Goal: Task Accomplishment & Management: Manage account settings

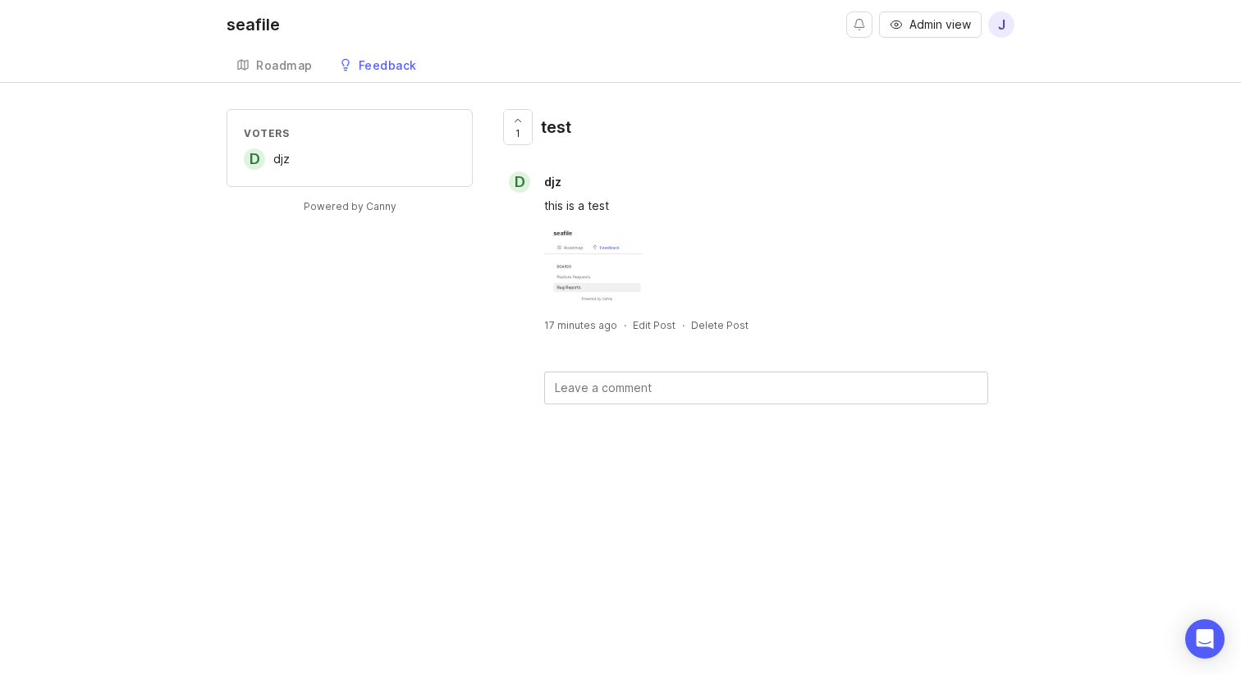
click at [769, 321] on div "17 minutes ago · Edit Post · Delete Post" at bounding box center [756, 325] width 515 height 14
click at [580, 276] on img at bounding box center [593, 269] width 98 height 82
click at [402, 163] on div "d djz" at bounding box center [350, 159] width 212 height 21
click at [389, 68] on div "Feedback" at bounding box center [388, 65] width 58 height 11
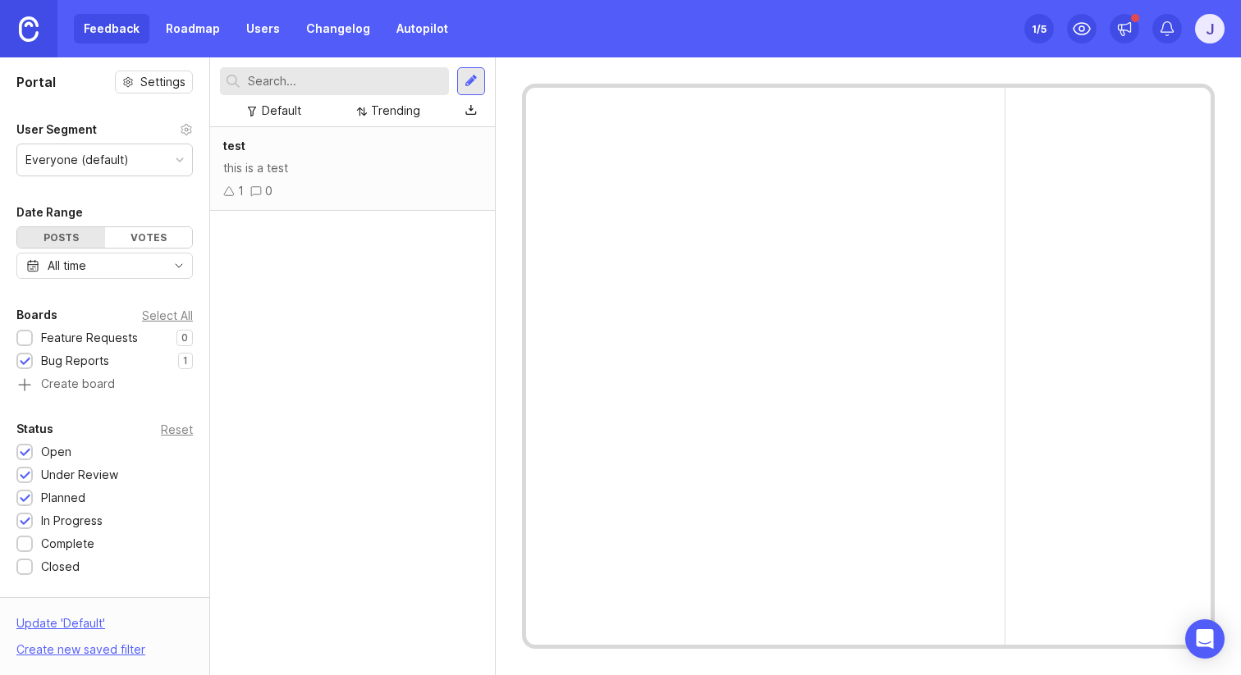
click at [1215, 16] on div "j" at bounding box center [1210, 29] width 30 height 30
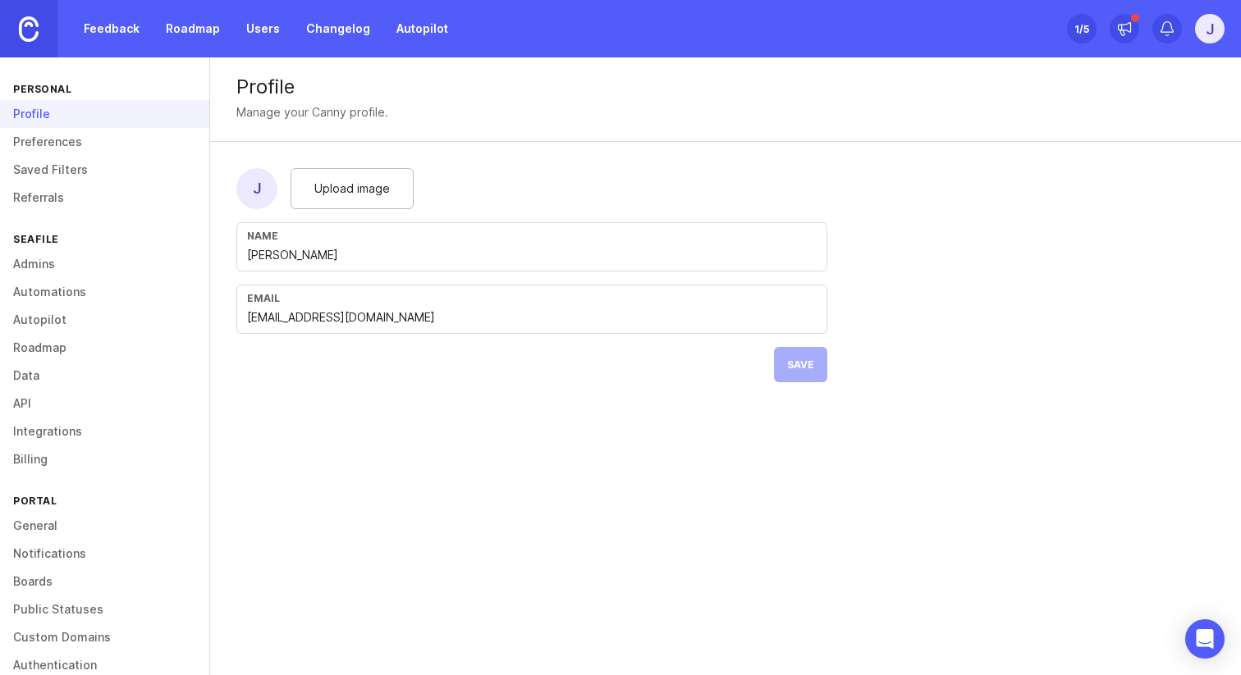
click at [47, 578] on link "Boards" at bounding box center [104, 582] width 209 height 28
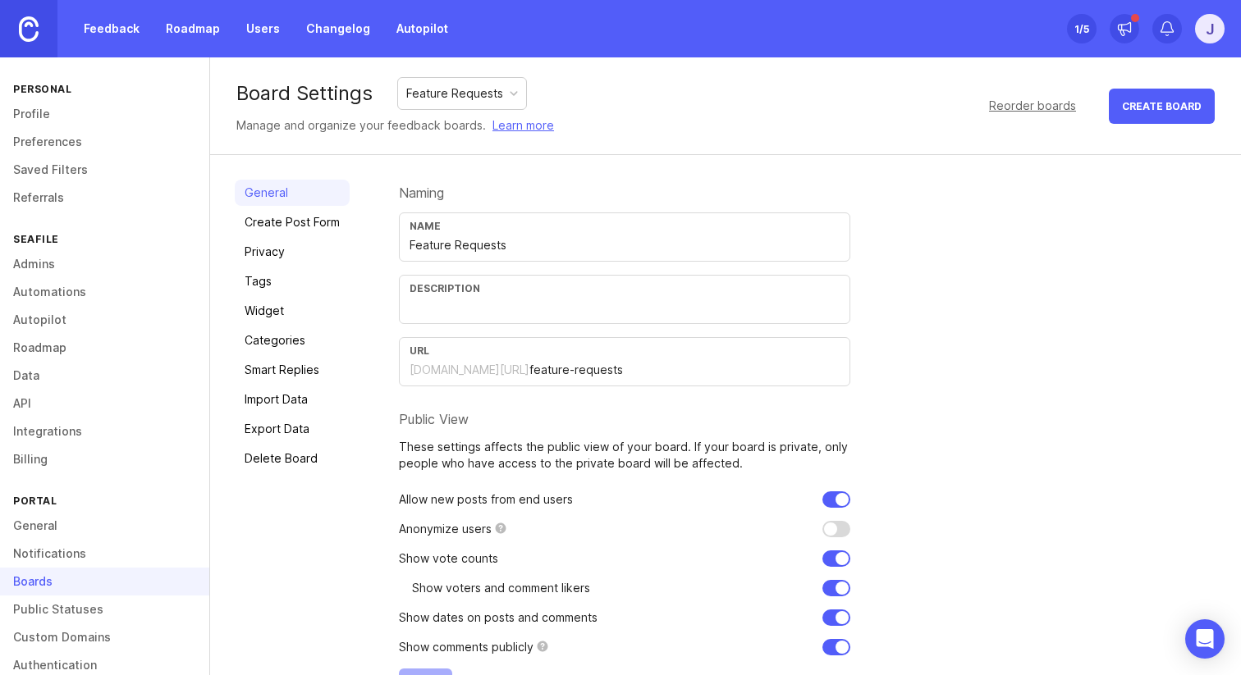
click at [32, 587] on div "Boards" at bounding box center [104, 582] width 209 height 28
click at [110, 28] on link "Feedback" at bounding box center [111, 29] width 75 height 30
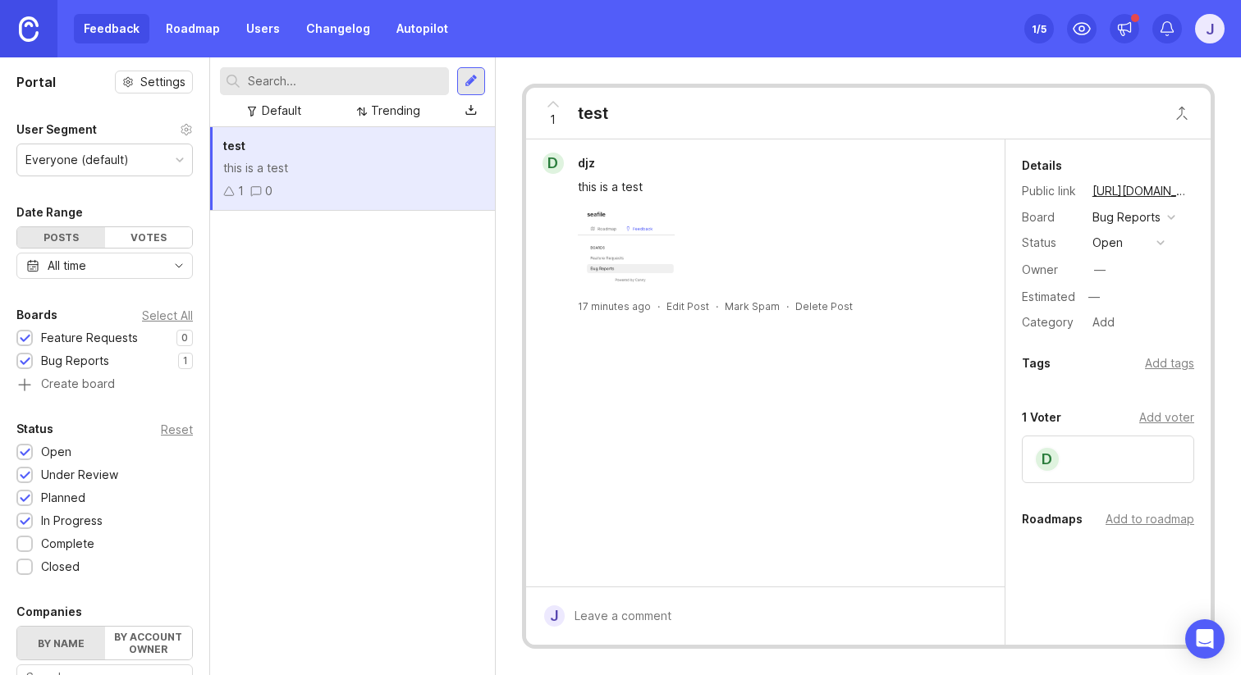
click at [25, 359] on div at bounding box center [25, 362] width 11 height 12
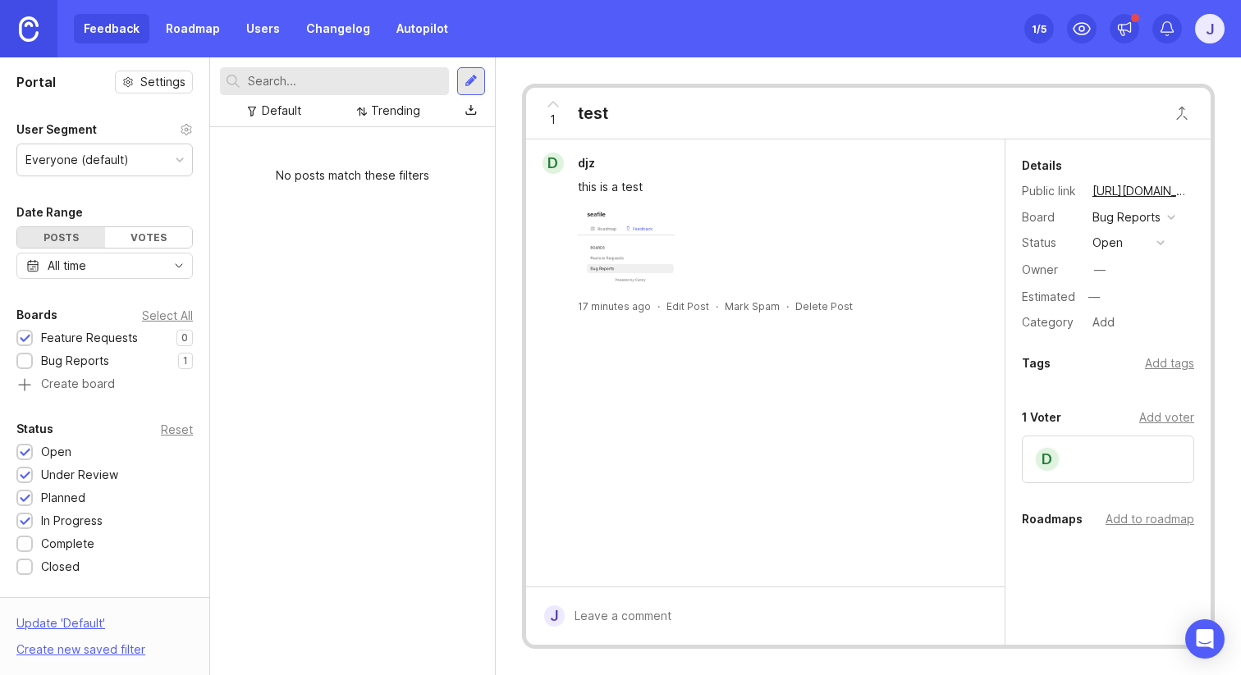
click at [25, 359] on div at bounding box center [25, 362] width 11 height 12
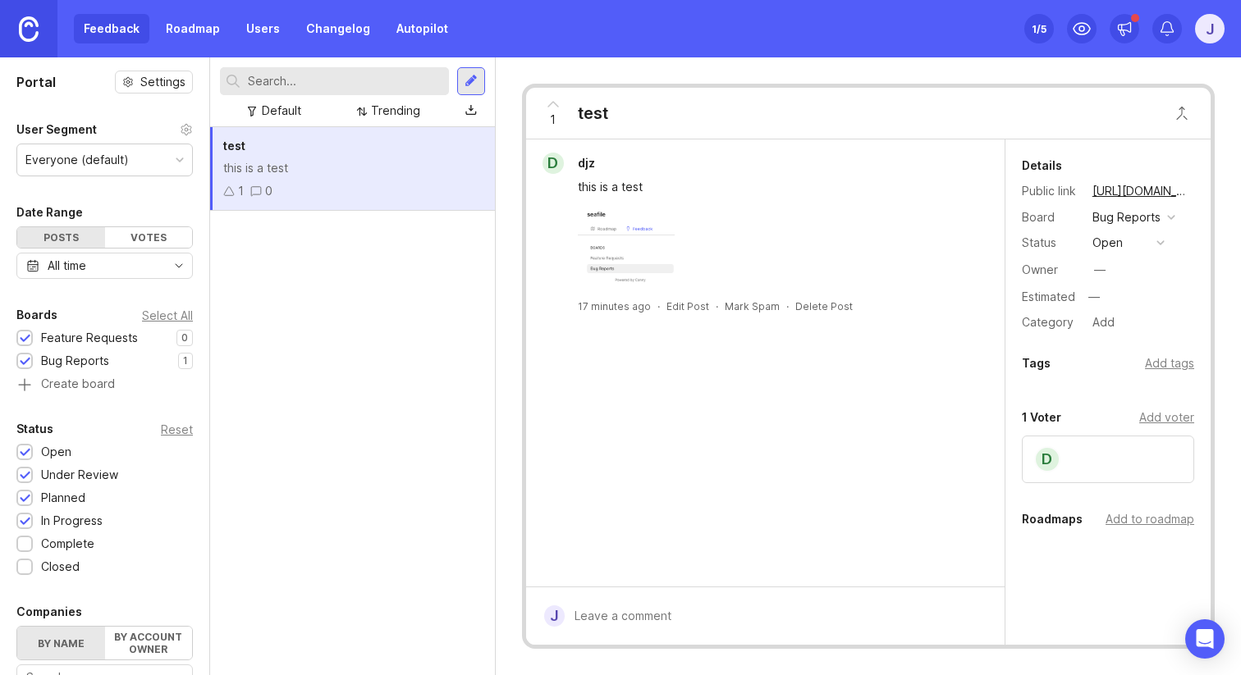
click at [28, 336] on div at bounding box center [25, 339] width 11 height 12
click at [21, 364] on div at bounding box center [25, 362] width 11 height 12
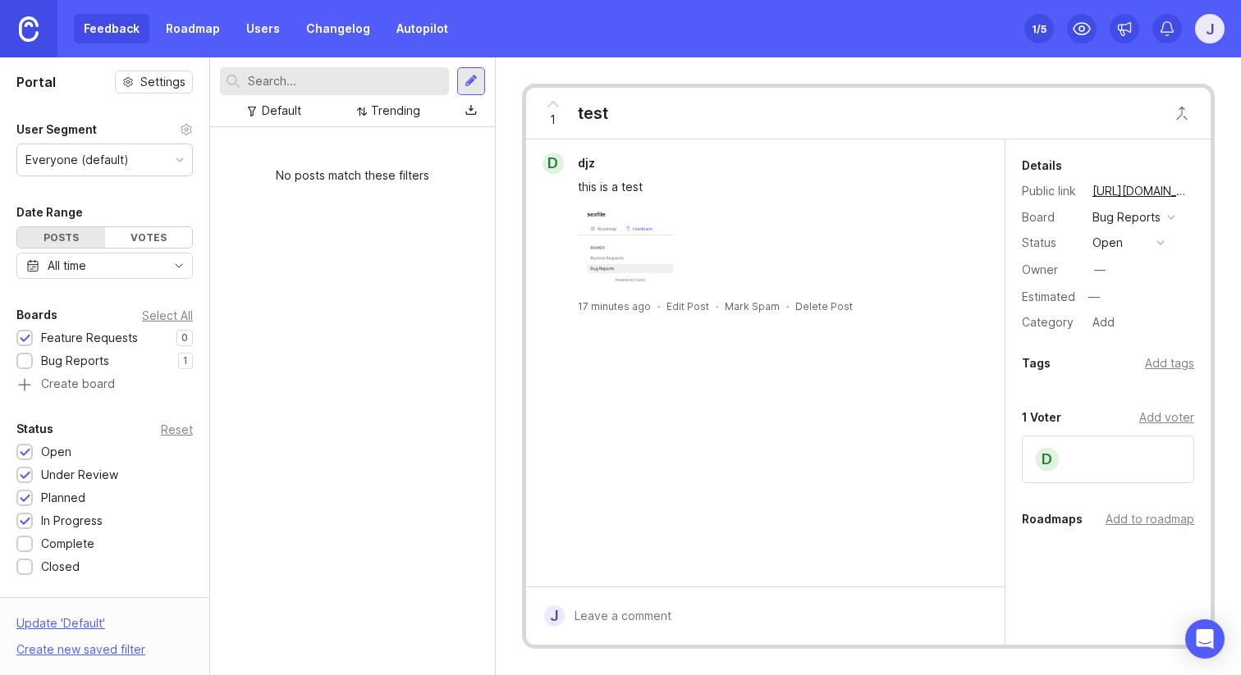
click at [25, 360] on div at bounding box center [25, 362] width 11 height 12
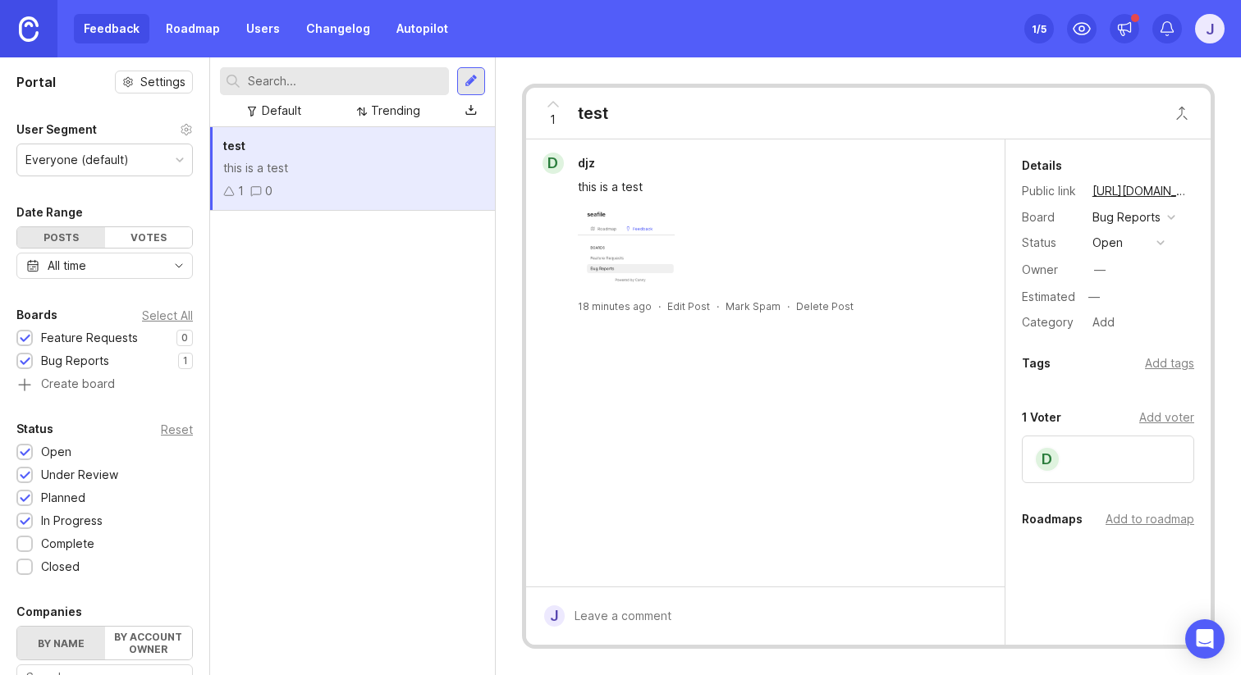
click at [361, 155] on div "test this is a test 1 0" at bounding box center [352, 169] width 285 height 84
click at [363, 318] on div "test this is a test 1 0" at bounding box center [352, 401] width 285 height 548
click at [414, 184] on div "1 0" at bounding box center [352, 191] width 258 height 18
click at [634, 631] on div "Public The post author and voters will get an email. Submit" at bounding box center [777, 597] width 425 height 70
type textarea "ok"
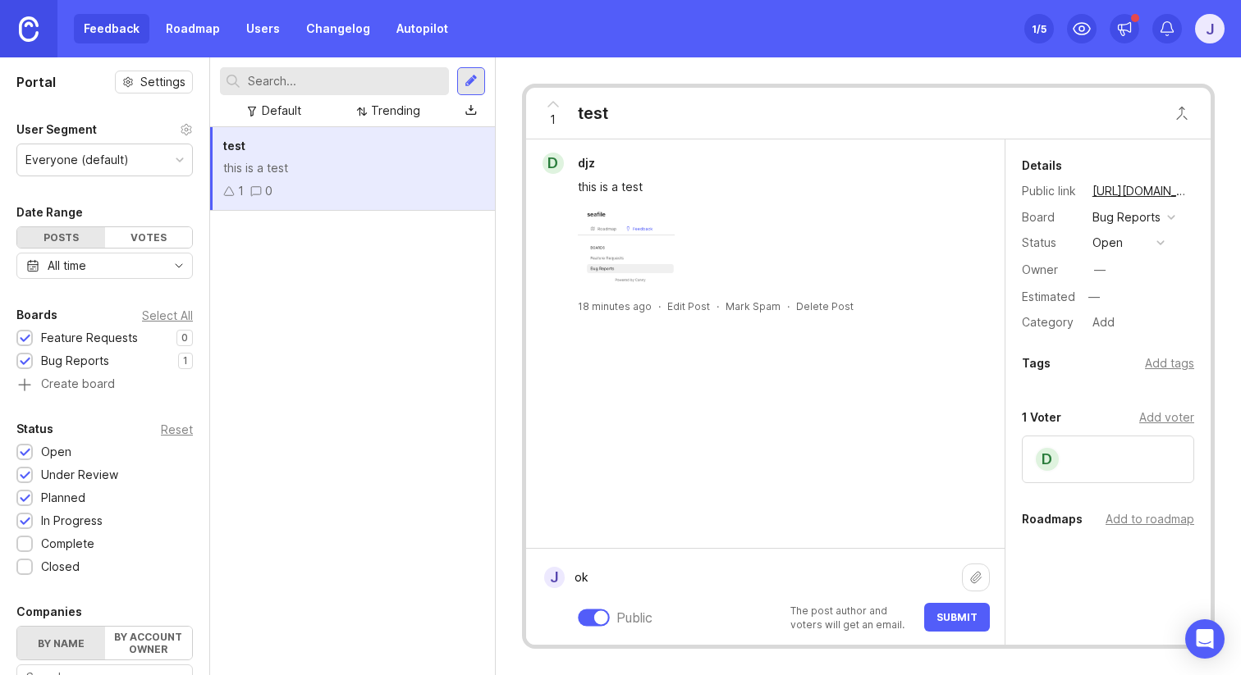
click at [939, 618] on span "Submit" at bounding box center [956, 617] width 41 height 12
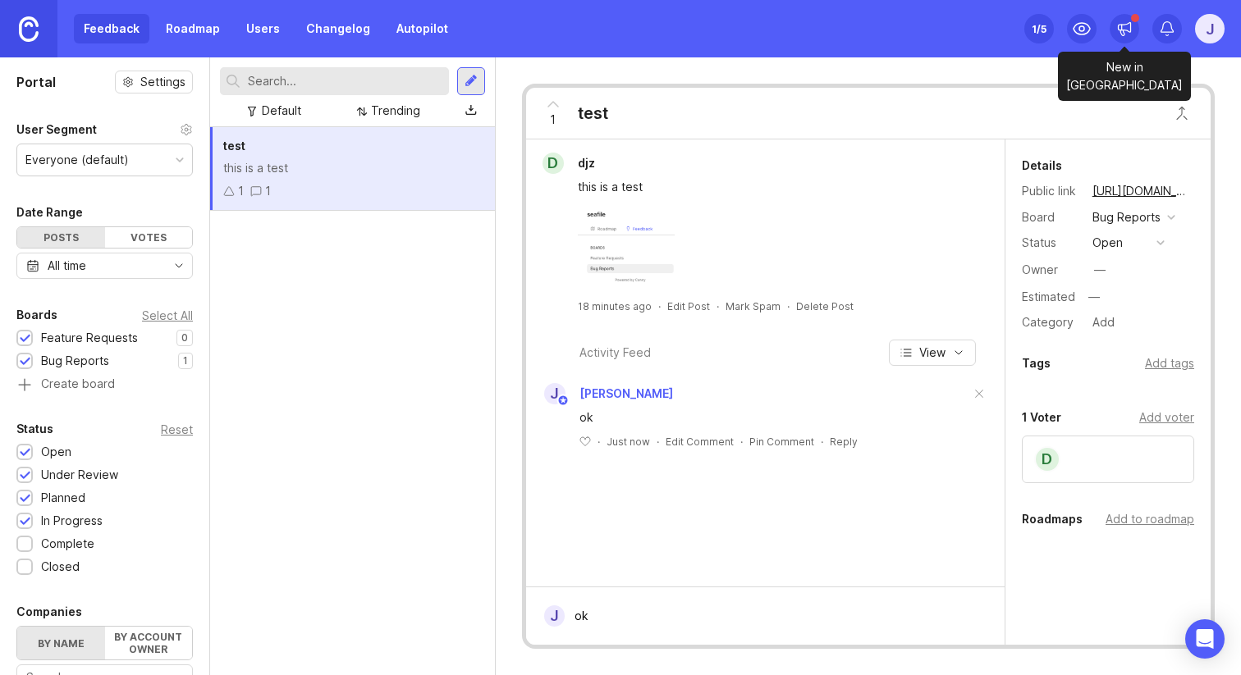
click at [1127, 26] on icon at bounding box center [1124, 29] width 16 height 16
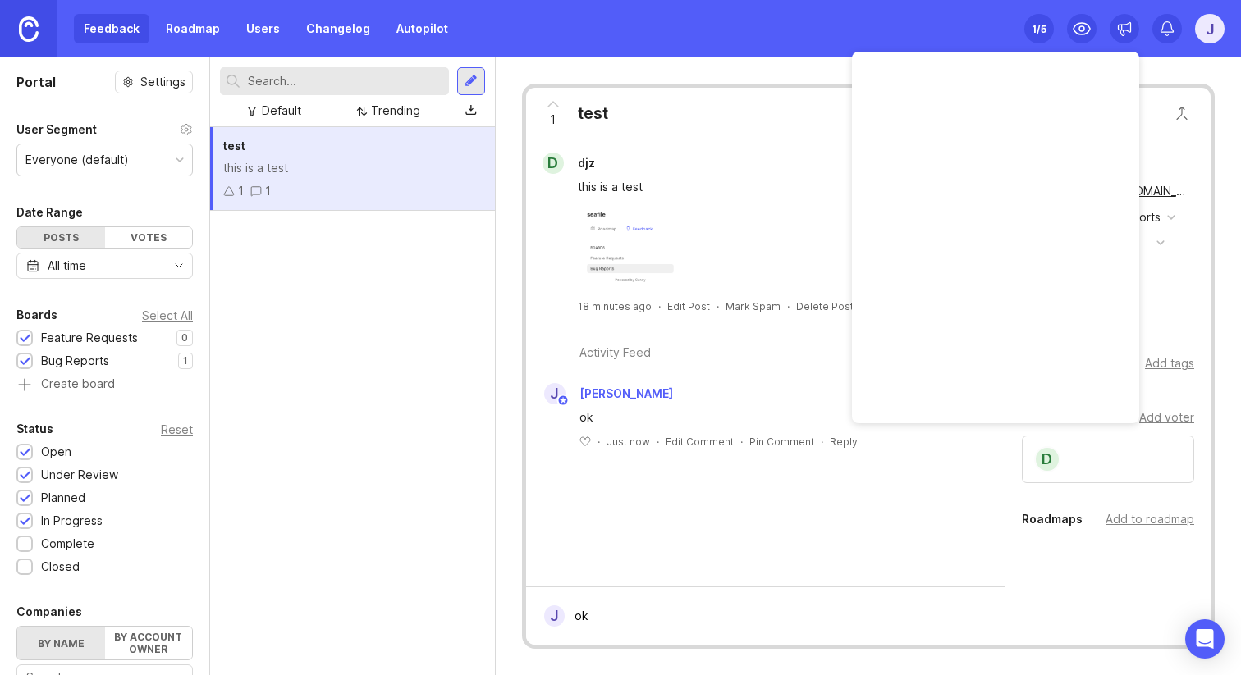
click at [1127, 26] on icon at bounding box center [1124, 29] width 16 height 16
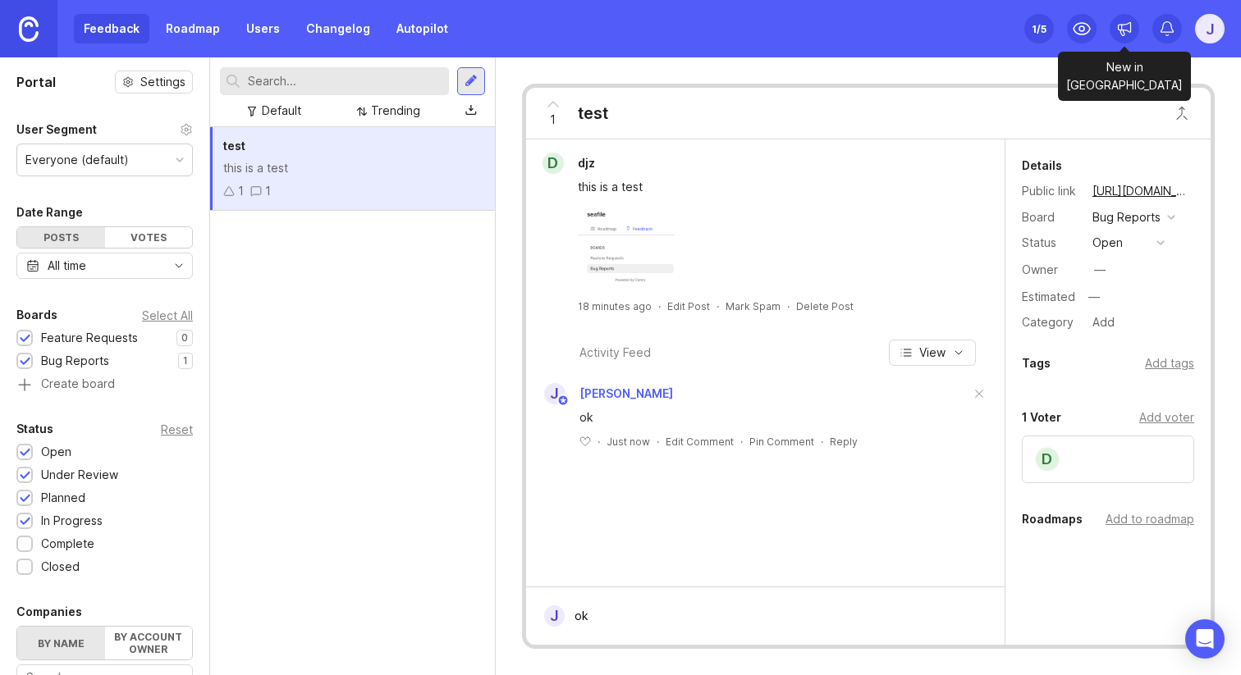
click at [1127, 26] on icon at bounding box center [1124, 29] width 16 height 16
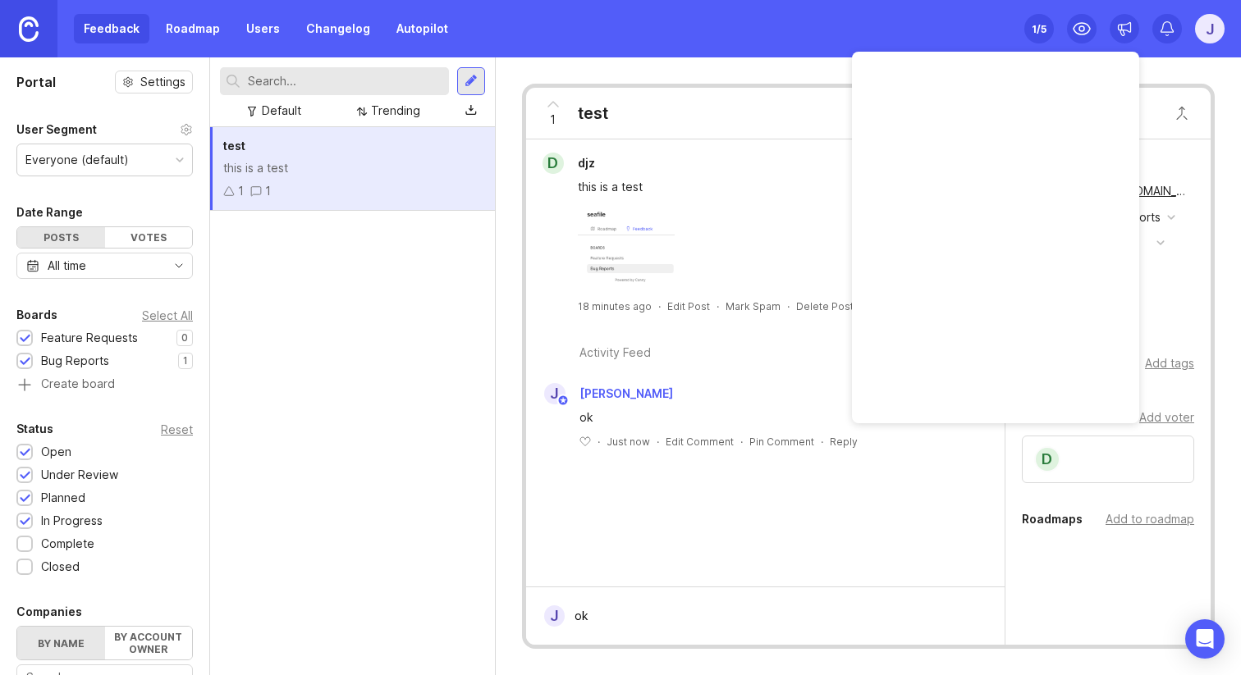
click at [1127, 26] on icon at bounding box center [1124, 29] width 16 height 16
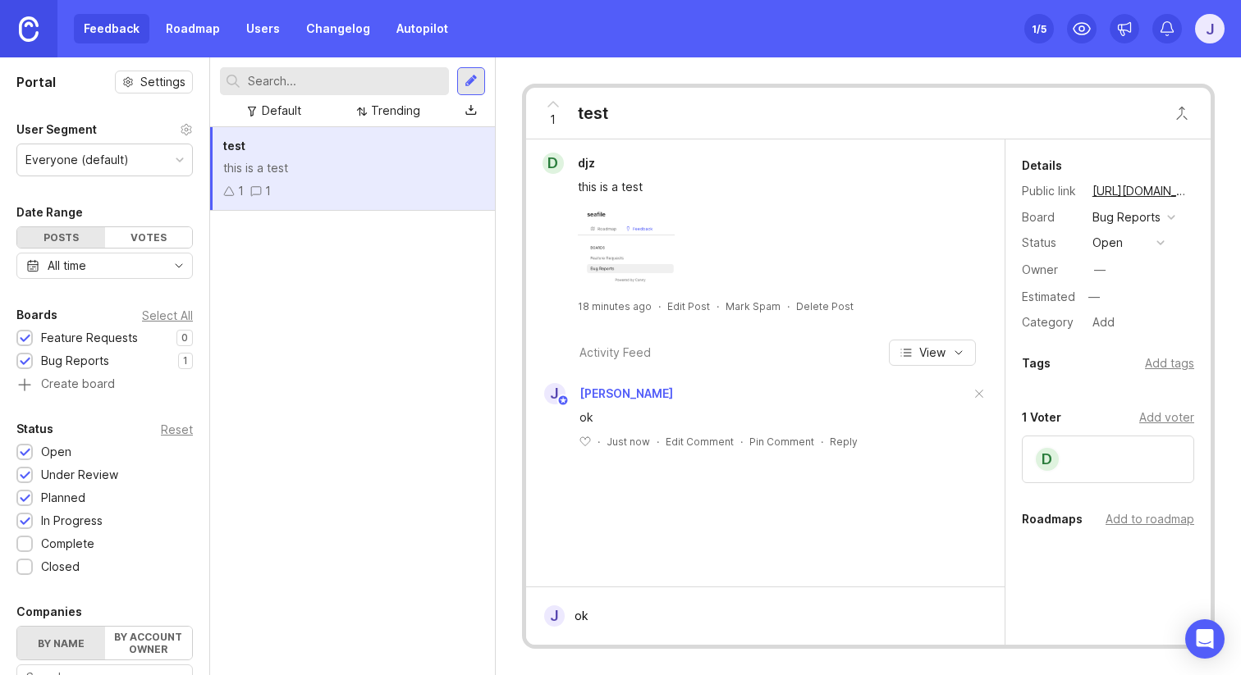
click at [1204, 37] on div "j" at bounding box center [1210, 29] width 30 height 30
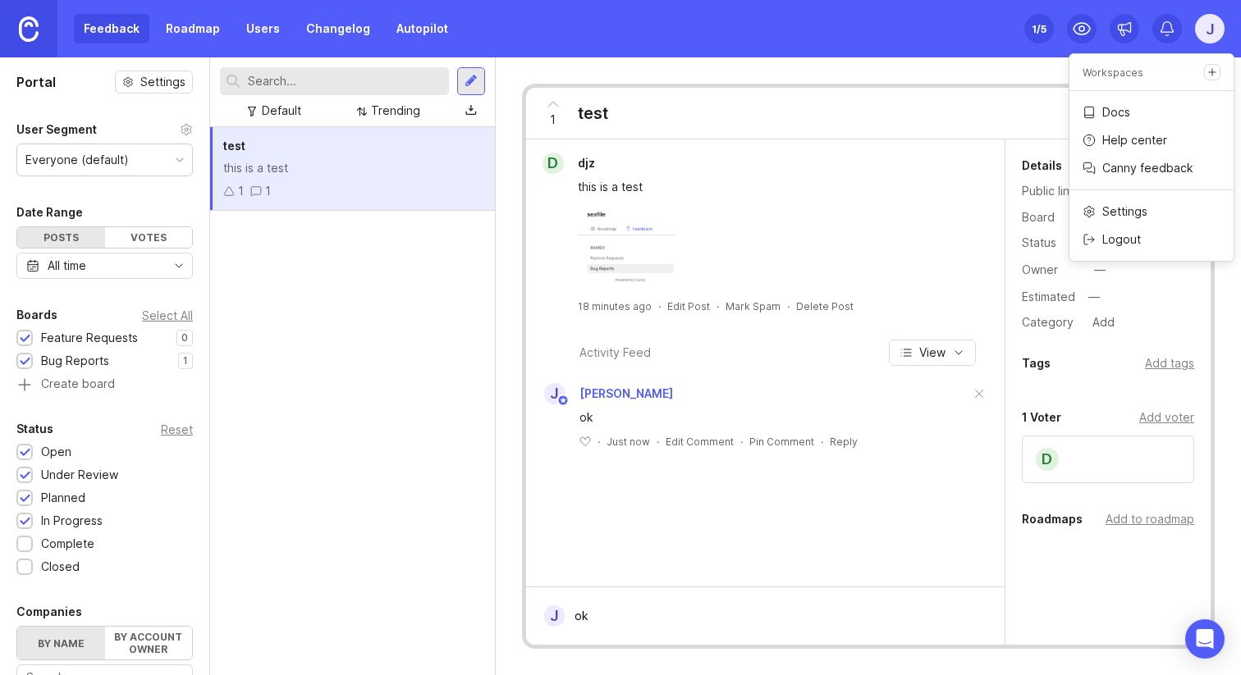
click at [43, 25] on link at bounding box center [28, 28] width 57 height 57
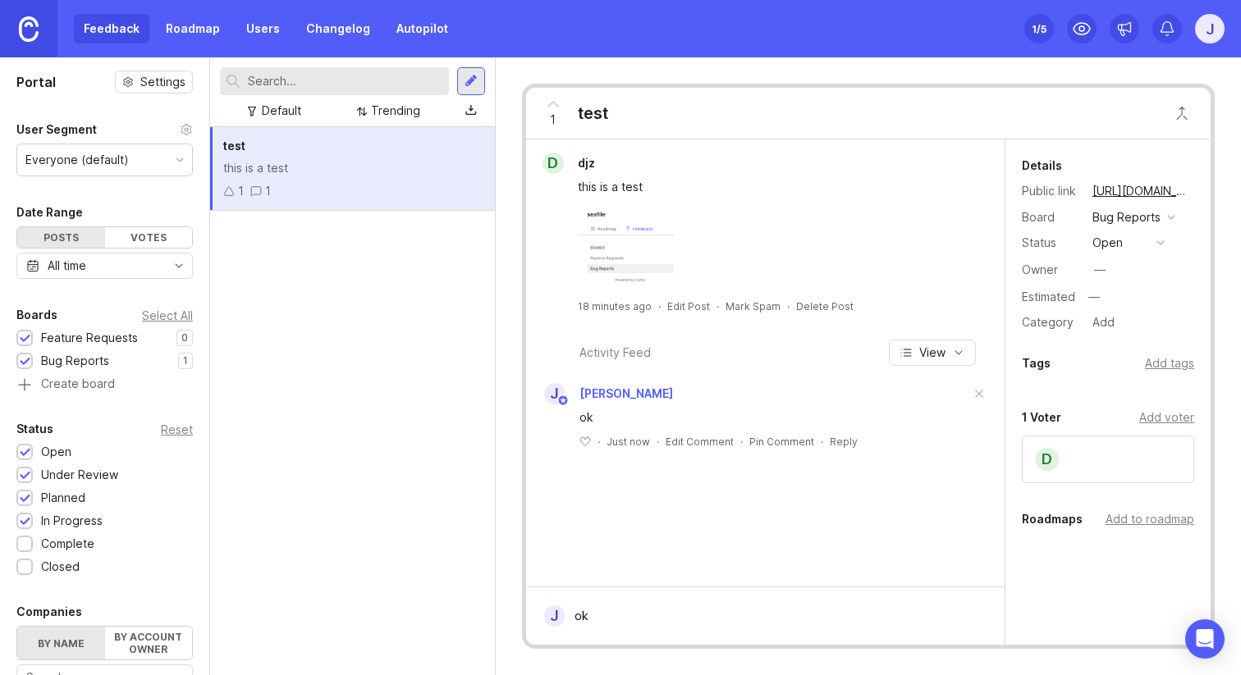
click at [43, 25] on link at bounding box center [28, 28] width 57 height 57
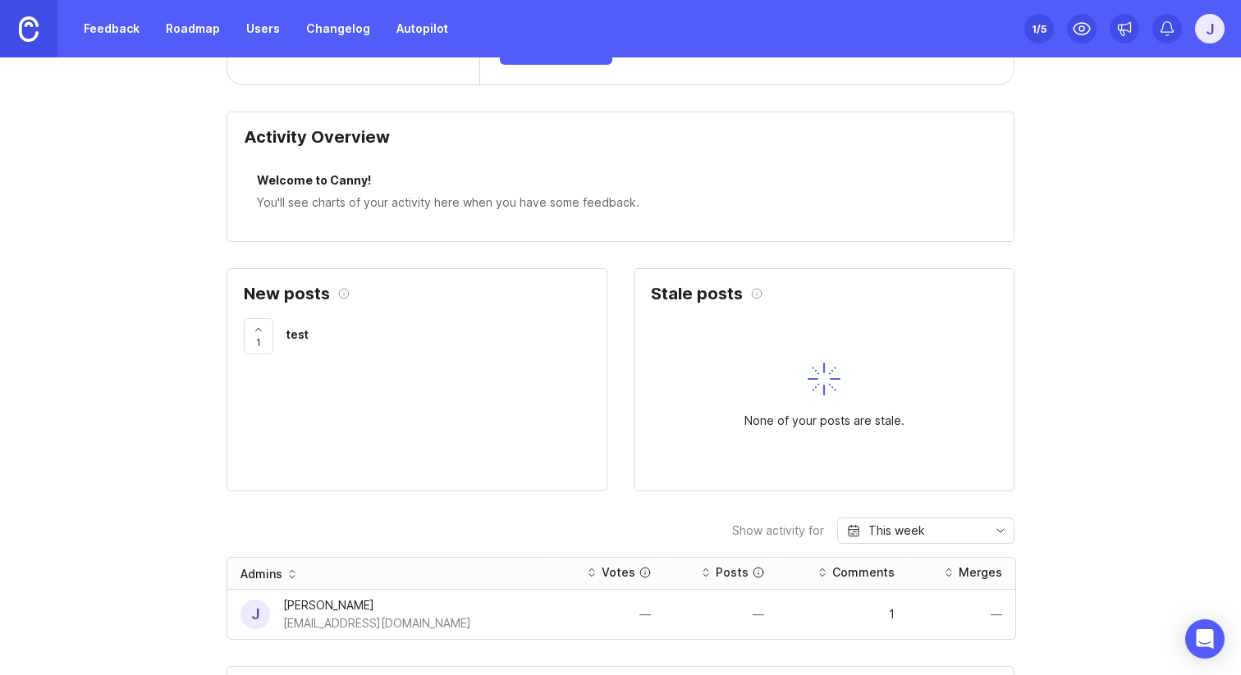
scroll to position [447, 0]
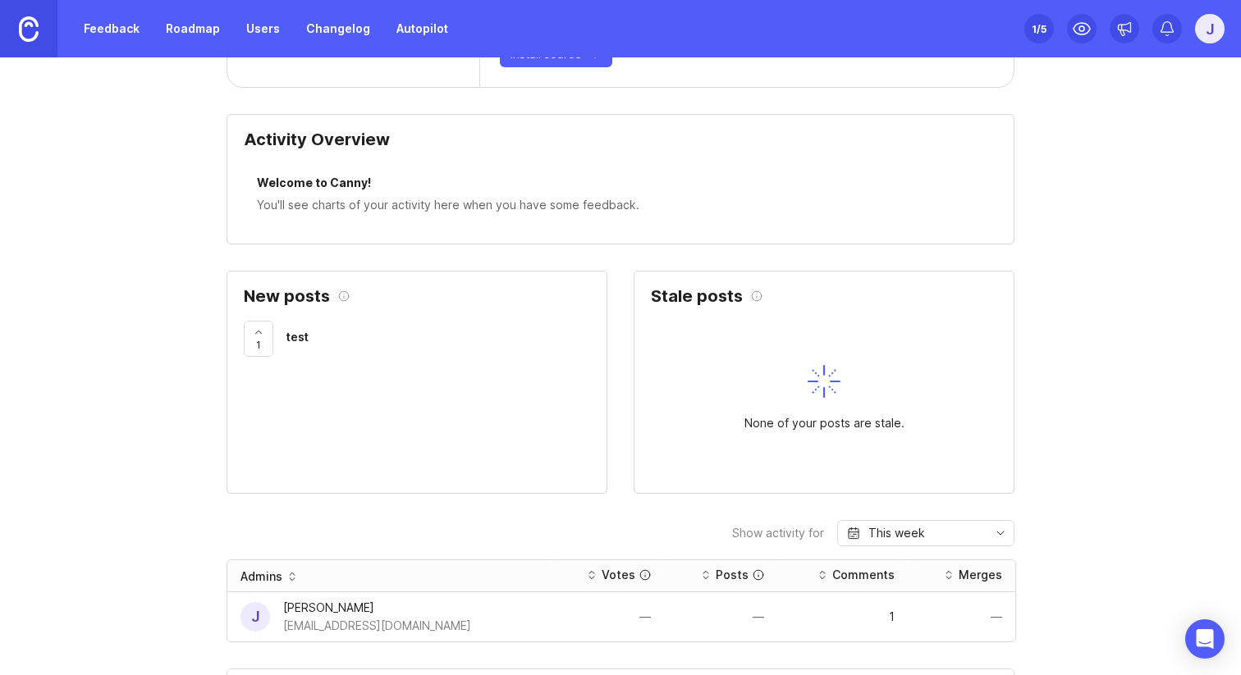
click at [817, 393] on img at bounding box center [823, 381] width 33 height 33
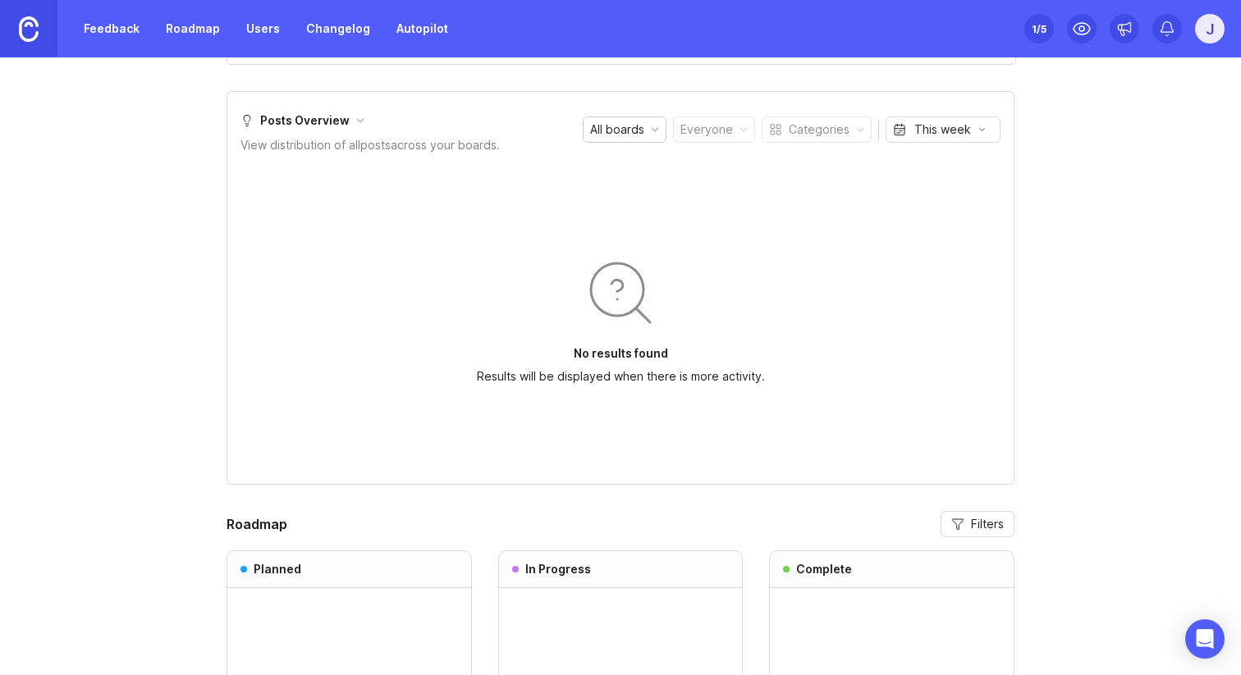
scroll to position [1350, 0]
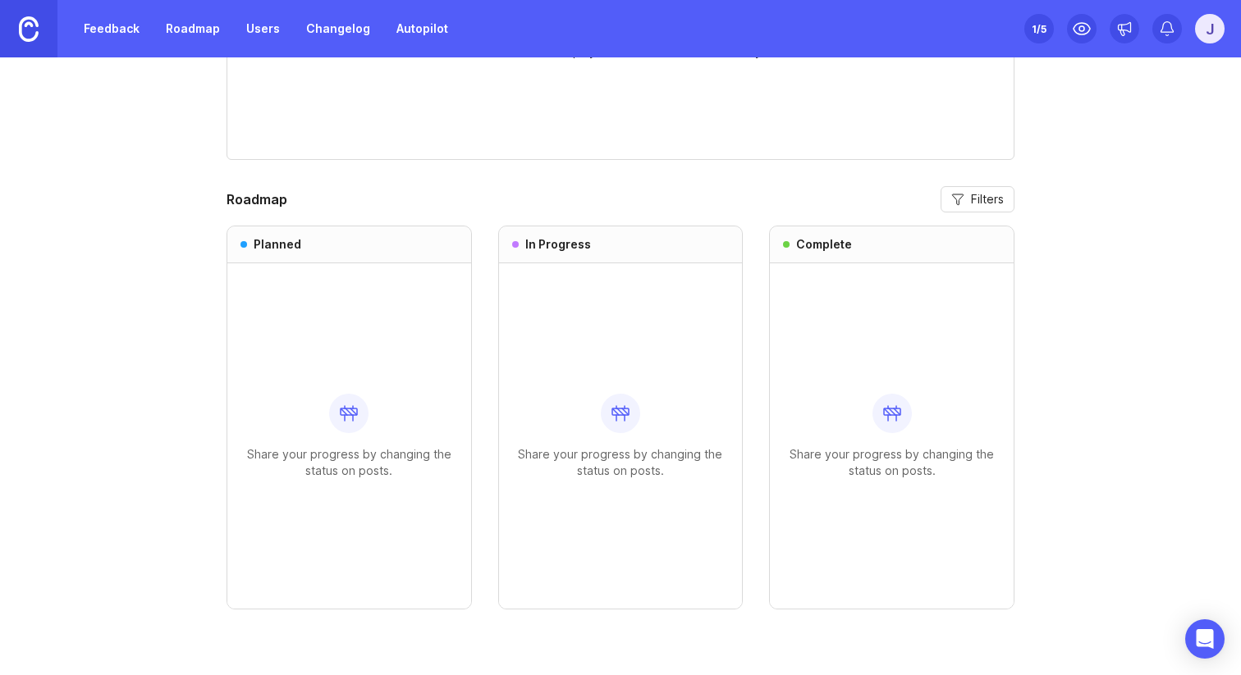
click at [602, 433] on div "Share your progress by changing the status on posts." at bounding box center [620, 435] width 217 height 345
click at [423, 369] on div "Share your progress by changing the status on posts." at bounding box center [348, 435] width 217 height 345
click at [615, 369] on div "Share your progress by changing the status on posts." at bounding box center [620, 435] width 217 height 345
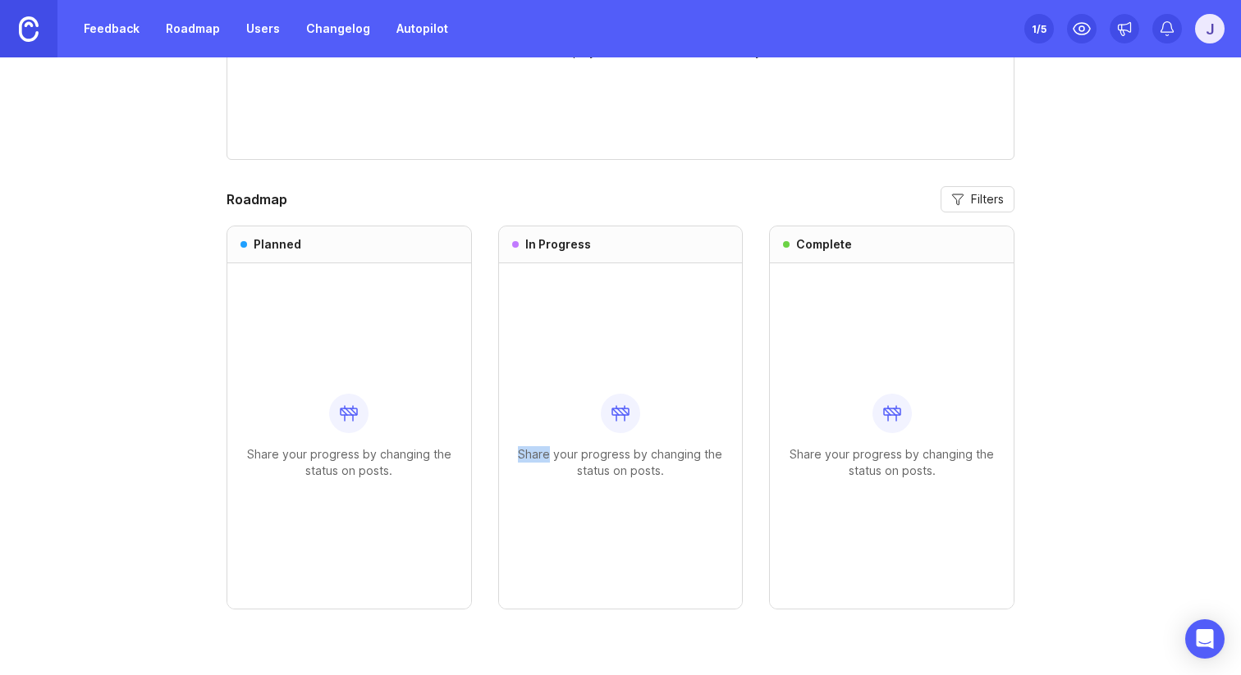
click at [615, 369] on div "Share your progress by changing the status on posts." at bounding box center [620, 435] width 217 height 345
click at [893, 400] on div at bounding box center [891, 413] width 39 height 39
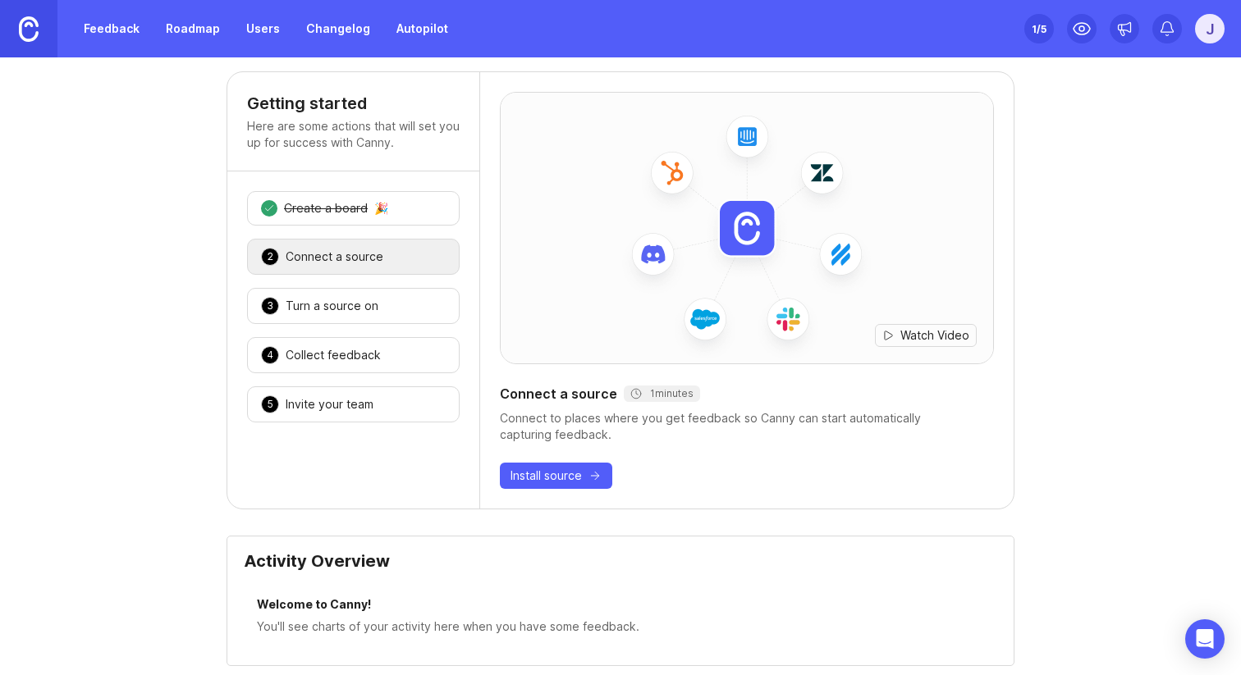
scroll to position [0, 0]
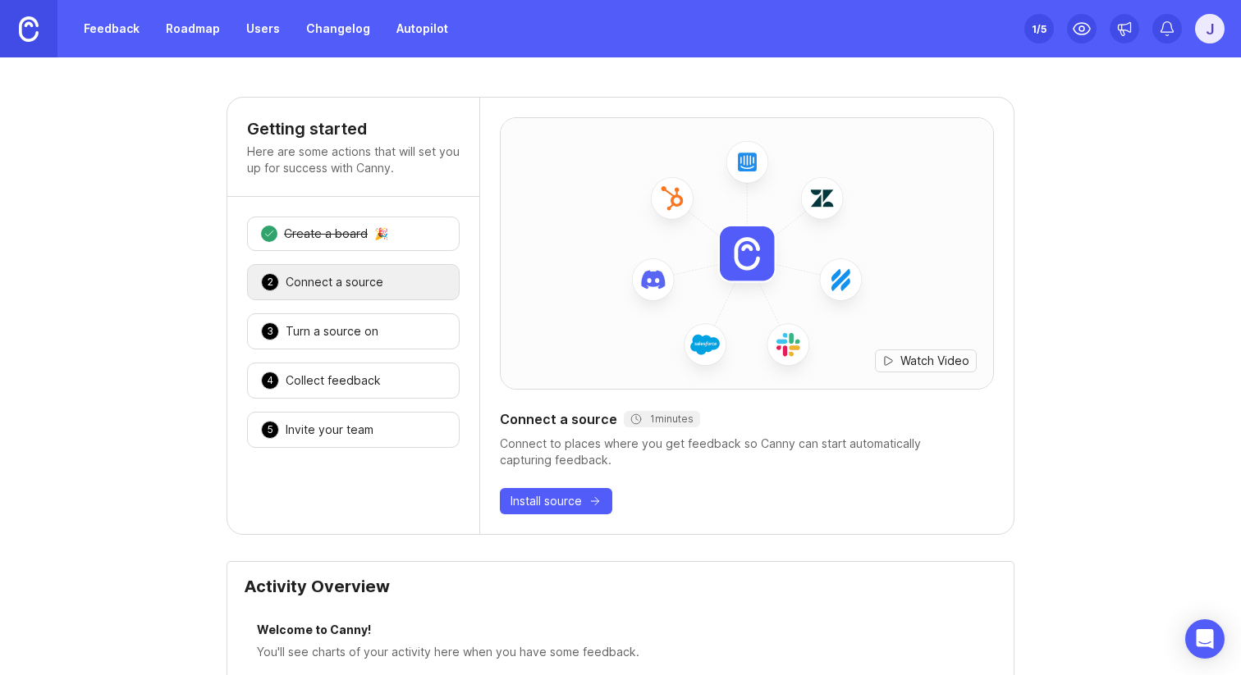
click at [345, 195] on div "Getting started Here are some actions that will set you up for success with Can…" at bounding box center [353, 147] width 252 height 99
click at [334, 226] on div "Create a board" at bounding box center [326, 234] width 84 height 16
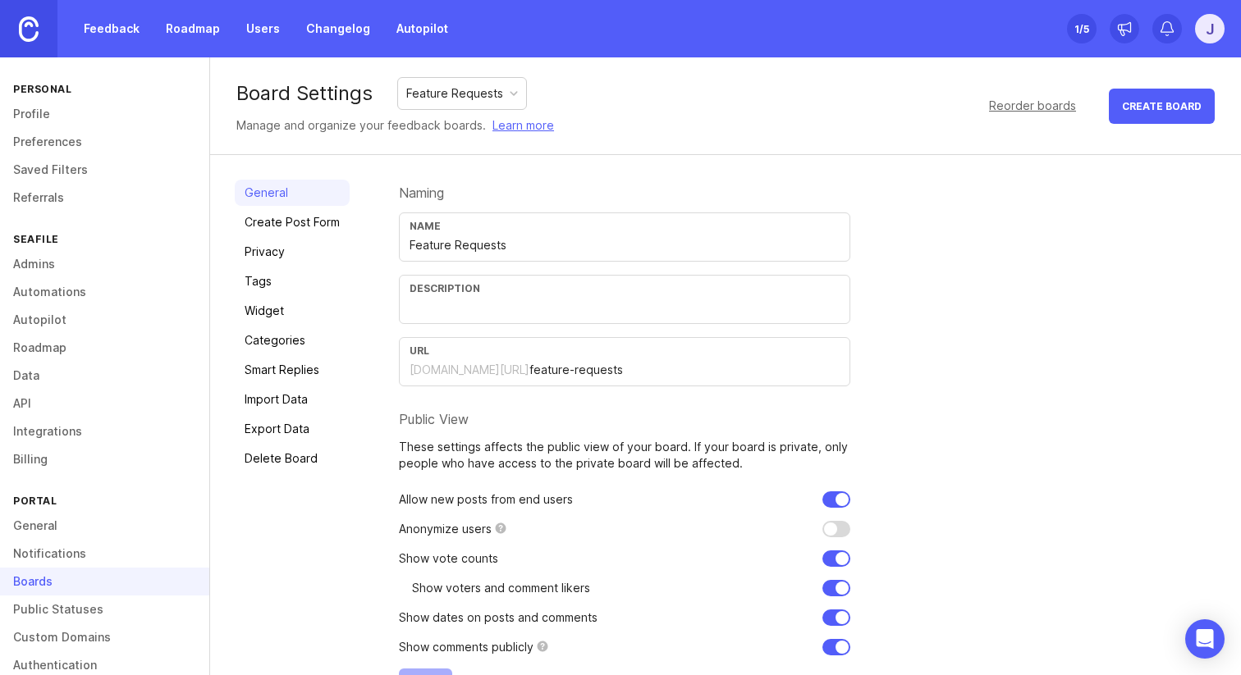
click at [37, 572] on div "Boards" at bounding box center [104, 582] width 209 height 28
click at [44, 116] on link "Profile" at bounding box center [104, 114] width 209 height 28
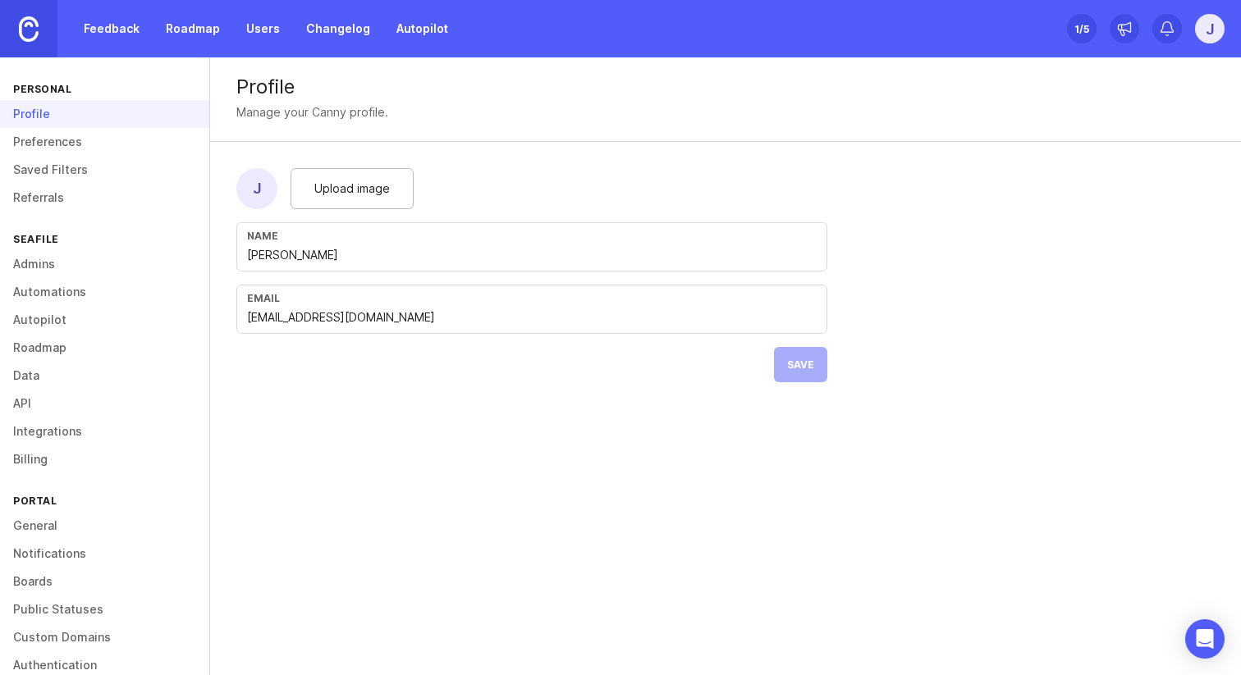
click at [30, 583] on link "Boards" at bounding box center [104, 582] width 209 height 28
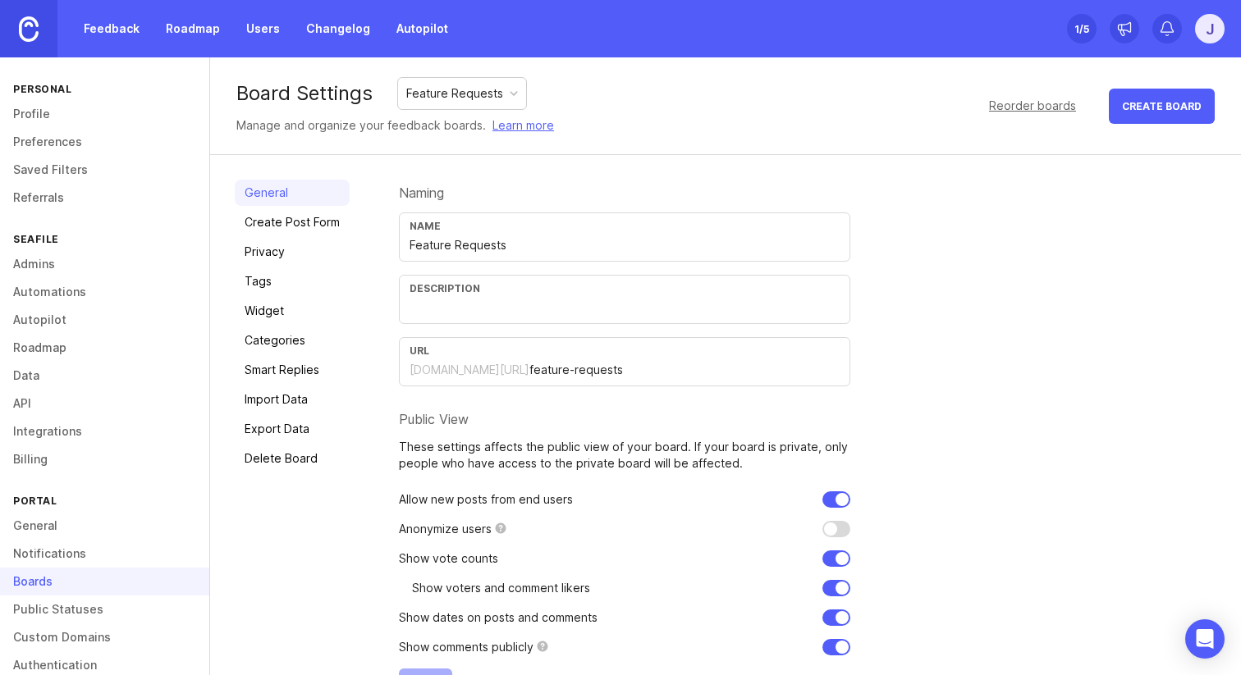
click at [115, 30] on link "Feedback" at bounding box center [111, 29] width 75 height 30
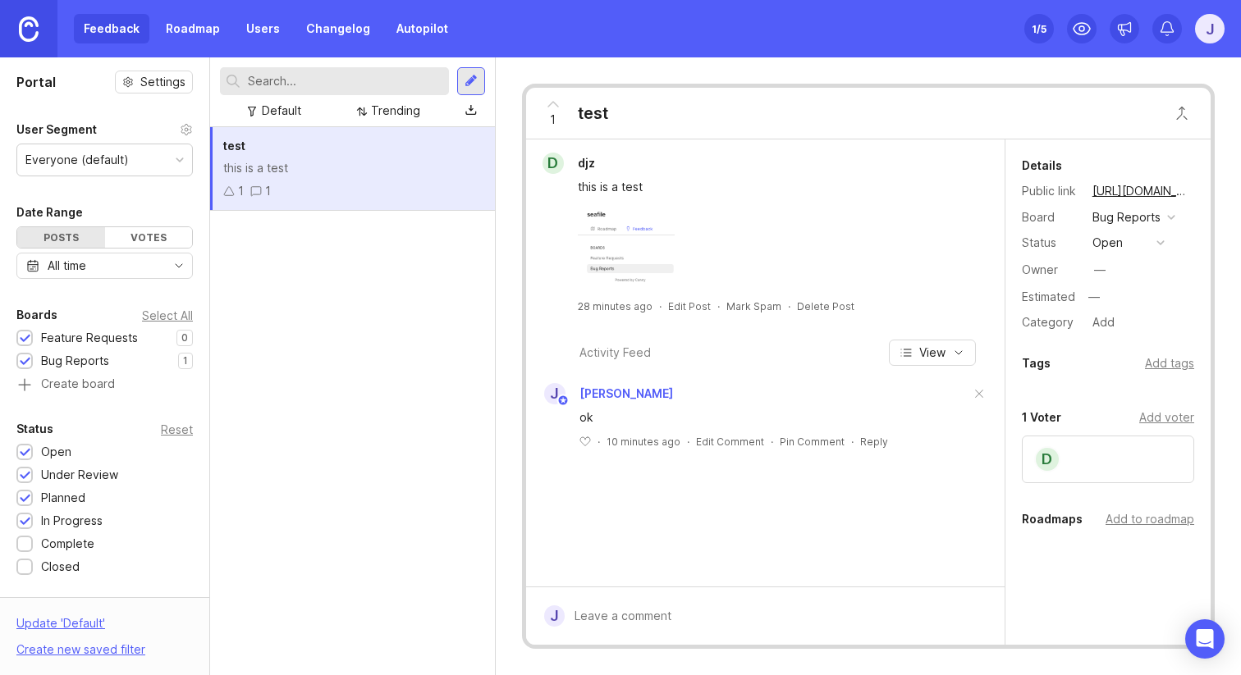
click at [1163, 533] on div "Roadmaps Add to roadmap" at bounding box center [1107, 524] width 205 height 28
click at [1175, 522] on div "Add to roadmap" at bounding box center [1149, 519] width 89 height 18
click at [1113, 559] on input "text" at bounding box center [1107, 554] width 151 height 18
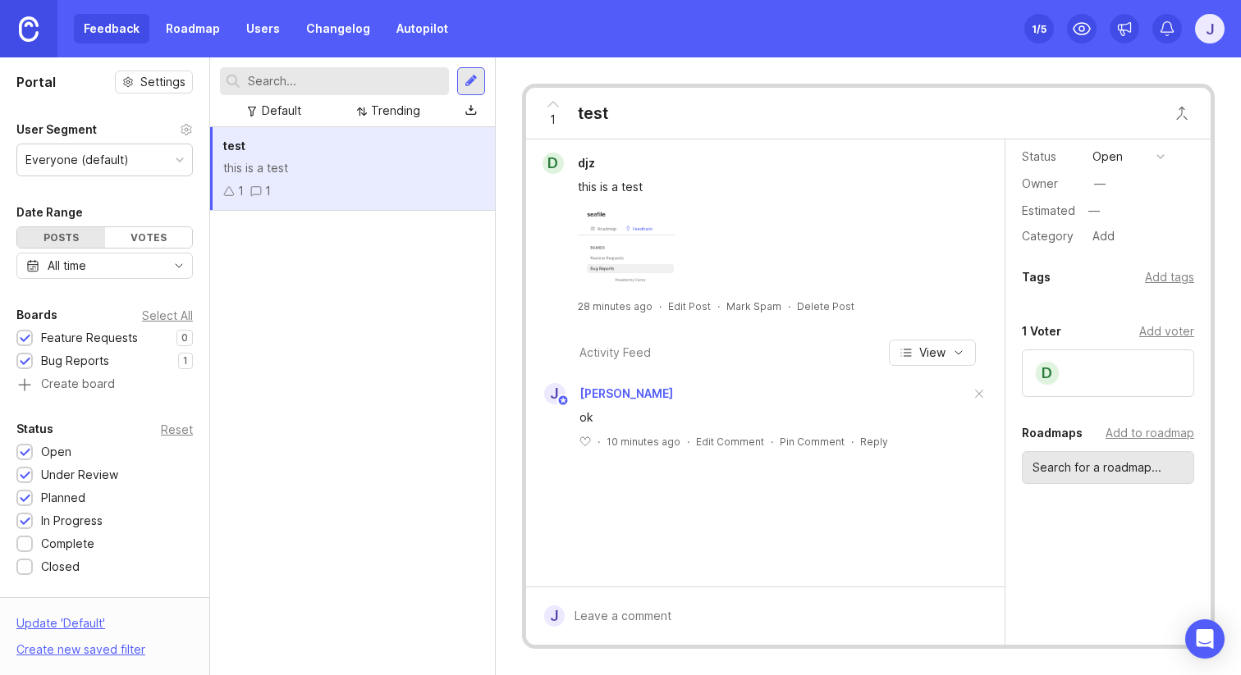
click at [1121, 490] on div "Roadmaps Add to roadmap" at bounding box center [1107, 460] width 205 height 74
click at [1119, 470] on input "text" at bounding box center [1107, 468] width 151 height 18
click at [1094, 509] on link "My First Roadmap" at bounding box center [1071, 506] width 98 height 18
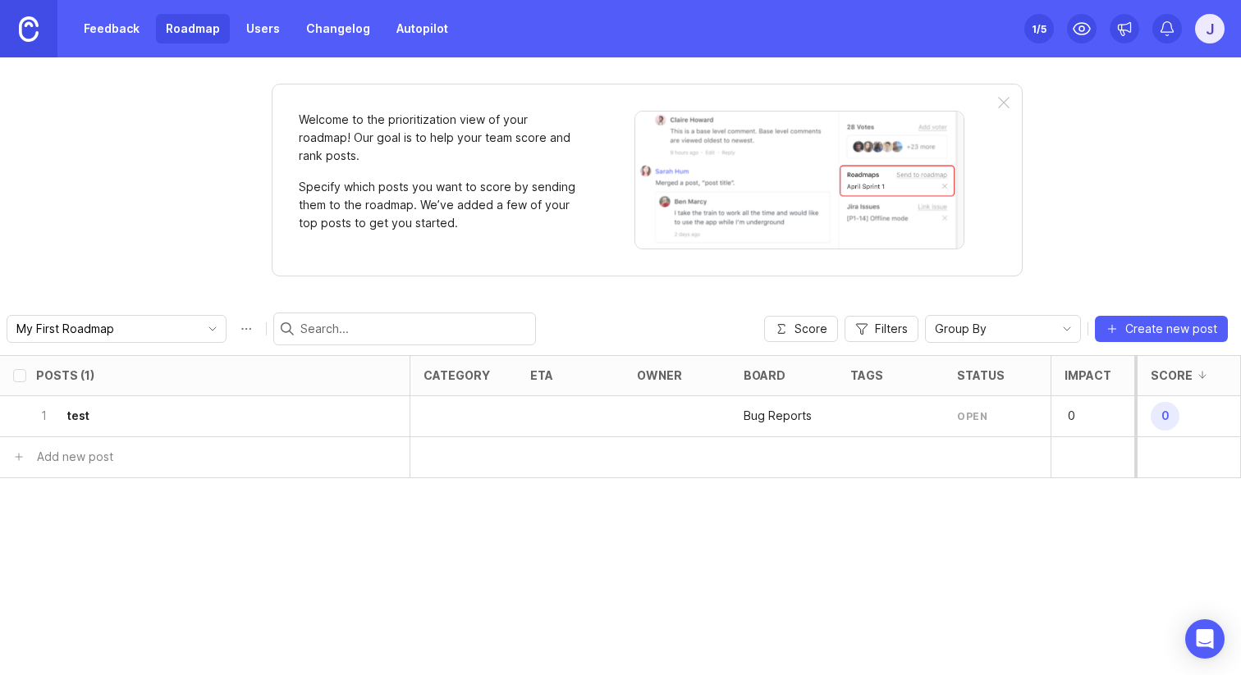
click at [921, 564] on div "Posts (1) category eta owner board tags status Impact Votes Effort Score 1 test…" at bounding box center [620, 515] width 1241 height 320
click at [574, 404] on div at bounding box center [570, 416] width 107 height 41
click at [757, 412] on p "Bug Reports" at bounding box center [777, 416] width 68 height 16
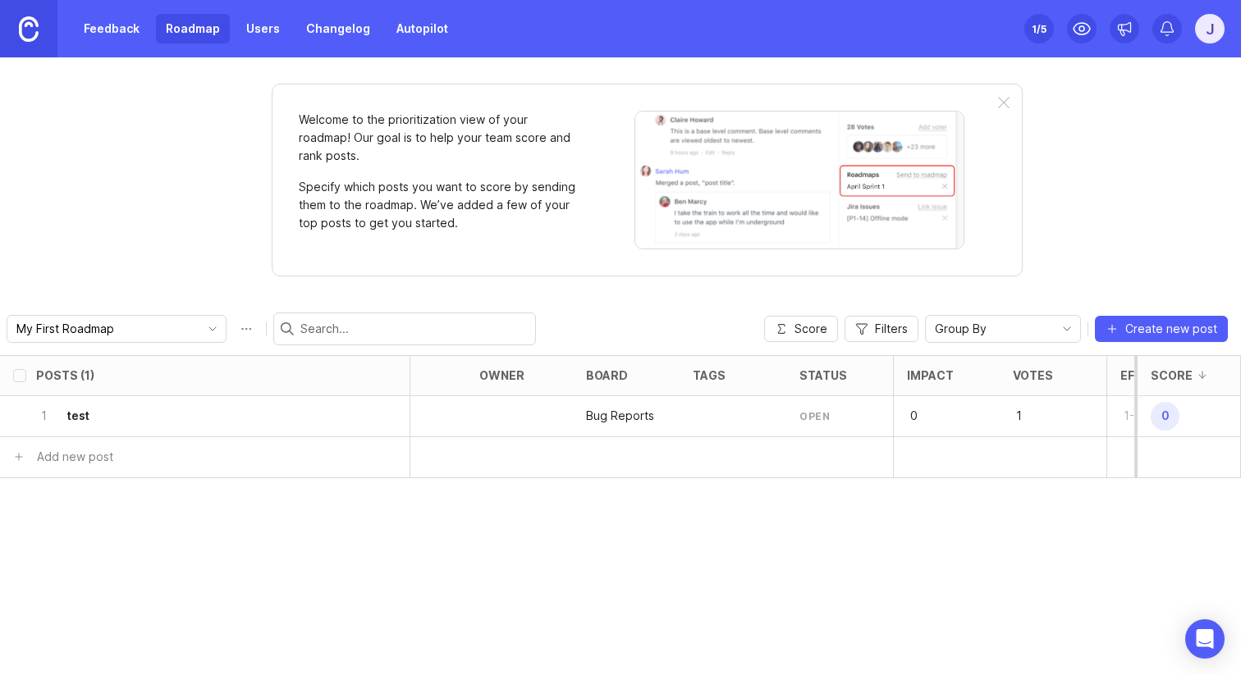
scroll to position [0, 236]
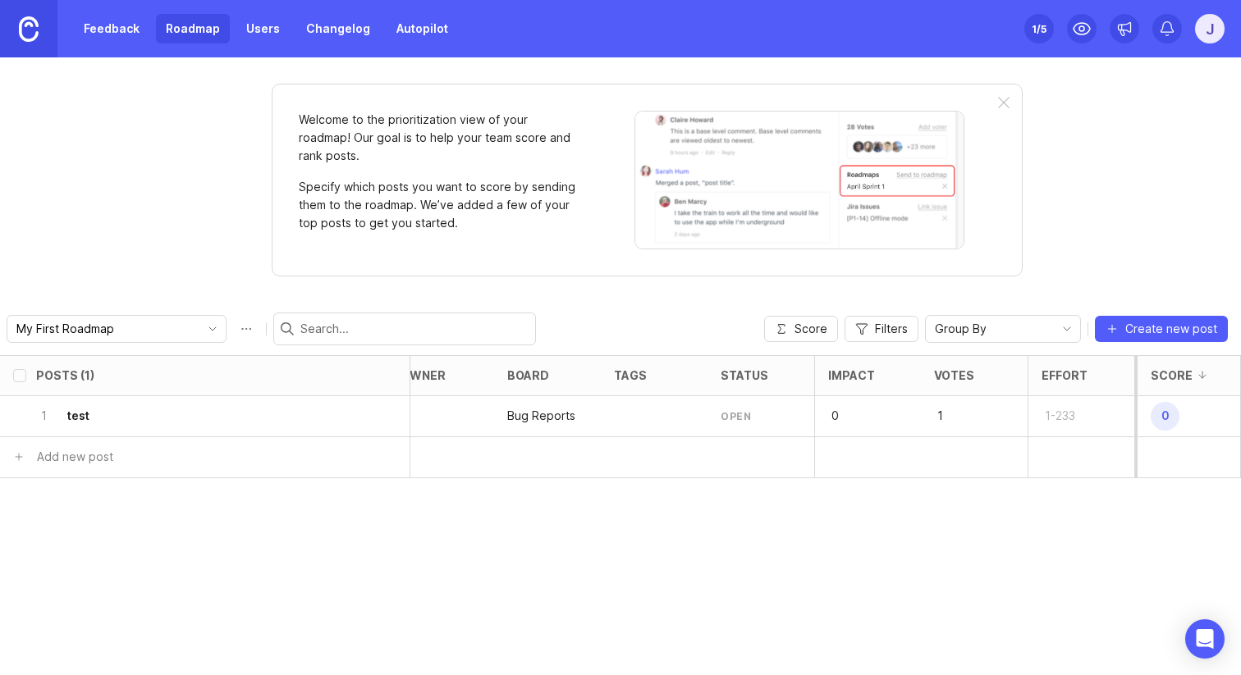
click at [753, 424] on div "open" at bounding box center [760, 416] width 107 height 41
click at [752, 424] on div "open" at bounding box center [760, 416] width 107 height 41
click at [742, 409] on div "open" at bounding box center [735, 416] width 30 height 14
click at [954, 421] on p "1" at bounding box center [959, 416] width 51 height 23
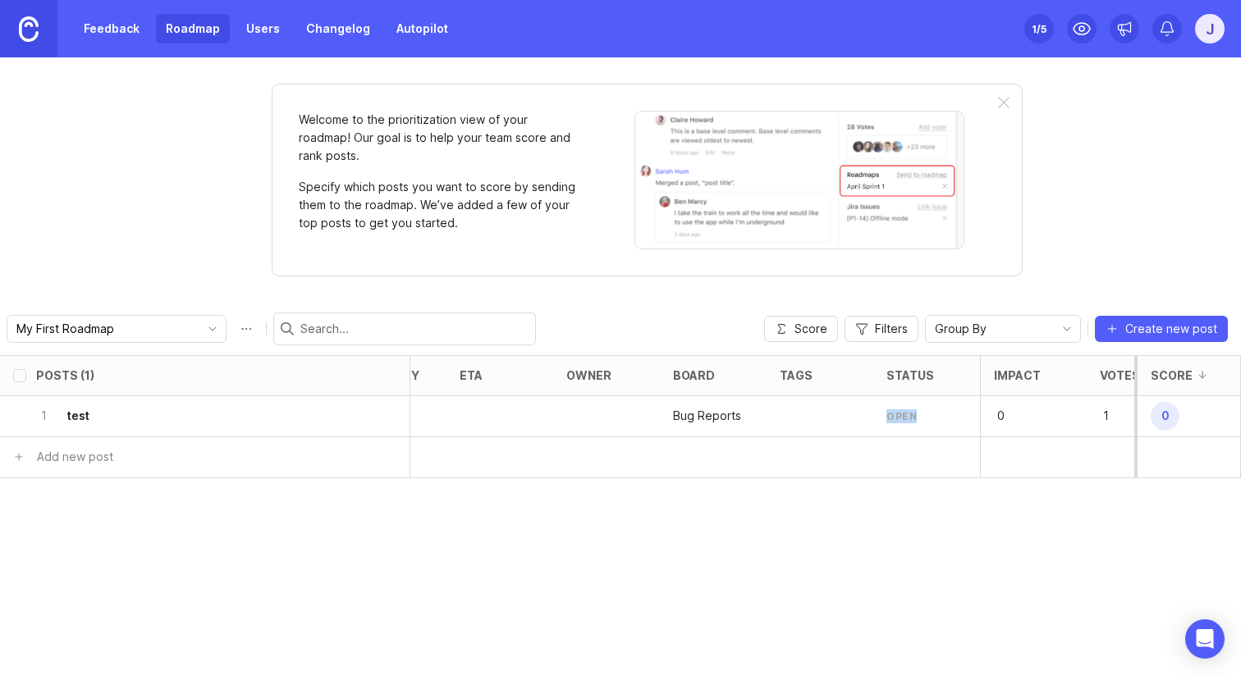
scroll to position [0, 0]
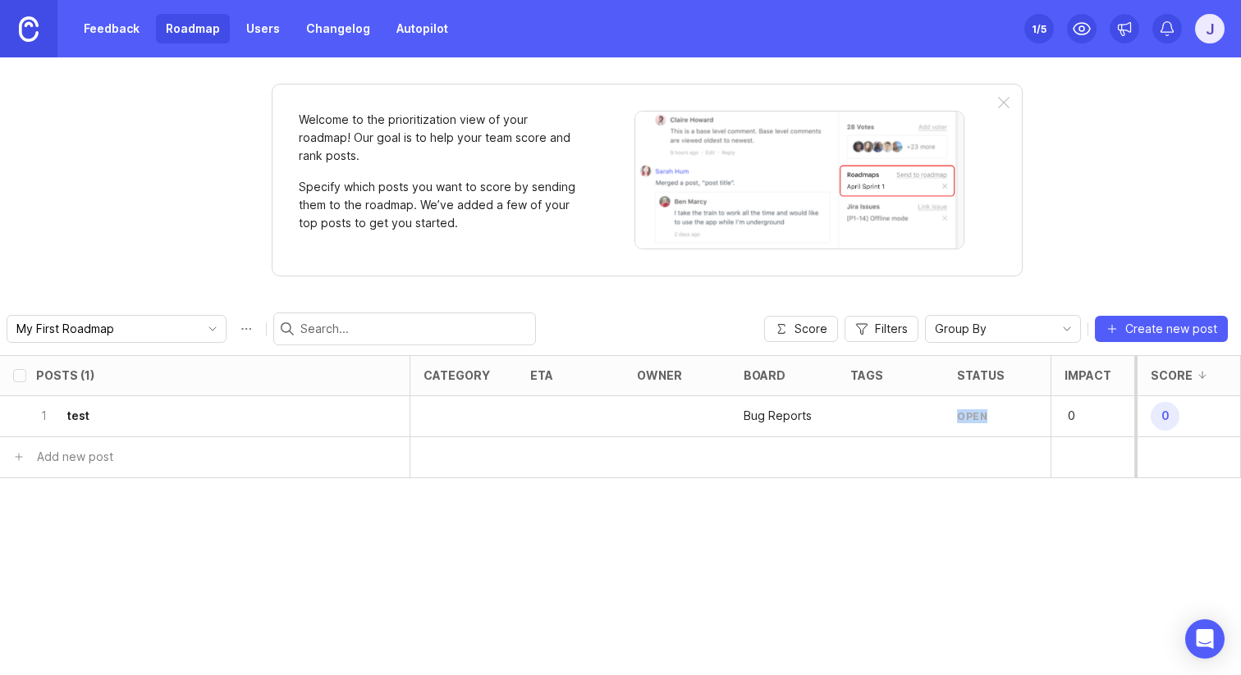
click at [135, 33] on link "Feedback" at bounding box center [111, 29] width 75 height 30
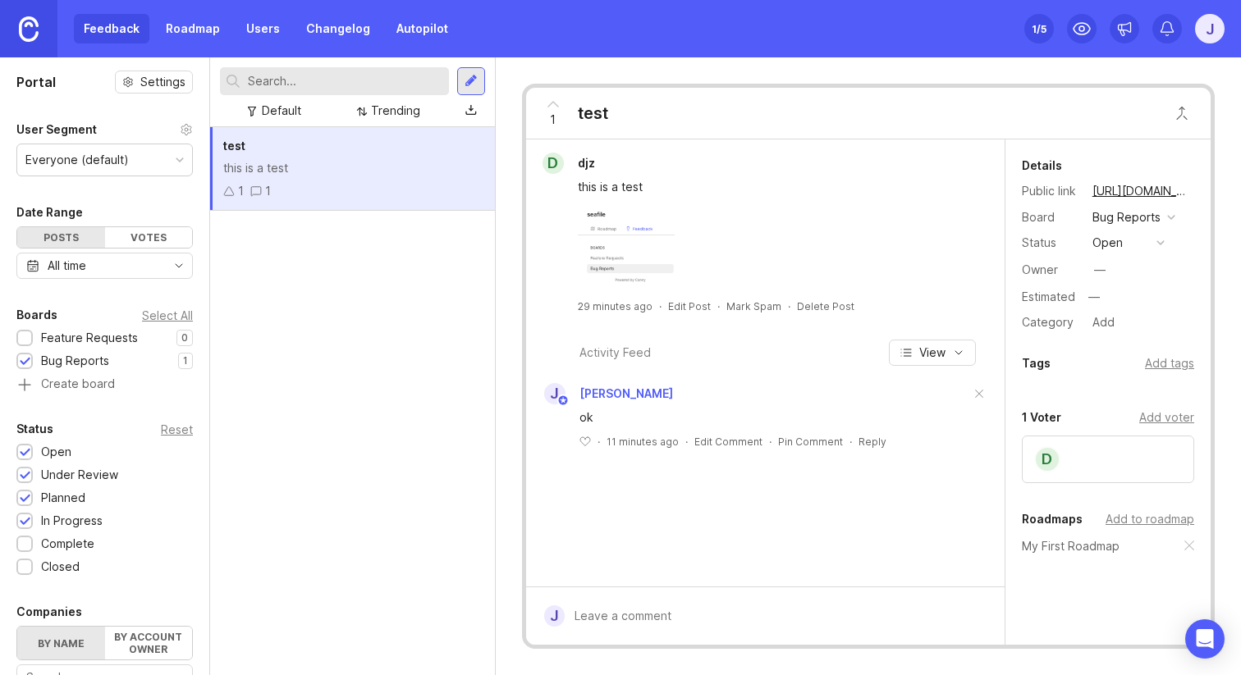
click at [39, 85] on h1 "Portal" at bounding box center [35, 82] width 39 height 20
click at [25, 53] on link at bounding box center [28, 28] width 57 height 57
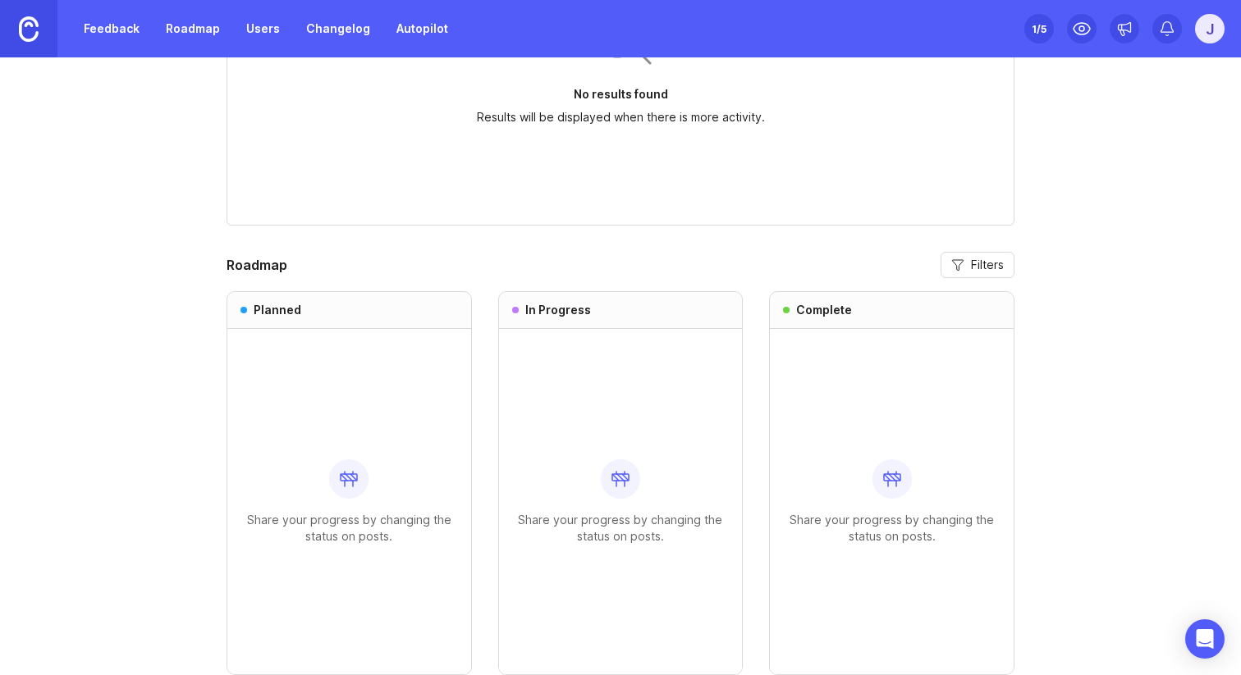
scroll to position [1350, 0]
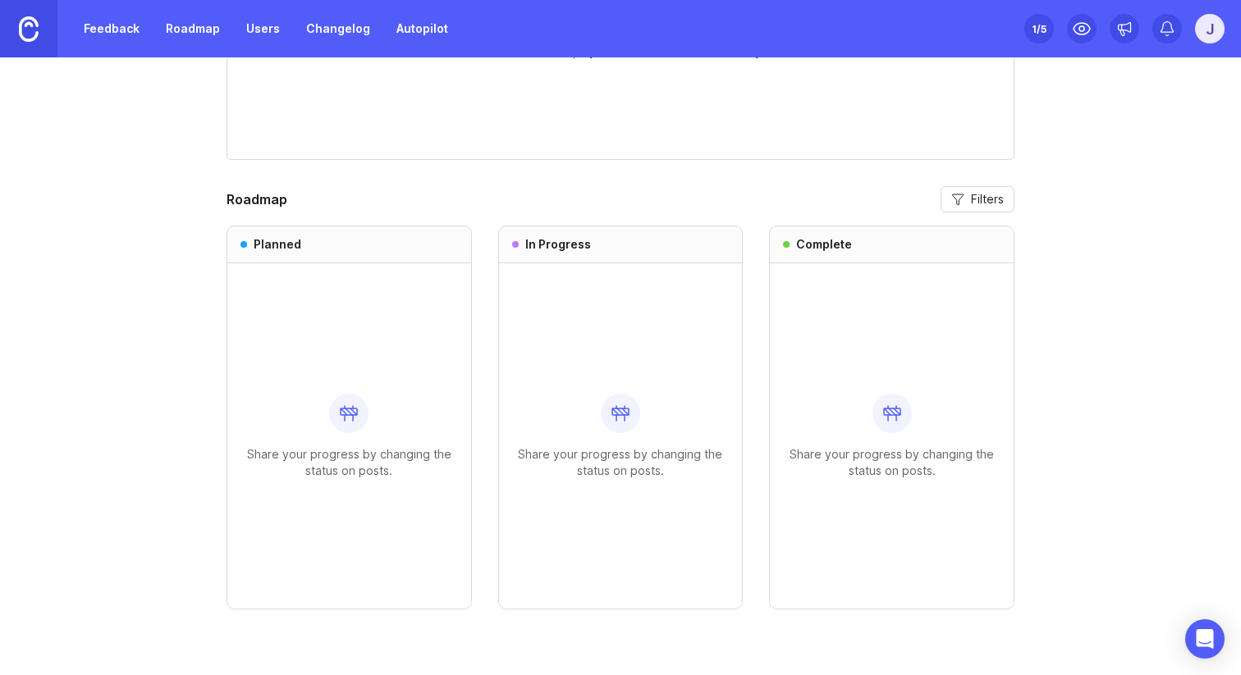
click at [317, 313] on div "Share your progress by changing the status on posts." at bounding box center [348, 435] width 217 height 345
click at [522, 255] on div "In Progress" at bounding box center [621, 244] width 244 height 37
click at [113, 39] on link "Feedback" at bounding box center [111, 29] width 75 height 30
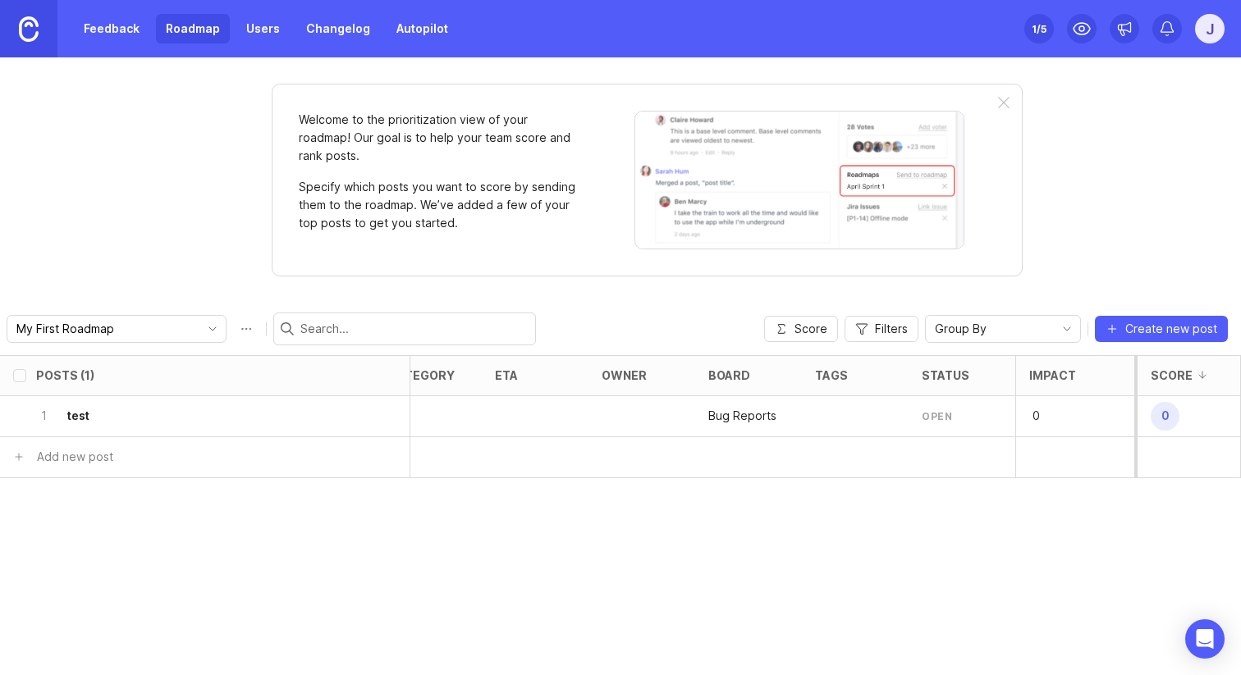
scroll to position [0, 37]
click at [932, 409] on div "open" at bounding box center [935, 416] width 30 height 14
click at [107, 14] on link "Feedback" at bounding box center [111, 29] width 75 height 30
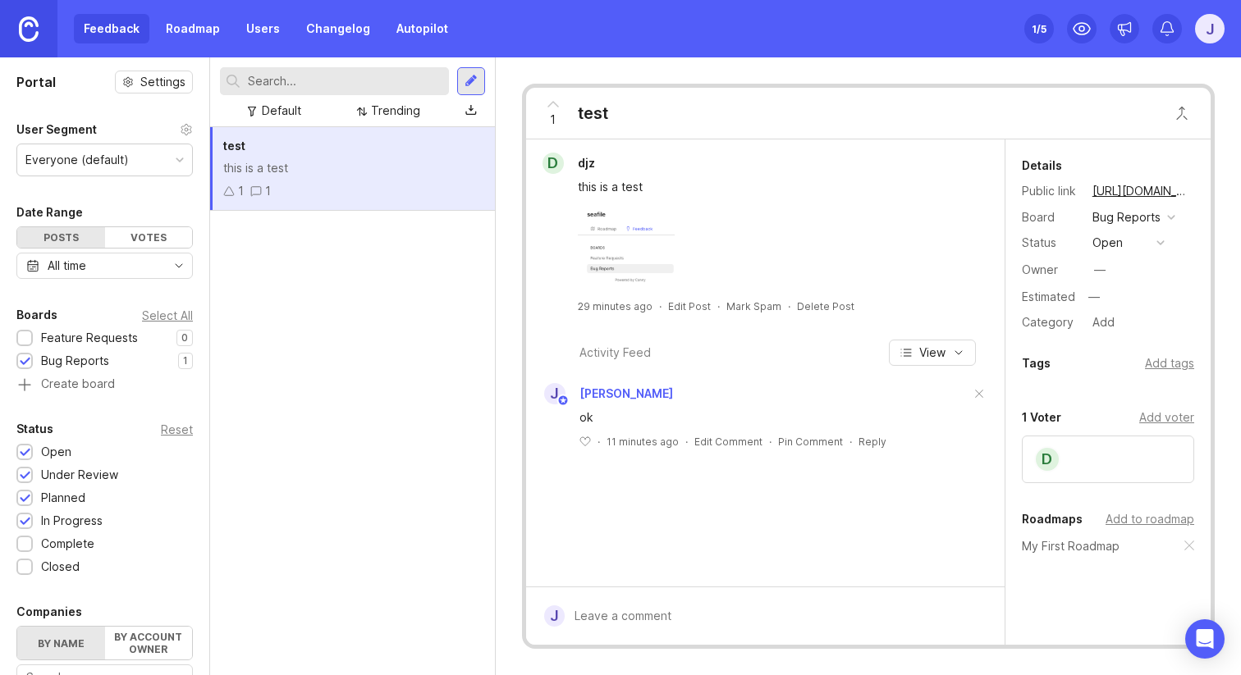
click at [1128, 241] on button "open" at bounding box center [1128, 242] width 82 height 21
click at [1130, 327] on div "planned" at bounding box center [1121, 333] width 52 height 14
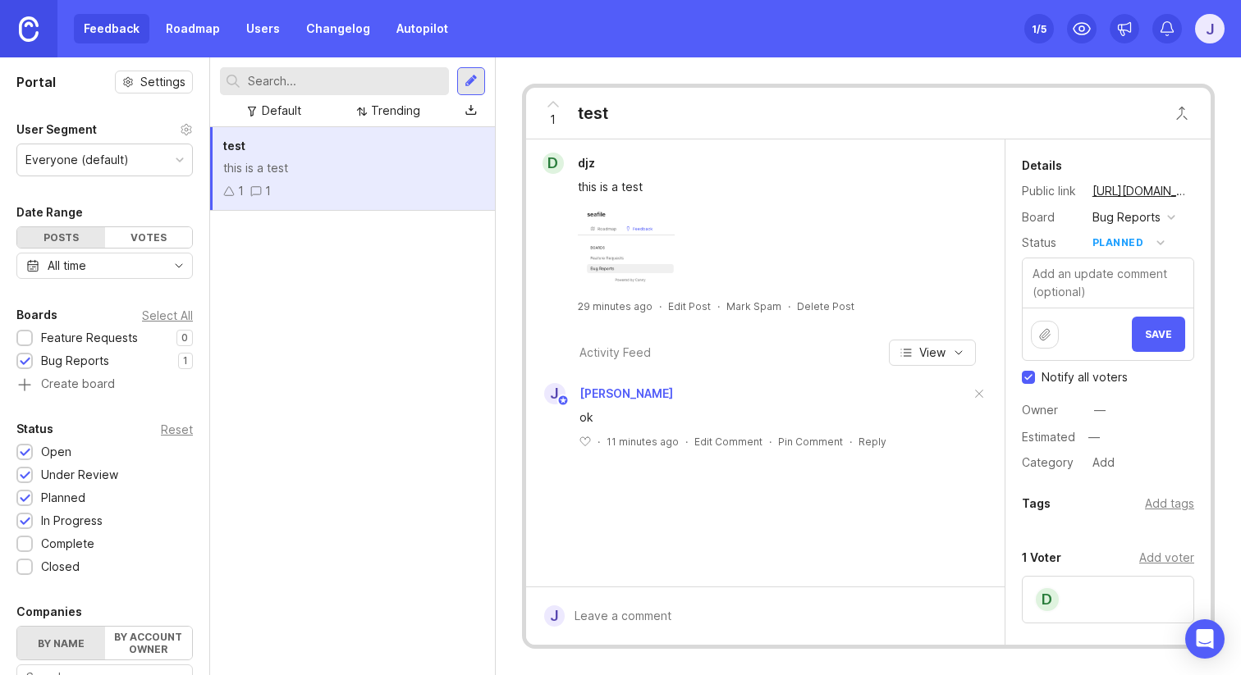
click at [1156, 334] on span "Save" at bounding box center [1158, 334] width 27 height 12
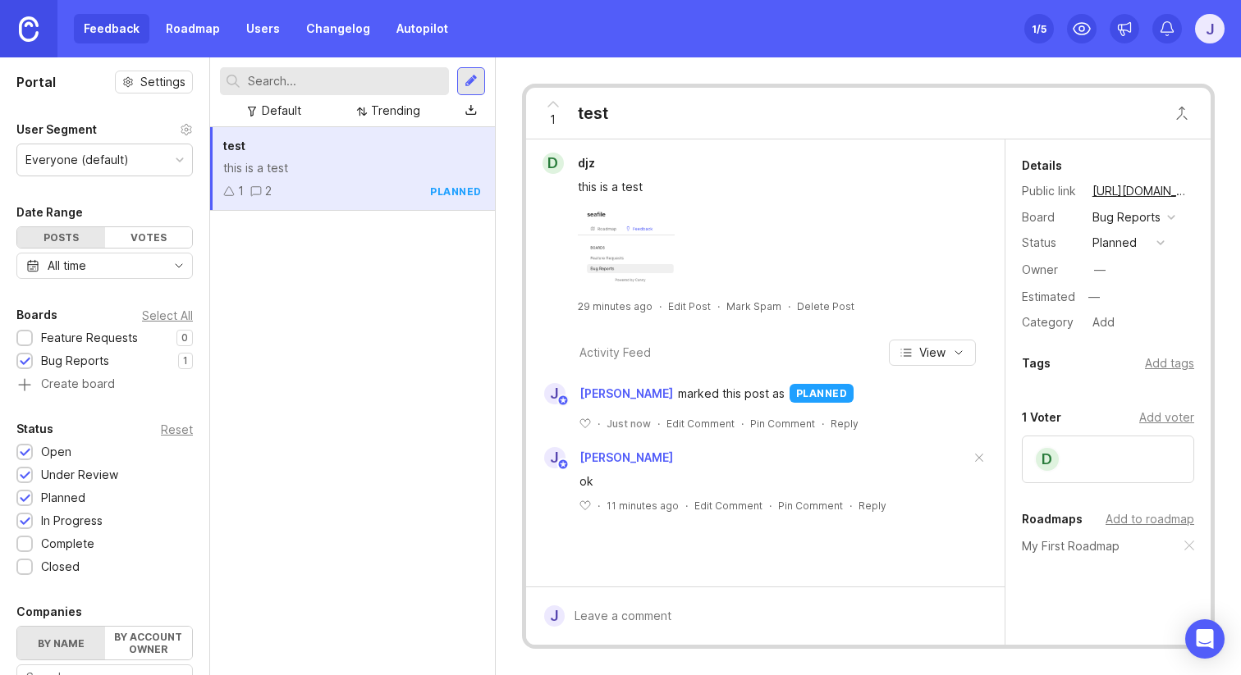
click at [24, 36] on img at bounding box center [29, 28] width 20 height 25
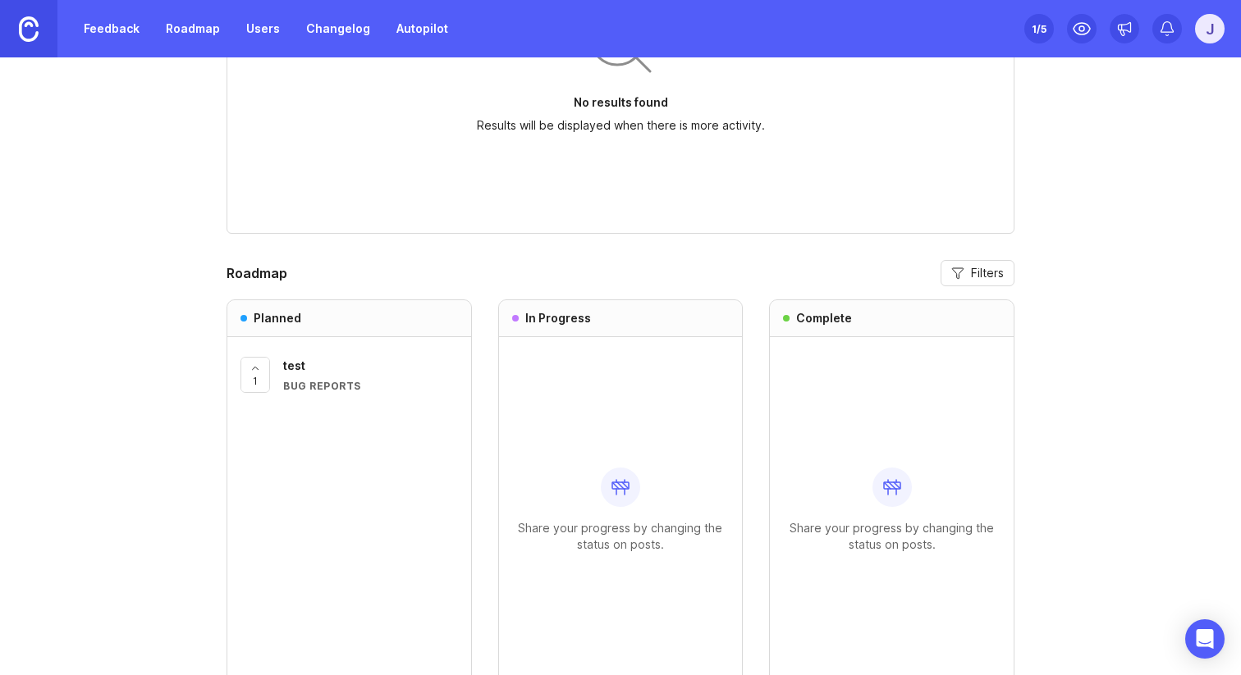
scroll to position [1350, 0]
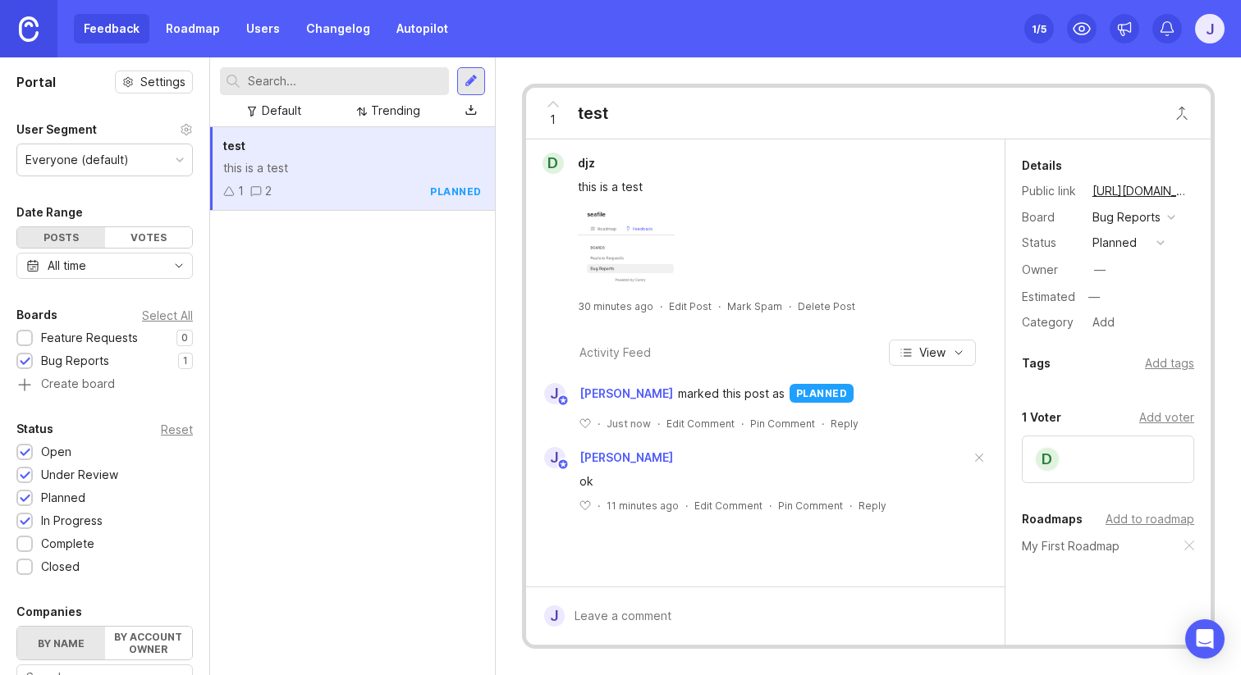
click at [1127, 218] on div "Bug Reports" at bounding box center [1126, 217] width 68 height 18
click at [402, 117] on div "Trending" at bounding box center [395, 111] width 49 height 18
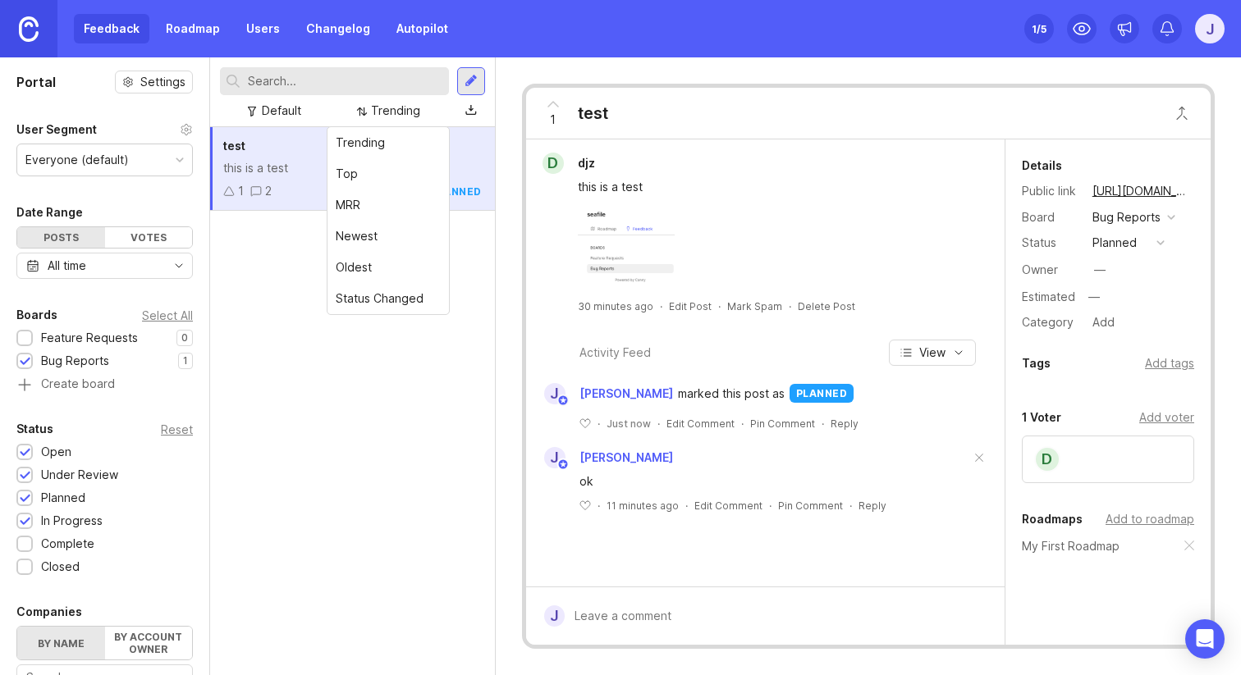
click at [403, 117] on div "Trending" at bounding box center [395, 111] width 49 height 18
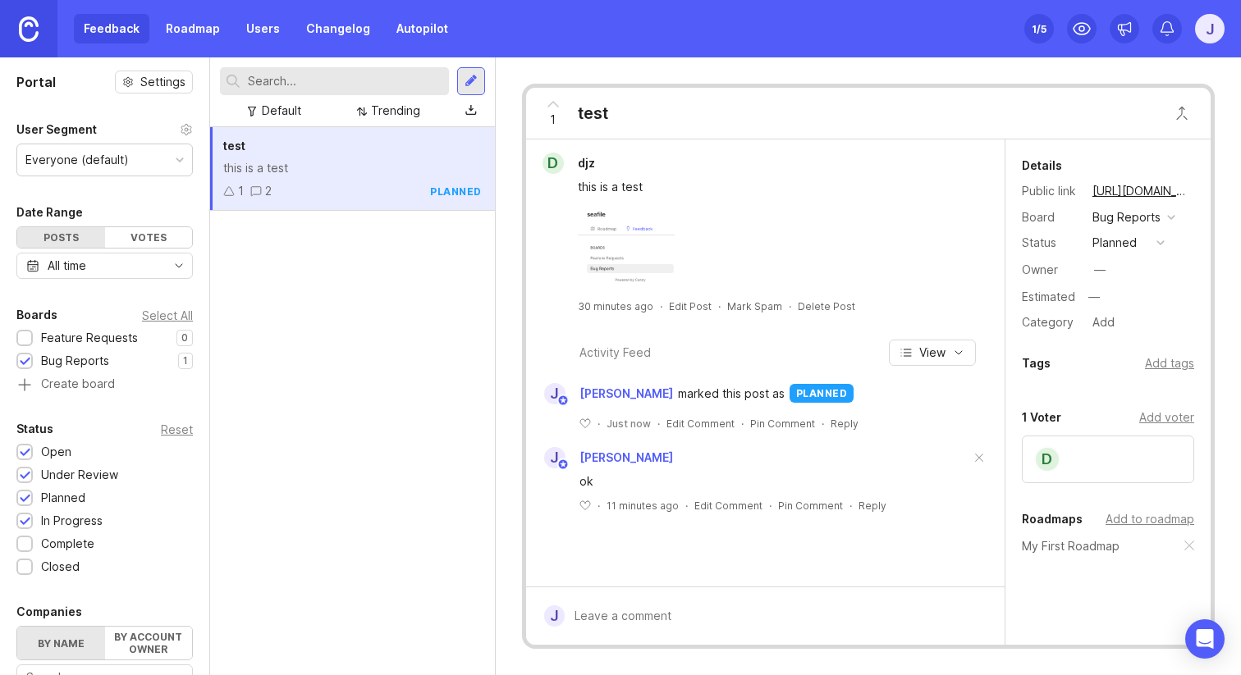
click at [1204, 32] on div "j" at bounding box center [1210, 29] width 30 height 30
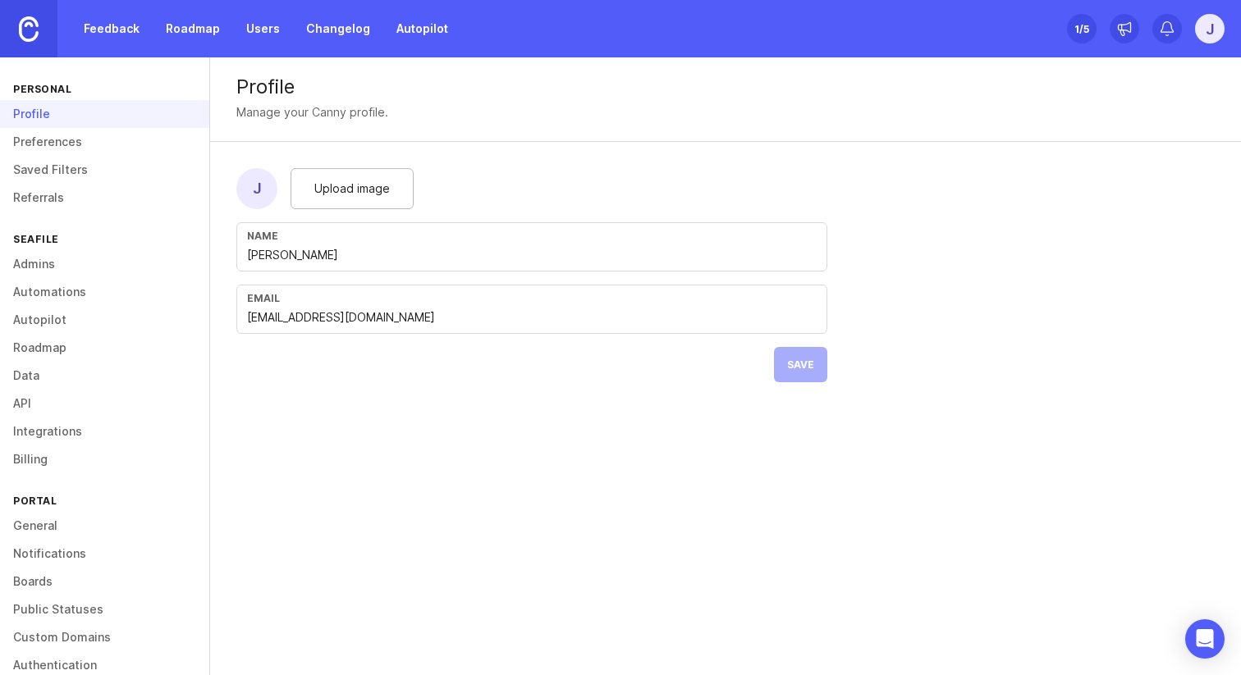
click at [84, 258] on link "Admins" at bounding box center [104, 264] width 209 height 28
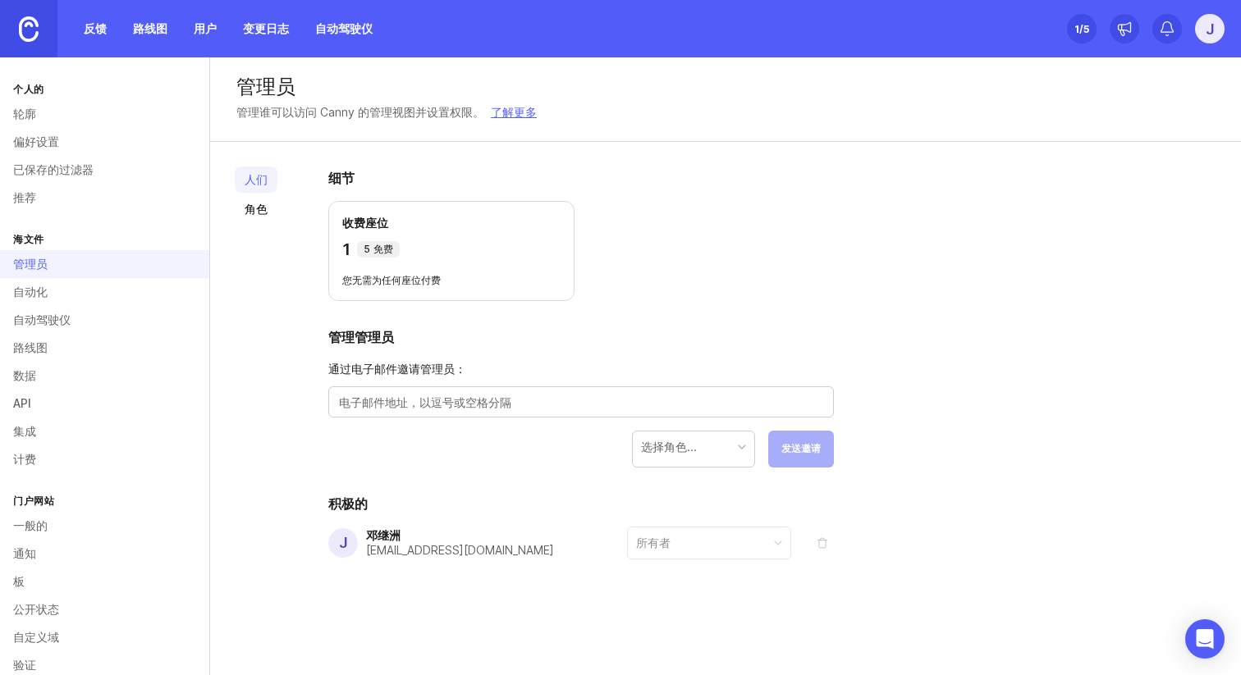
click at [63, 112] on link "轮廓" at bounding box center [104, 114] width 209 height 28
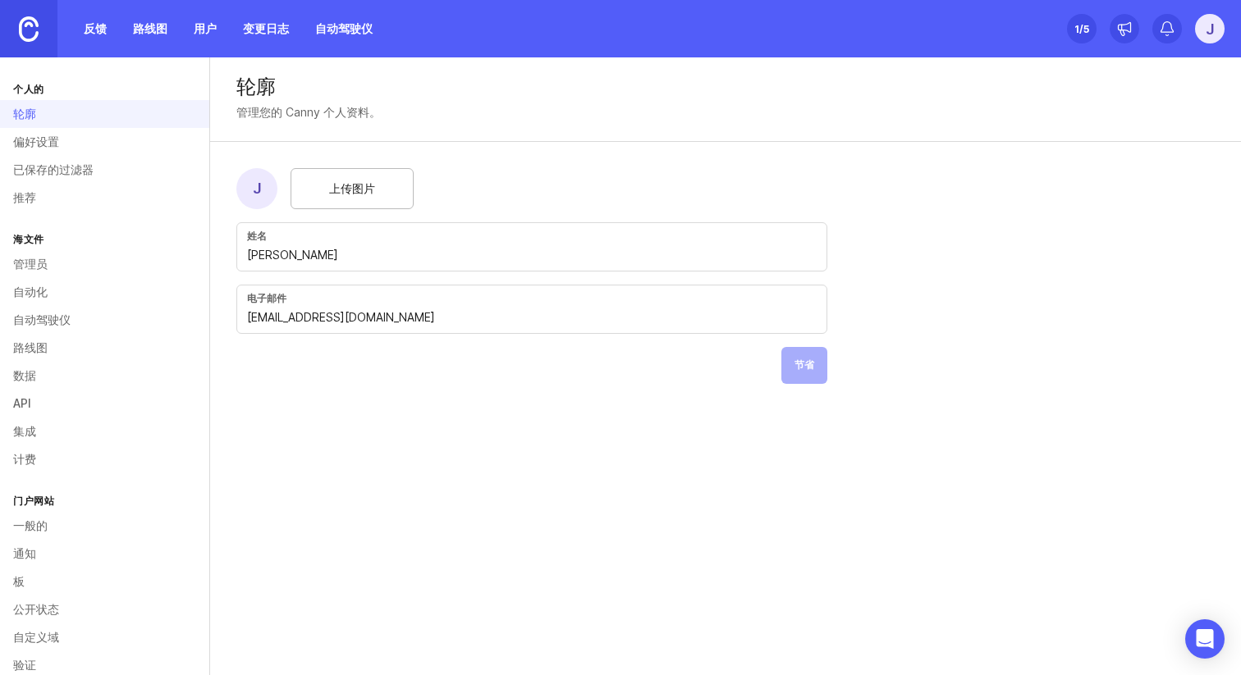
click at [57, 126] on div "轮廓" at bounding box center [104, 114] width 209 height 28
click at [50, 139] on font "偏好设置" at bounding box center [36, 142] width 46 height 14
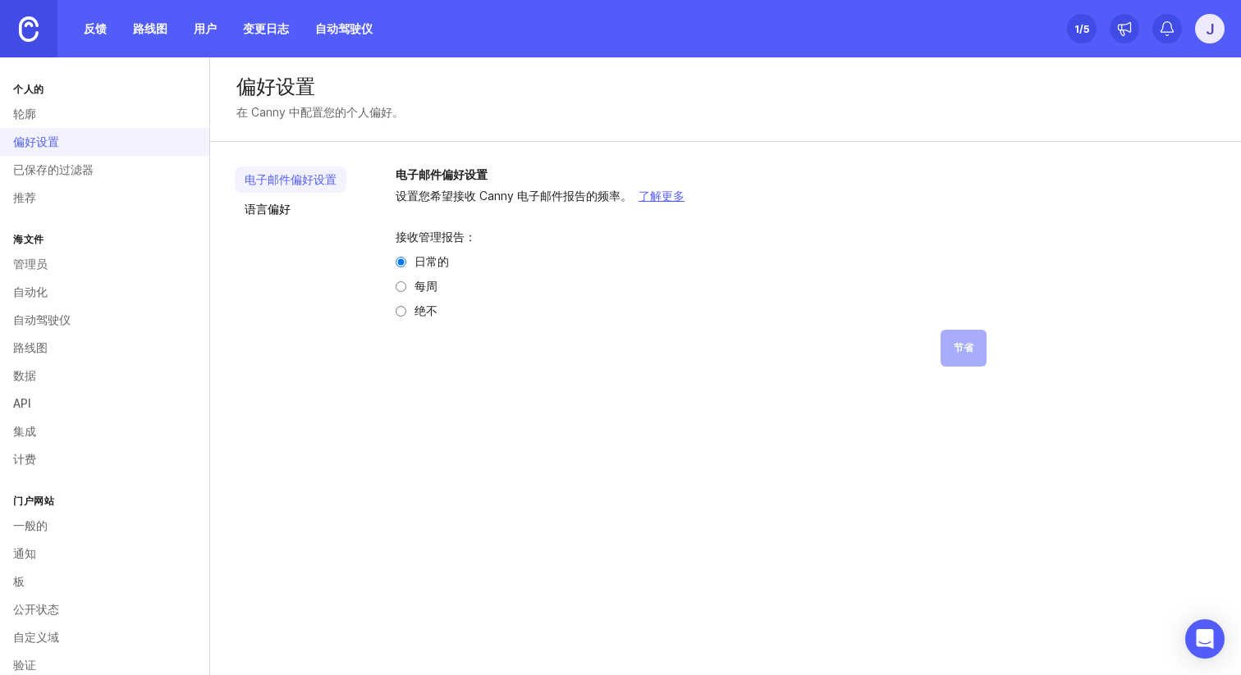
click at [54, 170] on font "已保存的过滤器" at bounding box center [53, 169] width 80 height 14
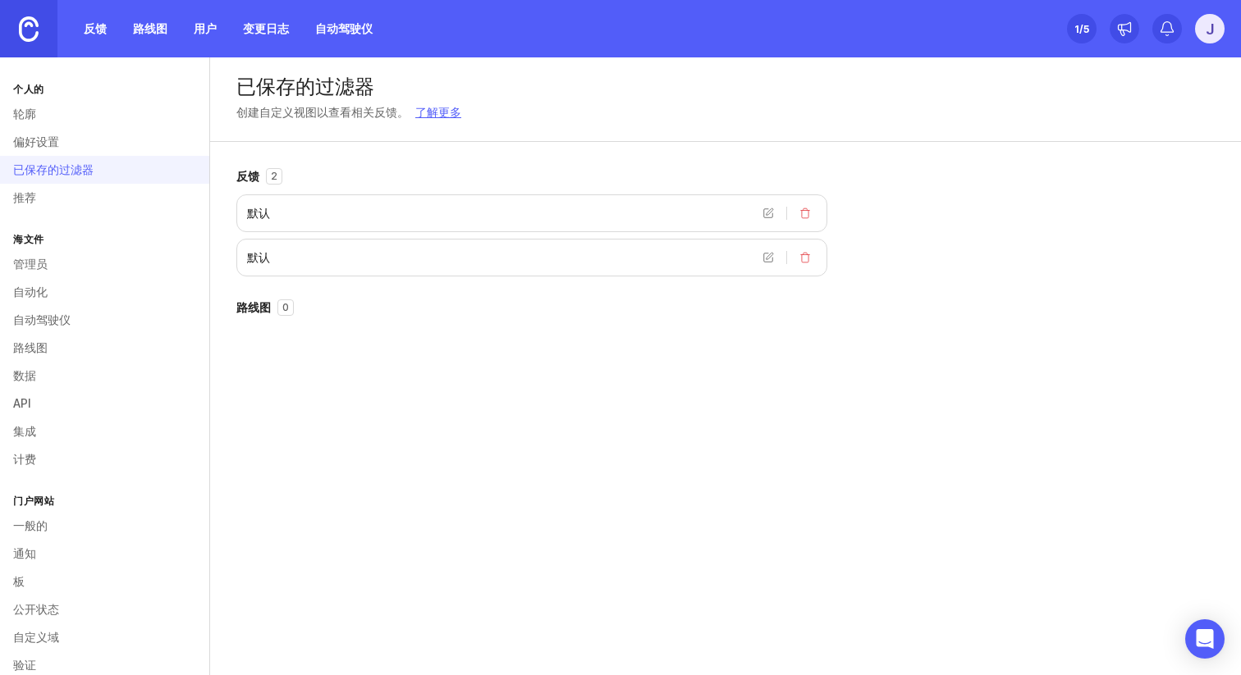
click at [808, 209] on button "删除视图" at bounding box center [804, 213] width 23 height 23
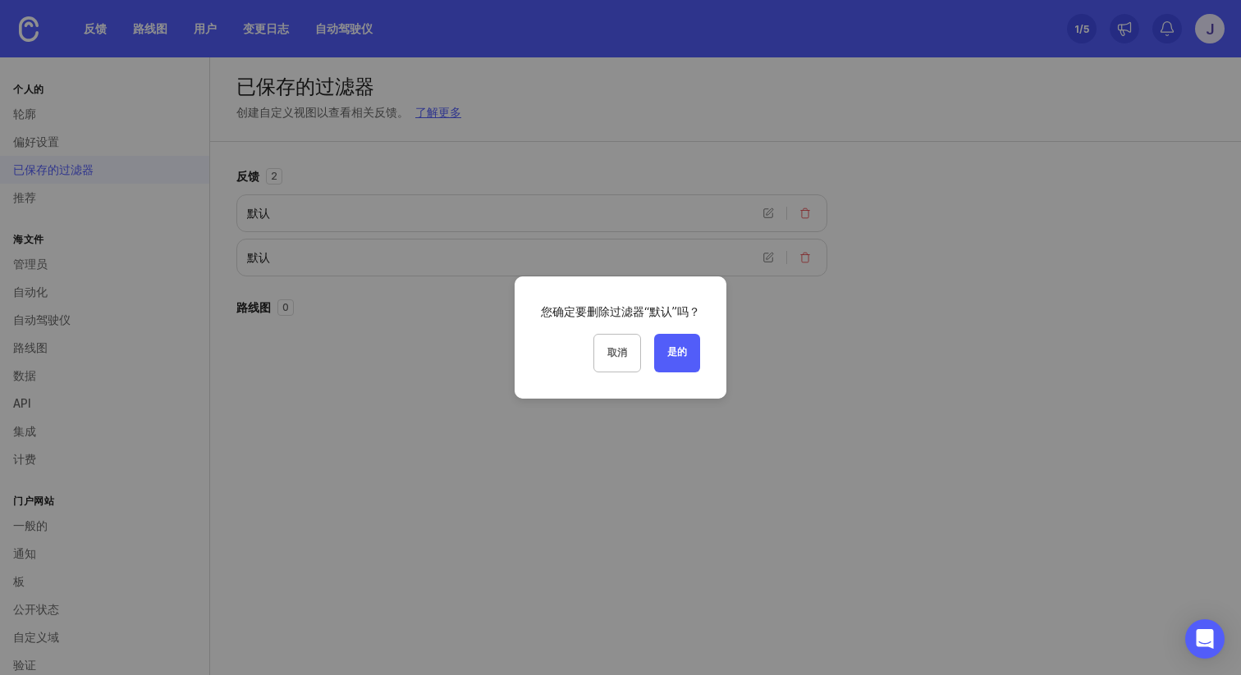
click at [679, 350] on font "是的" at bounding box center [677, 351] width 20 height 12
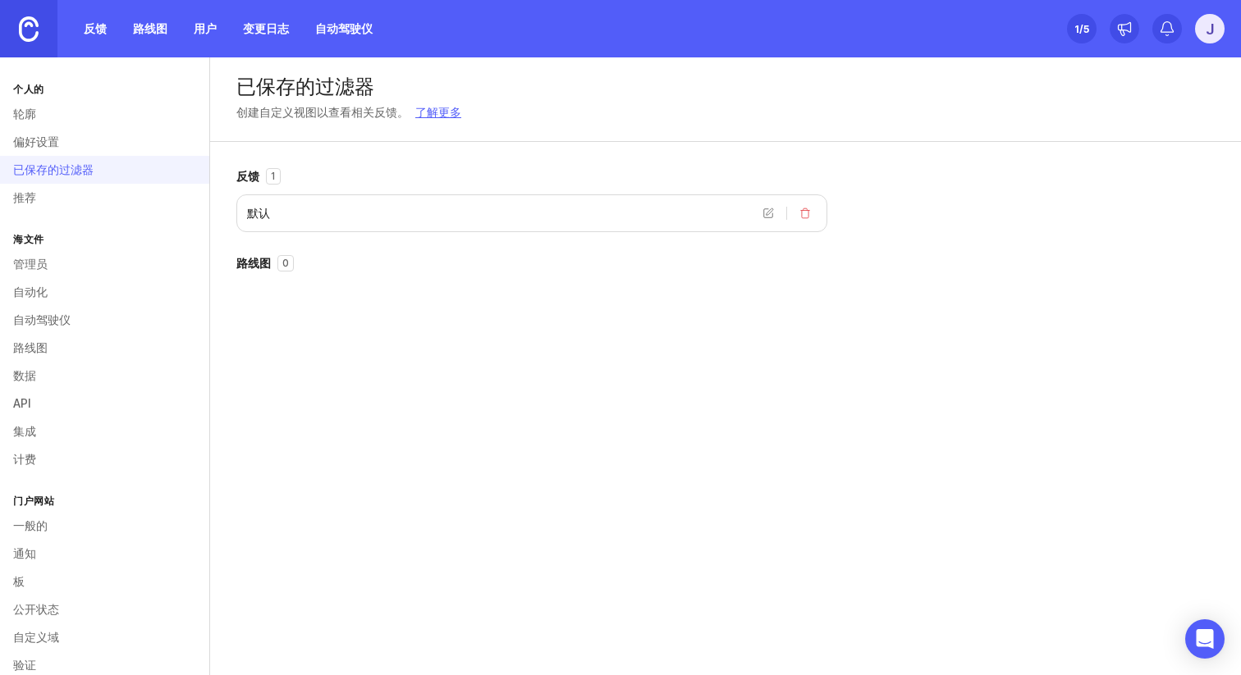
click at [73, 200] on link "推荐" at bounding box center [104, 198] width 209 height 28
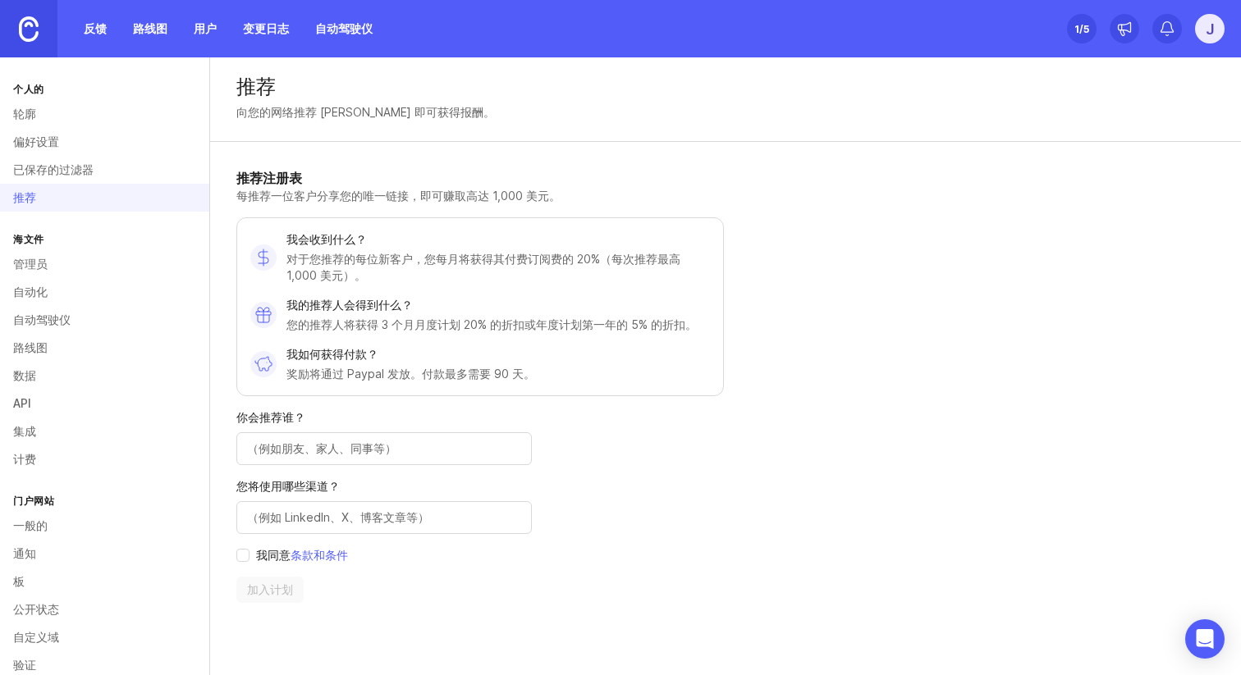
click at [48, 254] on link "管理员" at bounding box center [104, 264] width 209 height 28
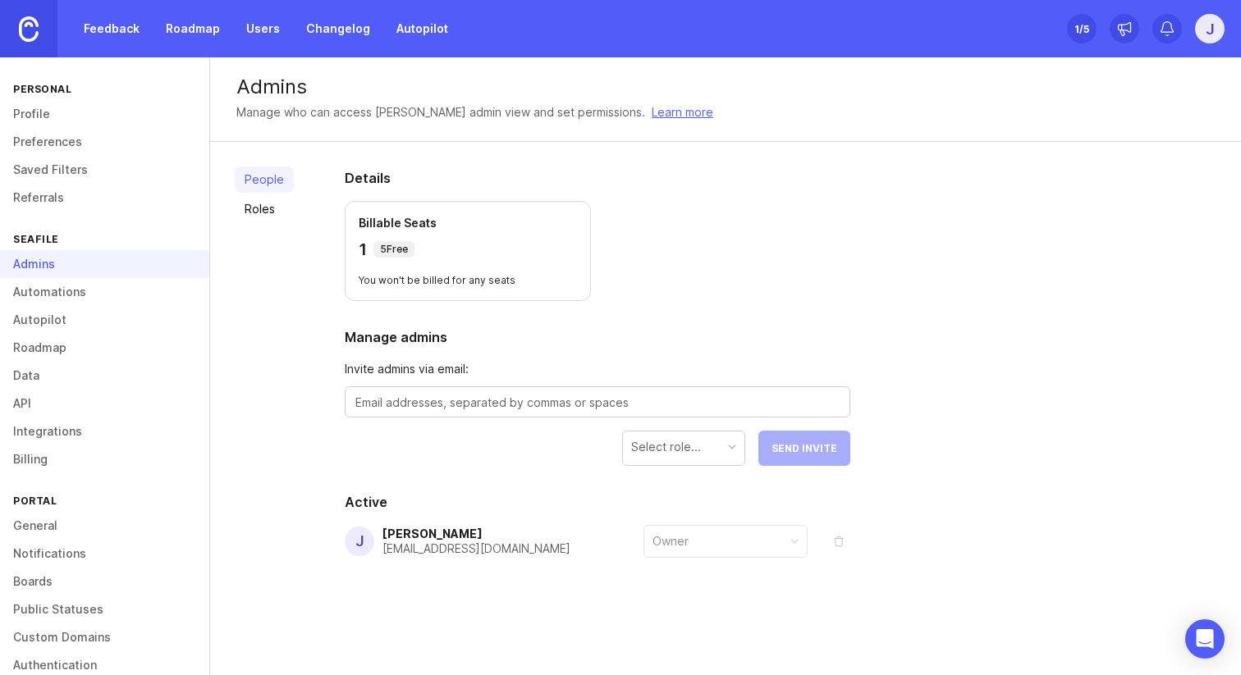
click at [702, 446] on div "Select role..." at bounding box center [683, 447] width 121 height 31
click at [707, 446] on div "Select role..." at bounding box center [683, 447] width 121 height 31
click at [725, 536] on div "Owner" at bounding box center [725, 541] width 162 height 31
click at [793, 543] on div at bounding box center [794, 541] width 8 height 8
click at [714, 457] on div "Select role..." at bounding box center [683, 447] width 121 height 31
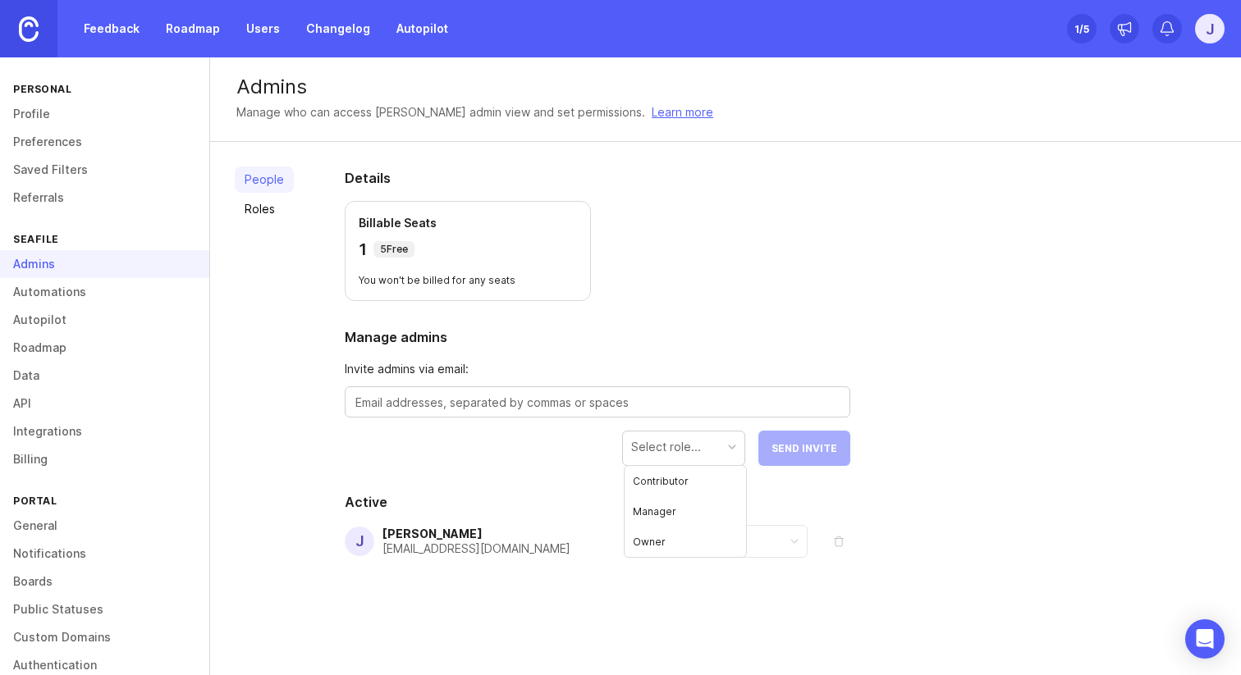
click at [714, 457] on div "Select role..." at bounding box center [683, 447] width 121 height 31
click at [259, 217] on link "Roles" at bounding box center [264, 209] width 59 height 26
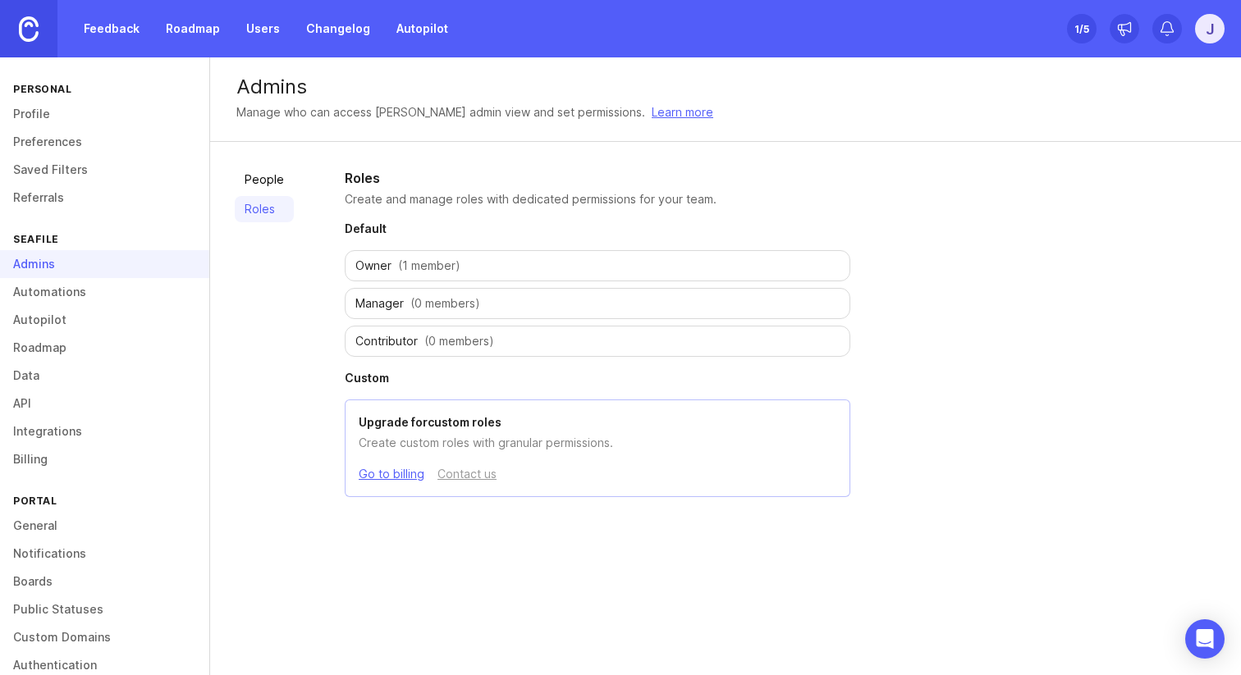
click at [395, 336] on span "Contributor" at bounding box center [386, 341] width 62 height 16
drag, startPoint x: 412, startPoint y: 337, endPoint x: 374, endPoint y: 337, distance: 37.7
click at [374, 337] on span "Contributor" at bounding box center [386, 341] width 62 height 16
click at [415, 341] on div "Contributor (0 members)" at bounding box center [597, 341] width 505 height 31
click at [382, 260] on span "Owner" at bounding box center [373, 266] width 36 height 16
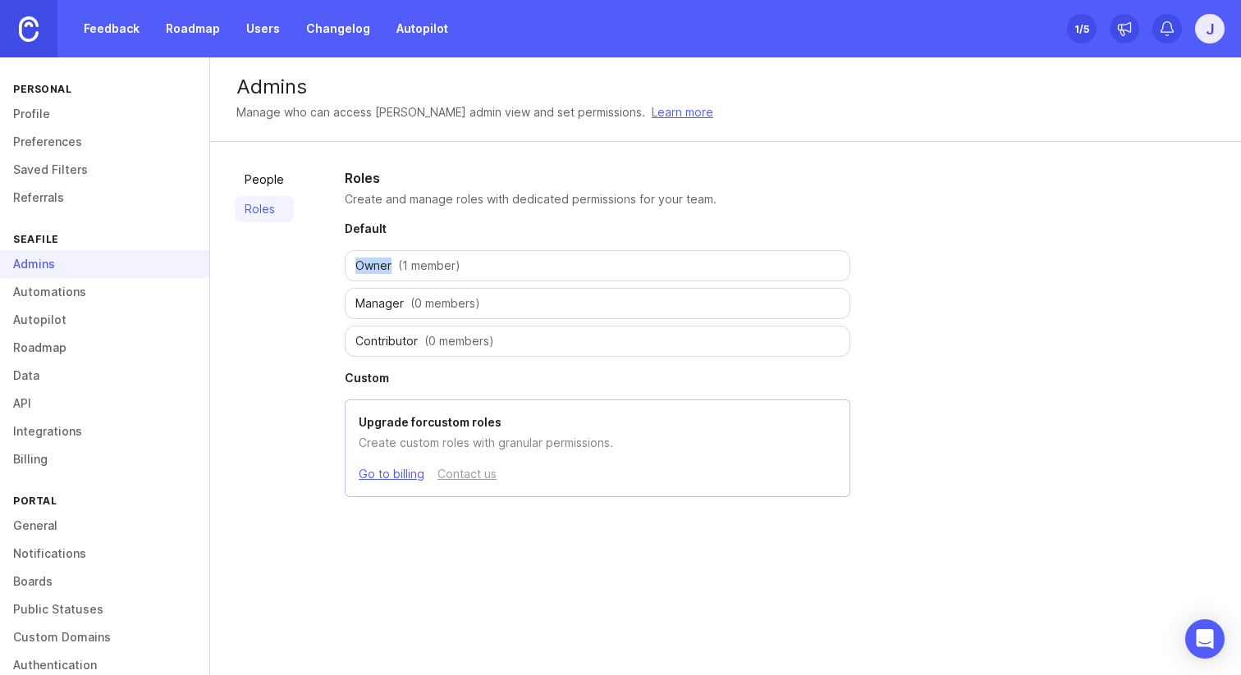
click at [382, 260] on span "Owner" at bounding box center [373, 266] width 36 height 16
click at [386, 301] on span "Manager" at bounding box center [379, 303] width 48 height 16
click at [381, 263] on span "Owner" at bounding box center [373, 266] width 36 height 16
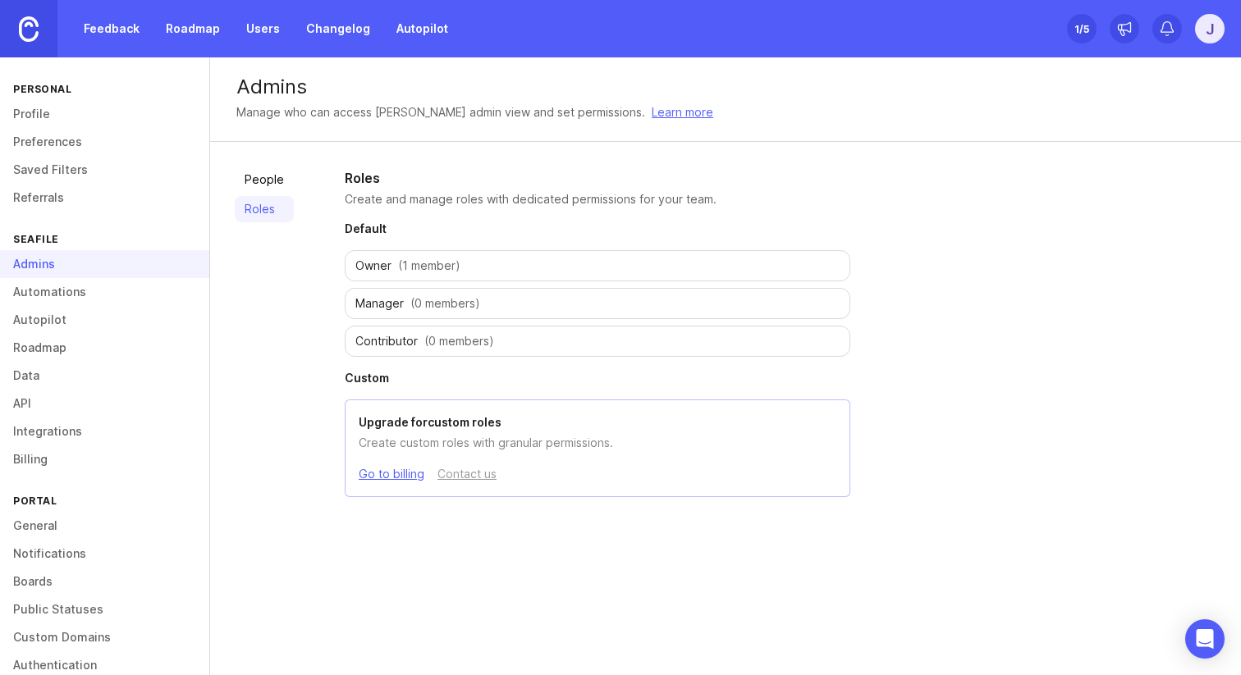
click at [286, 184] on link "People" at bounding box center [264, 180] width 59 height 26
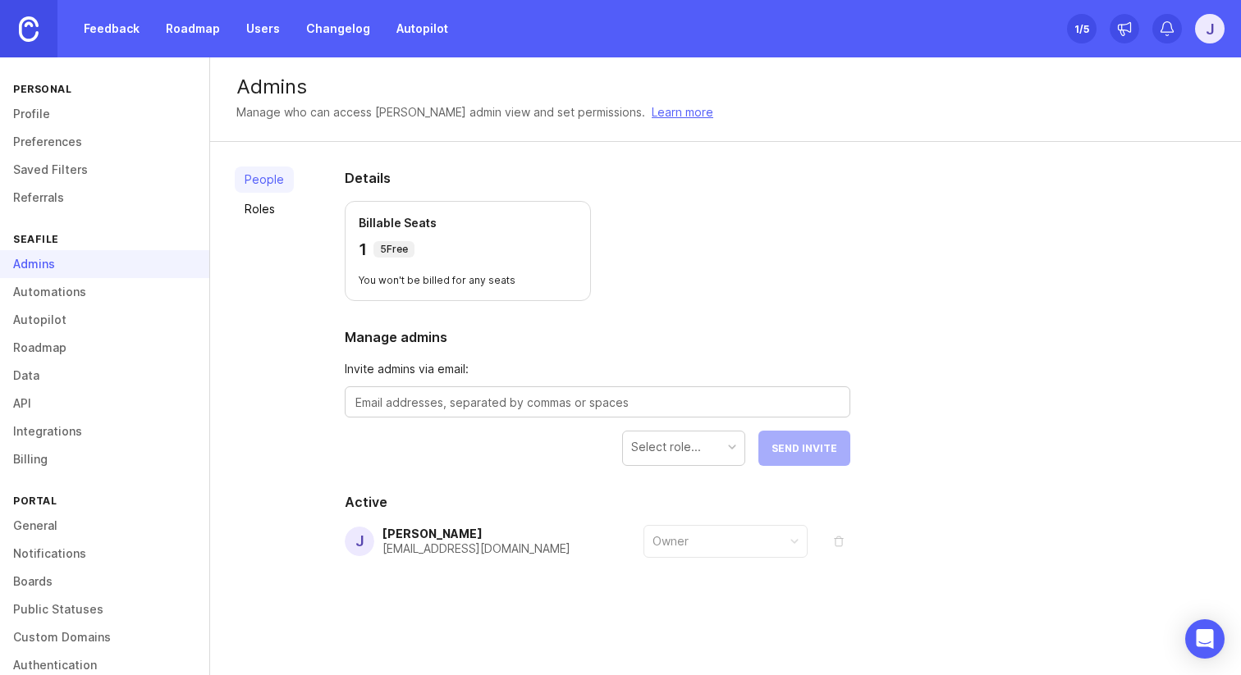
click at [425, 390] on div at bounding box center [597, 401] width 505 height 31
click at [239, 201] on link "Roles" at bounding box center [264, 209] width 59 height 26
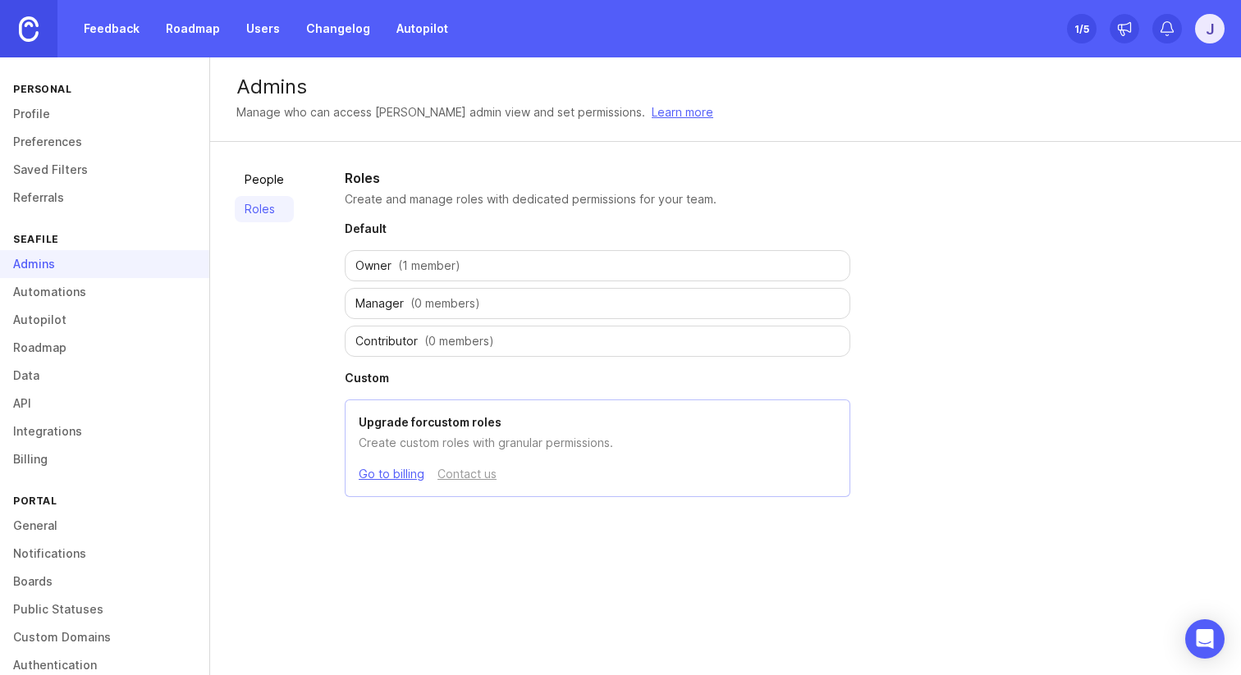
click at [261, 173] on link "People" at bounding box center [264, 180] width 59 height 26
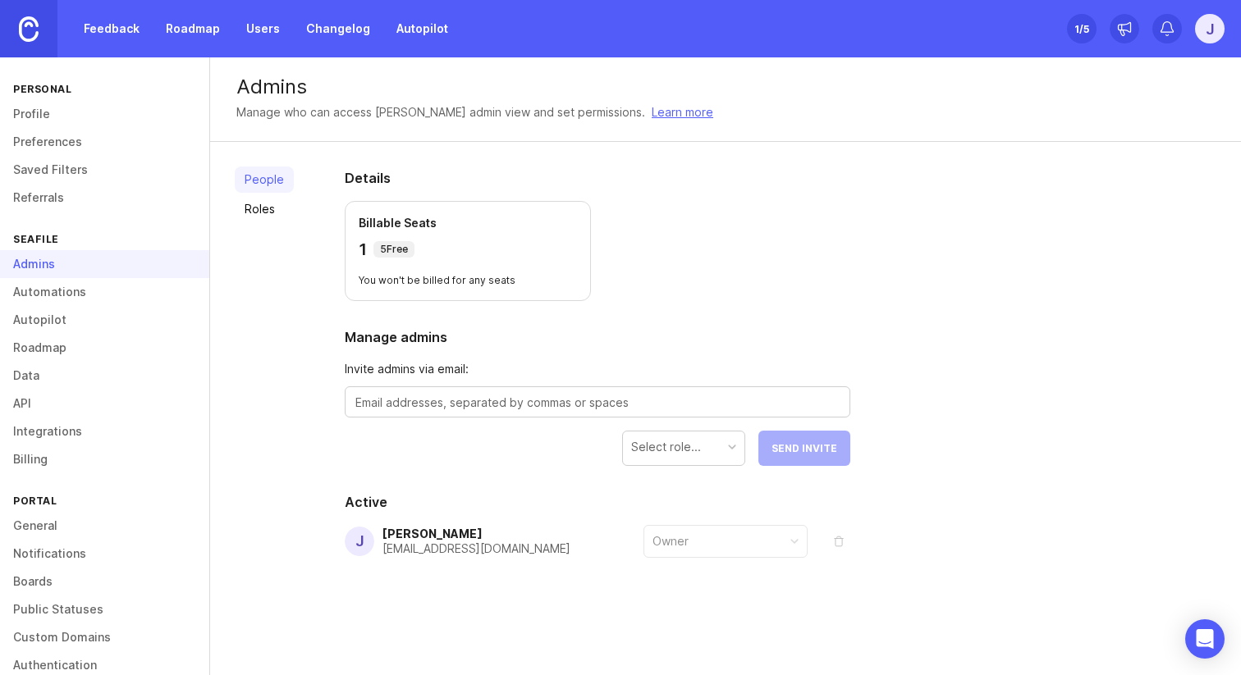
click at [108, 290] on link "Automations" at bounding box center [104, 292] width 209 height 28
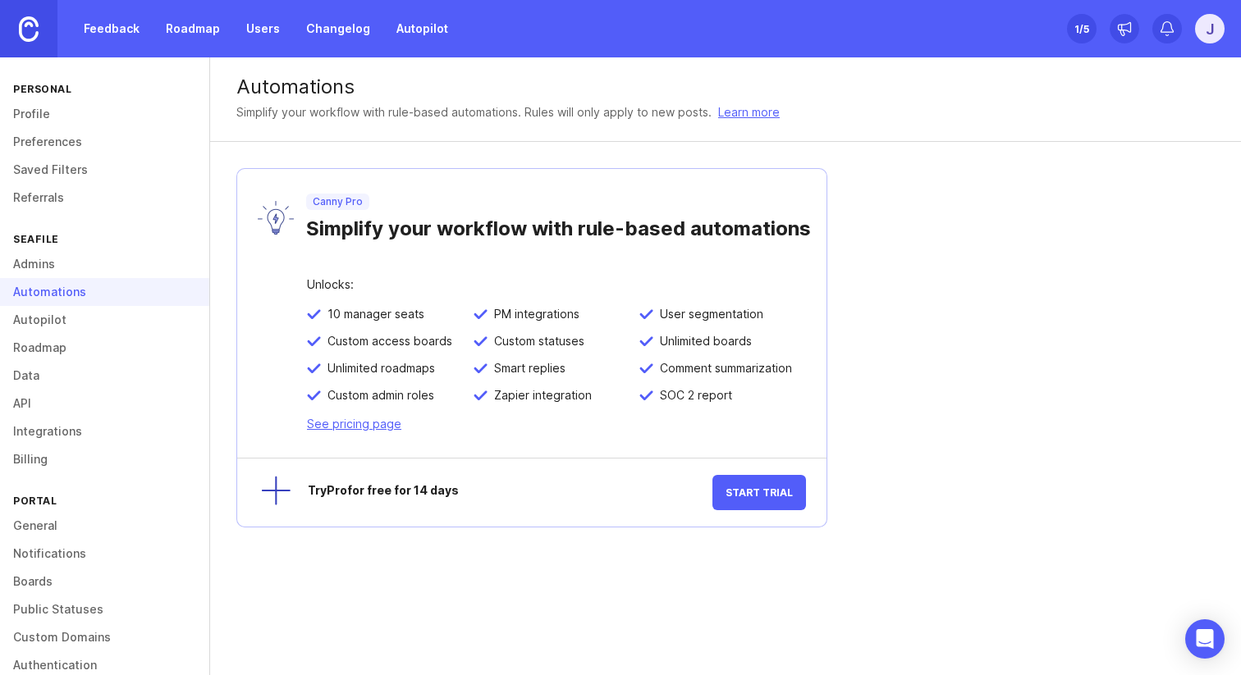
click at [94, 321] on link "Autopilot" at bounding box center [104, 320] width 209 height 28
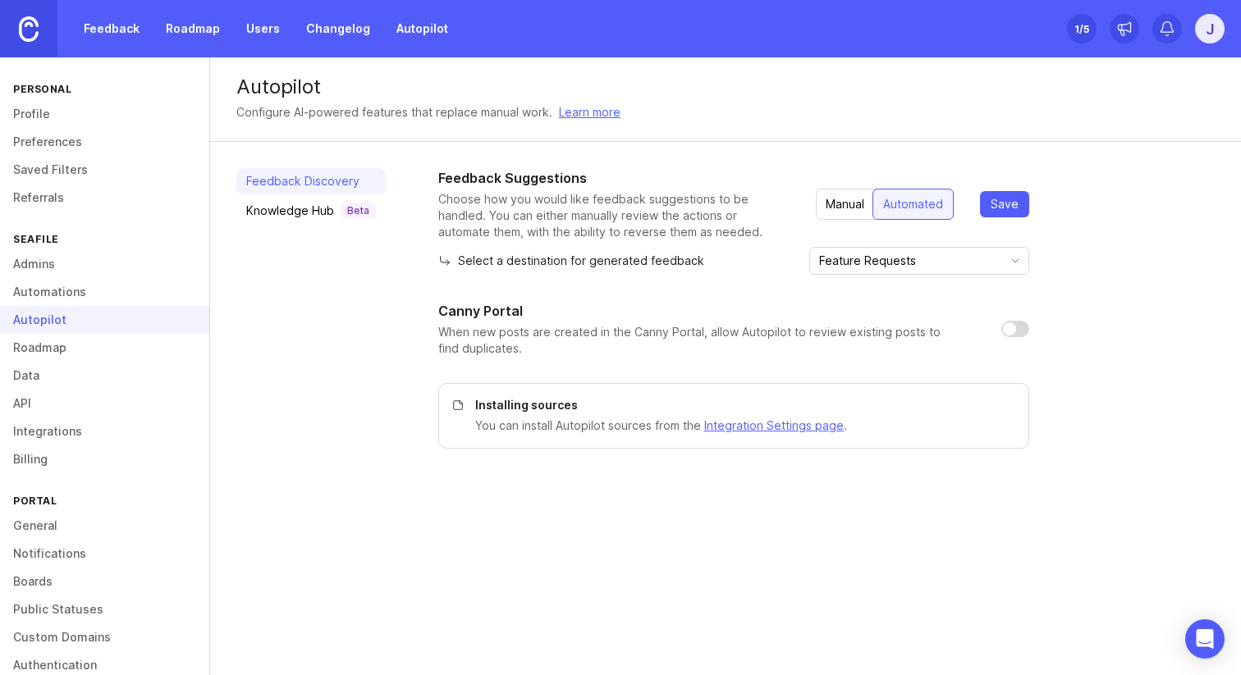
click at [71, 362] on link "Data" at bounding box center [104, 376] width 209 height 28
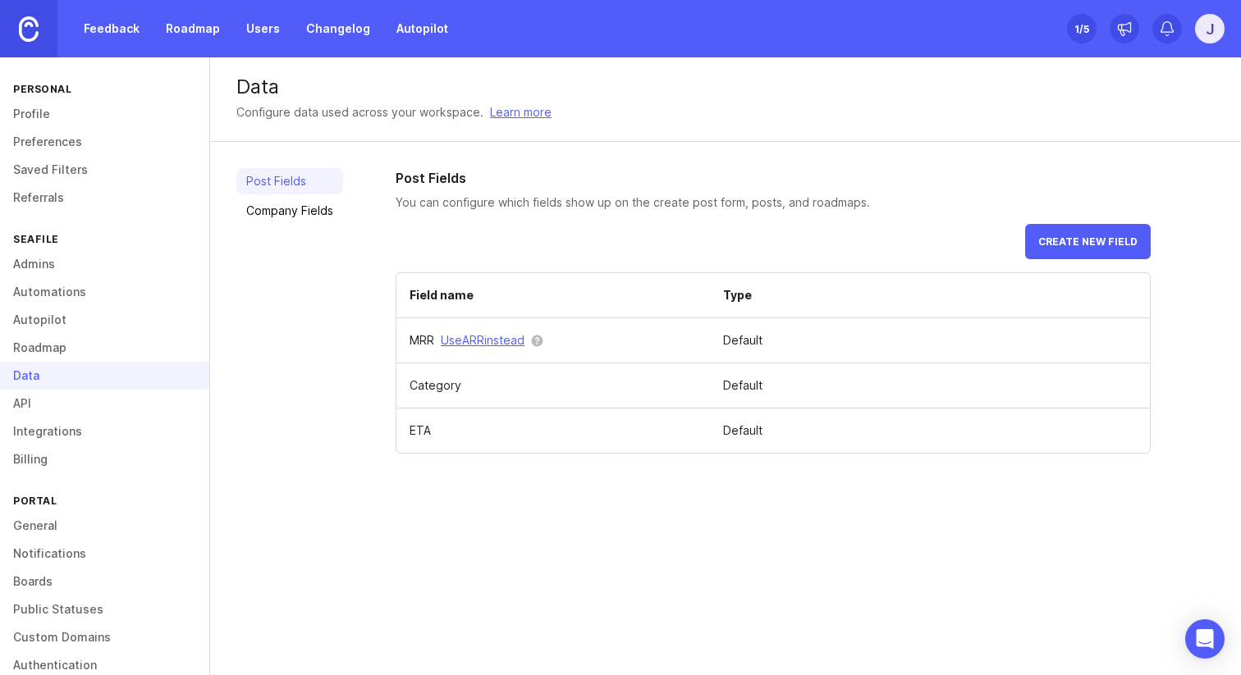
click at [66, 351] on link "Roadmap" at bounding box center [104, 348] width 209 height 28
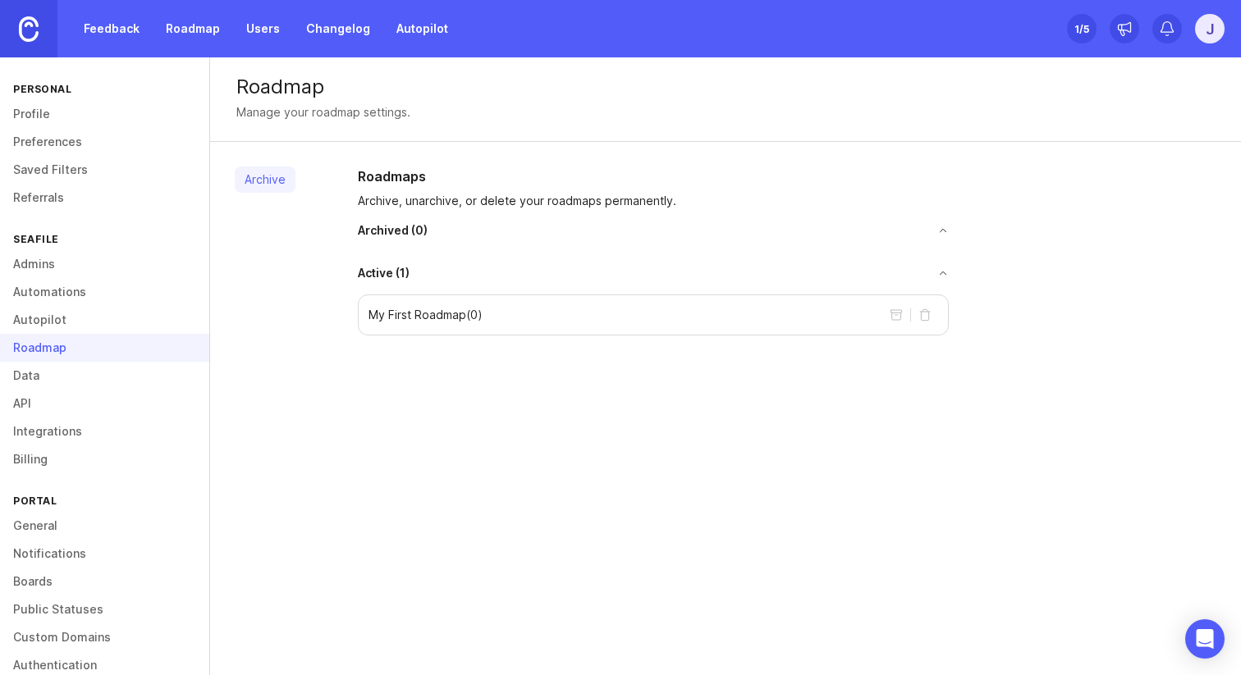
click at [607, 309] on div "My First Roadmap ( 0 )" at bounding box center [653, 315] width 591 height 41
click at [494, 263] on div "Roadmaps Archive, unarchive, or delete your roadmaps permanently. Archived ( 0 …" at bounding box center [653, 251] width 617 height 169
drag, startPoint x: 903, startPoint y: 310, endPoint x: 507, endPoint y: 215, distance: 406.8
click at [507, 216] on div "Roadmaps Archive, unarchive, or delete your roadmaps permanently. Archived ( 0 …" at bounding box center [653, 251] width 617 height 169
click at [102, 375] on link "Data" at bounding box center [104, 376] width 209 height 28
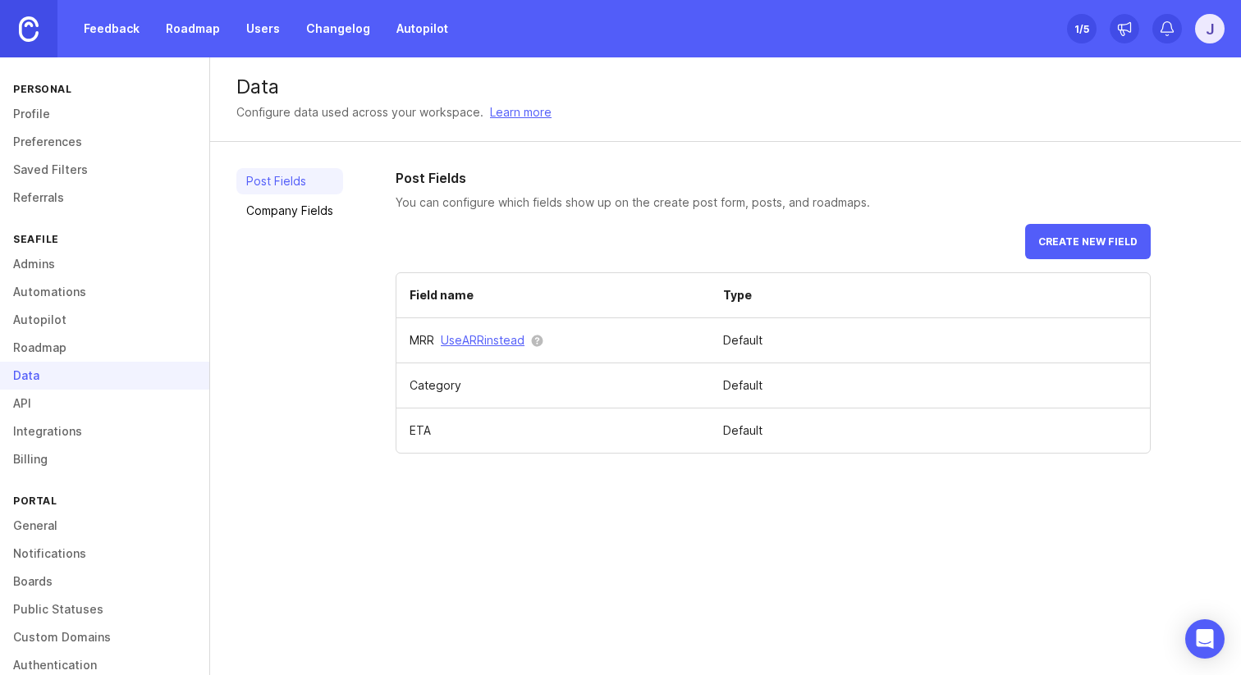
click at [297, 214] on link "Company Fields" at bounding box center [289, 211] width 107 height 26
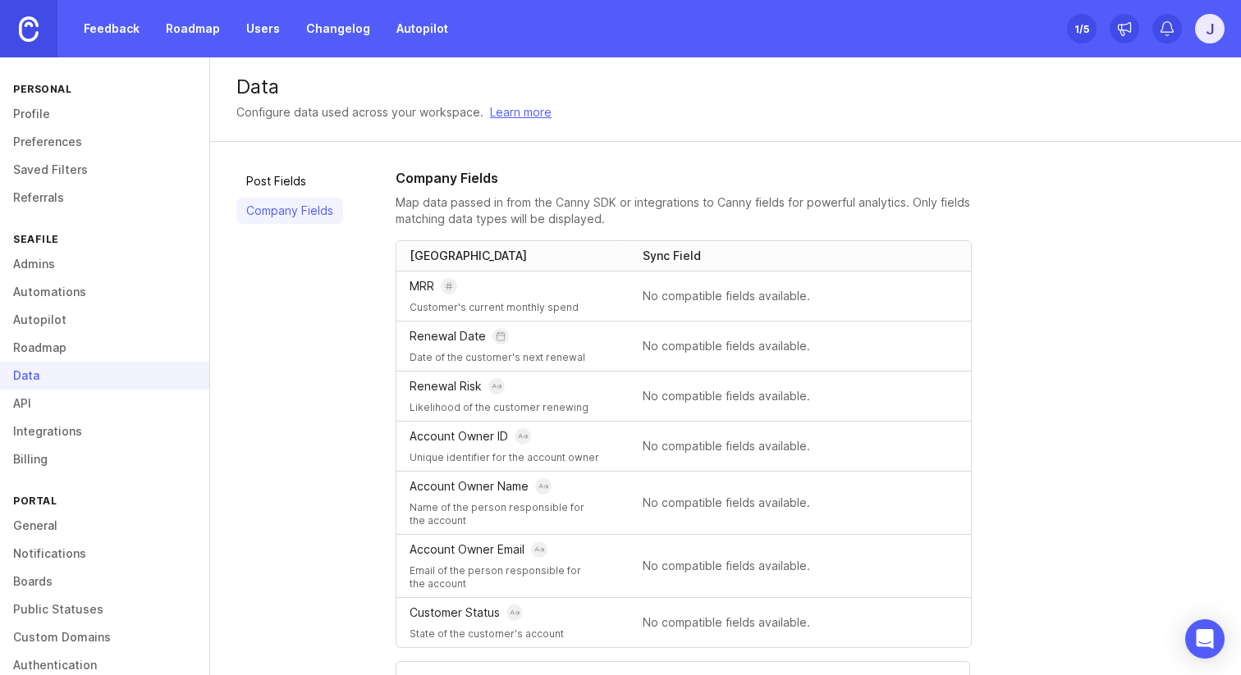
click at [313, 187] on link "Post Fields" at bounding box center [289, 181] width 107 height 26
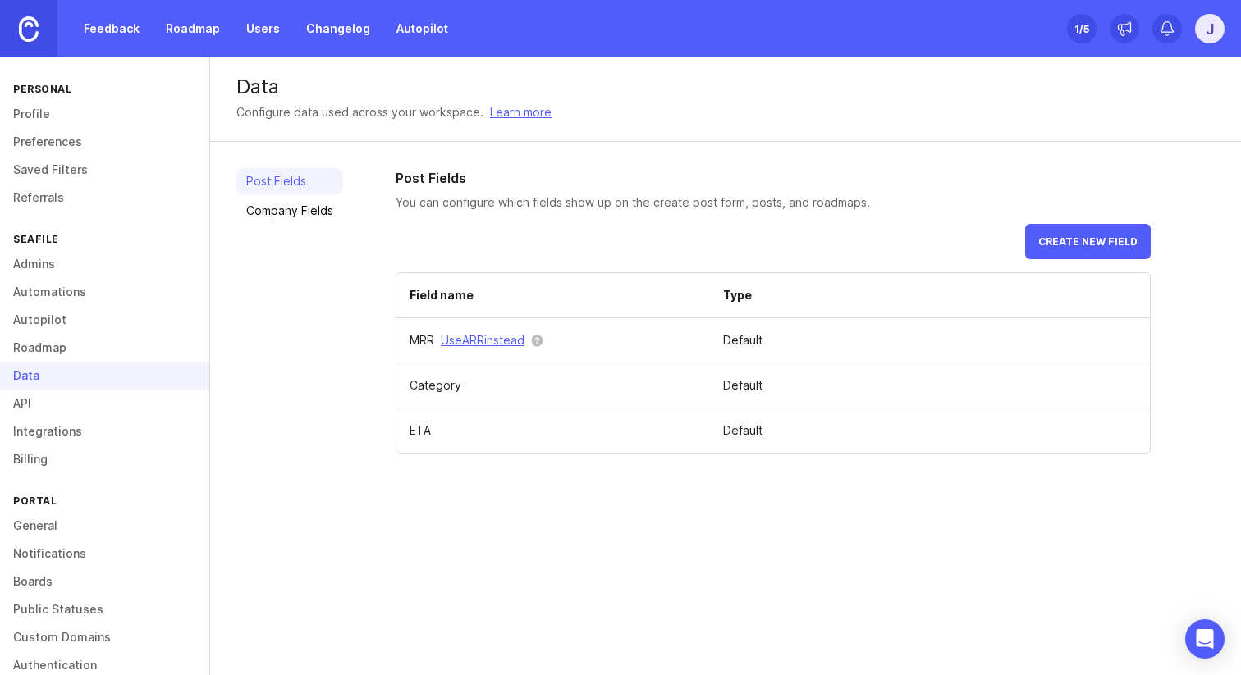
click at [98, 405] on link "API" at bounding box center [104, 404] width 209 height 28
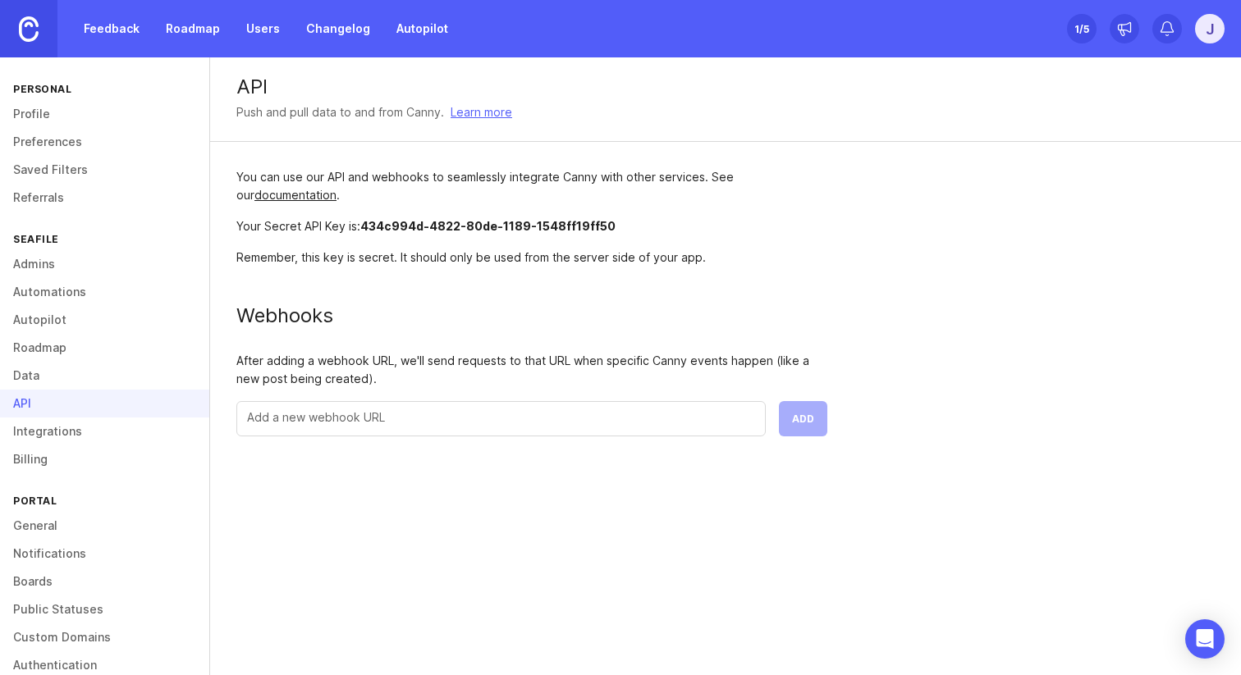
click at [62, 431] on link "Integrations" at bounding box center [104, 432] width 209 height 28
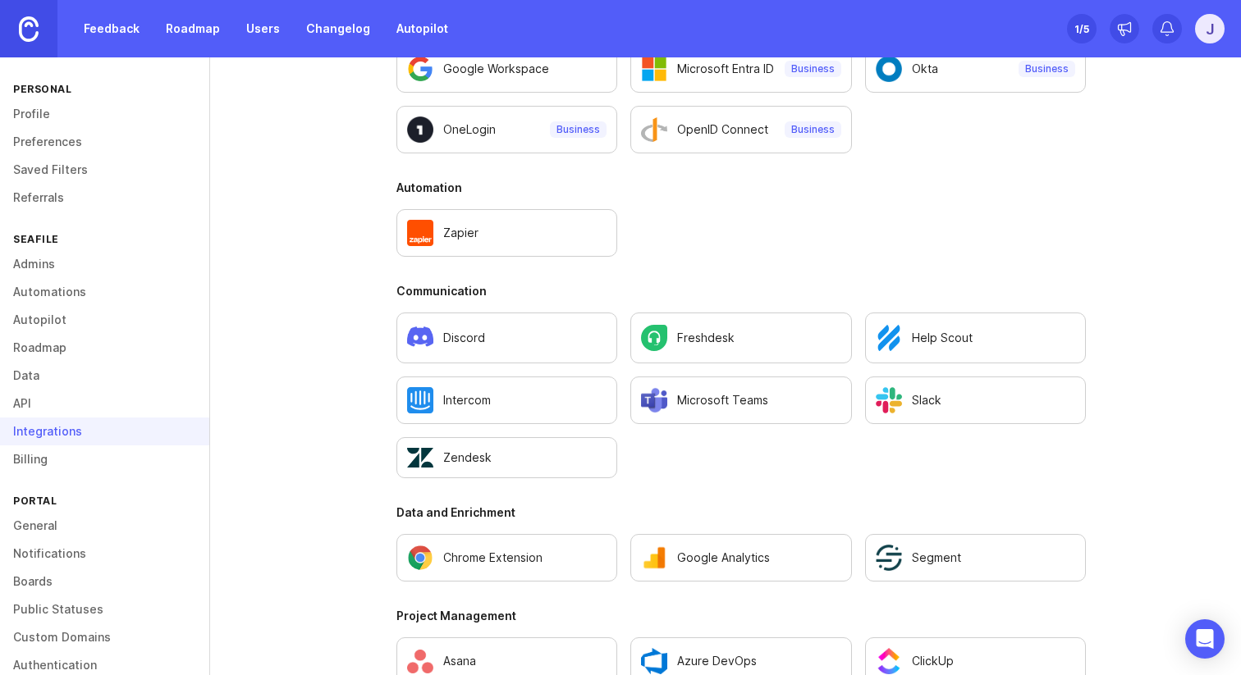
scroll to position [821, 0]
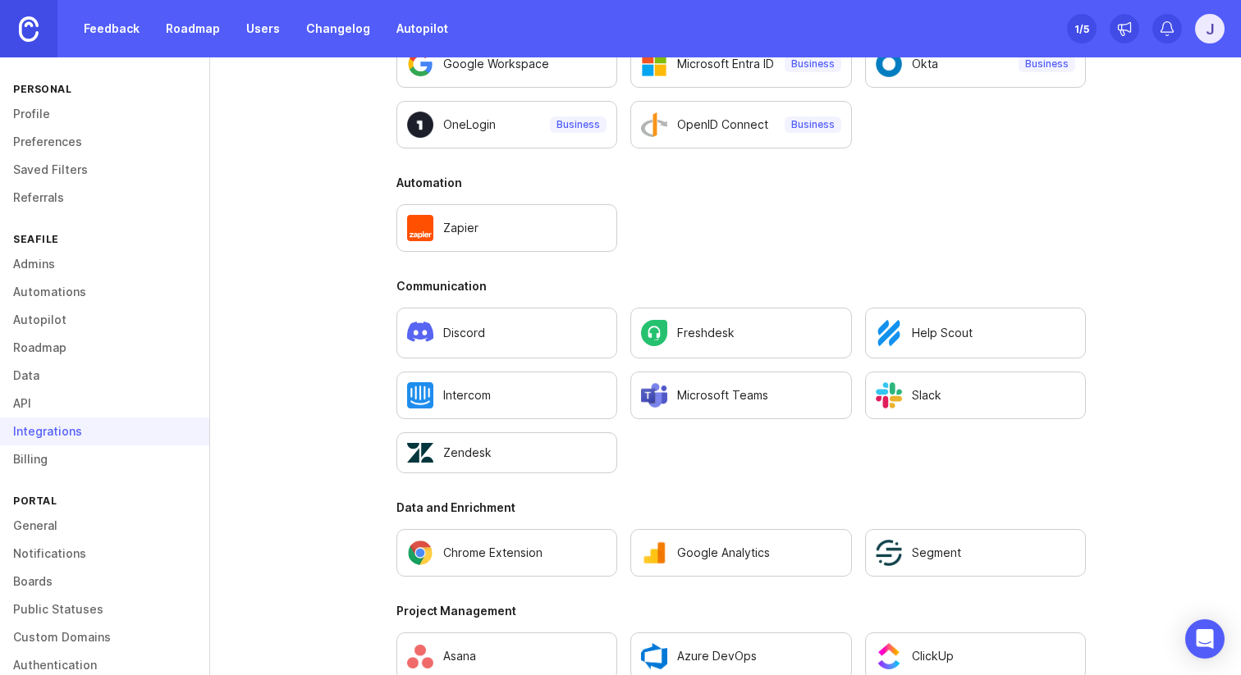
click at [994, 190] on h3 "Automation" at bounding box center [740, 183] width 689 height 16
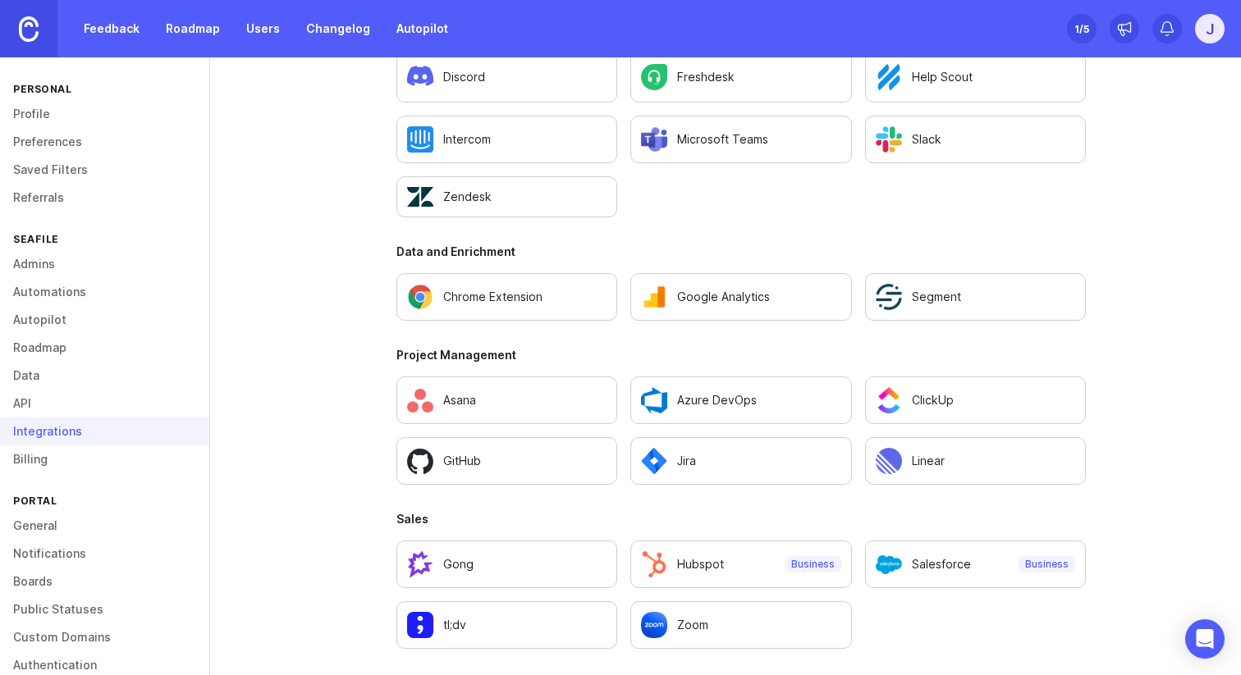
scroll to position [1071, 0]
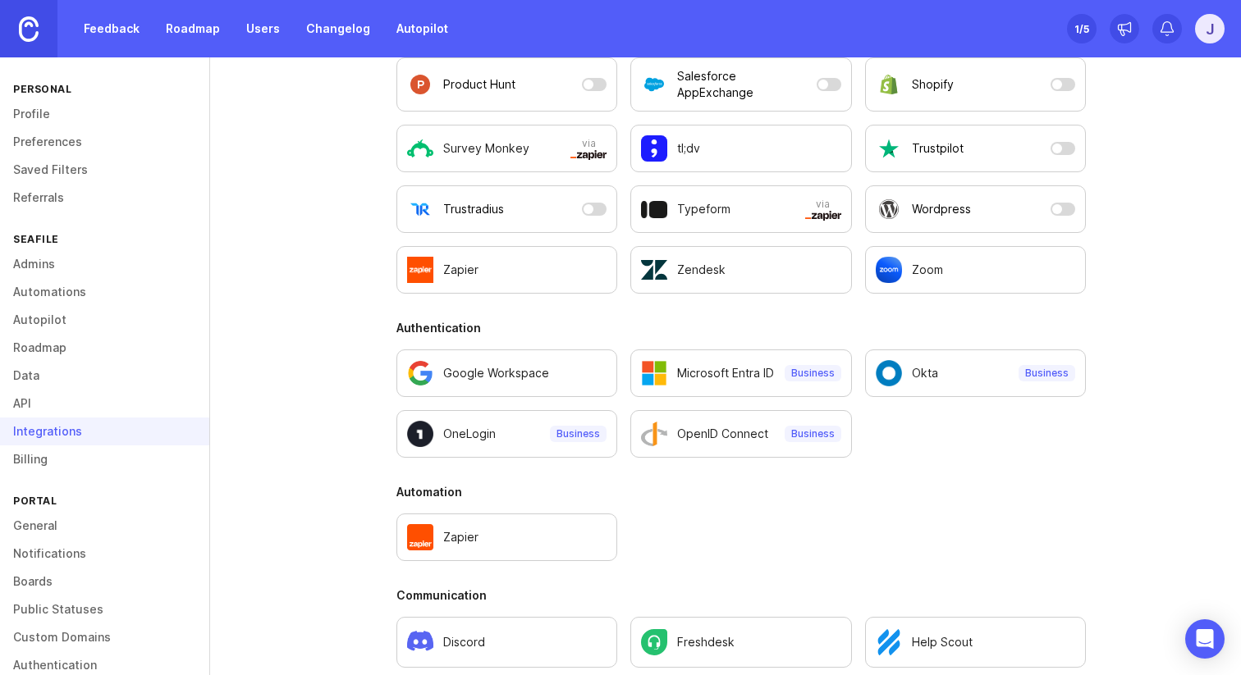
scroll to position [518, 0]
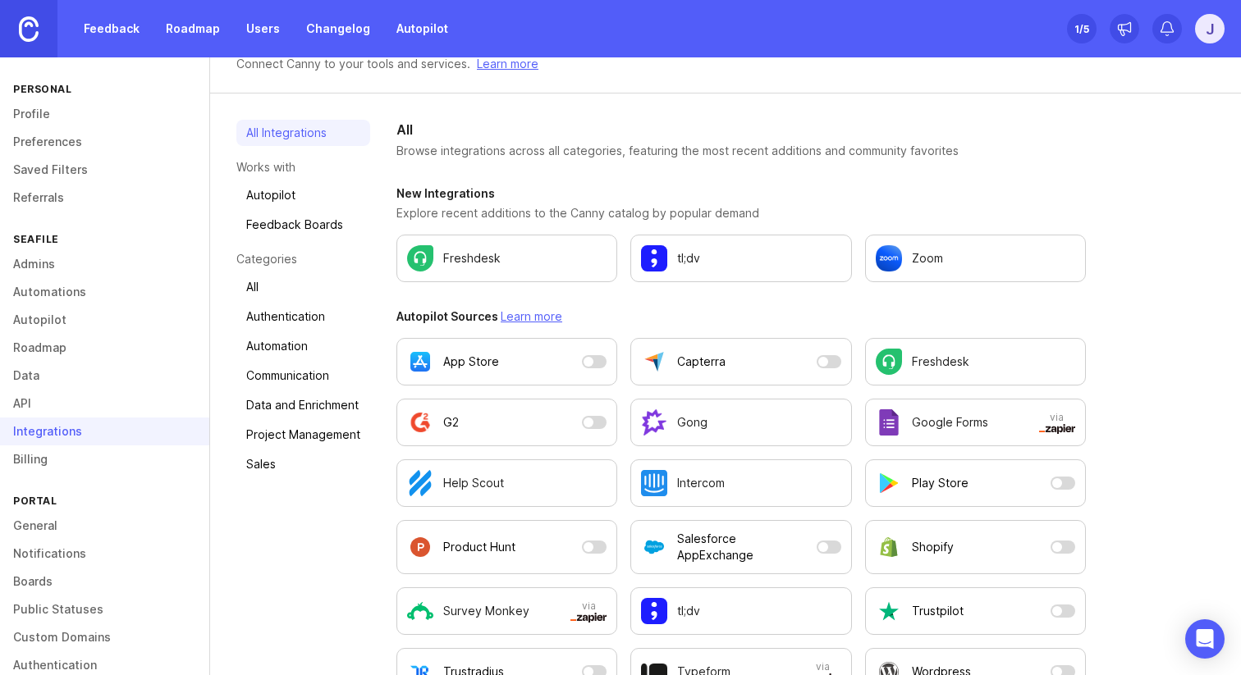
scroll to position [81, 0]
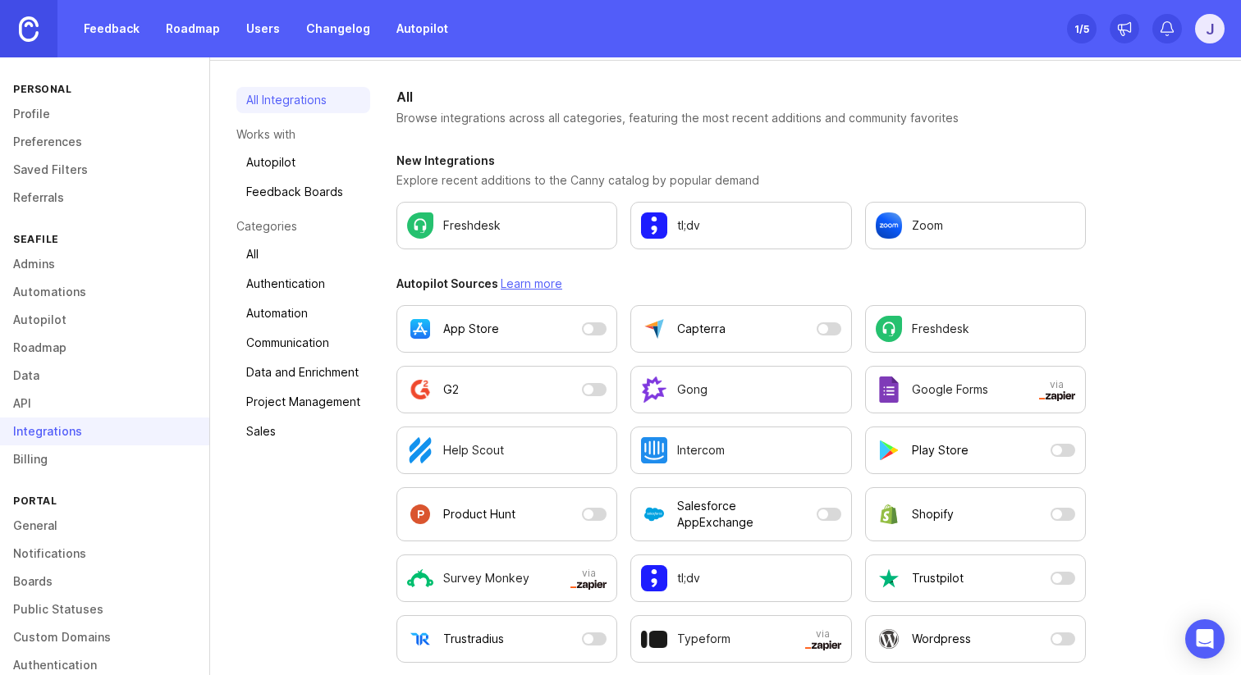
click at [453, 447] on p "Help Scout" at bounding box center [473, 450] width 61 height 16
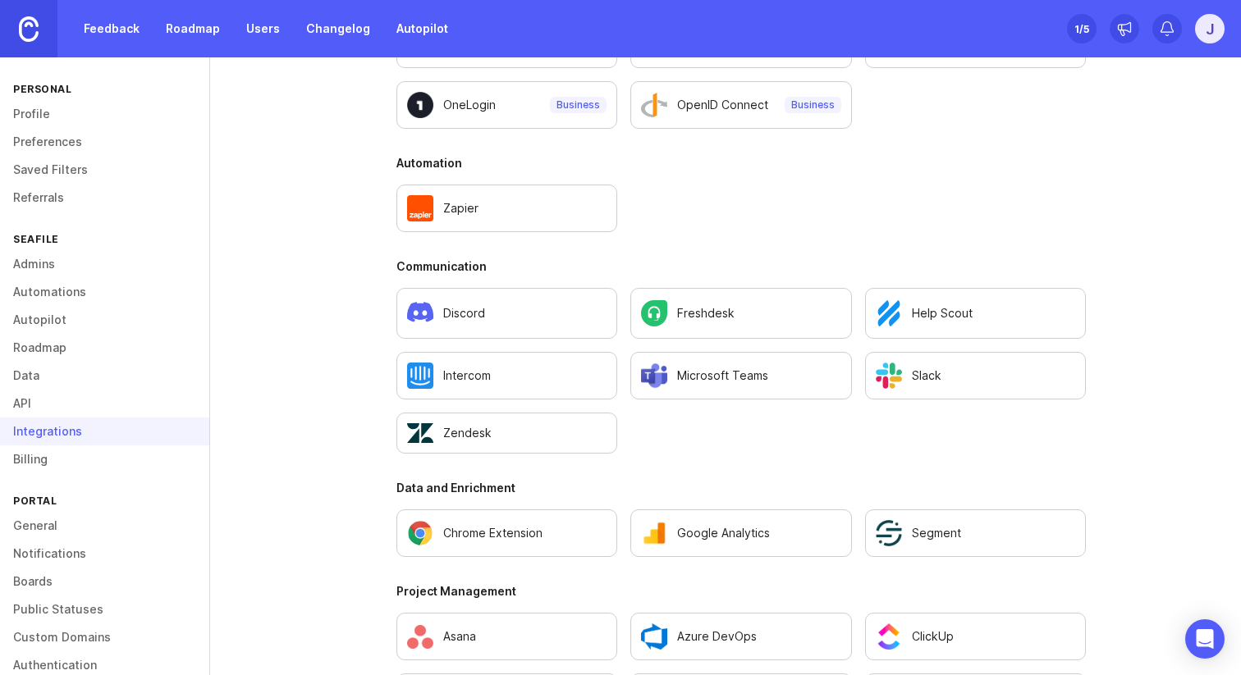
scroll to position [841, 0]
click at [474, 313] on p "Discord" at bounding box center [464, 312] width 42 height 16
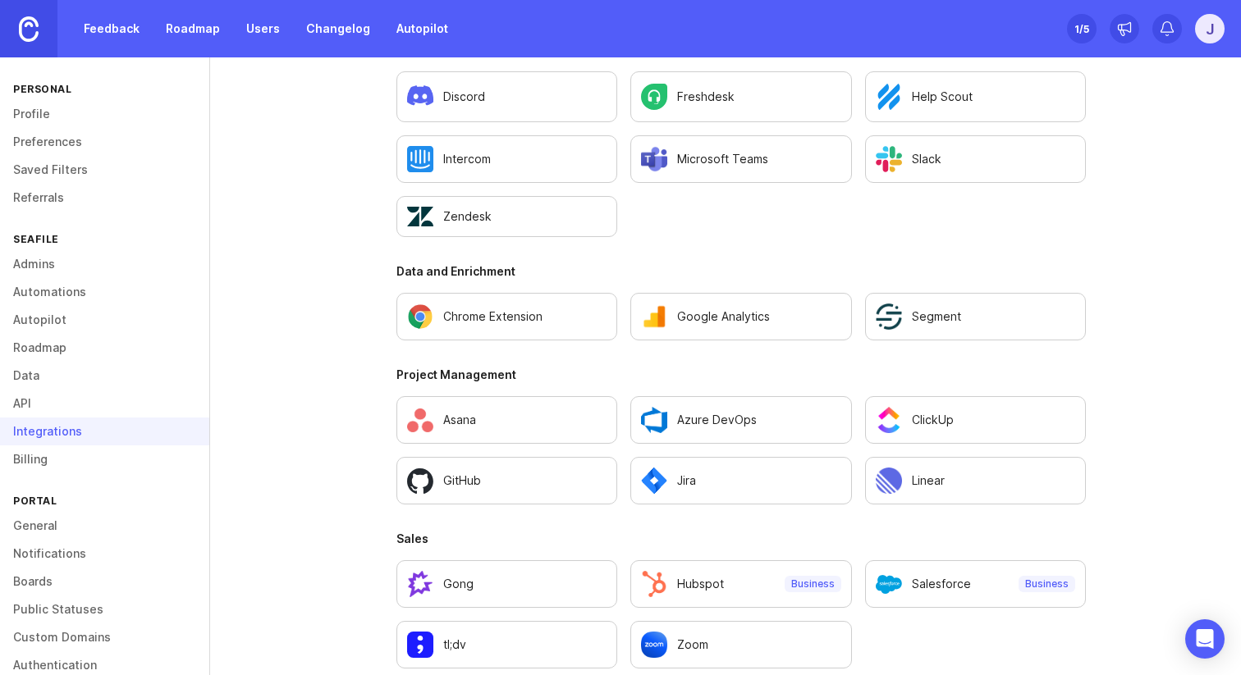
scroll to position [1076, 0]
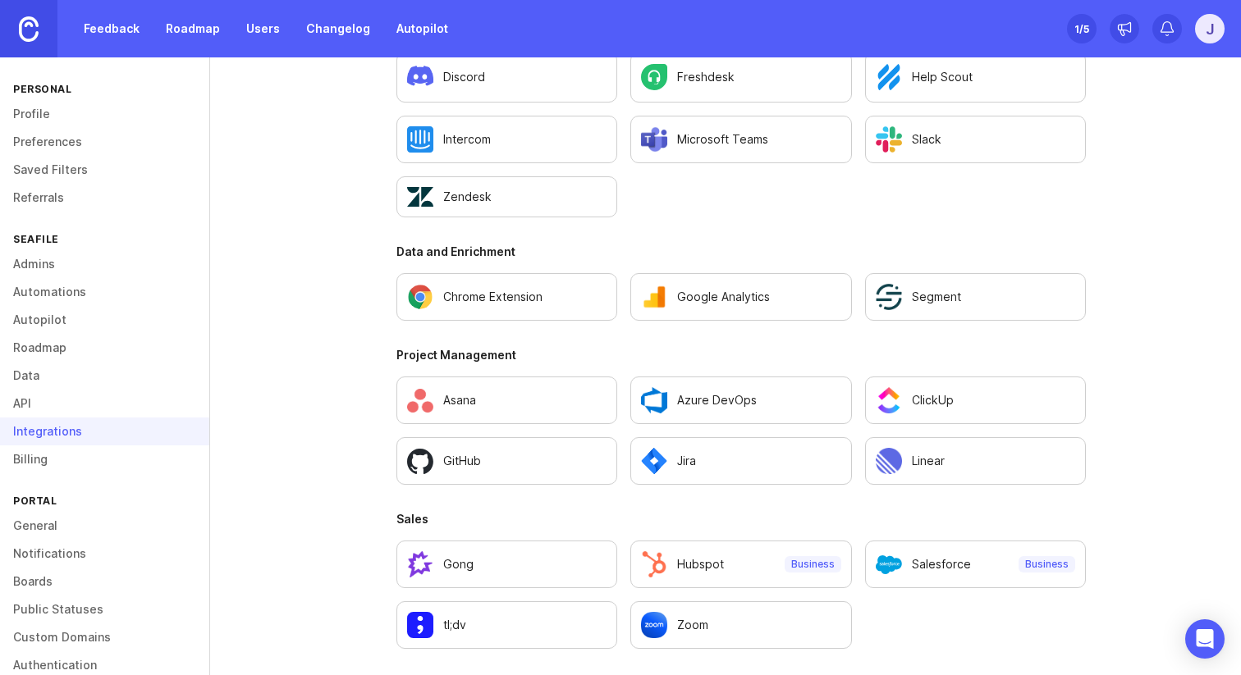
click at [139, 462] on link "Billing" at bounding box center [104, 460] width 209 height 28
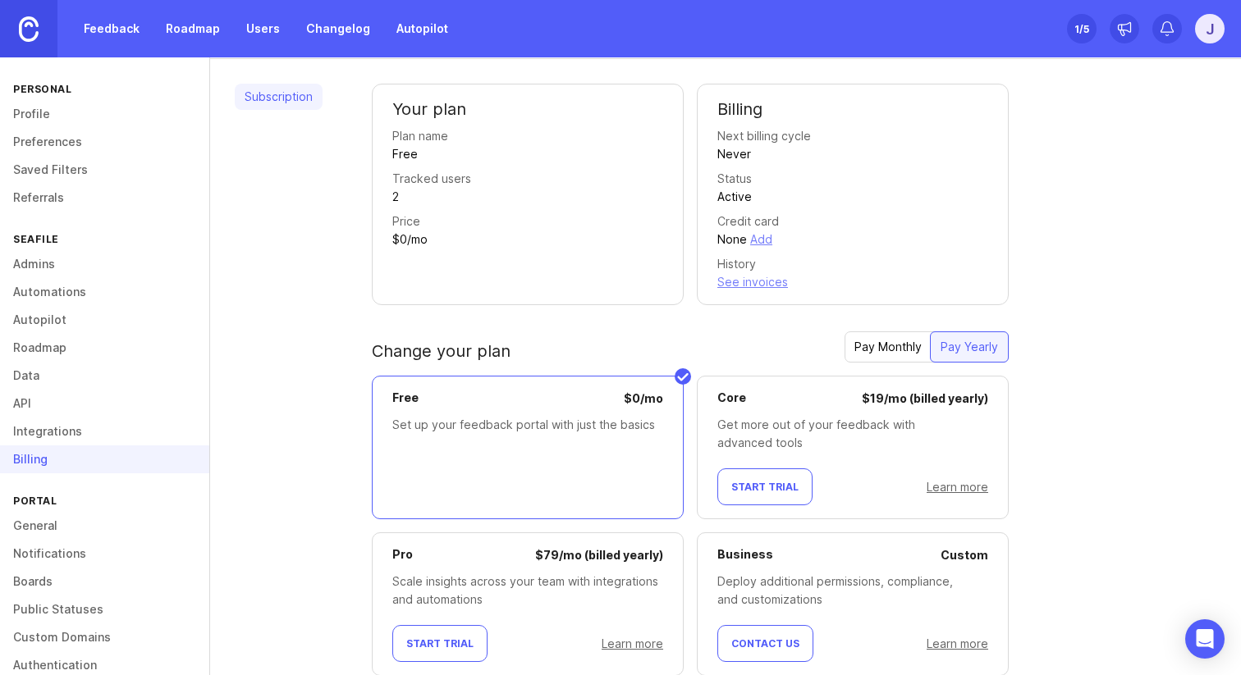
scroll to position [79, 0]
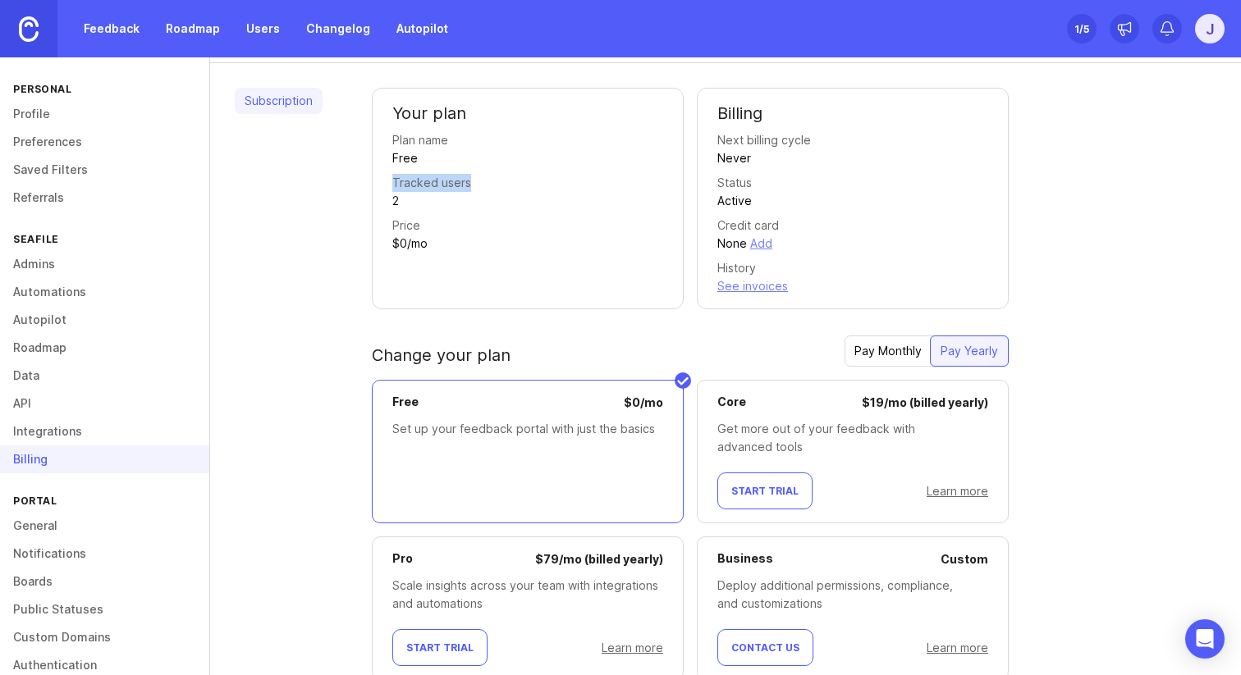
drag, startPoint x: 467, startPoint y: 197, endPoint x: 389, endPoint y: 184, distance: 79.0
click at [389, 184] on div "Your plan Plan name Free Tracked users 2 Price $0/mo" at bounding box center [528, 199] width 312 height 222
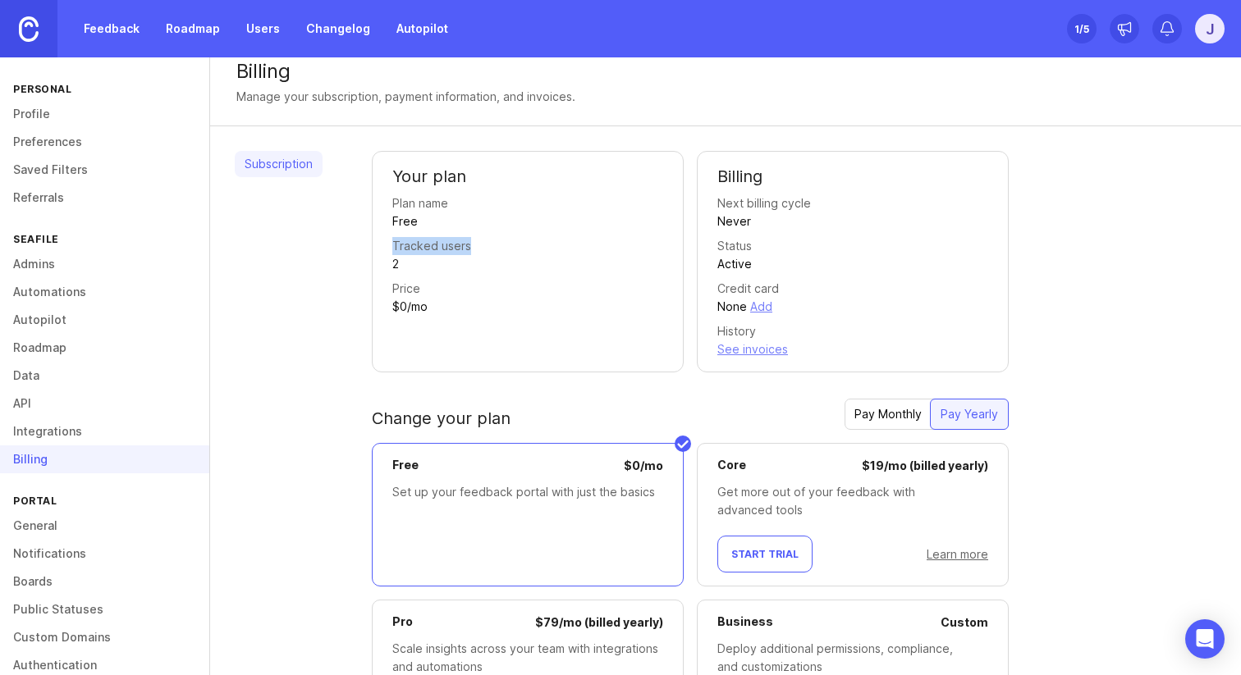
scroll to position [0, 0]
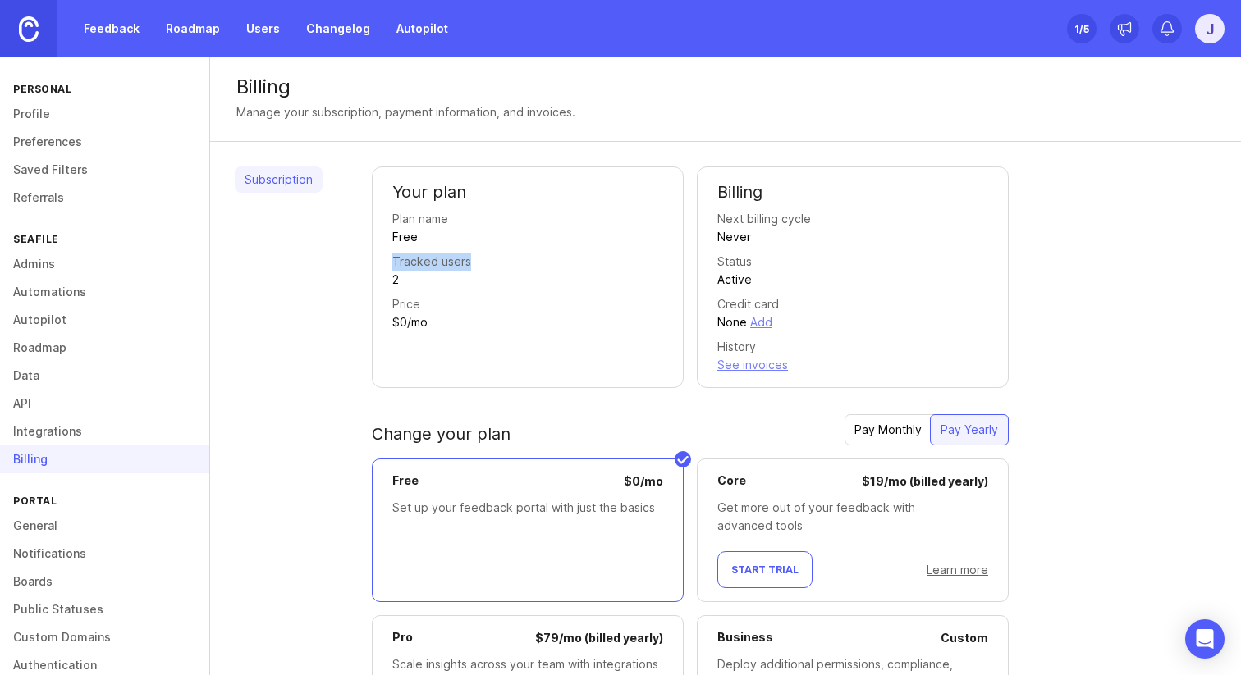
click at [66, 515] on link "General" at bounding box center [104, 526] width 209 height 28
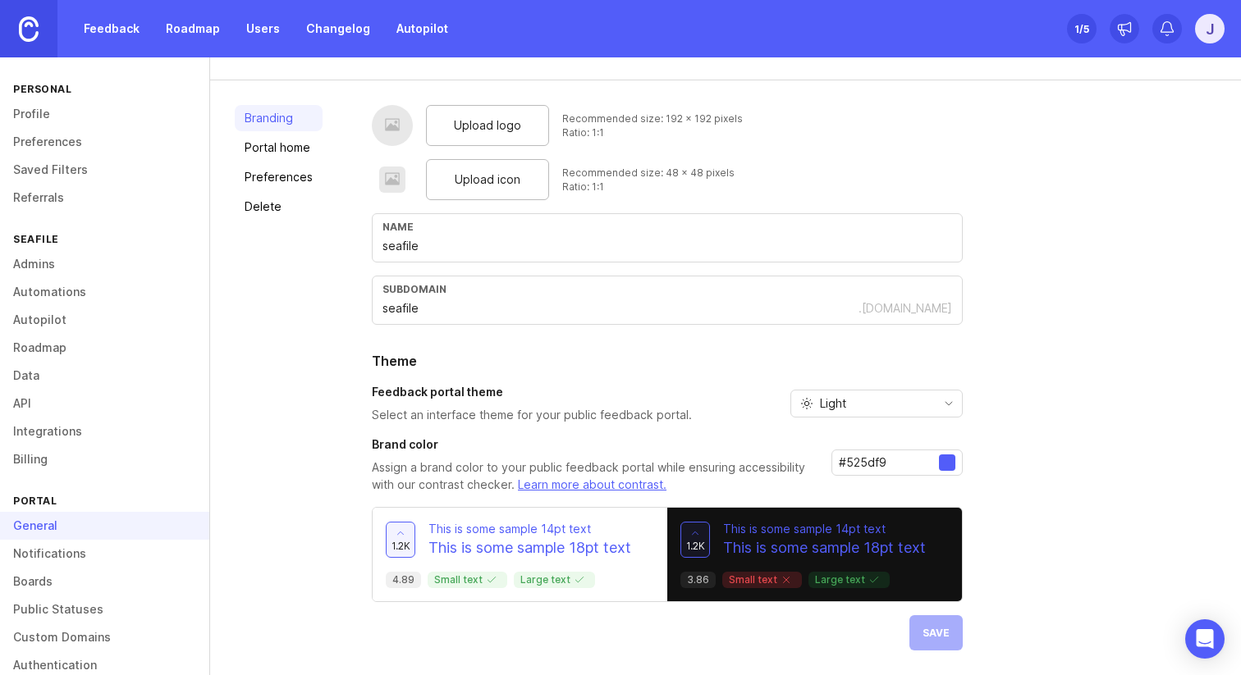
scroll to position [61, 0]
click at [688, 137] on div "Ratio: 1:1" at bounding box center [652, 133] width 181 height 14
click at [298, 142] on link "Portal home" at bounding box center [279, 148] width 88 height 26
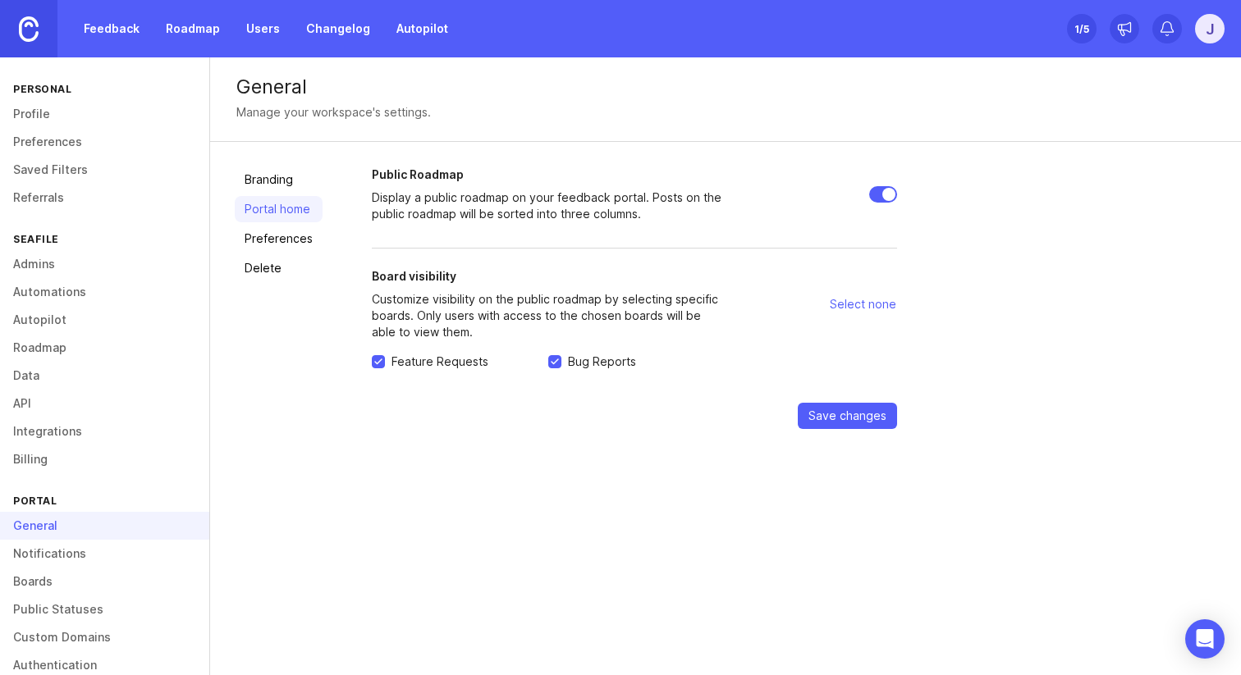
click at [282, 239] on link "Preferences" at bounding box center [279, 239] width 88 height 26
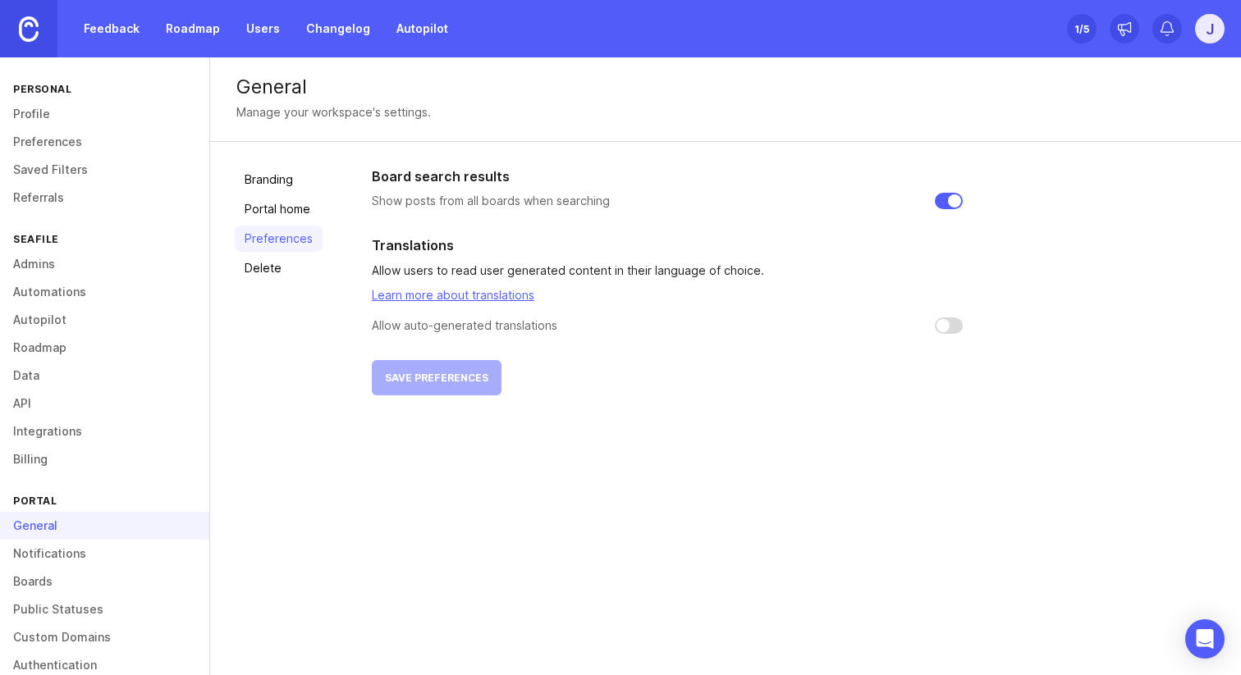
click at [282, 239] on link "Preferences" at bounding box center [279, 239] width 88 height 26
click at [263, 276] on link "Delete" at bounding box center [279, 268] width 88 height 26
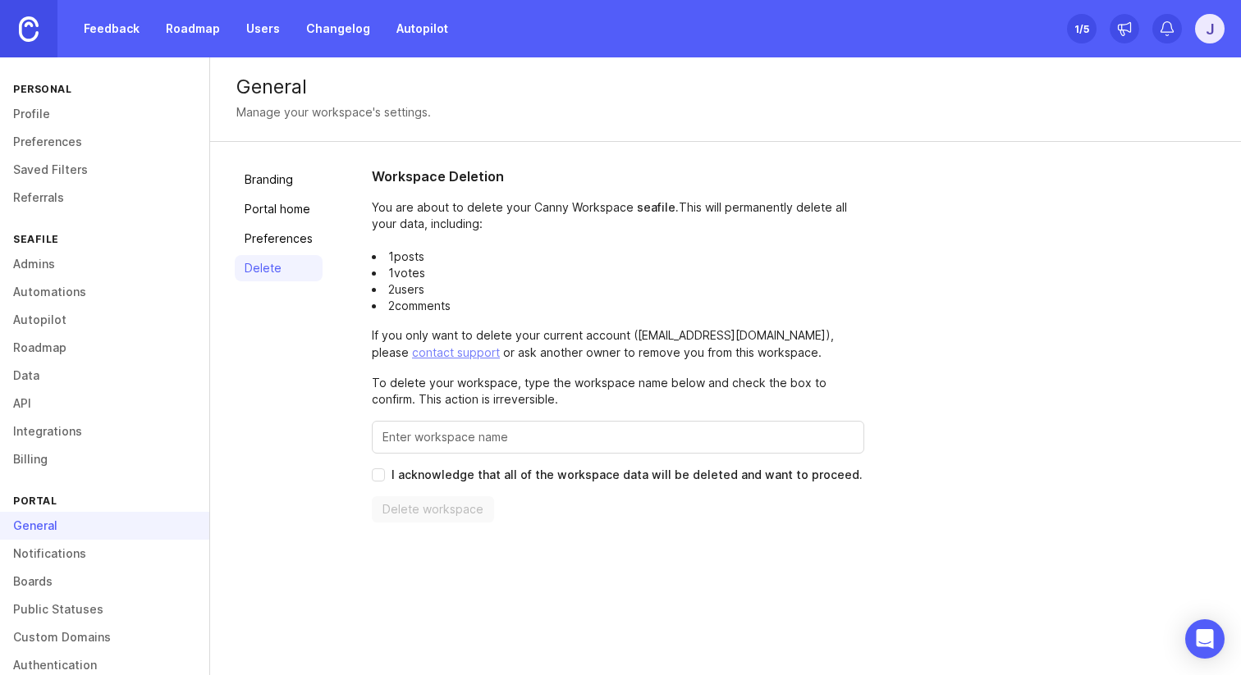
click at [908, 345] on div "Workspace Deletion You are about to delete your Canny Workspace seafile . This …" at bounding box center [794, 345] width 844 height 356
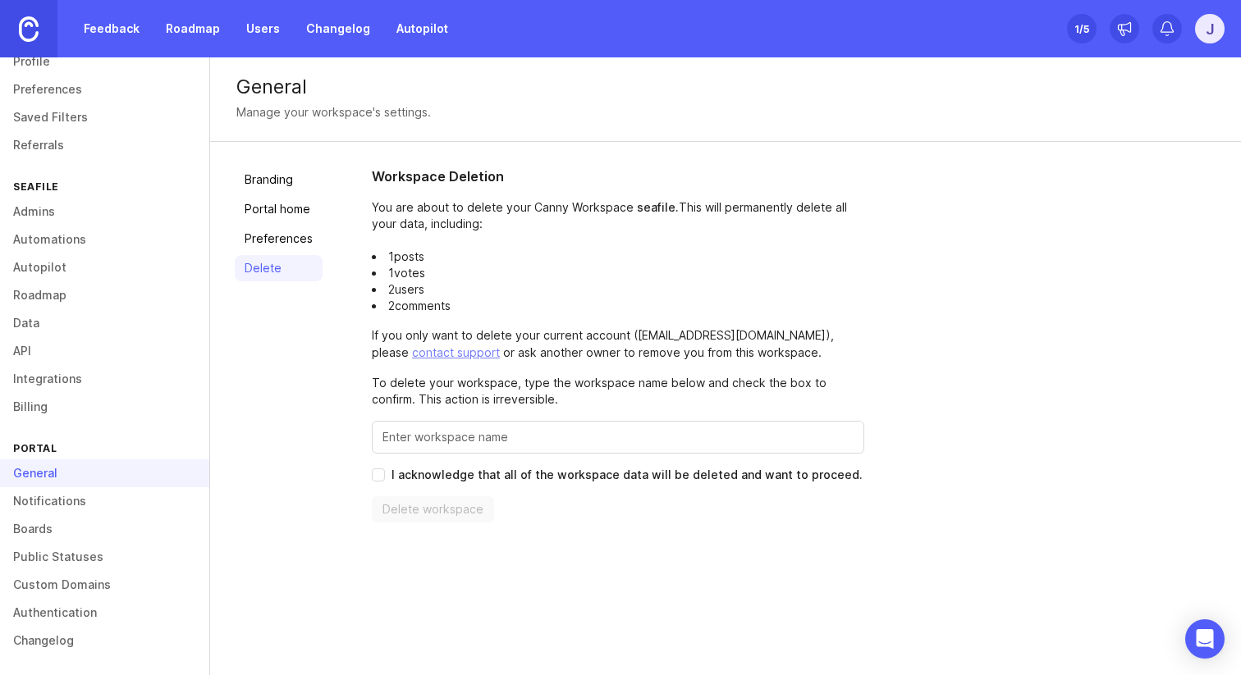
click at [87, 506] on link "Notifications" at bounding box center [104, 501] width 209 height 28
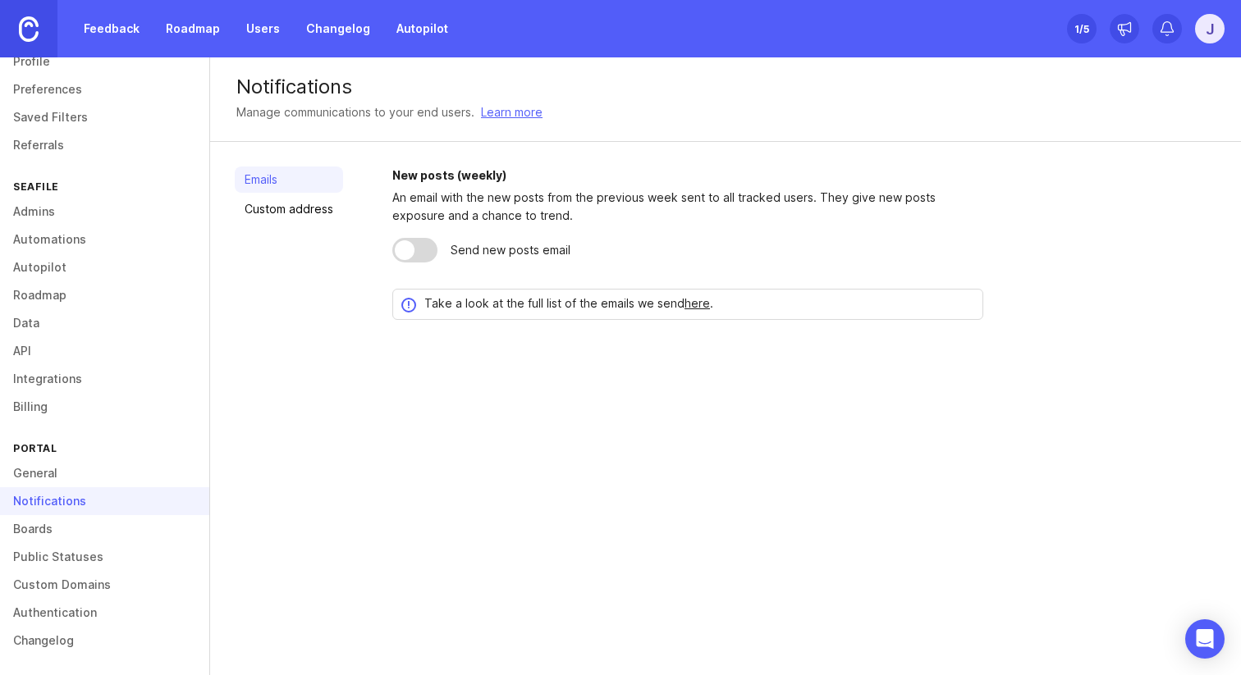
click at [567, 365] on div "Notifications Manage communications to your end users. Learn more Emails Custom…" at bounding box center [725, 366] width 1031 height 618
click at [309, 216] on link "Custom address" at bounding box center [289, 209] width 108 height 26
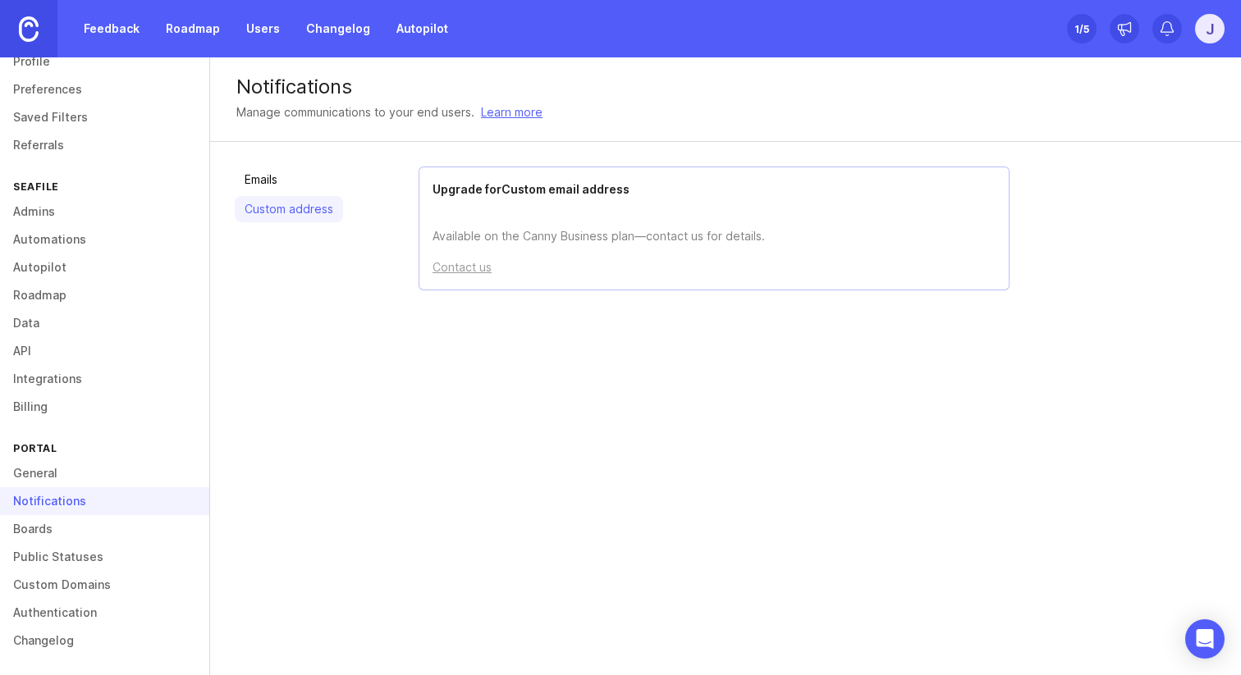
click at [291, 178] on link "Emails" at bounding box center [289, 180] width 108 height 26
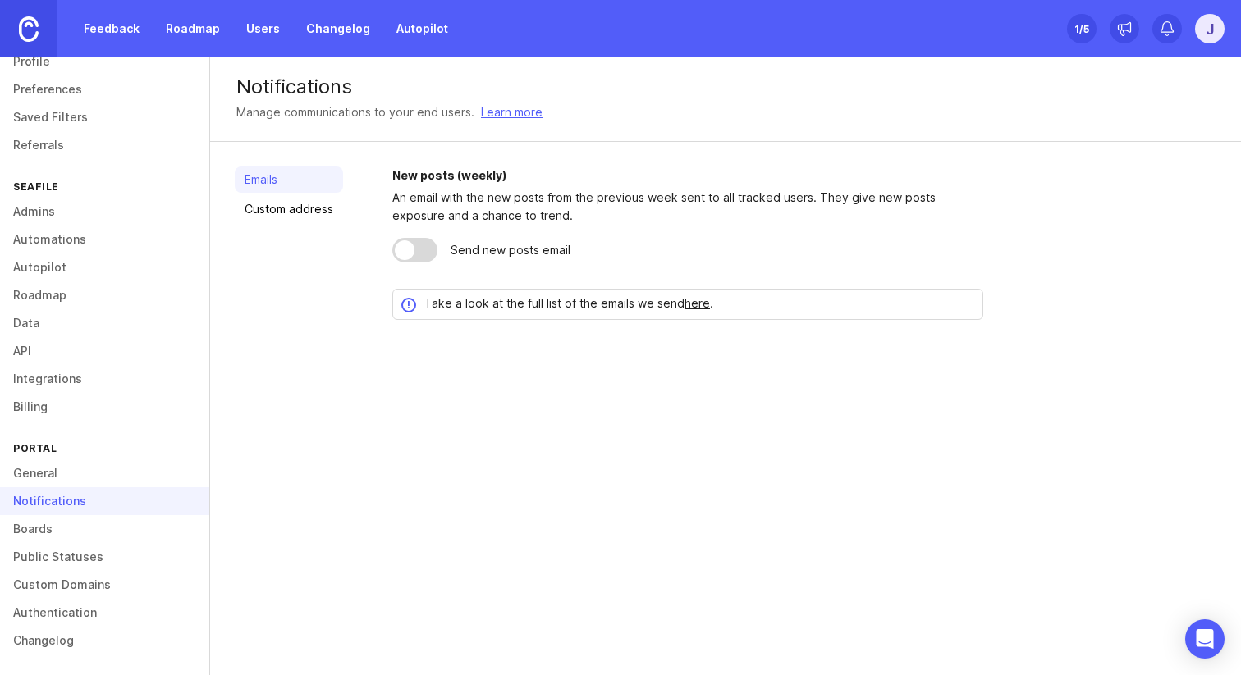
click at [123, 529] on link "Boards" at bounding box center [104, 529] width 209 height 28
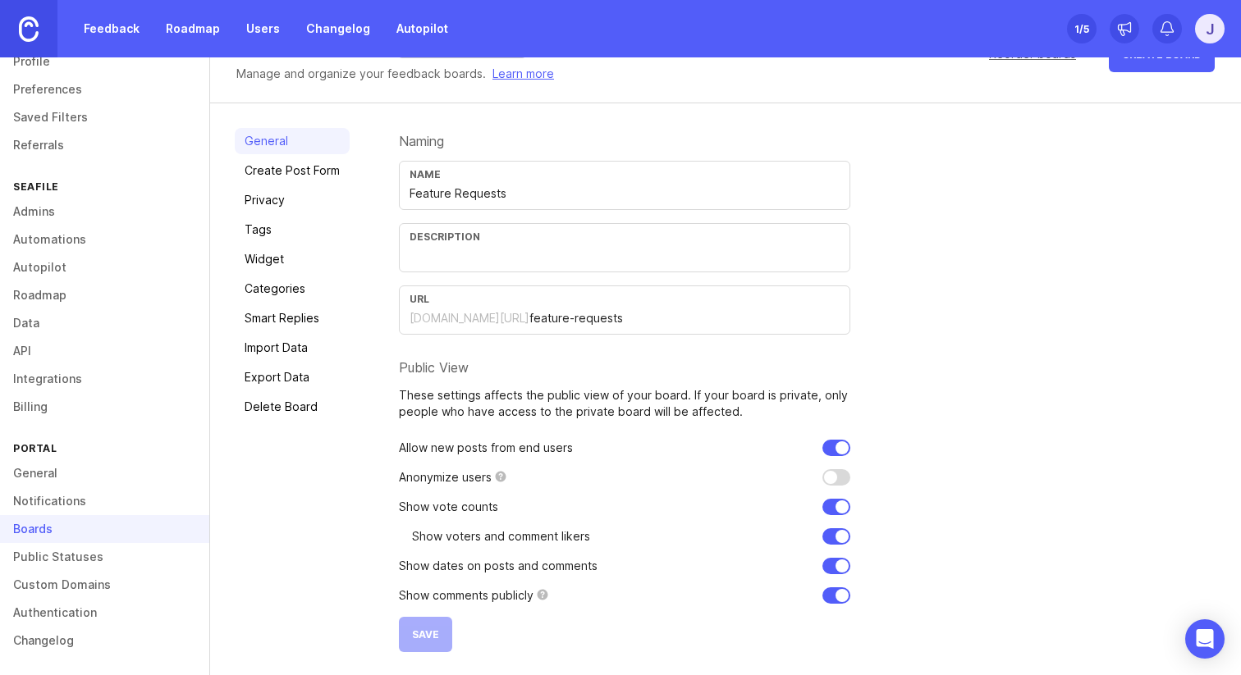
scroll to position [17, 0]
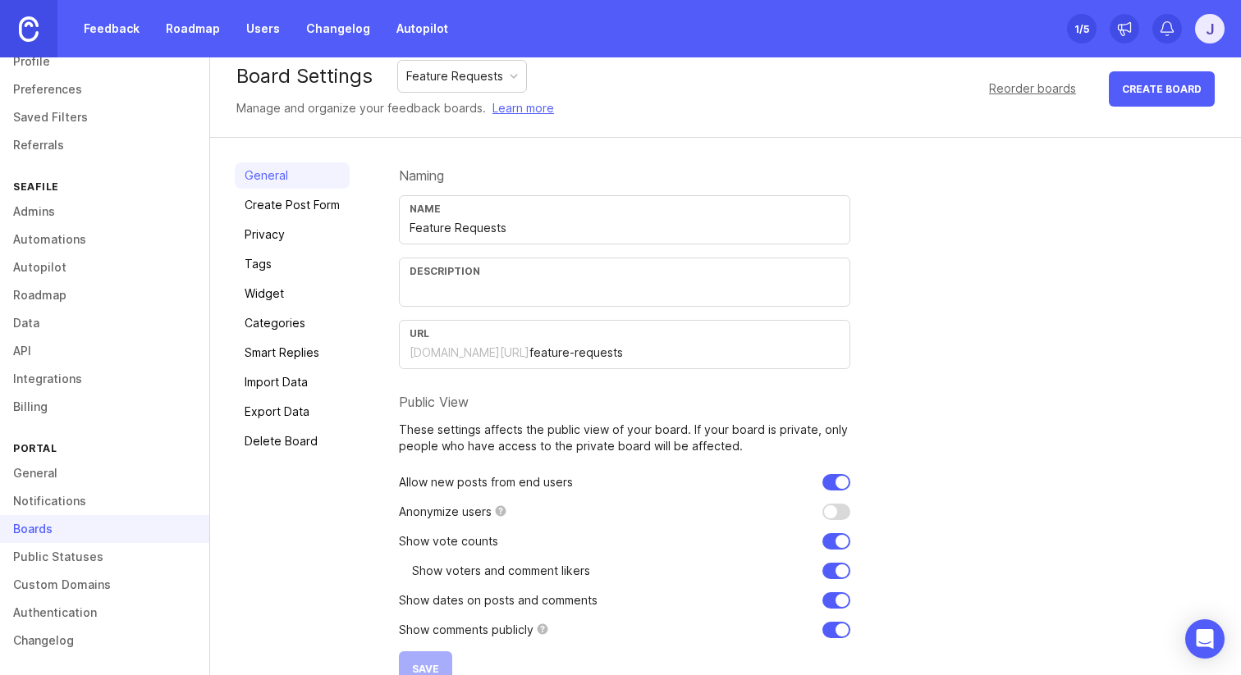
click at [304, 207] on link "Create Post Form" at bounding box center [292, 205] width 115 height 26
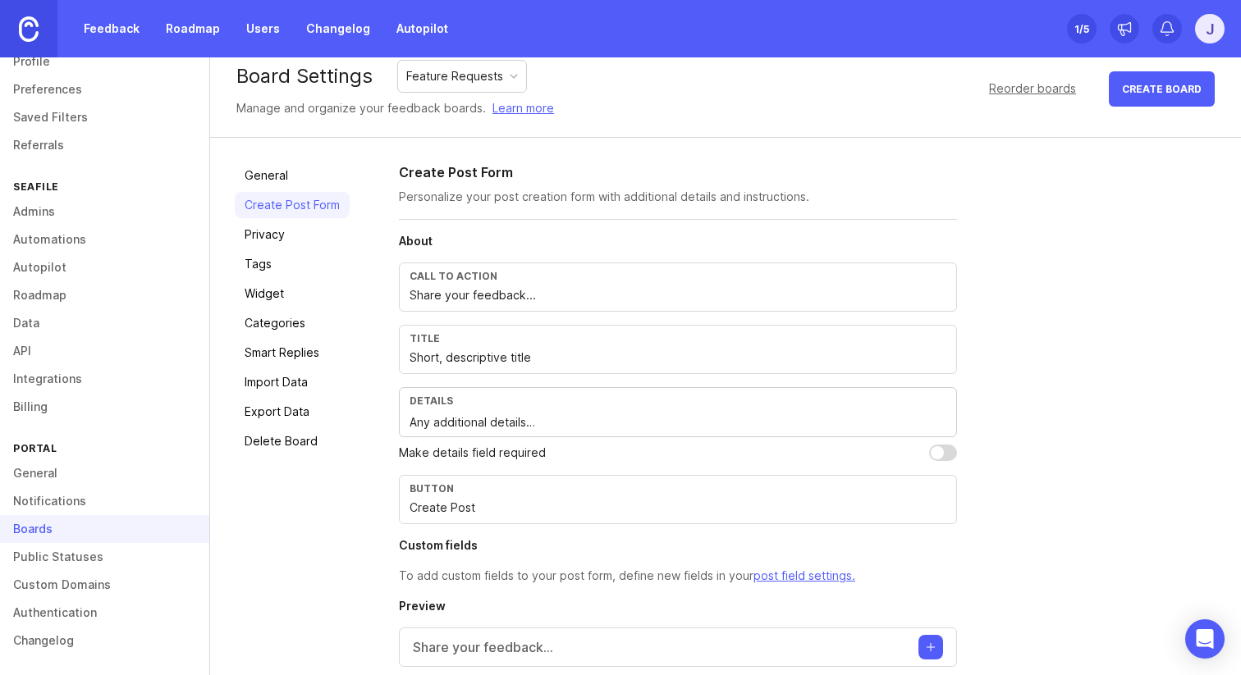
click at [294, 225] on link "Privacy" at bounding box center [292, 235] width 115 height 26
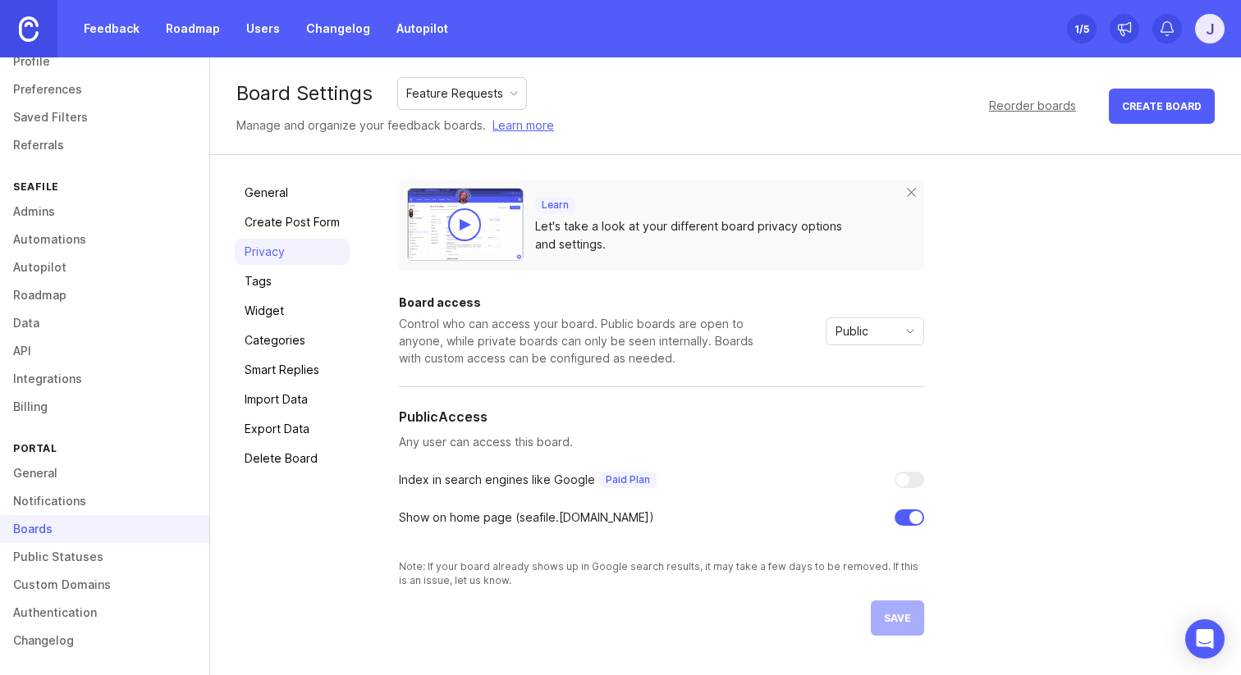
click at [292, 252] on link "Privacy" at bounding box center [292, 252] width 115 height 26
click at [291, 275] on link "Tags" at bounding box center [292, 281] width 115 height 26
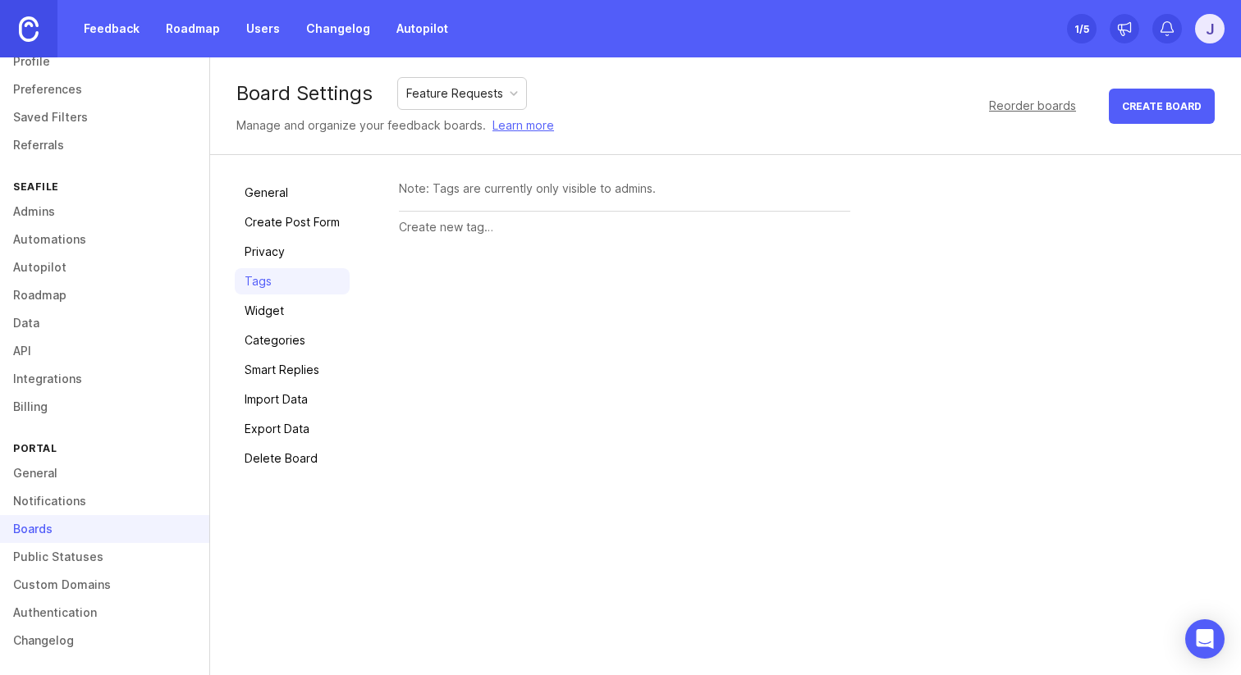
click at [292, 298] on link "Widget" at bounding box center [292, 311] width 115 height 26
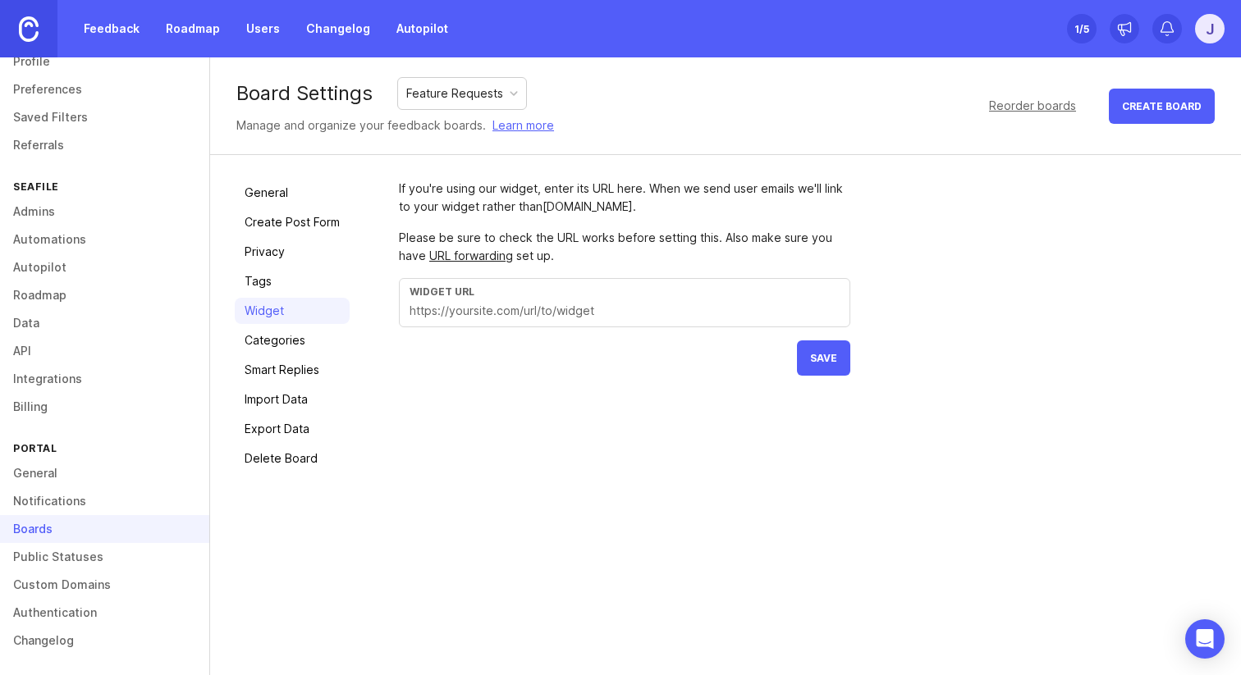
click at [291, 333] on link "Categories" at bounding box center [292, 340] width 115 height 26
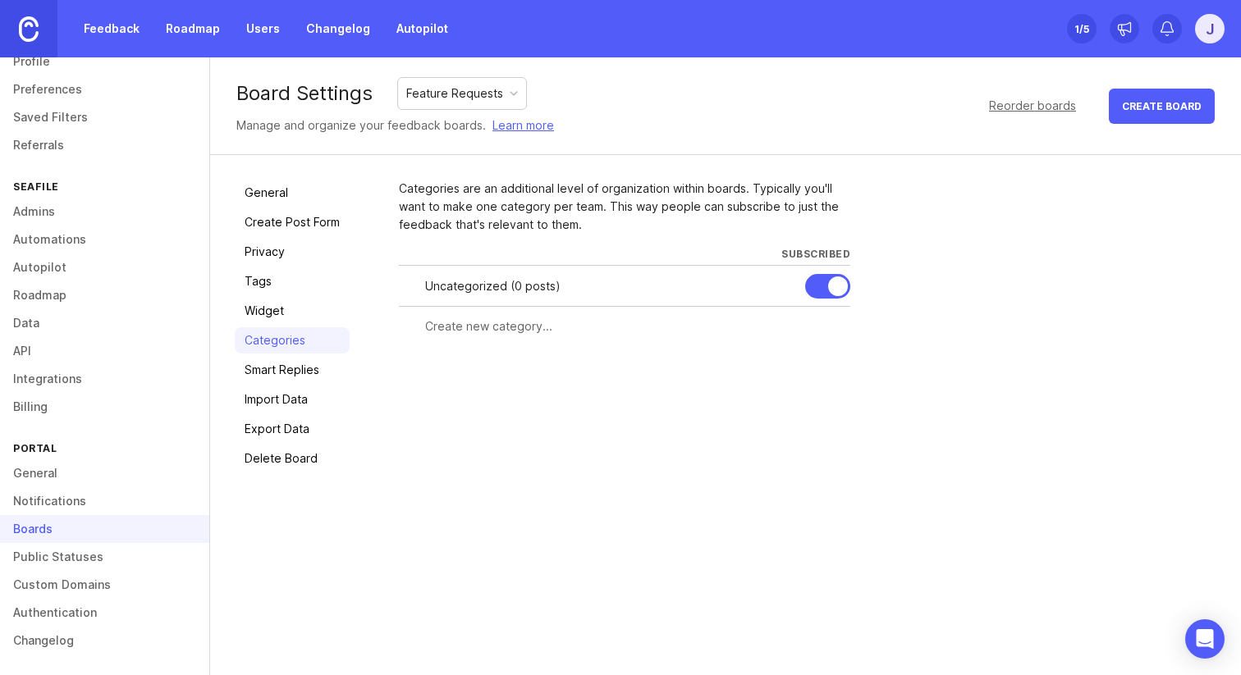
click at [291, 376] on link "Smart Replies" at bounding box center [292, 370] width 115 height 26
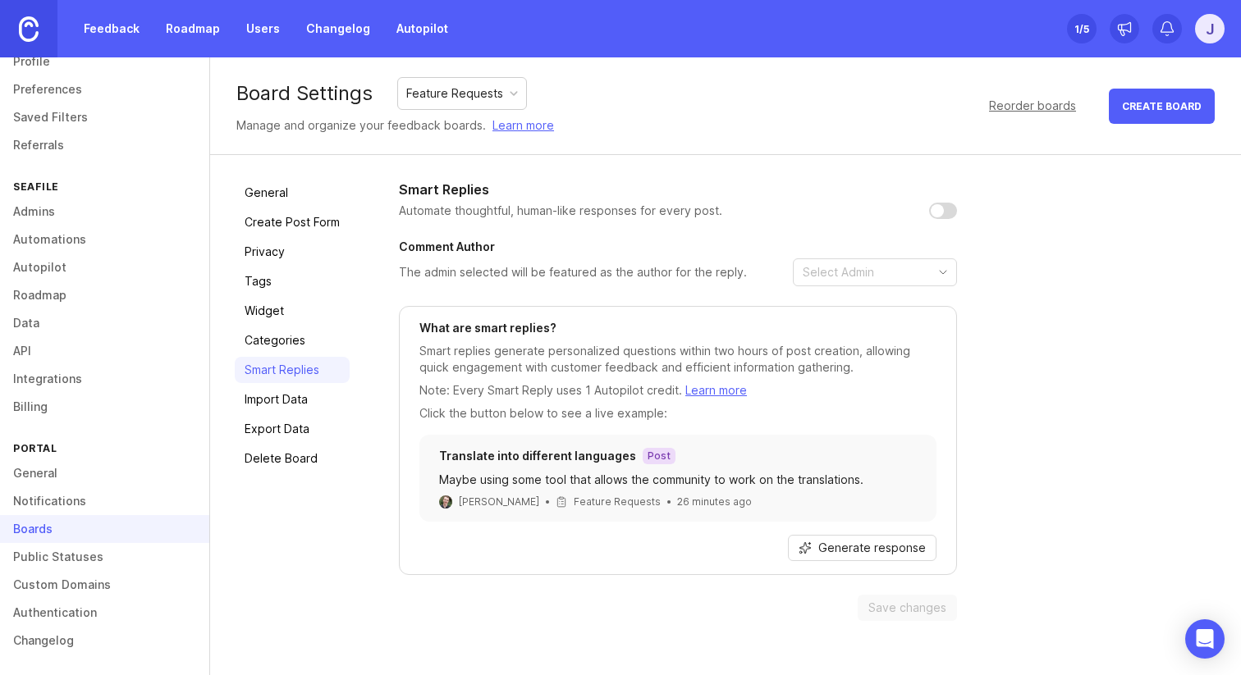
click at [290, 399] on link "Import Data" at bounding box center [292, 399] width 115 height 26
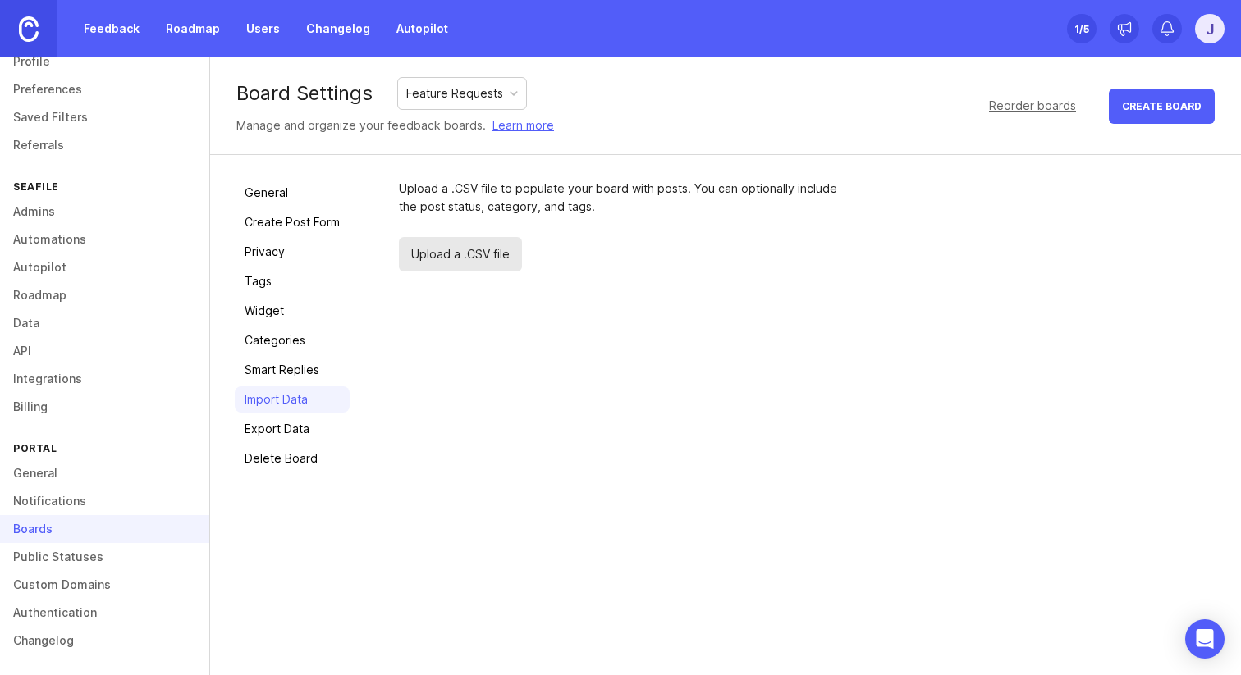
click at [292, 427] on link "Export Data" at bounding box center [292, 429] width 115 height 26
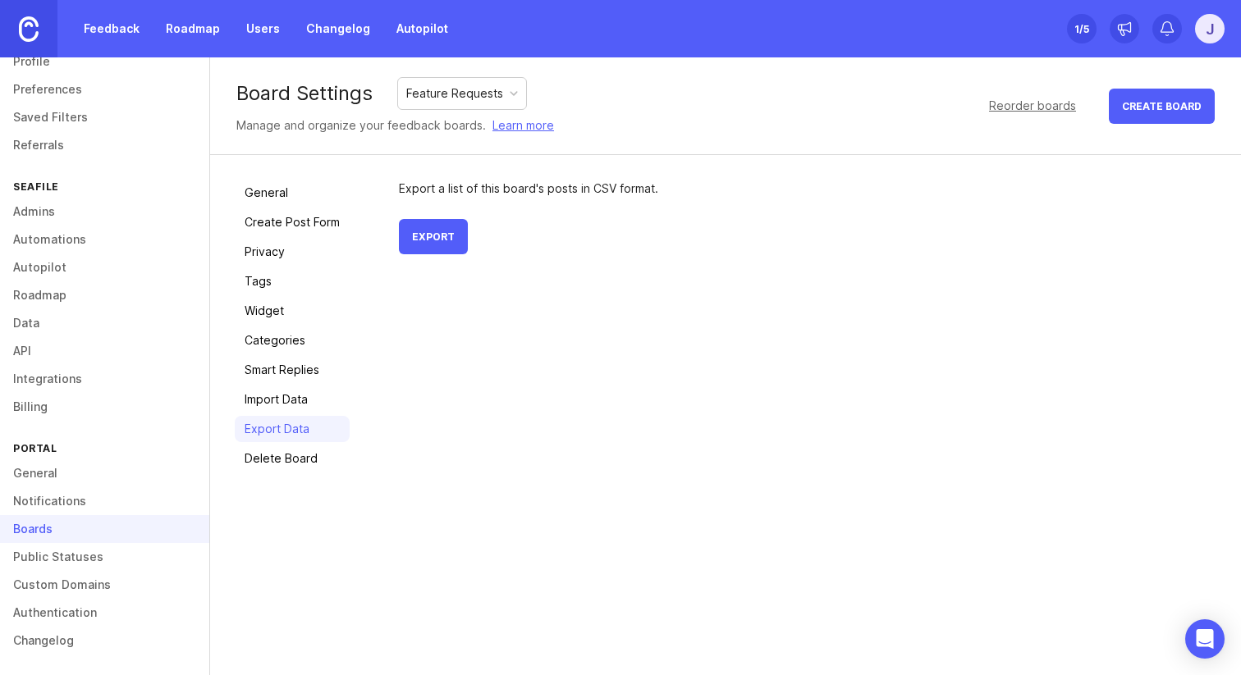
click at [292, 427] on link "Export Data" at bounding box center [292, 429] width 115 height 26
click at [290, 466] on link "Delete Board" at bounding box center [292, 459] width 115 height 26
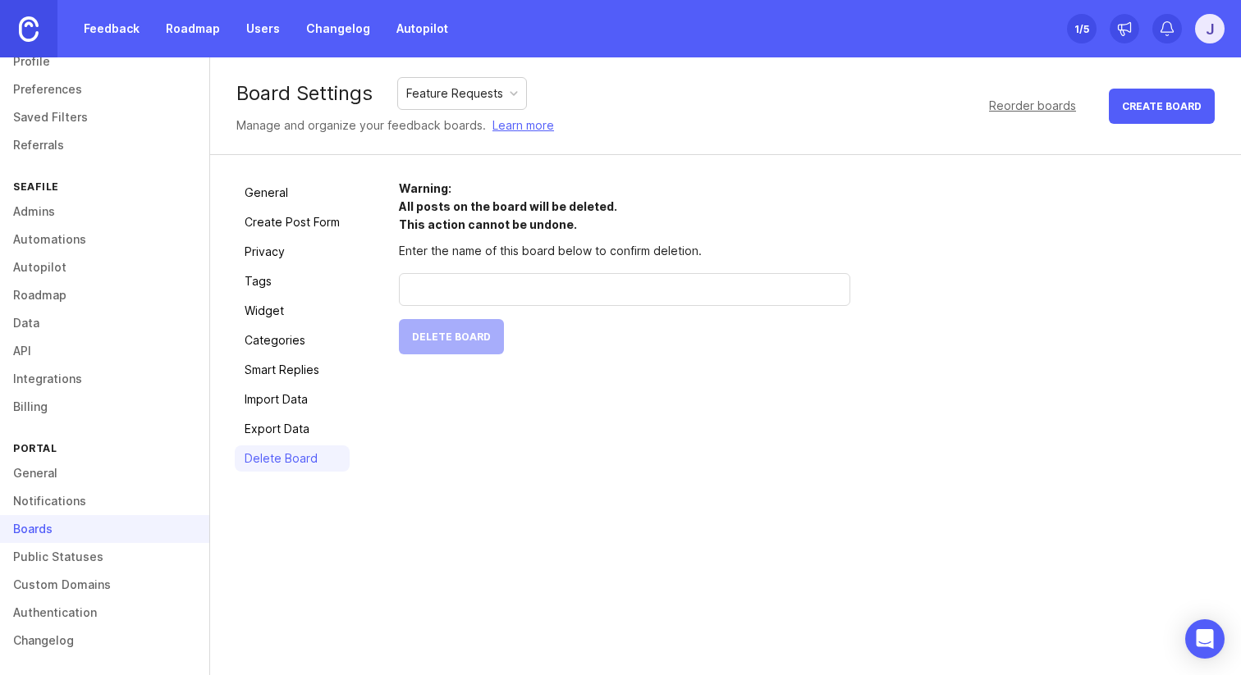
click at [126, 551] on link "Public Statuses" at bounding box center [104, 557] width 209 height 28
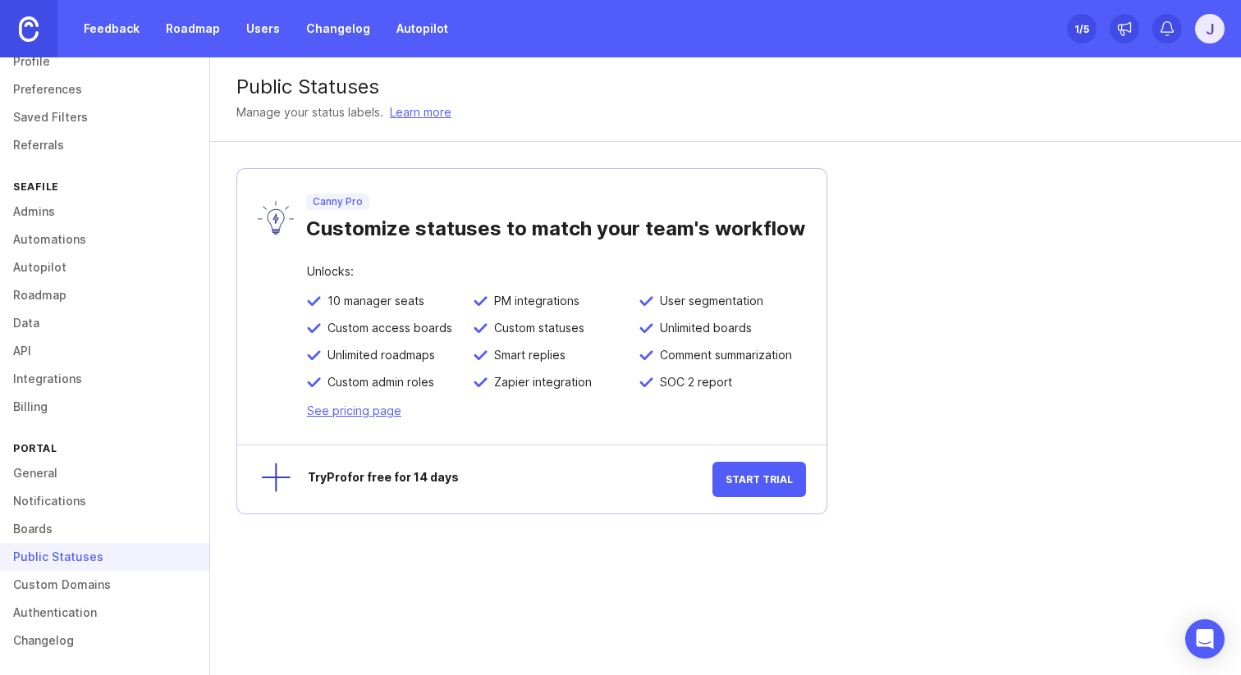
click at [111, 589] on link "Custom Domains" at bounding box center [104, 585] width 209 height 28
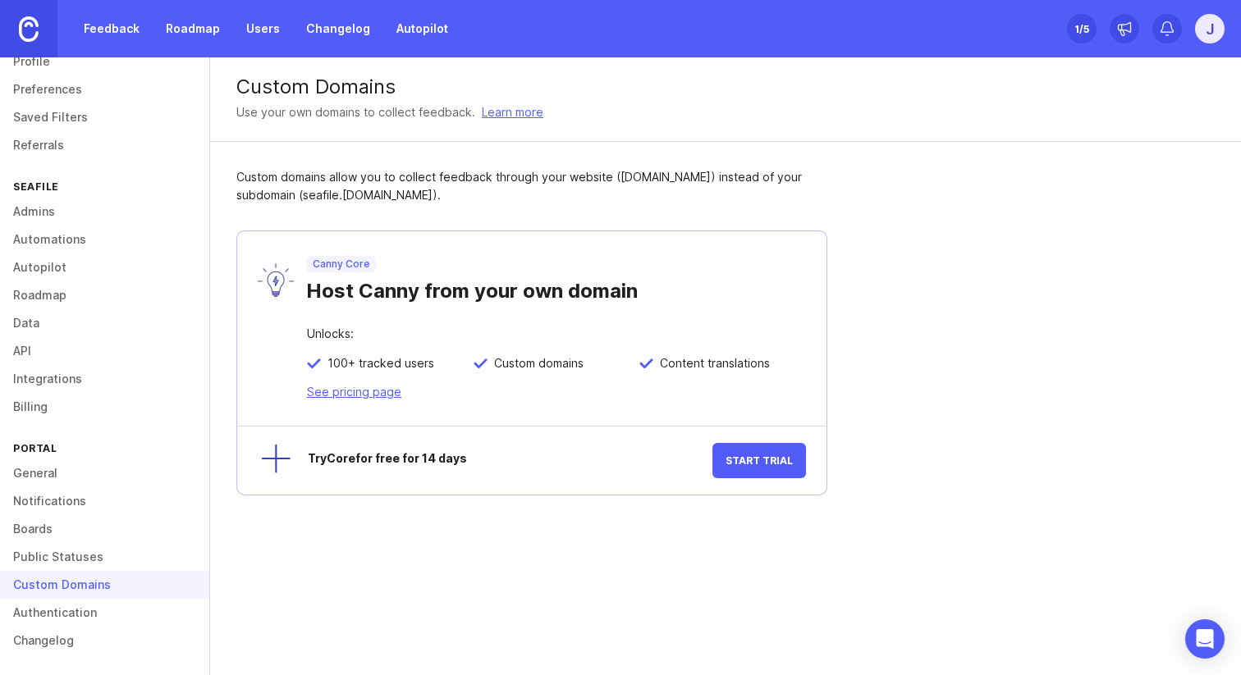
click at [91, 599] on link "Authentication" at bounding box center [104, 613] width 209 height 28
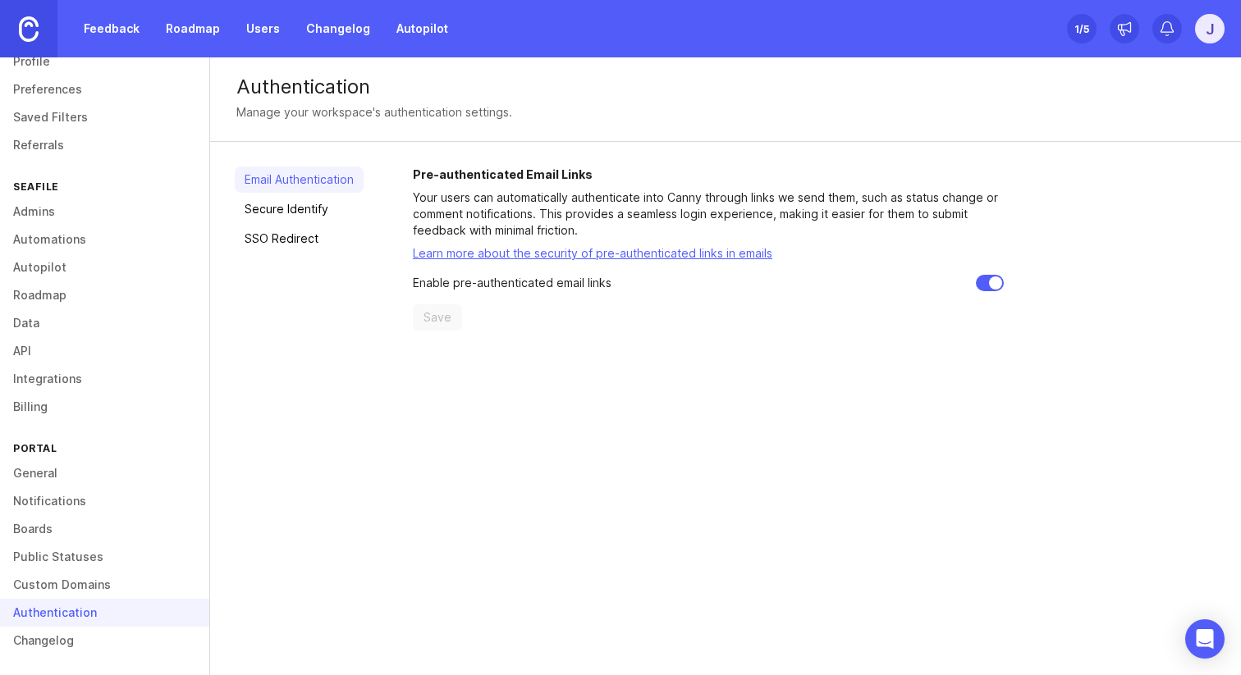
click at [806, 446] on div "Authentication Manage your workspace's authentication settings. Email Authentic…" at bounding box center [725, 366] width 1031 height 618
click at [476, 111] on div "Manage your workspace's authentication settings." at bounding box center [374, 112] width 276 height 18
click at [423, 111] on div "Manage your workspace's authentication settings." at bounding box center [374, 112] width 276 height 18
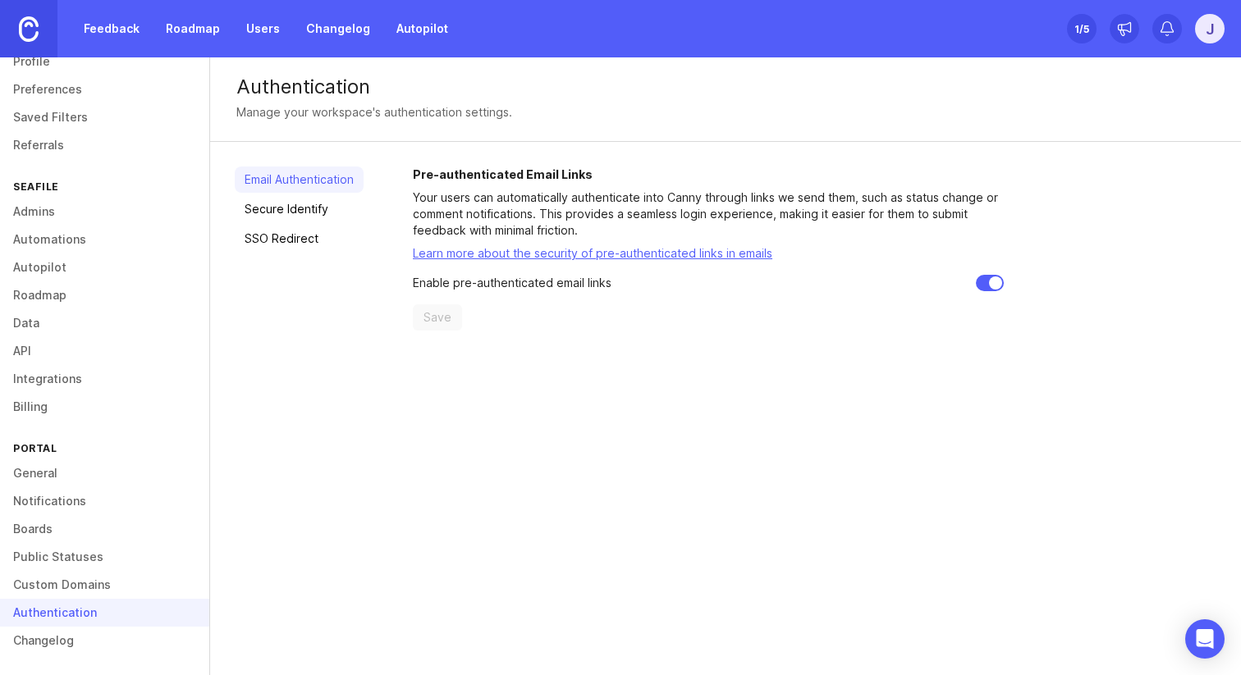
click at [367, 111] on div "Manage your workspace's authentication settings." at bounding box center [374, 112] width 276 height 18
click at [537, 533] on div "Authentication Manage your workspace's authentication settings. Email Authentic…" at bounding box center [725, 366] width 1031 height 618
click at [541, 570] on div "Authentication Manage your workspace's authentication settings. Email Authentic…" at bounding box center [725, 366] width 1031 height 618
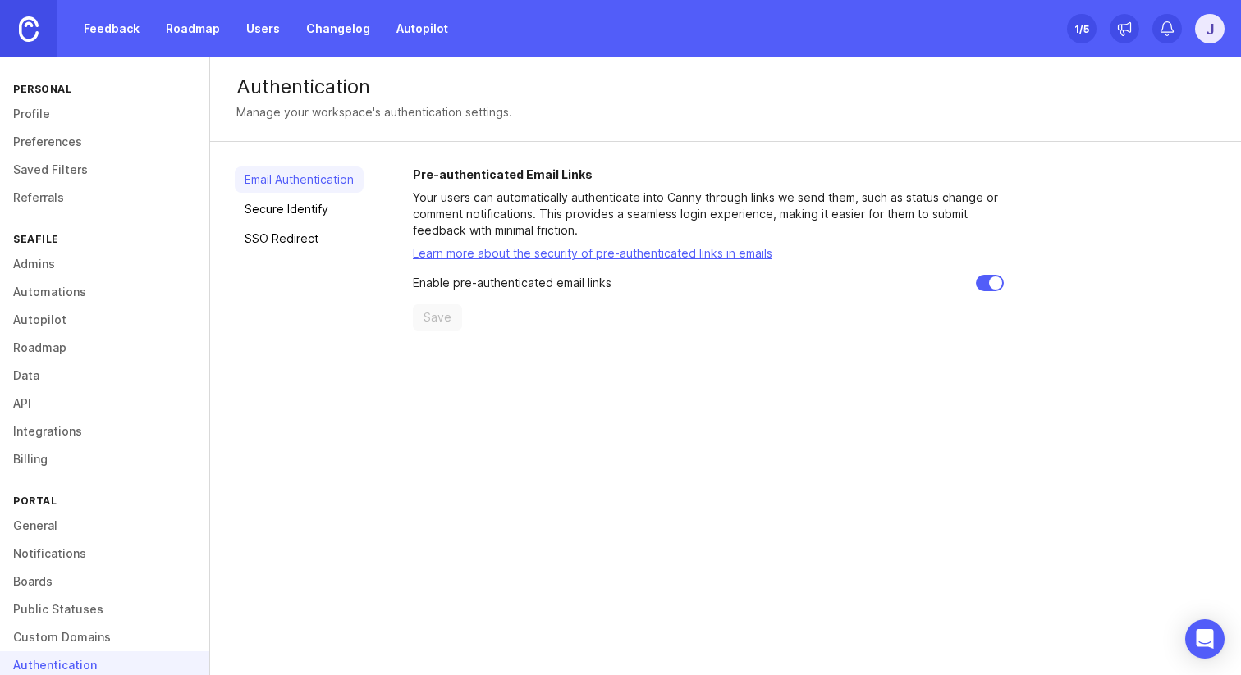
click at [123, 22] on link "Feedback" at bounding box center [111, 29] width 75 height 30
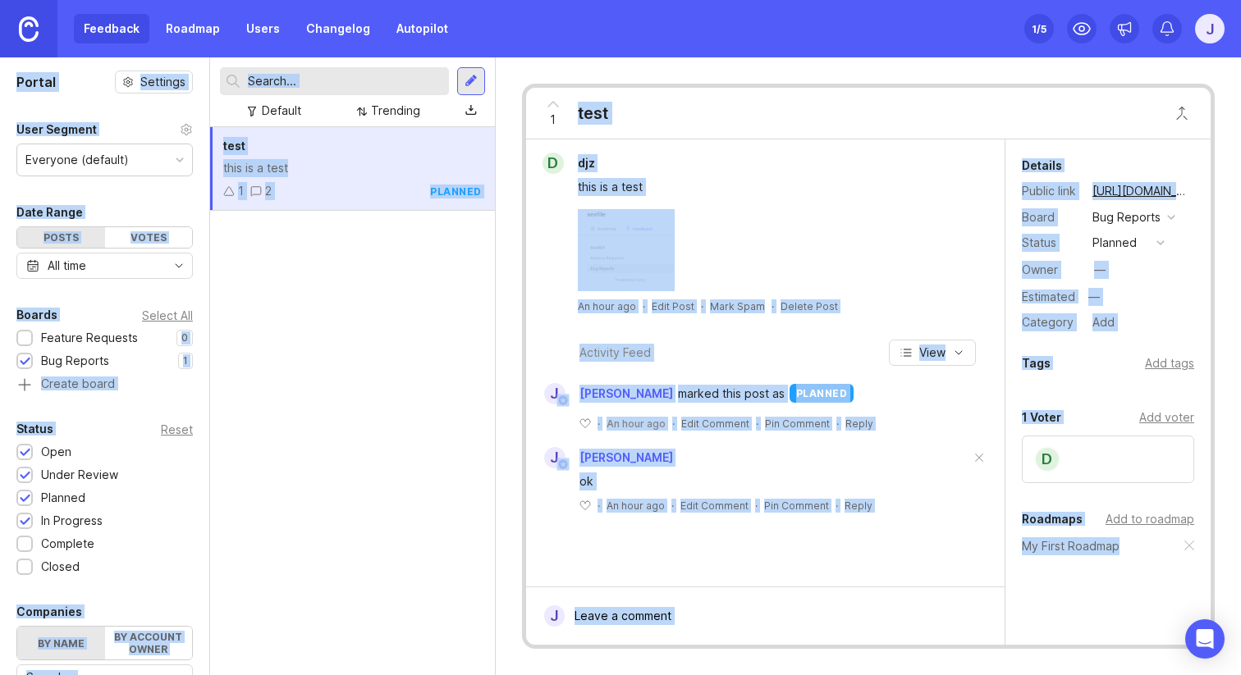
click at [435, 346] on div "test this is a test 1 2 planned" at bounding box center [352, 401] width 285 height 548
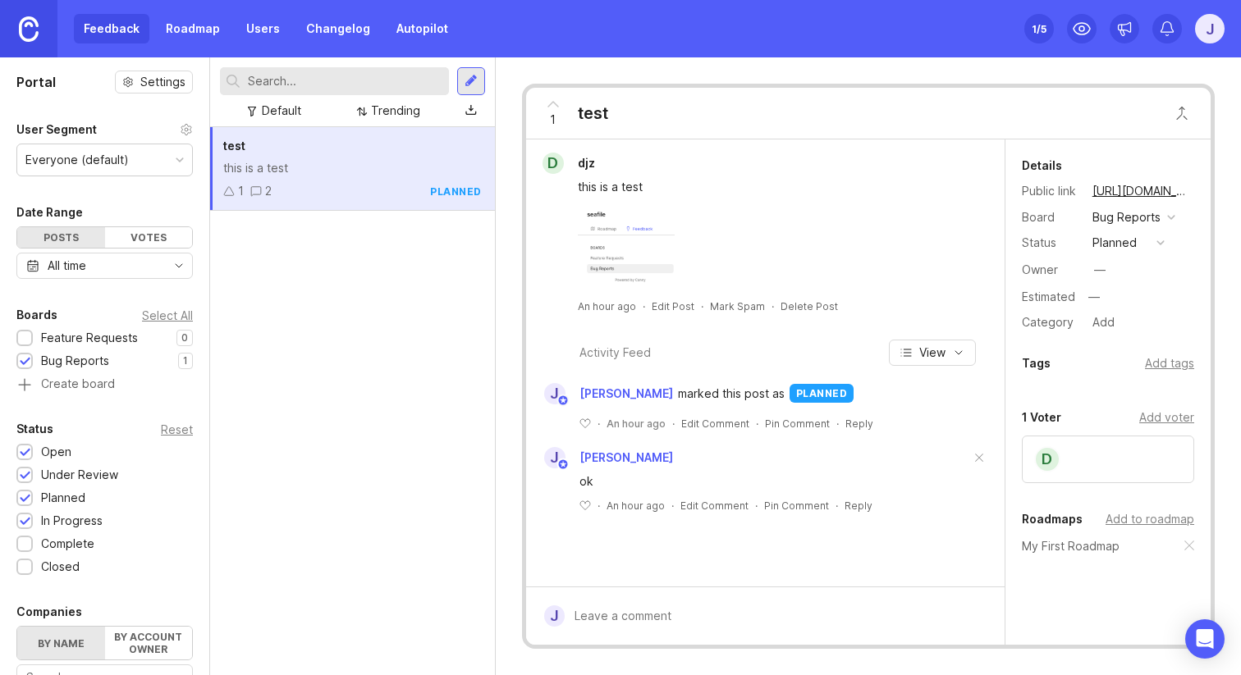
click at [411, 307] on div "test this is a test 1 2 planned" at bounding box center [352, 401] width 285 height 548
click at [587, 427] on icon at bounding box center [584, 423] width 11 height 11
click at [715, 433] on div "j jizhou deng marked this post as planned 1 like · An hour ago · Edit Comment ·…" at bounding box center [765, 459] width 478 height 160
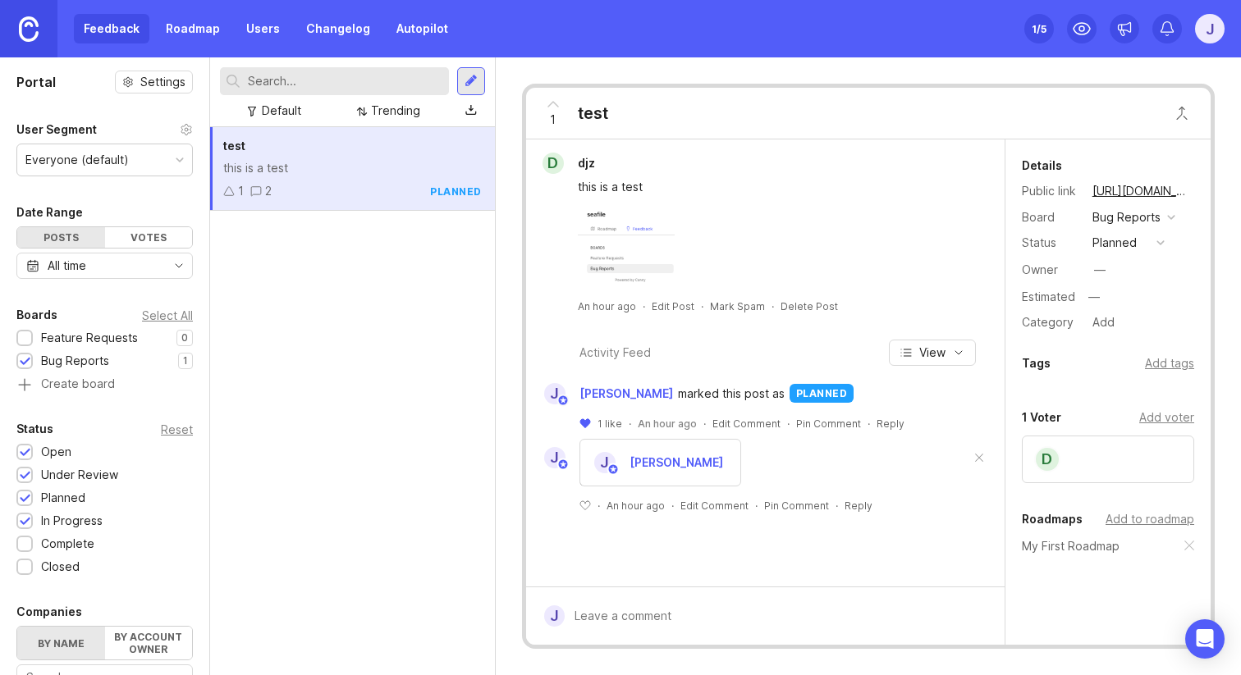
click at [587, 420] on icon at bounding box center [585, 423] width 10 height 9
click at [790, 425] on div "Pin Comment" at bounding box center [797, 424] width 65 height 14
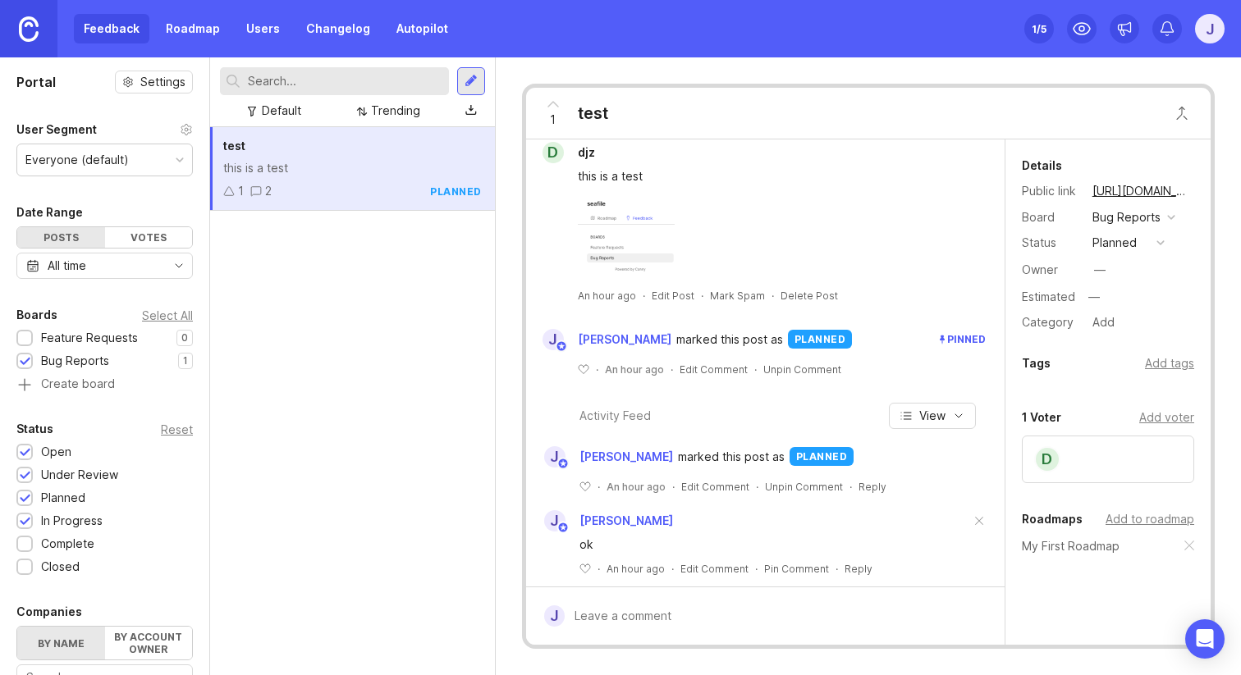
scroll to position [12, 0]
click at [800, 370] on div "Unpin Comment" at bounding box center [802, 368] width 78 height 14
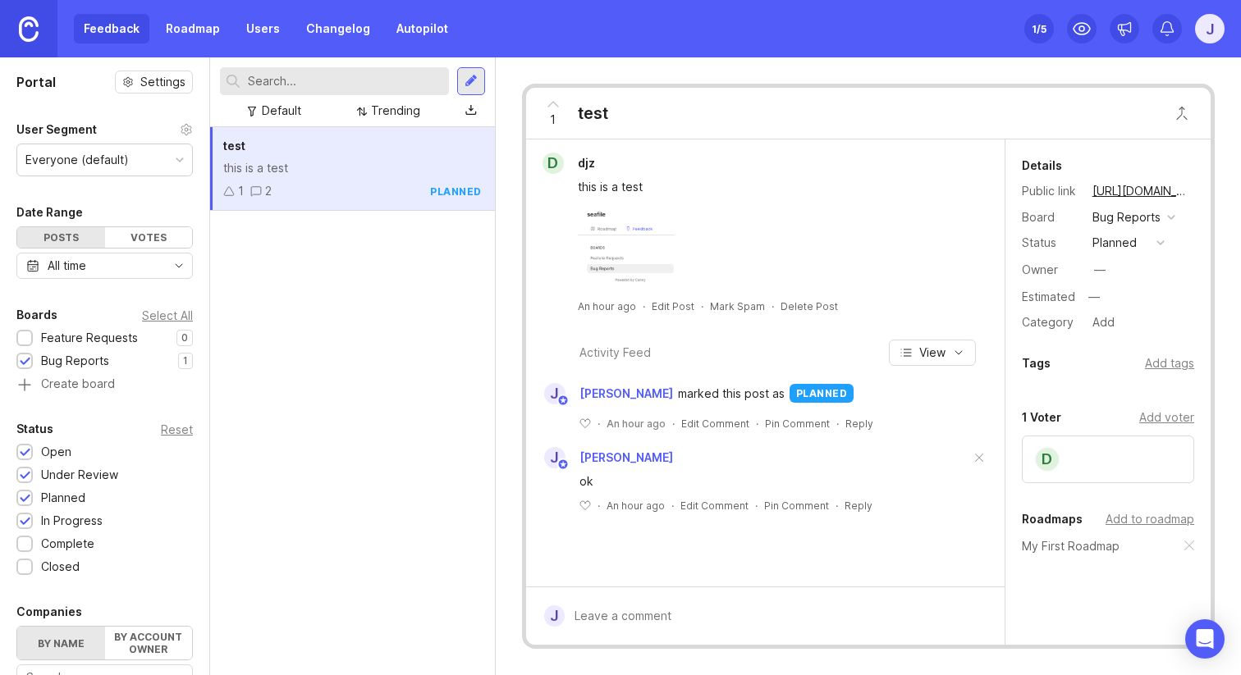
scroll to position [0, 0]
click at [1067, 457] on div "d" at bounding box center [1108, 460] width 172 height 48
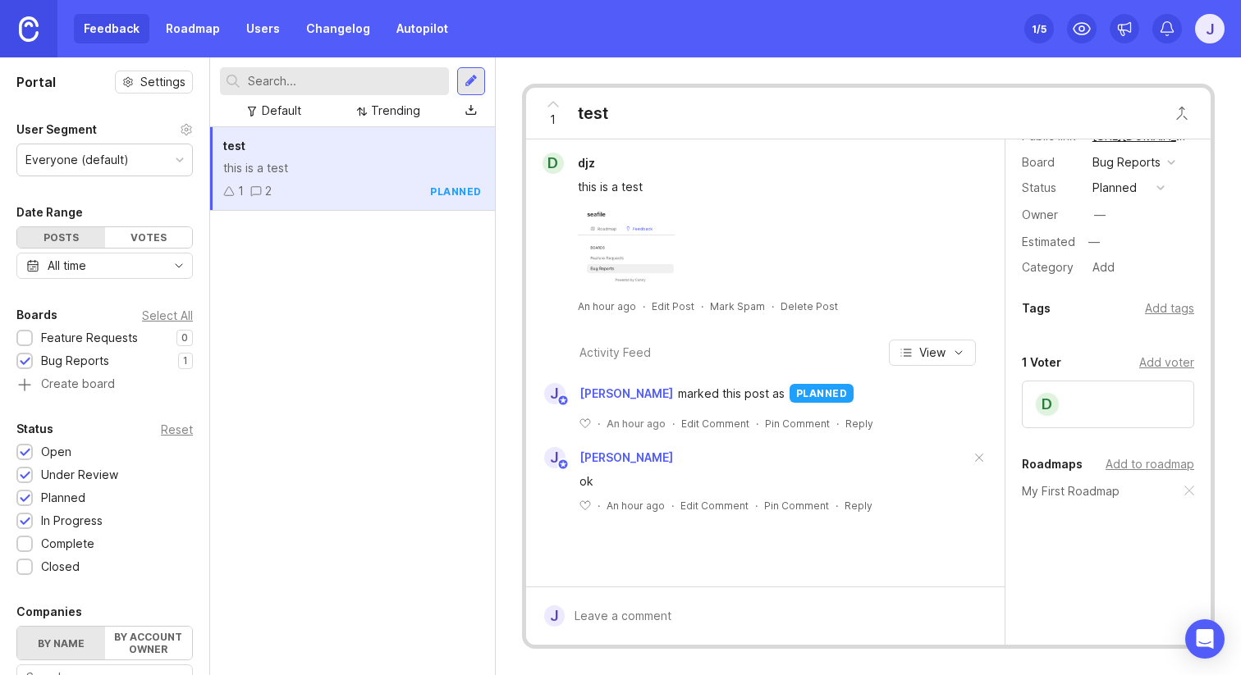
scroll to position [66, 0]
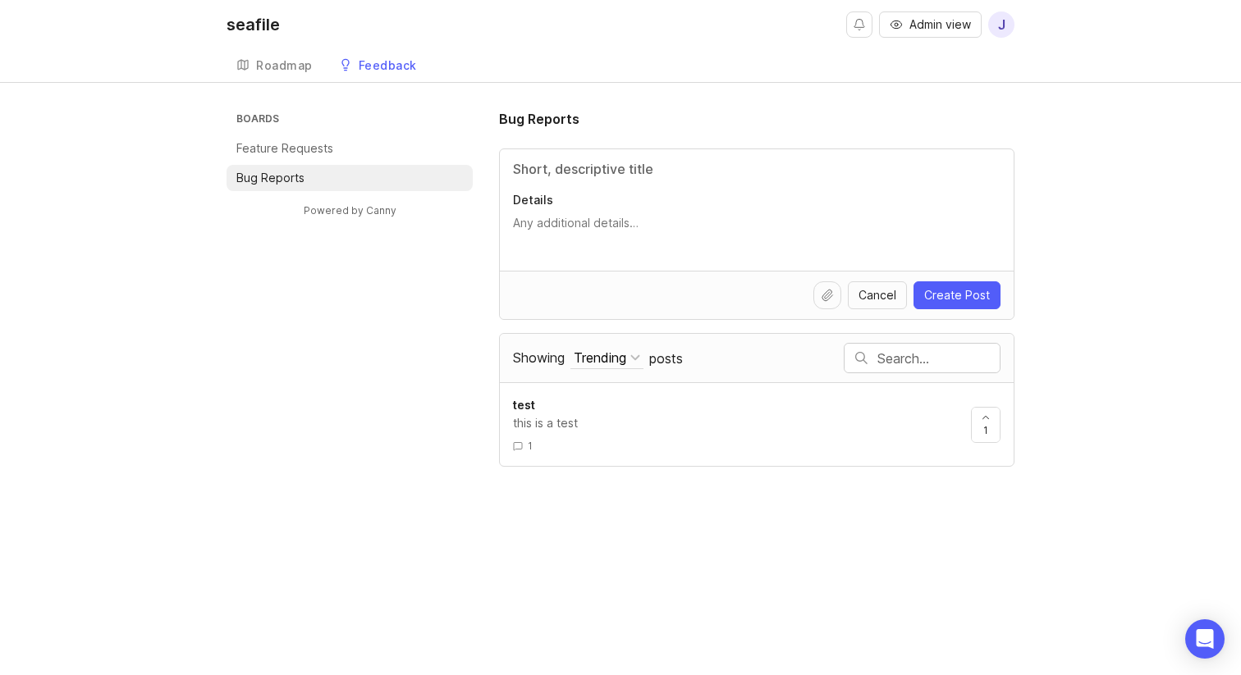
click at [619, 402] on div "test" at bounding box center [735, 405] width 445 height 18
click at [287, 57] on link "Roadmap" at bounding box center [274, 66] width 96 height 34
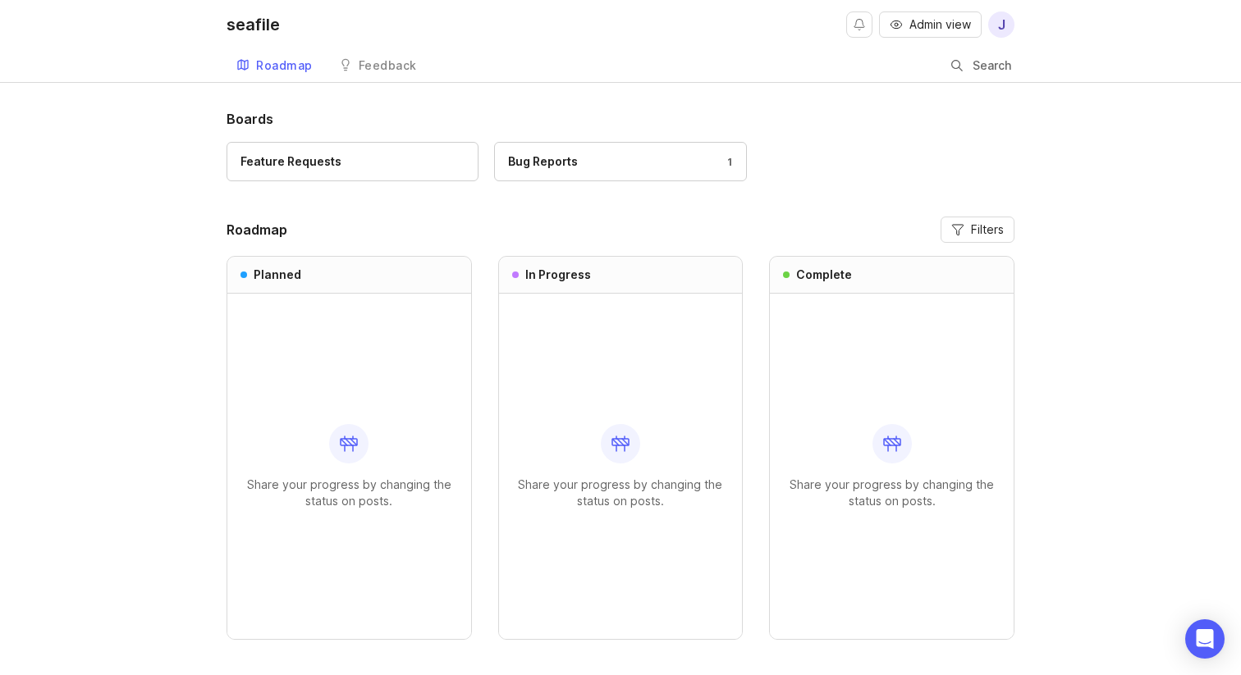
click at [381, 62] on div "Feedback" at bounding box center [388, 65] width 58 height 11
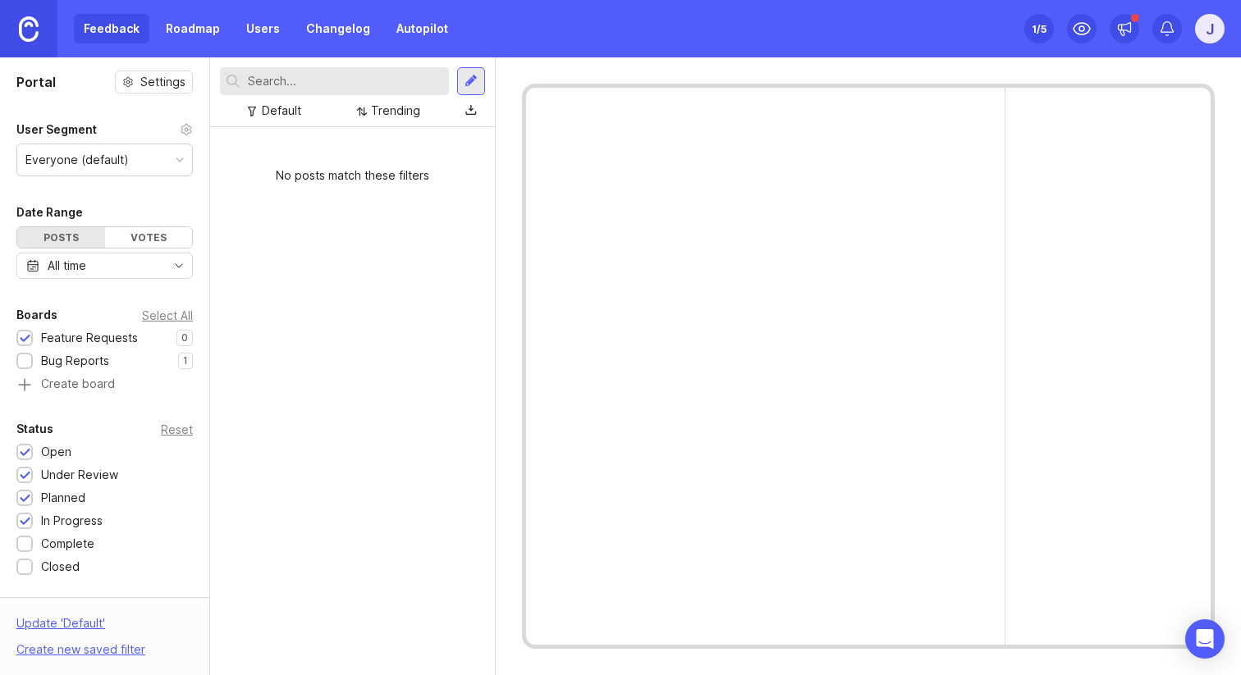
click at [18, 362] on div at bounding box center [24, 361] width 16 height 16
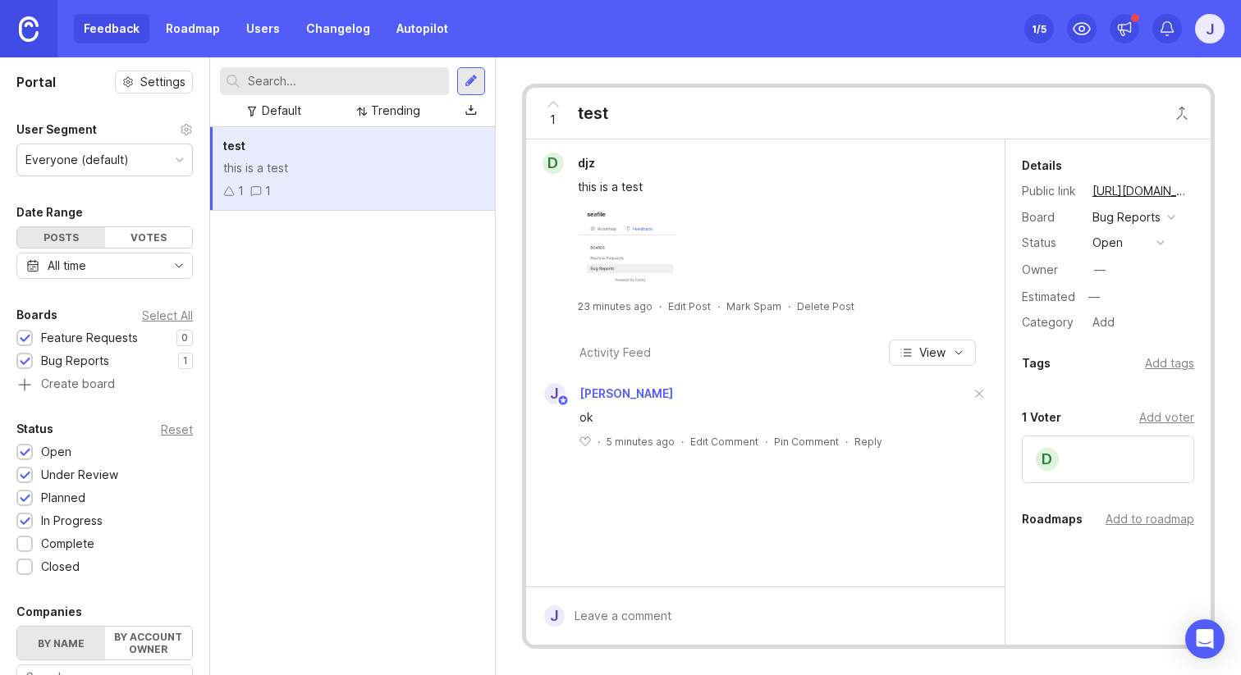
click at [379, 148] on div "test" at bounding box center [352, 146] width 258 height 18
click at [1152, 519] on div "Add to roadmap" at bounding box center [1149, 519] width 89 height 18
click at [1100, 554] on input "text" at bounding box center [1107, 554] width 151 height 18
click at [1099, 564] on div at bounding box center [1108, 553] width 172 height 33
click at [892, 561] on div "d djz this is a test 23 minutes ago · Edit Post · Mark Spam · Delete Post Activ…" at bounding box center [765, 362] width 478 height 447
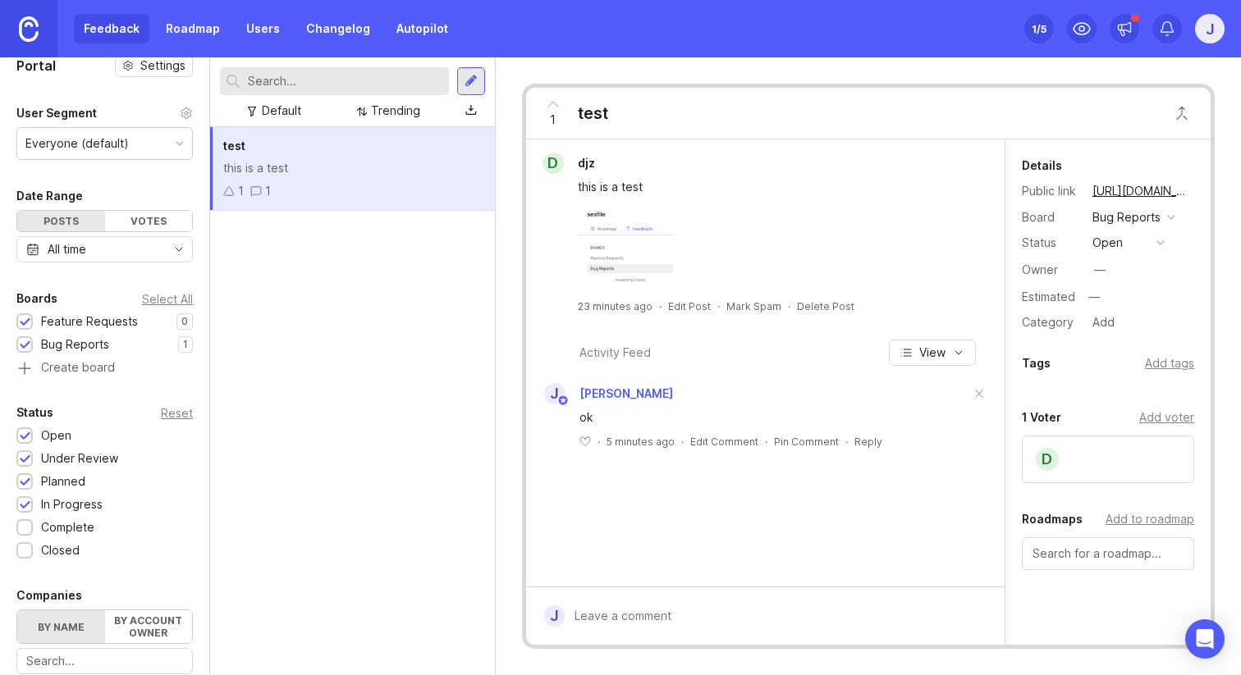
scroll to position [6, 0]
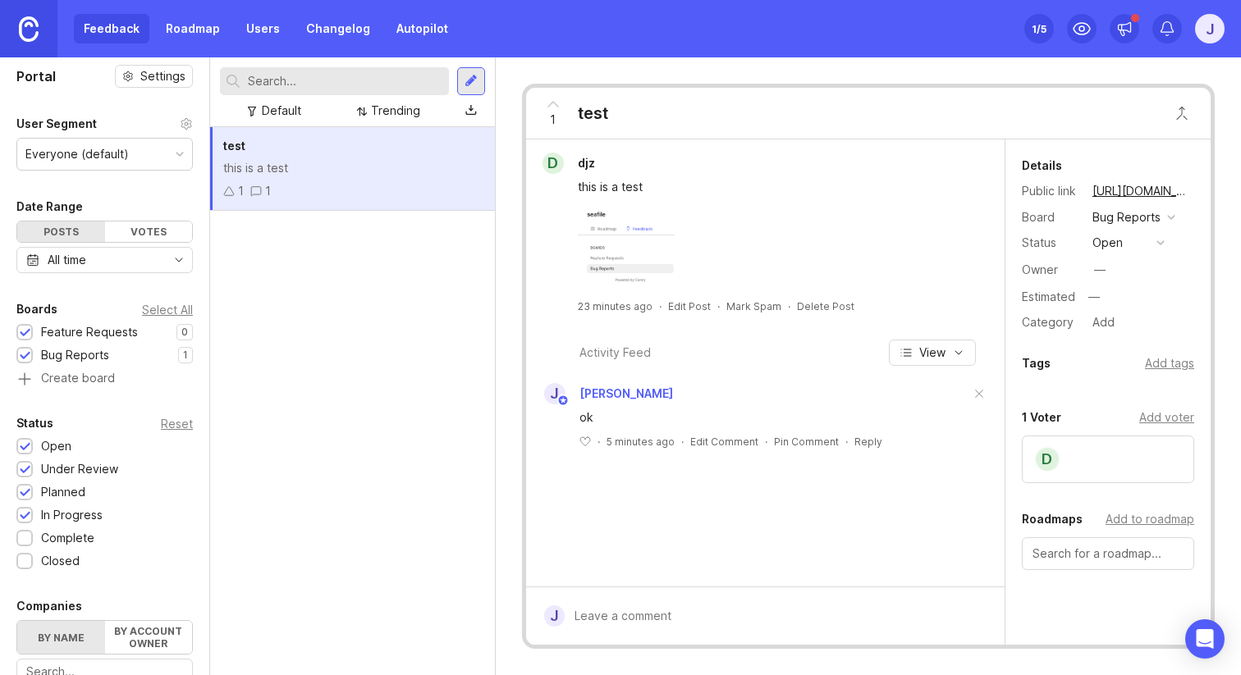
click at [1109, 240] on div "open" at bounding box center [1107, 243] width 30 height 18
click at [1111, 241] on div "open" at bounding box center [1107, 243] width 30 height 18
click at [200, 34] on link "Roadmap" at bounding box center [193, 29] width 74 height 30
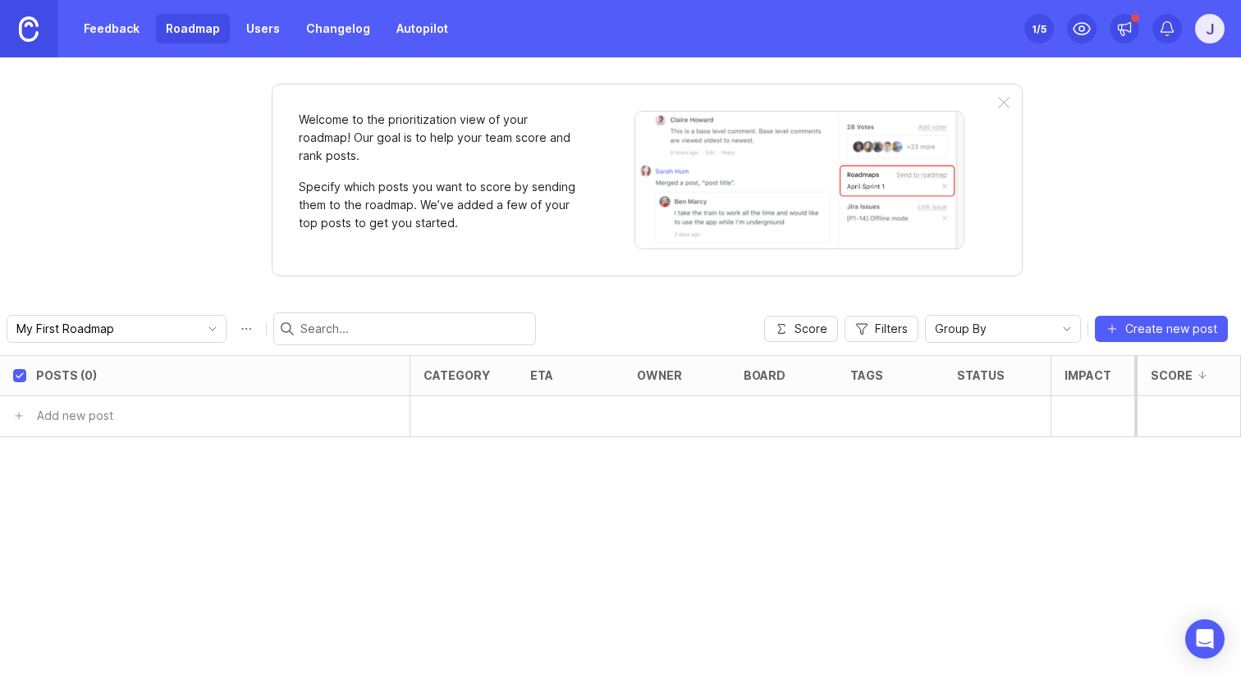
click at [124, 34] on link "Feedback" at bounding box center [111, 29] width 75 height 30
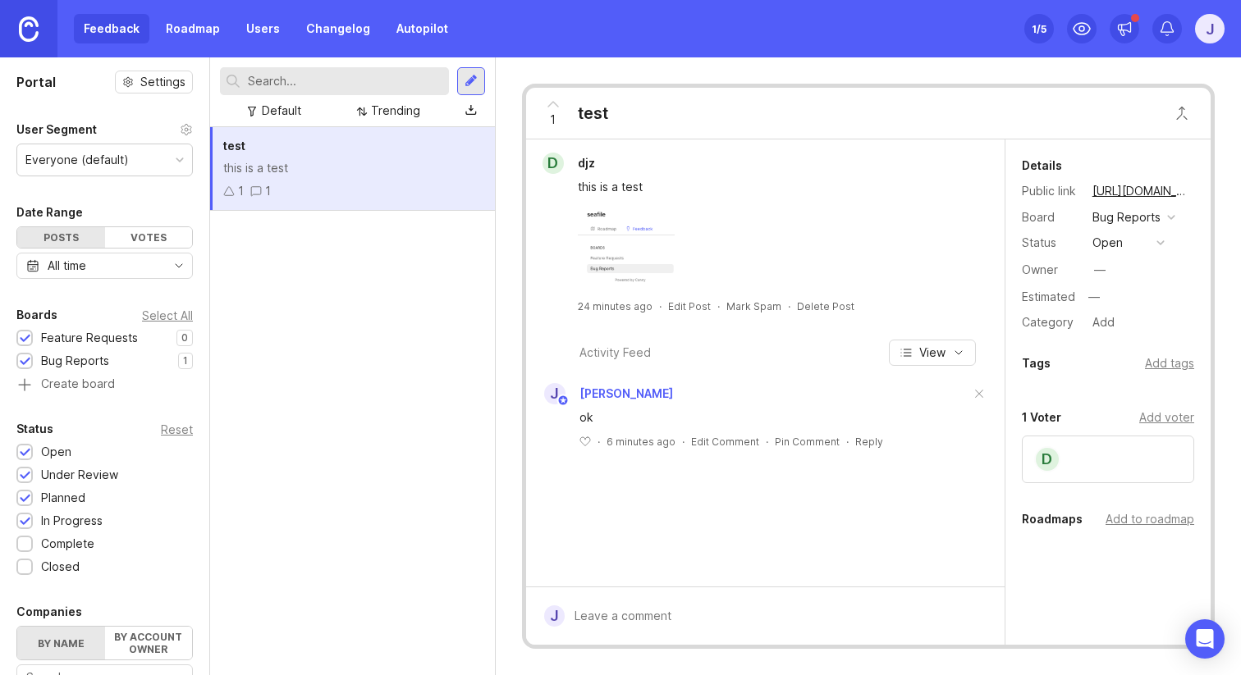
click at [31, 19] on img at bounding box center [29, 28] width 20 height 25
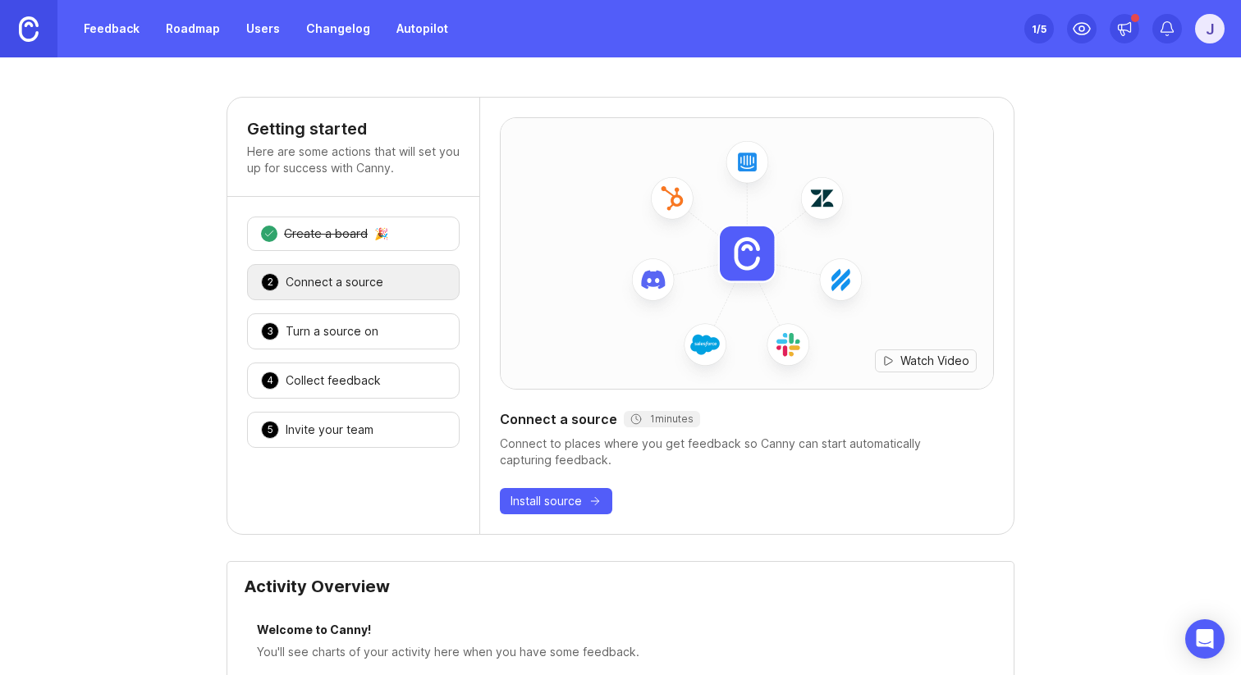
click at [352, 235] on div "Create a board" at bounding box center [326, 234] width 84 height 16
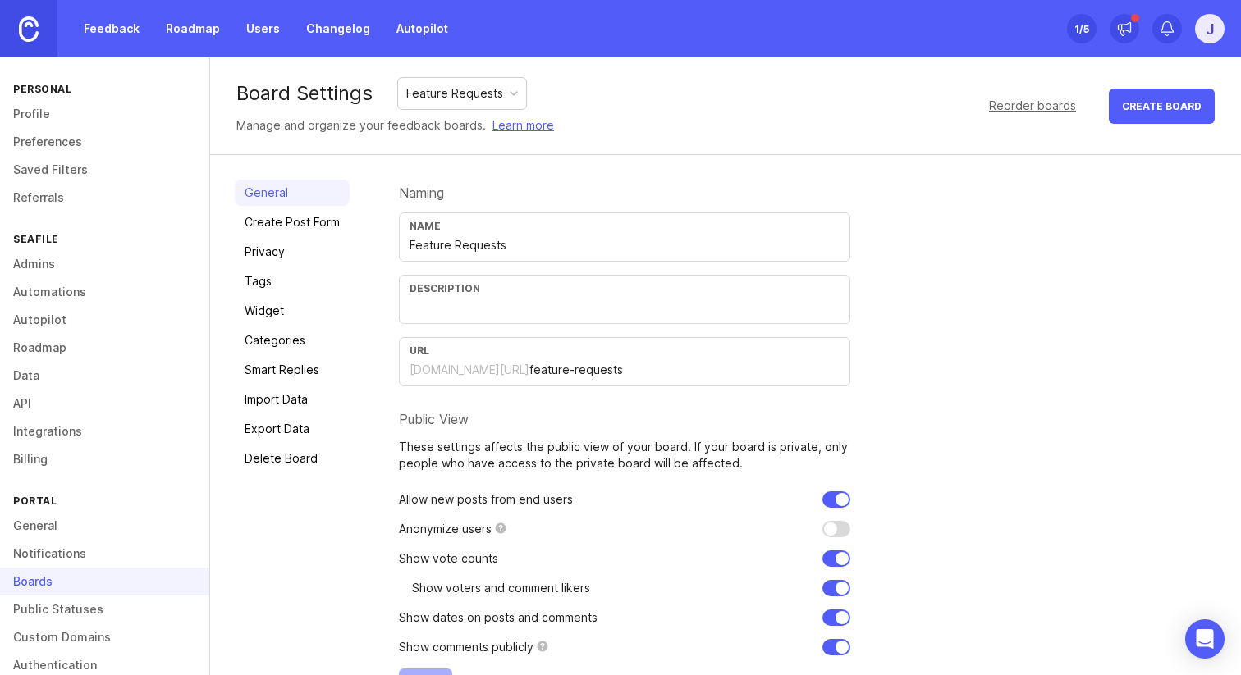
click at [43, 136] on link "Preferences" at bounding box center [104, 142] width 209 height 28
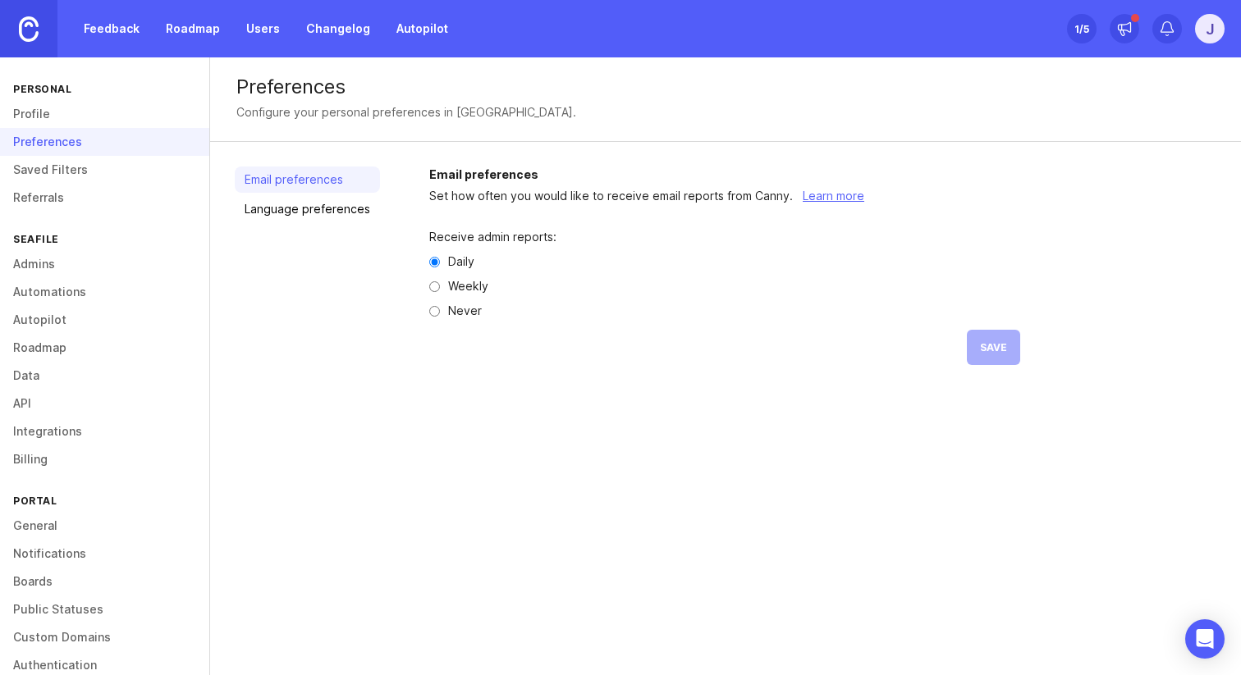
click at [74, 113] on link "Profile" at bounding box center [104, 114] width 209 height 28
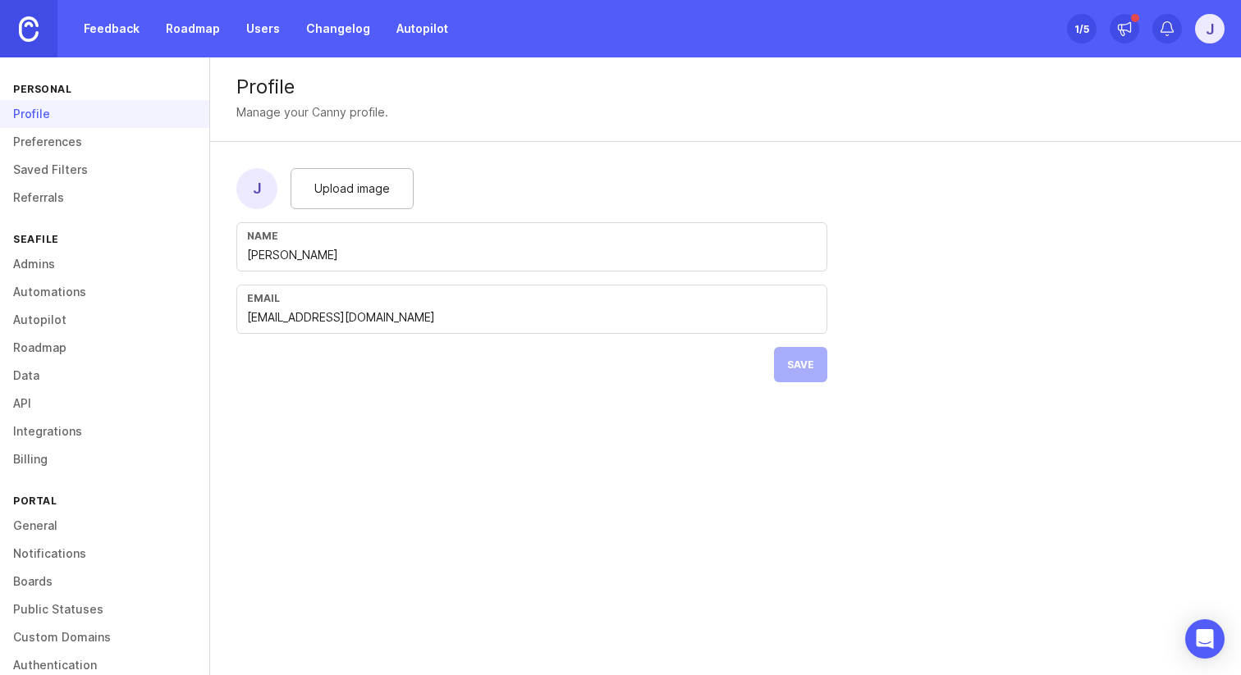
click at [81, 86] on div "Personal" at bounding box center [104, 89] width 209 height 22
click at [125, 32] on link "Feedback" at bounding box center [111, 29] width 75 height 30
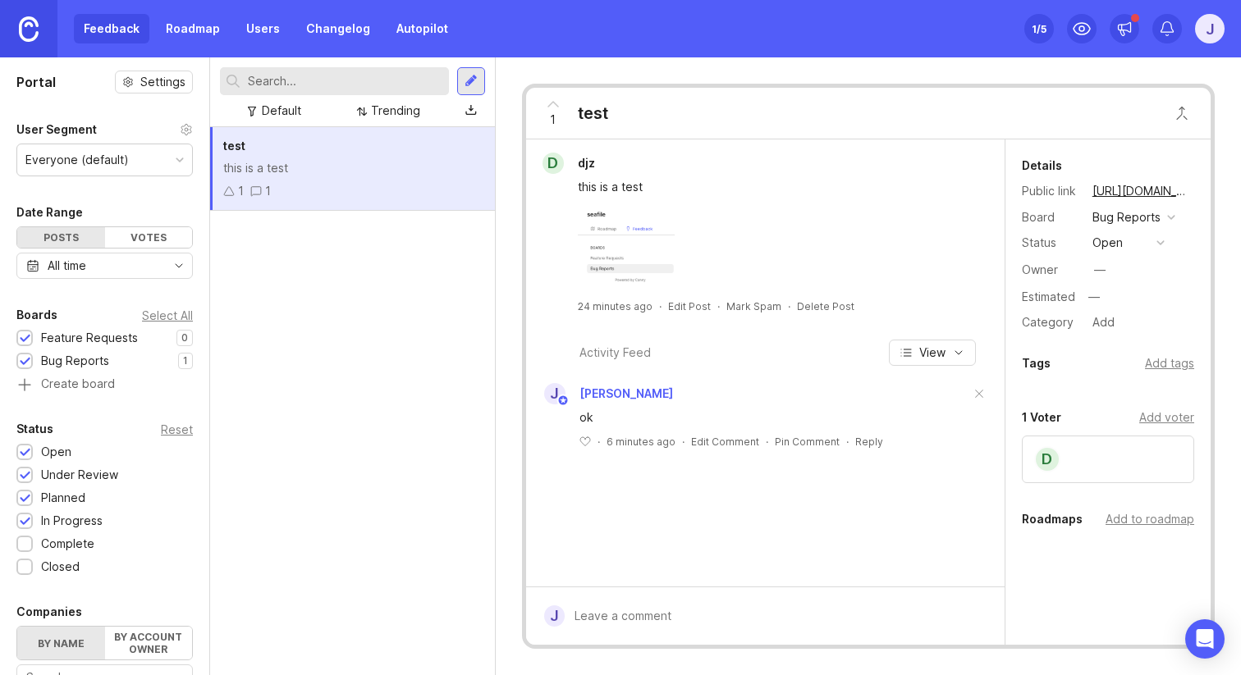
click at [145, 237] on div "Votes" at bounding box center [149, 237] width 88 height 21
click at [62, 241] on div "Posts" at bounding box center [61, 237] width 88 height 21
click at [350, 180] on div "test this is a test 1 1" at bounding box center [352, 169] width 285 height 84
click at [391, 114] on div "Trending" at bounding box center [395, 111] width 49 height 18
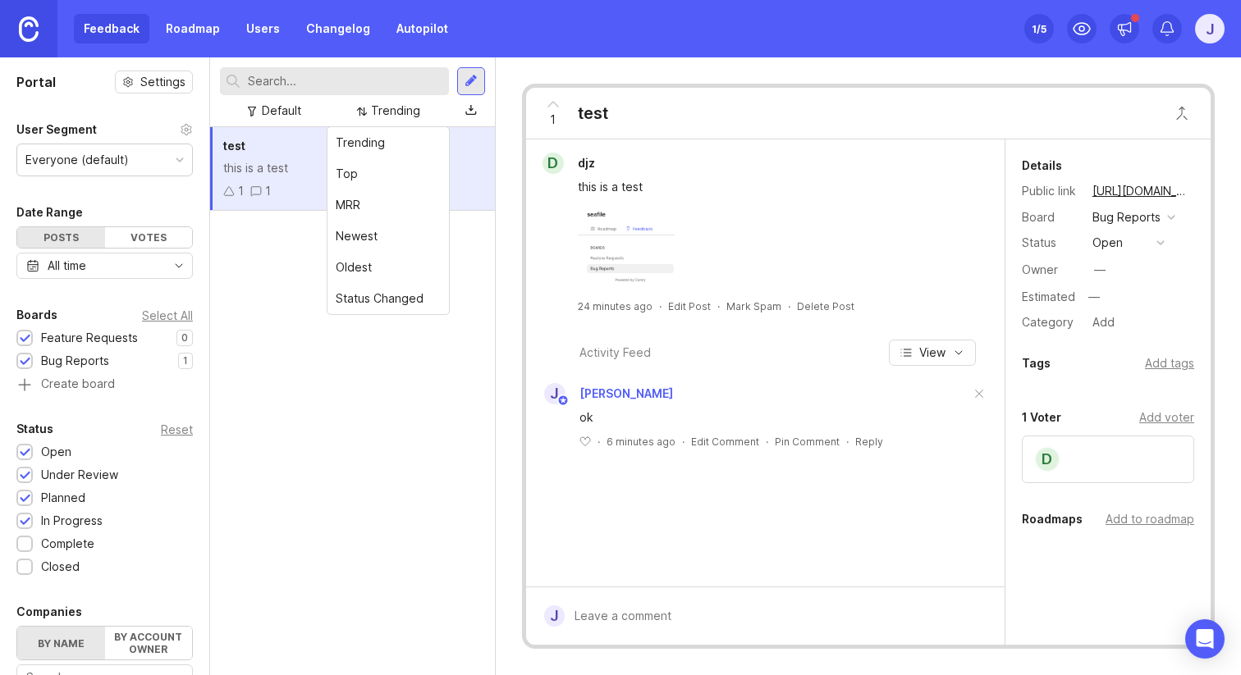
click at [391, 114] on div "Trending" at bounding box center [395, 111] width 49 height 18
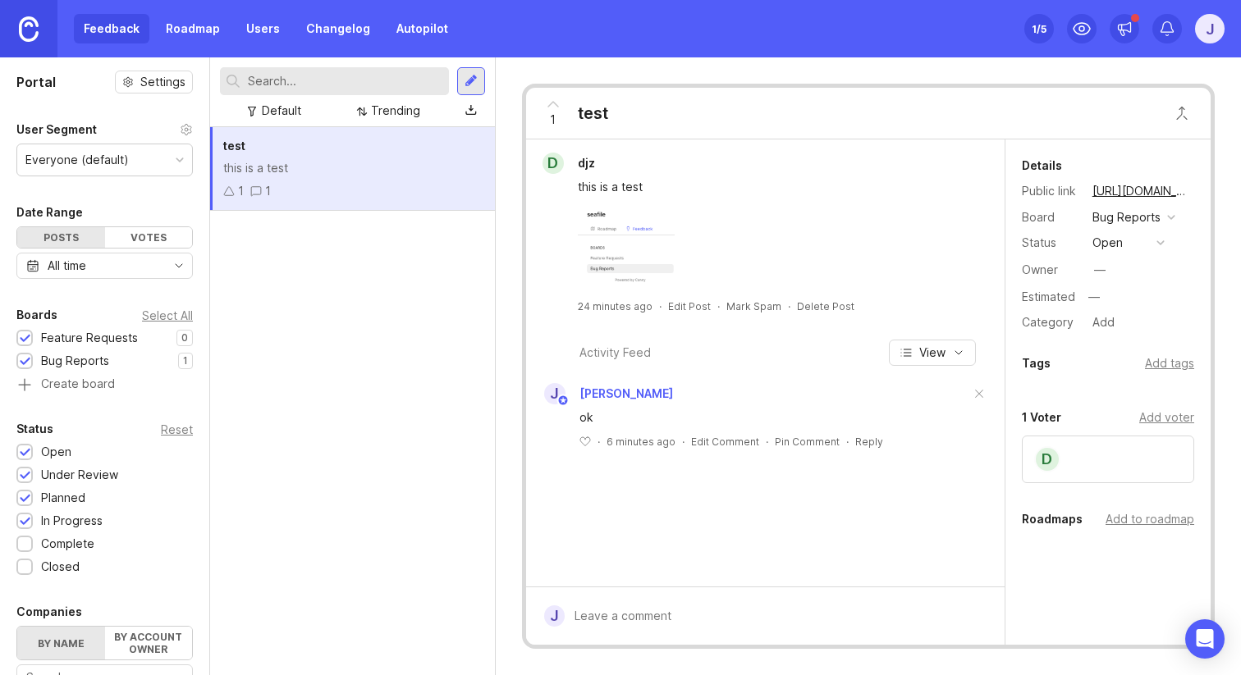
click at [290, 115] on div "Default" at bounding box center [281, 111] width 39 height 18
click at [212, 22] on link "Roadmap" at bounding box center [193, 29] width 74 height 30
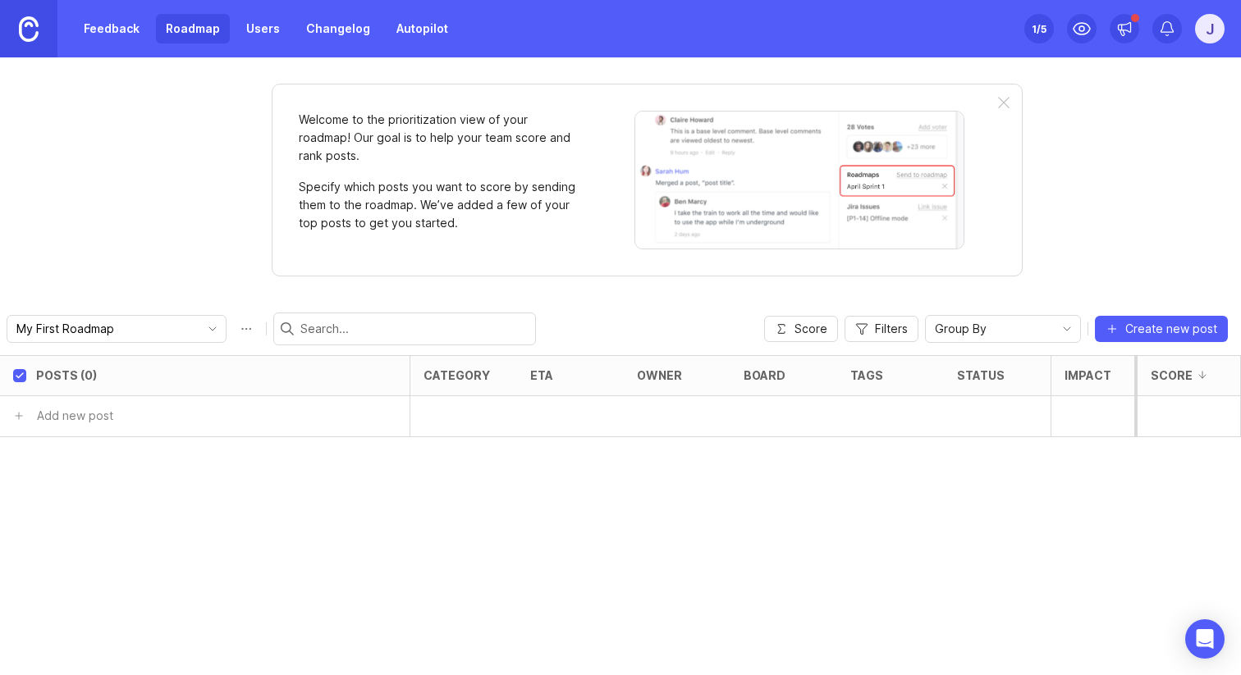
click at [124, 34] on link "Feedback" at bounding box center [111, 29] width 75 height 30
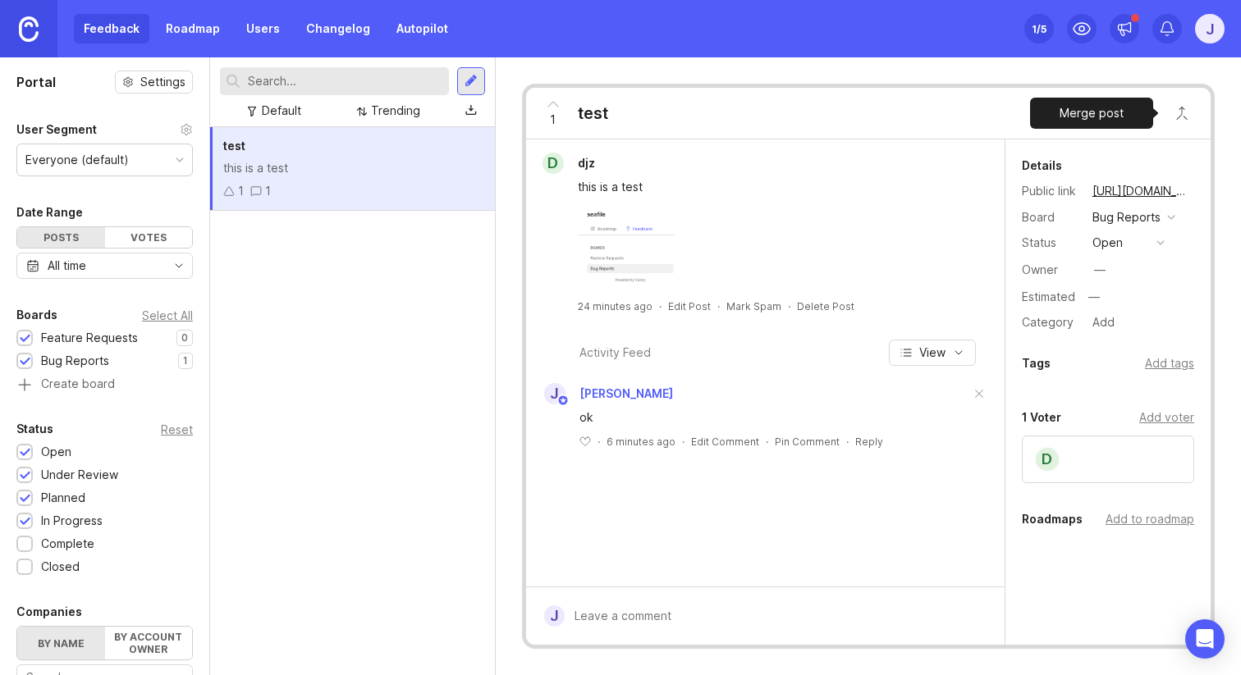
click at [1177, 114] on button "Close button" at bounding box center [1181, 113] width 33 height 33
click at [792, 162] on div "d djz" at bounding box center [765, 163] width 465 height 21
click at [96, 165] on div "Everyone (default)" at bounding box center [76, 160] width 103 height 18
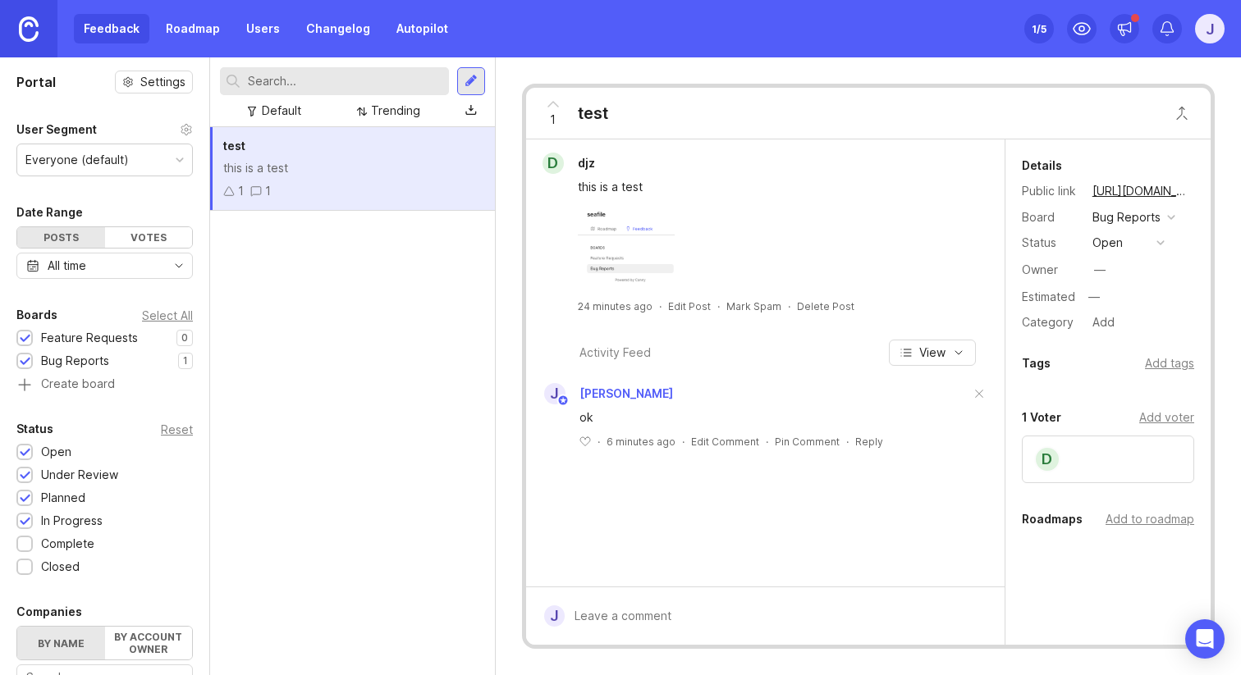
click at [43, 81] on h1 "Portal" at bounding box center [35, 82] width 39 height 20
click at [172, 66] on div "Portal Settings User Segment Everyone (default) Date Range Posts Votes All time…" at bounding box center [104, 549] width 209 height 985
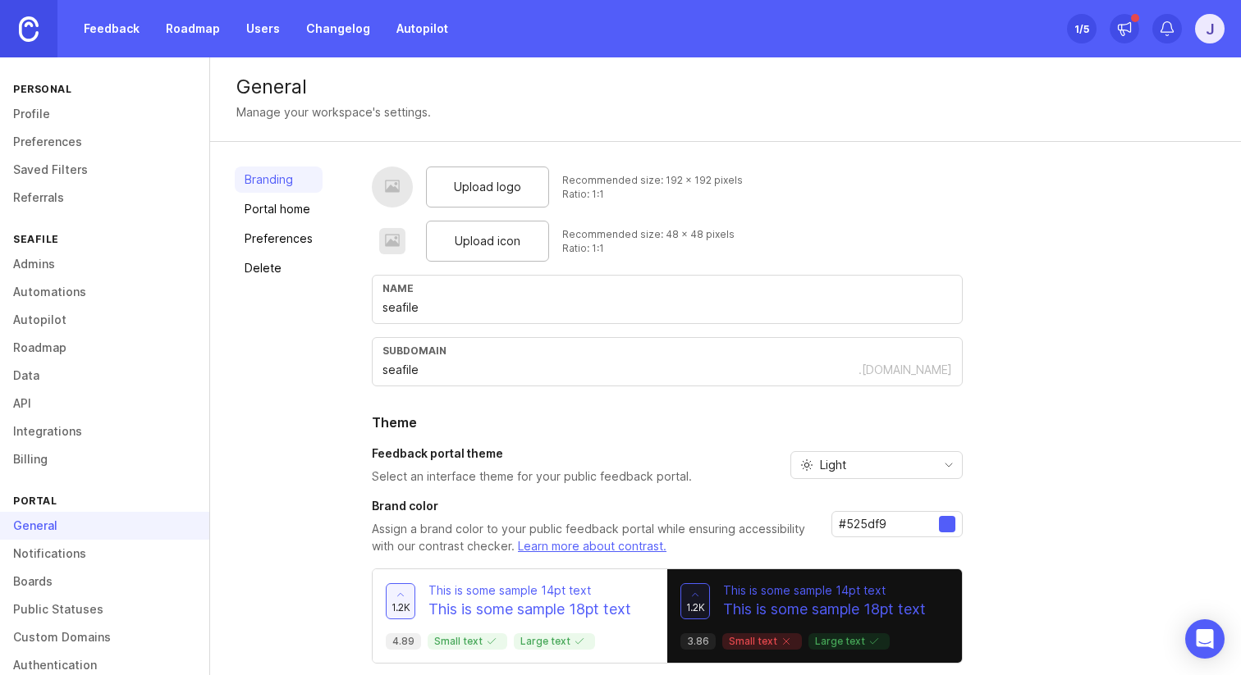
click at [33, 111] on link "Profile" at bounding box center [104, 114] width 209 height 28
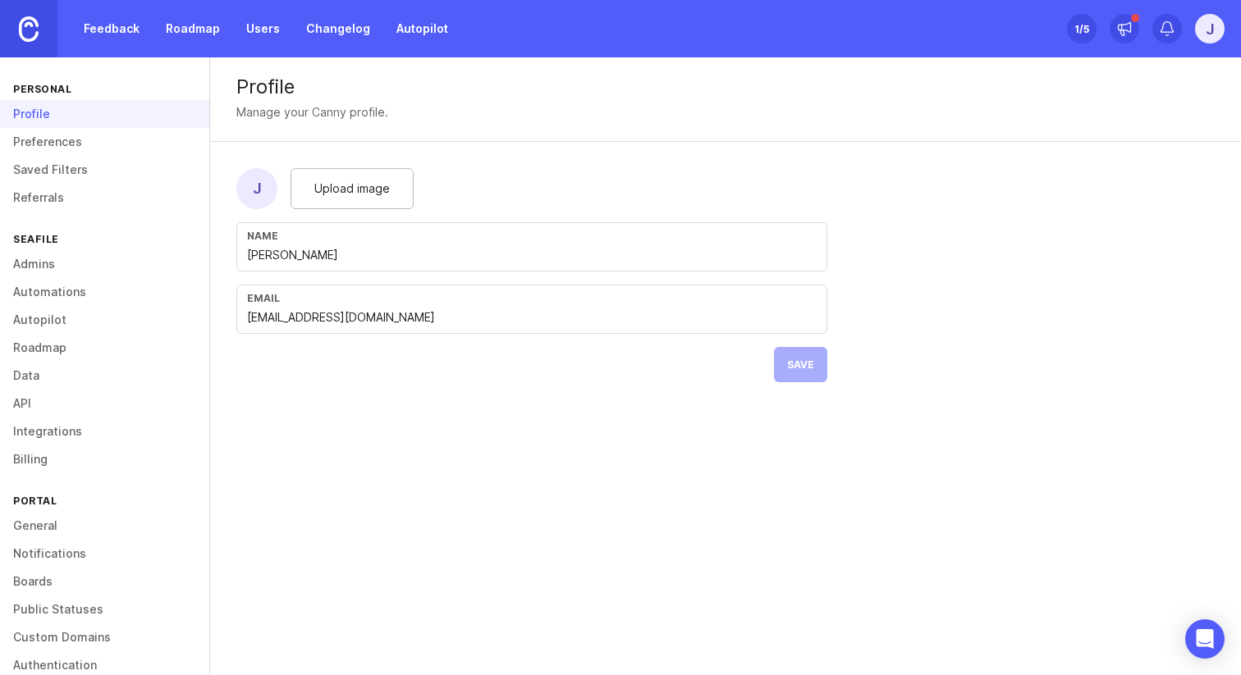
click at [65, 135] on link "Preferences" at bounding box center [104, 142] width 209 height 28
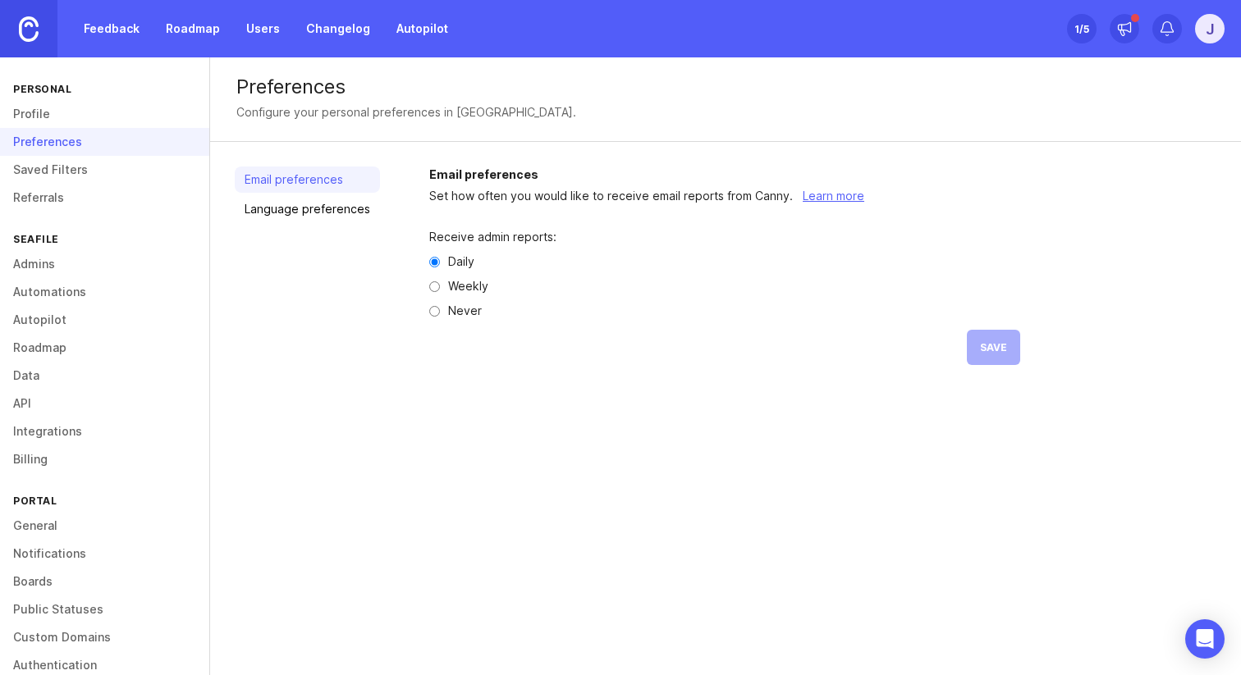
click at [140, 43] on link "Feedback" at bounding box center [111, 29] width 75 height 30
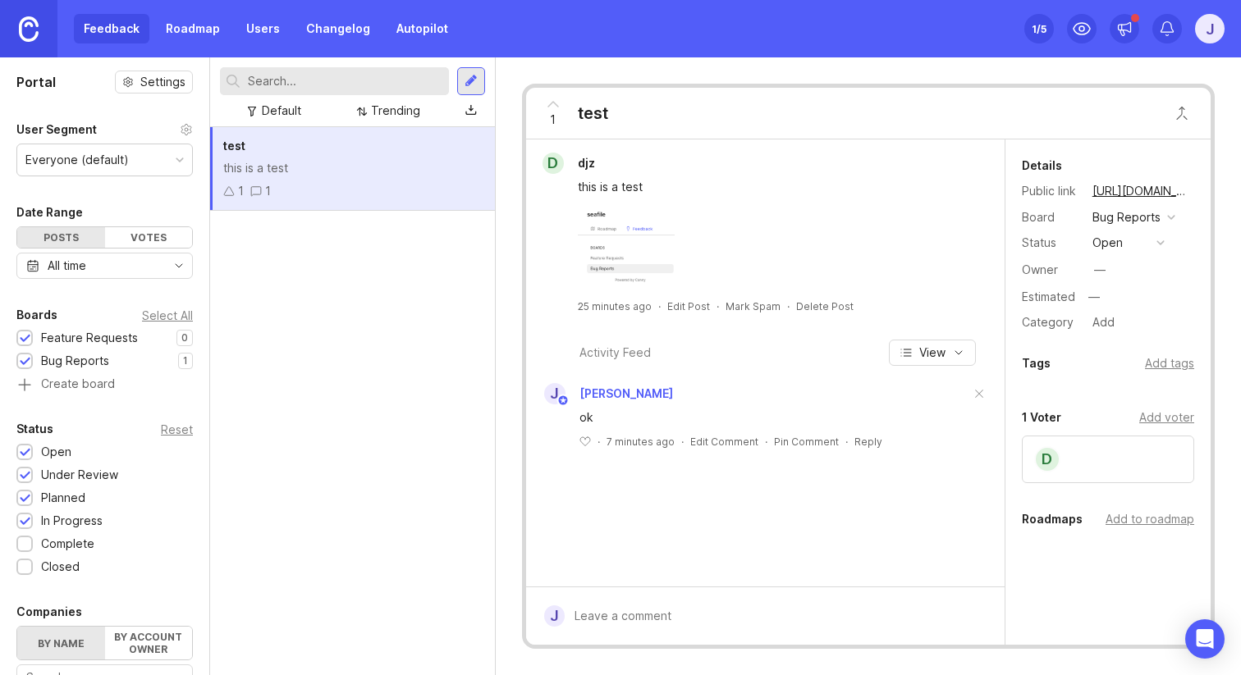
click at [198, 19] on link "Roadmap" at bounding box center [193, 29] width 74 height 30
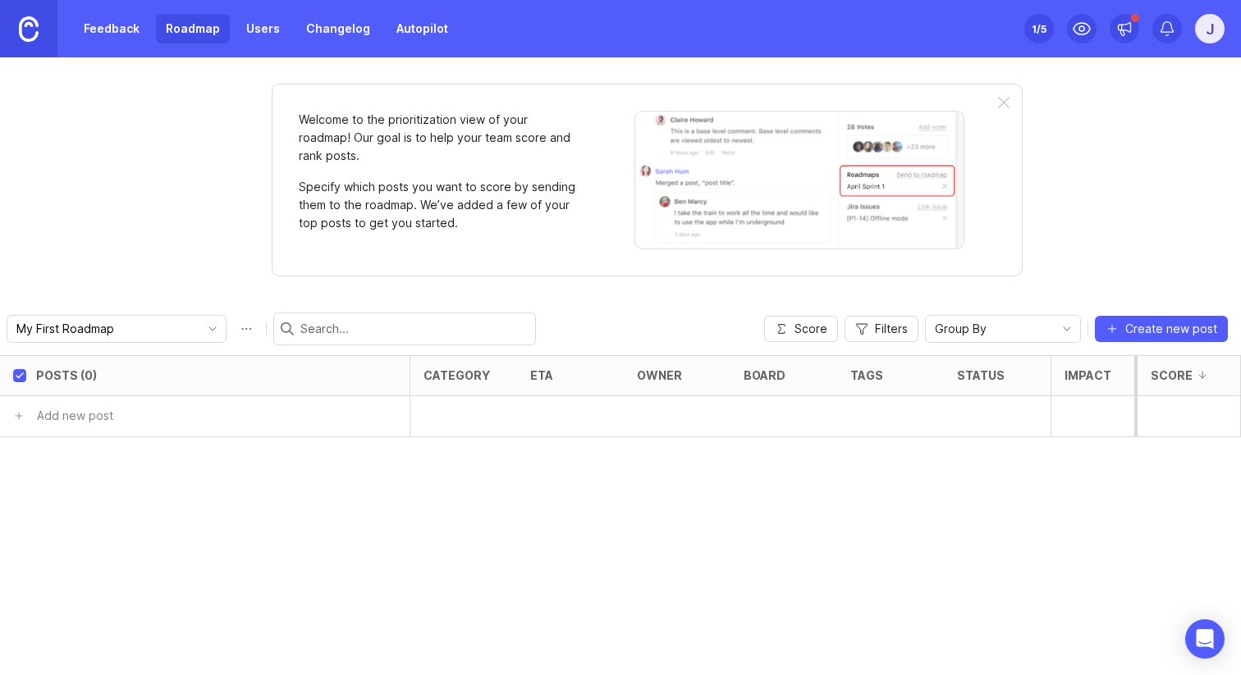
click at [258, 27] on link "Users" at bounding box center [262, 29] width 53 height 30
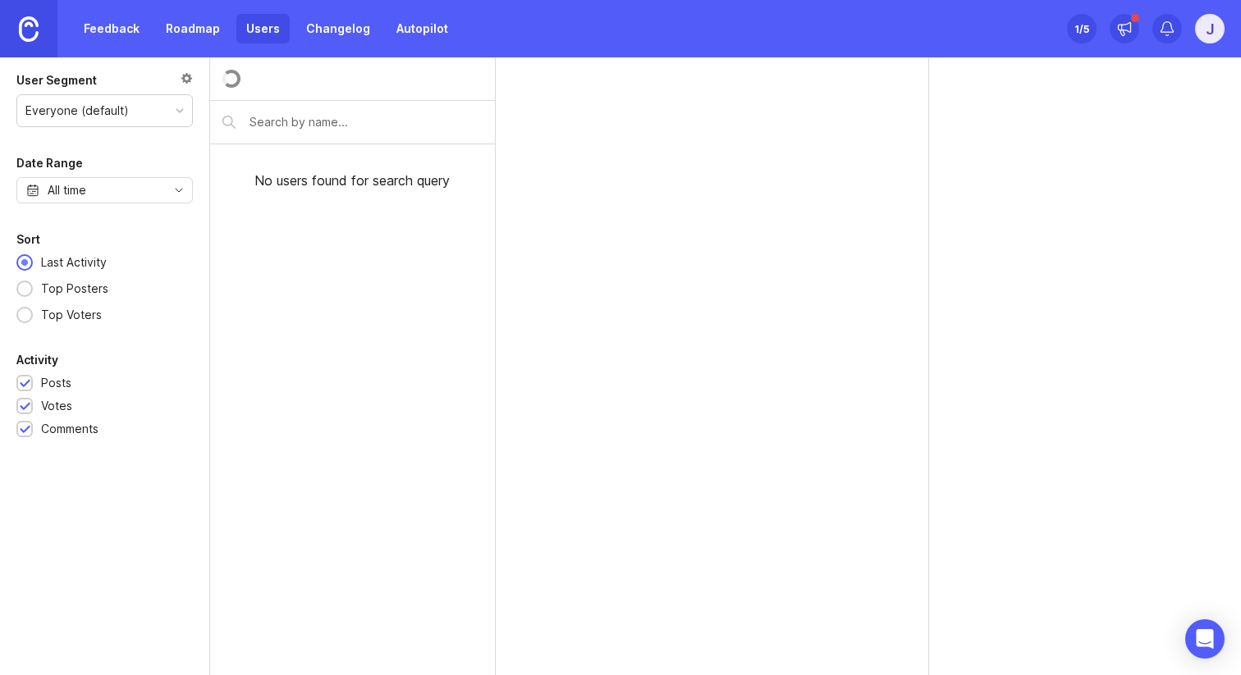
click at [315, 27] on link "Changelog" at bounding box center [338, 29] width 84 height 30
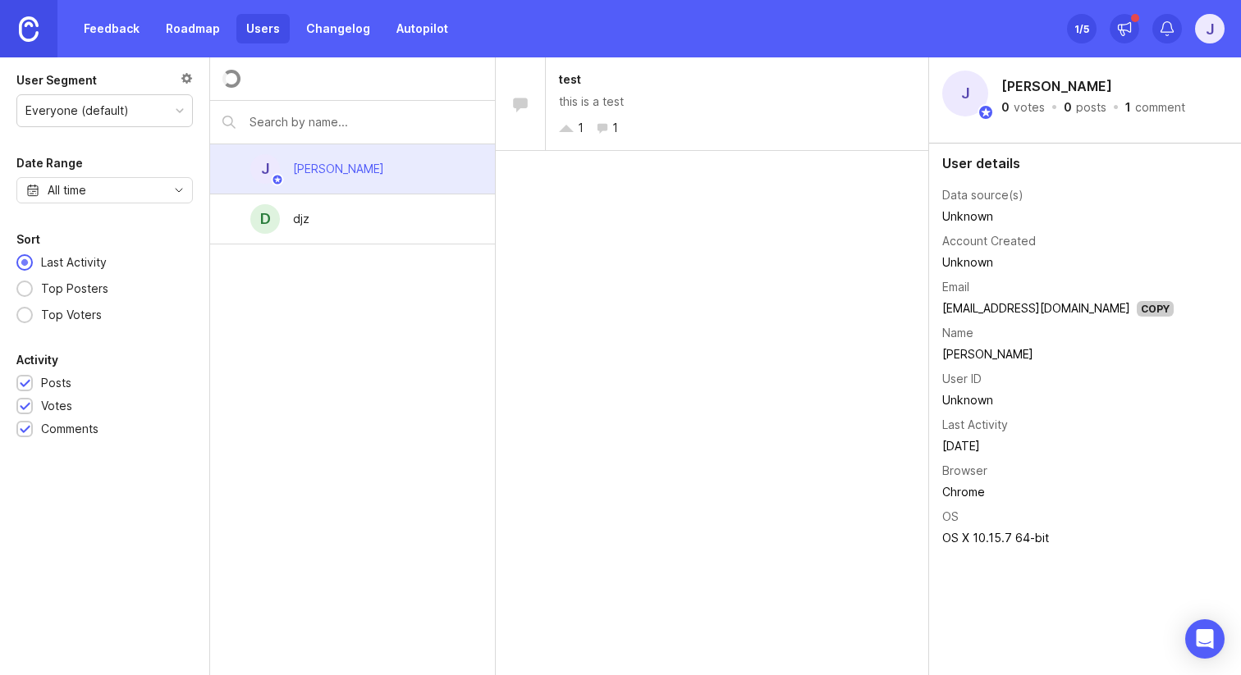
click at [249, 25] on link "Users" at bounding box center [262, 29] width 53 height 30
click at [341, 39] on link "Changelog" at bounding box center [338, 29] width 84 height 30
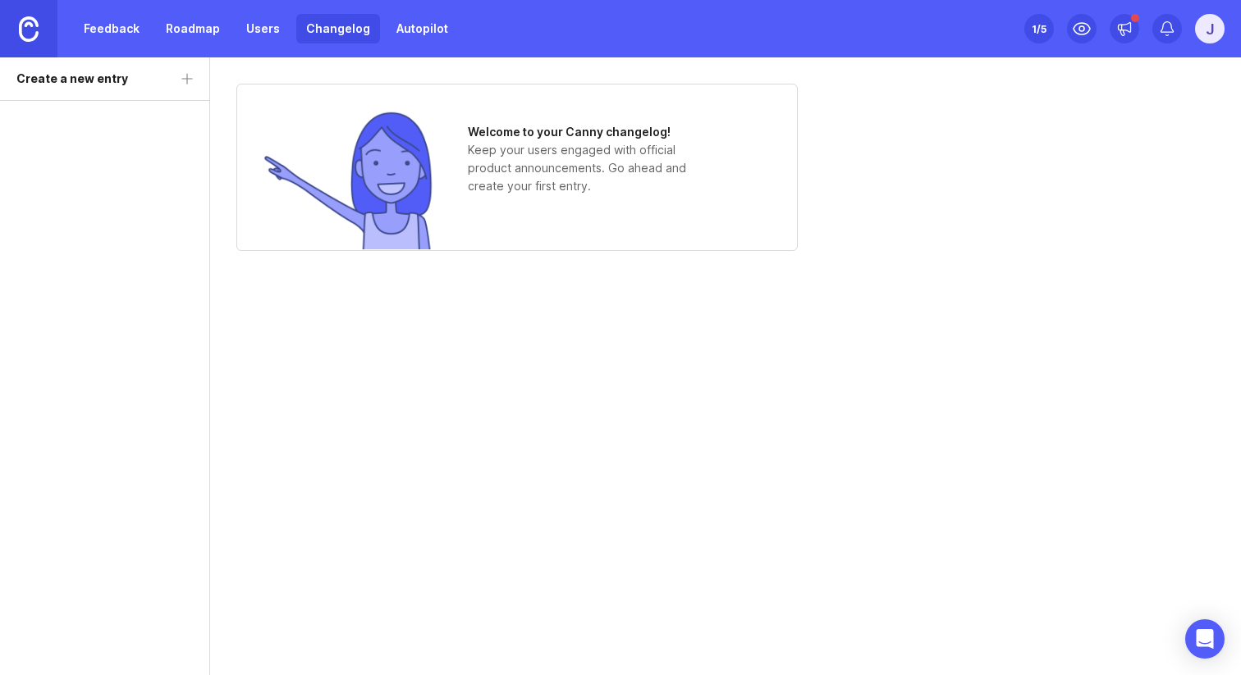
click at [412, 34] on link "Autopilot" at bounding box center [421, 29] width 71 height 30
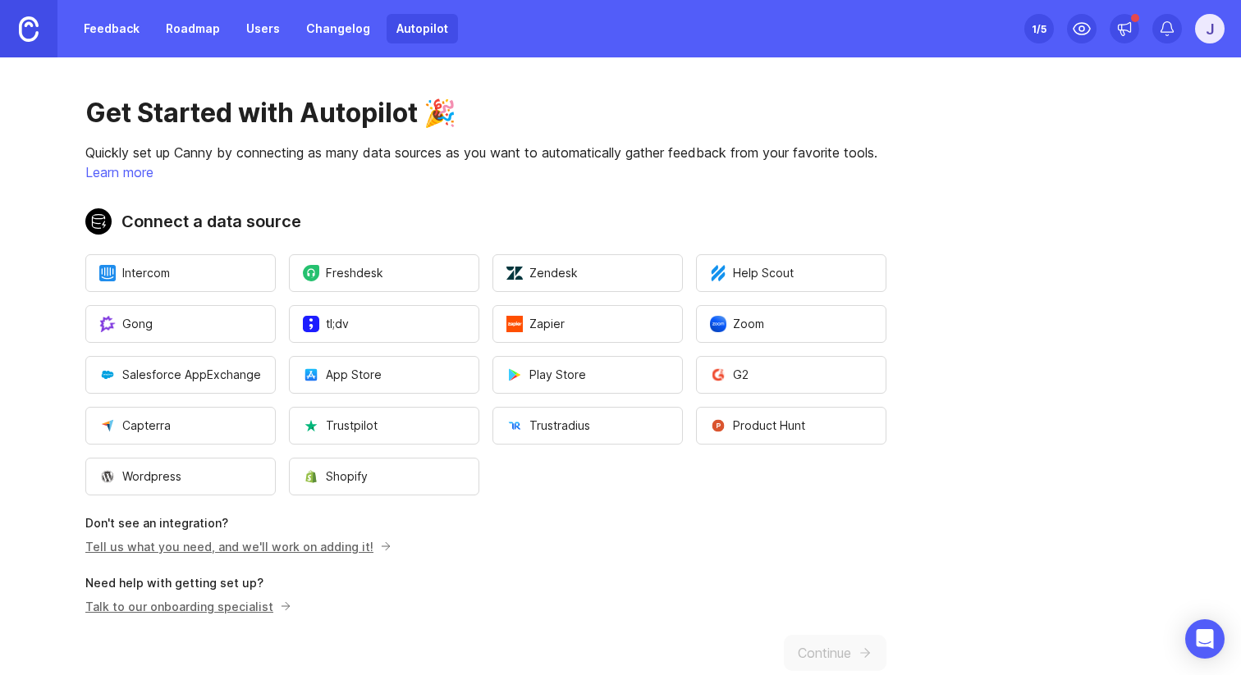
click at [427, 22] on link "Autopilot" at bounding box center [421, 29] width 71 height 30
click at [330, 27] on link "Changelog" at bounding box center [338, 29] width 84 height 30
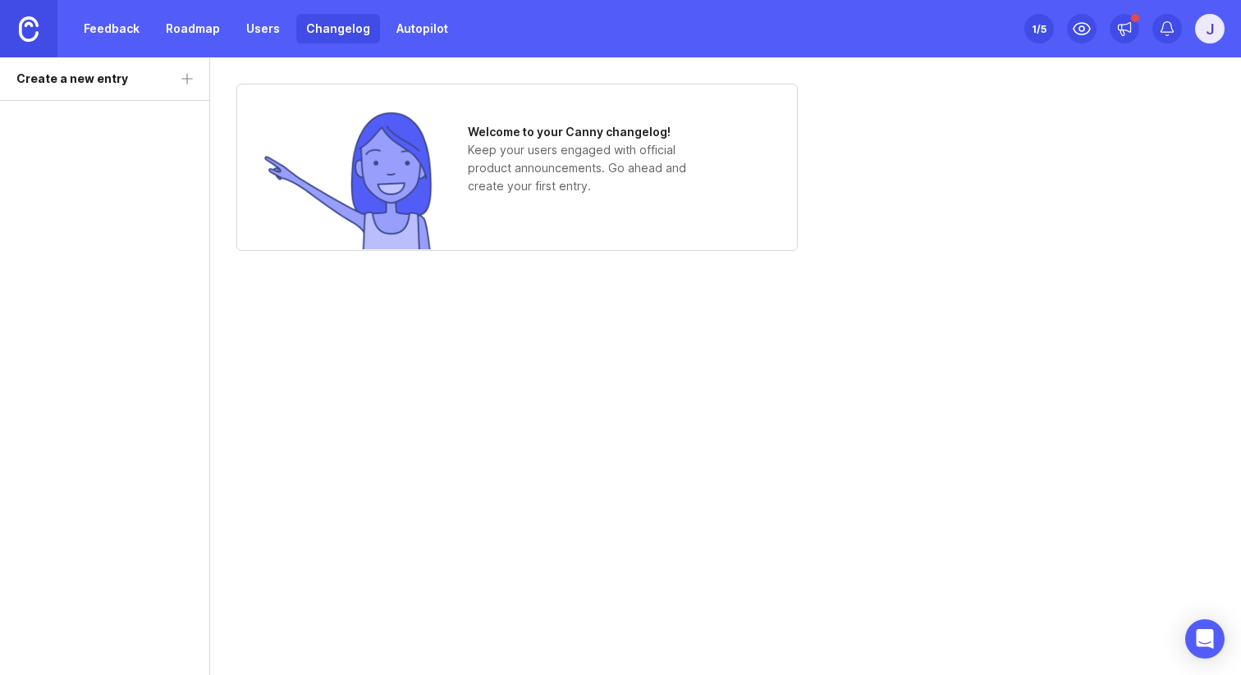
click at [263, 27] on link "Users" at bounding box center [262, 29] width 53 height 30
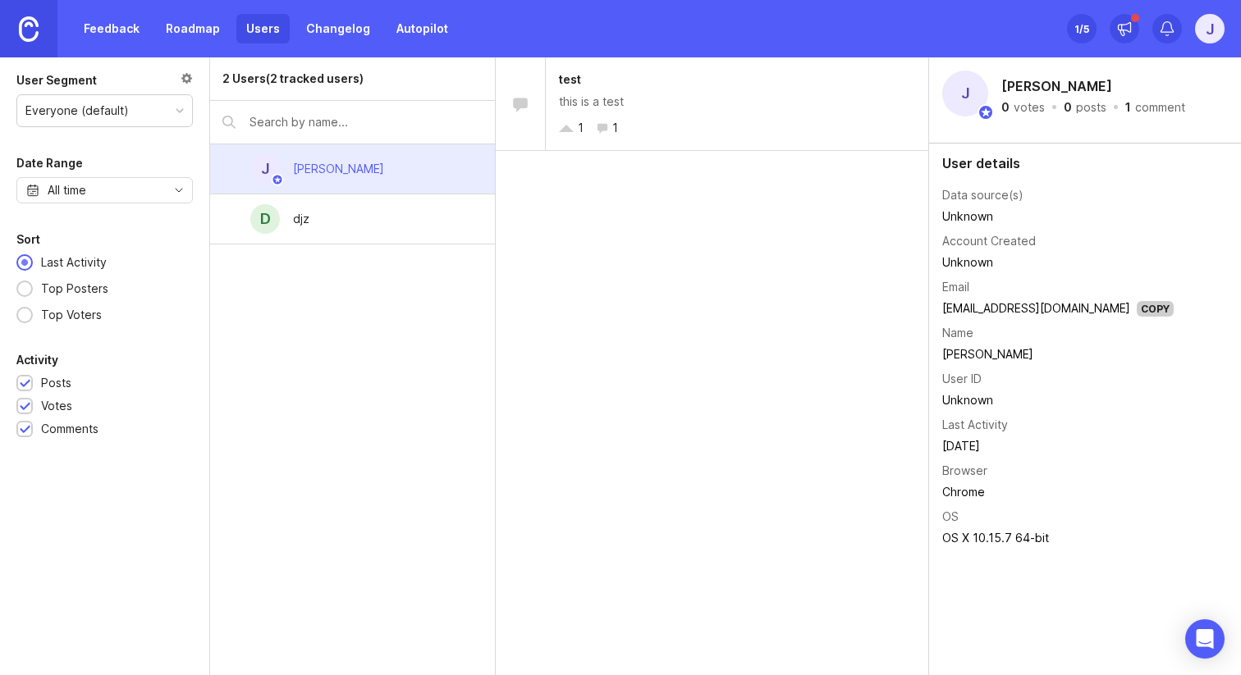
click at [189, 34] on link "Roadmap" at bounding box center [193, 29] width 74 height 30
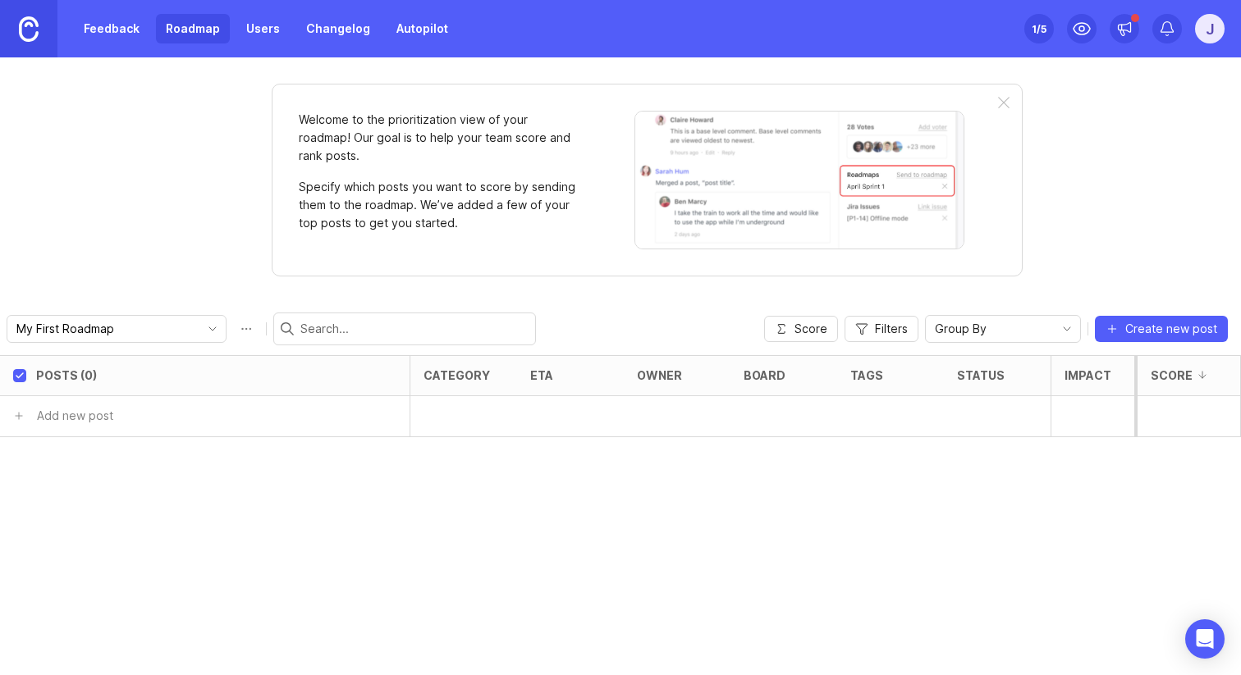
click at [109, 33] on link "Feedback" at bounding box center [111, 29] width 75 height 30
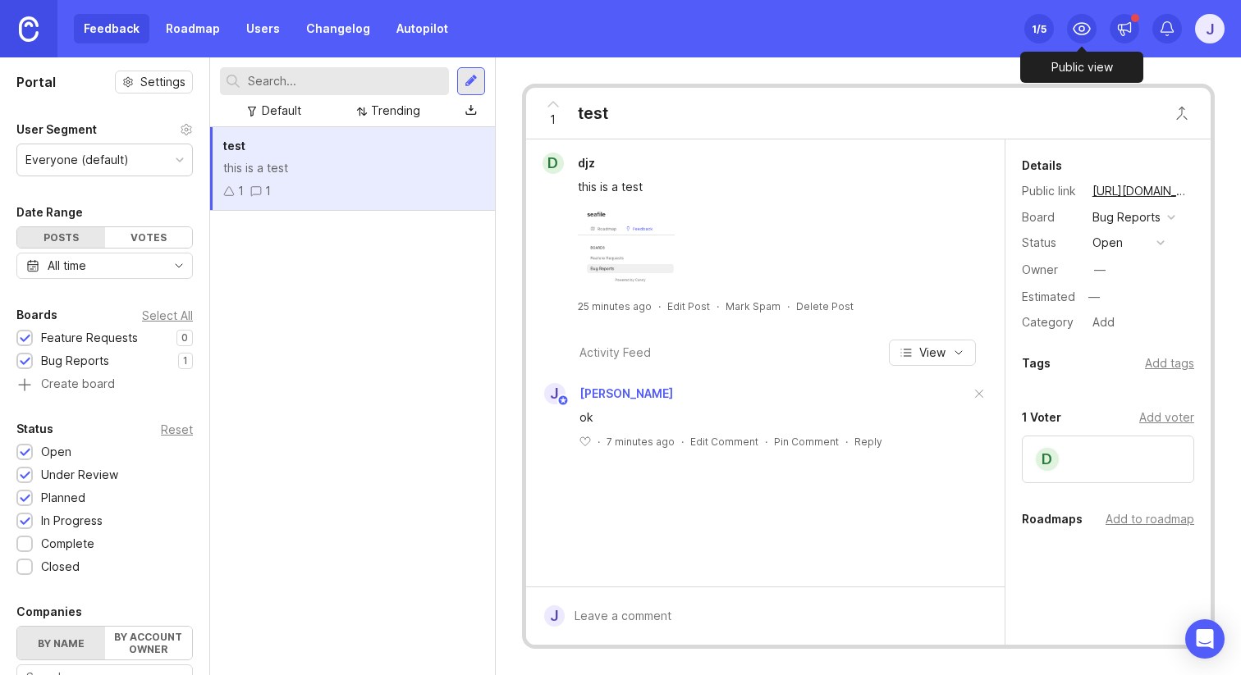
click at [1079, 20] on icon at bounding box center [1082, 29] width 20 height 20
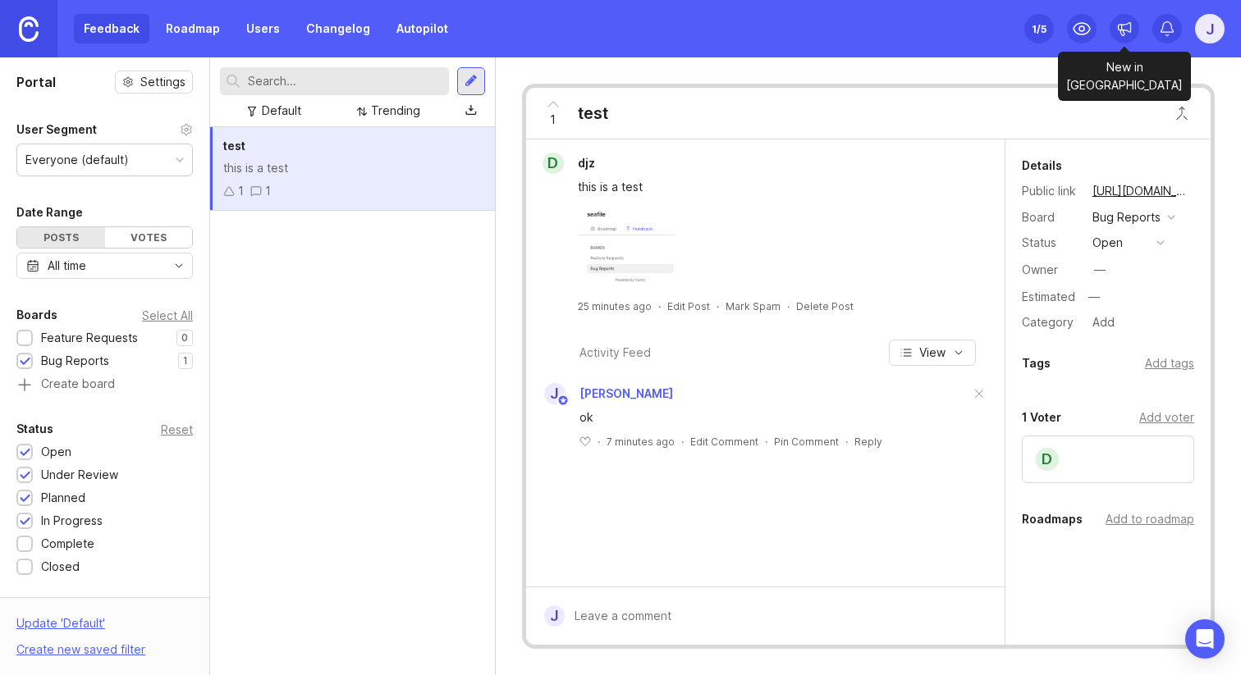
click at [1128, 29] on icon at bounding box center [1124, 29] width 16 height 16
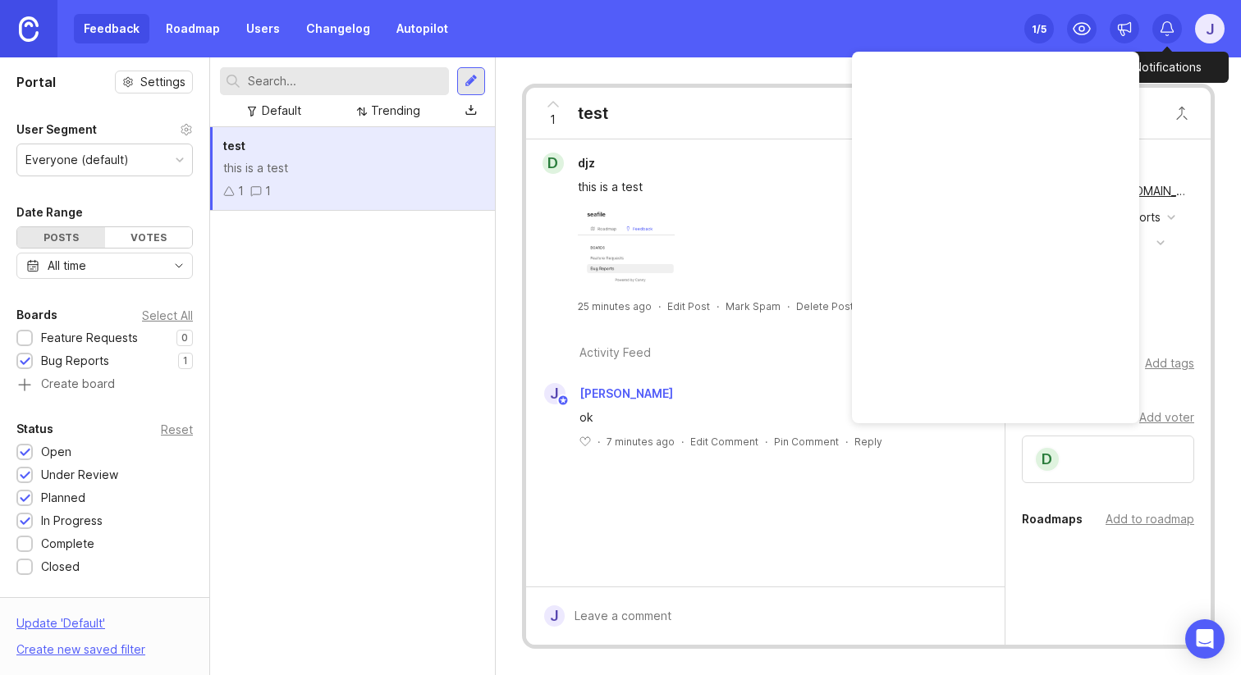
click at [1165, 39] on div at bounding box center [1167, 29] width 30 height 30
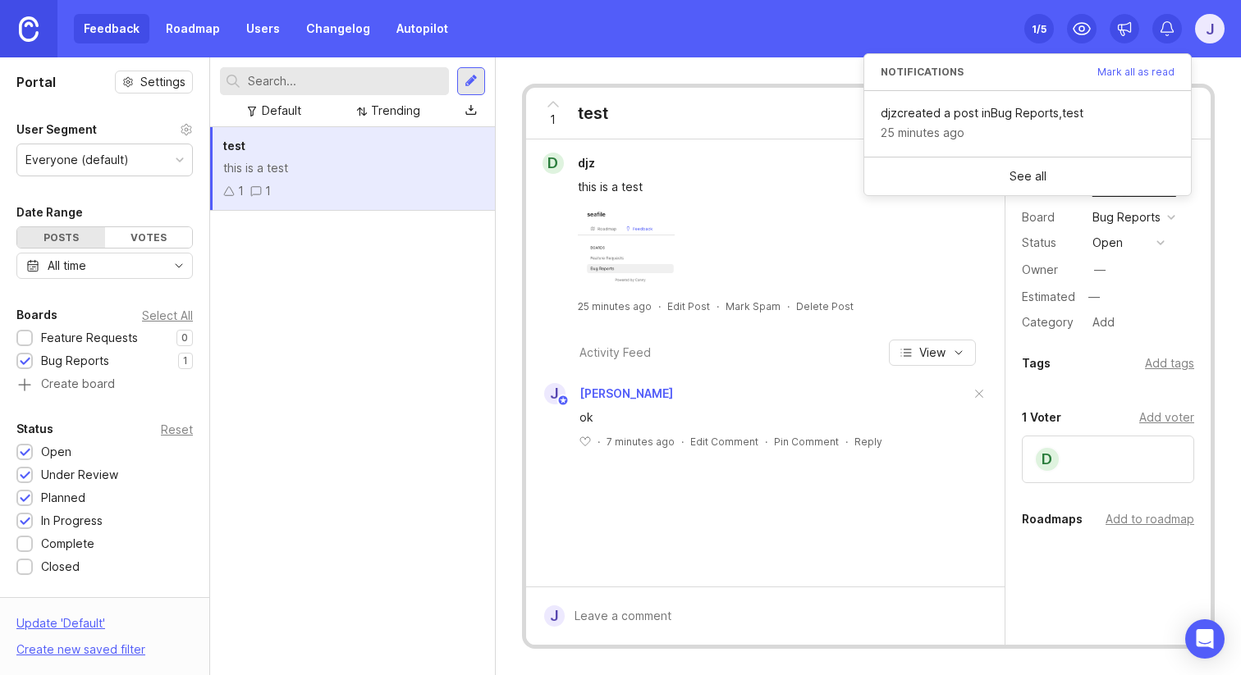
click at [966, 26] on div "Feedback Roadmap Users Changelog Autopilot Set up Canny 1 /5 j" at bounding box center [620, 28] width 1241 height 57
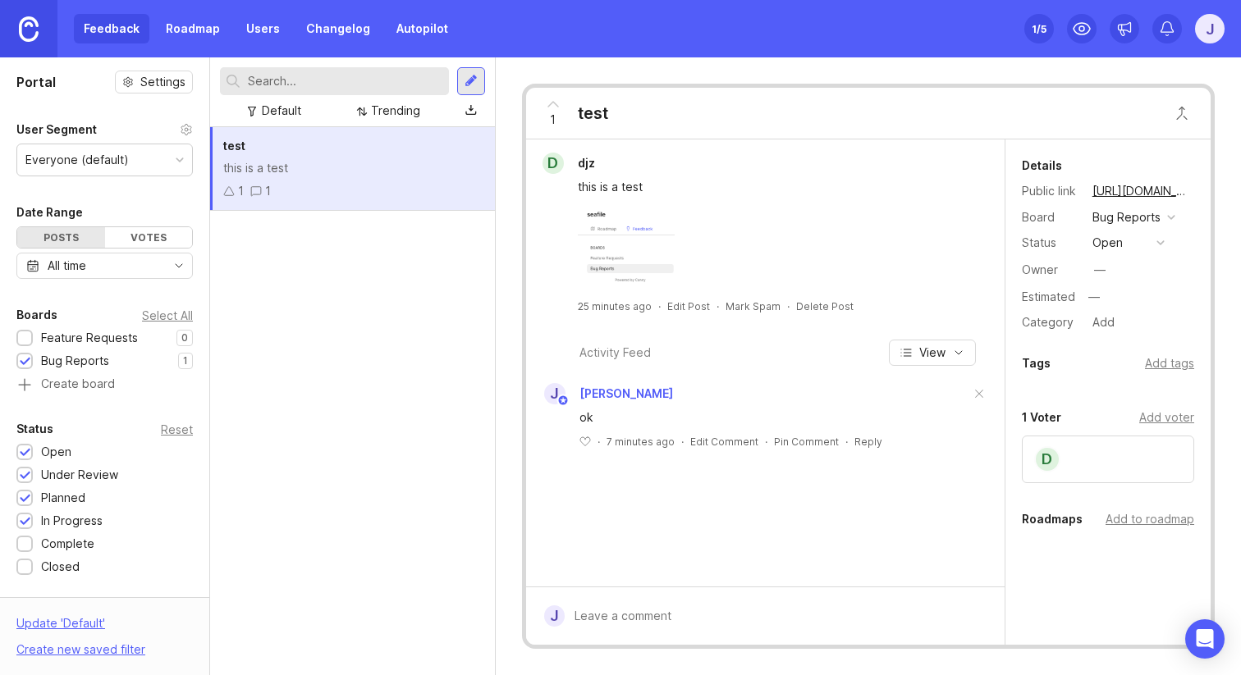
click at [1038, 25] on div "1 /5" at bounding box center [1038, 28] width 15 height 23
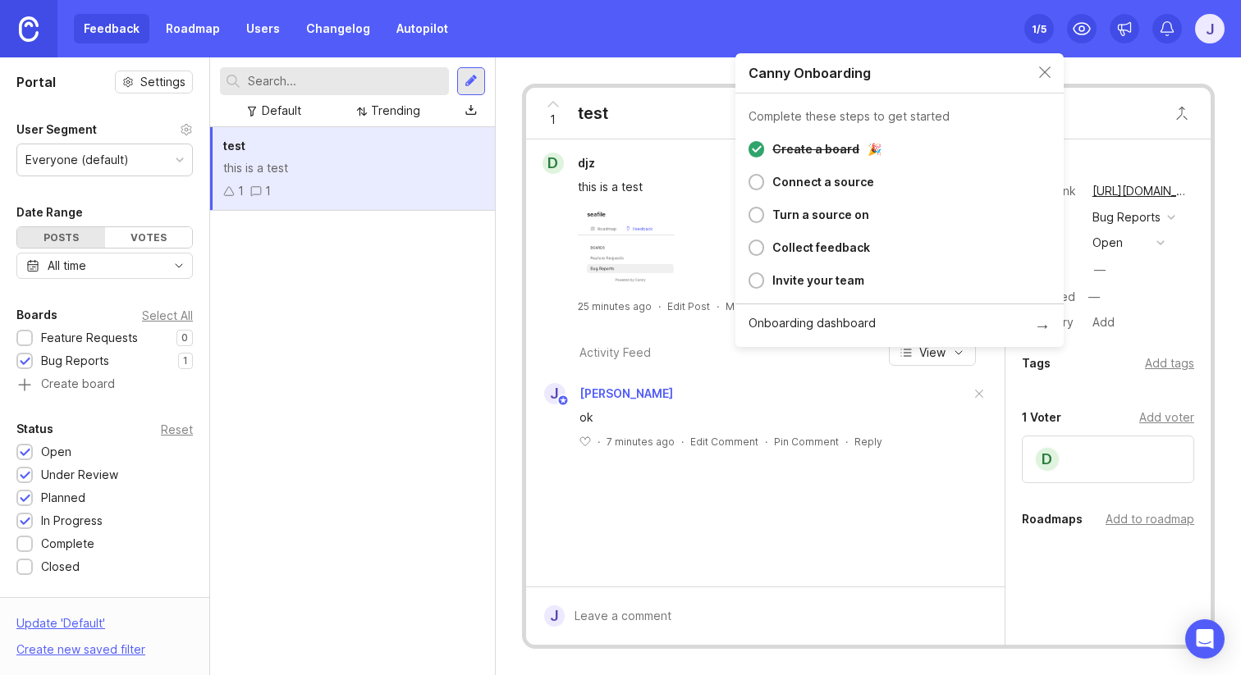
click at [1039, 26] on div "1 /5" at bounding box center [1038, 28] width 15 height 23
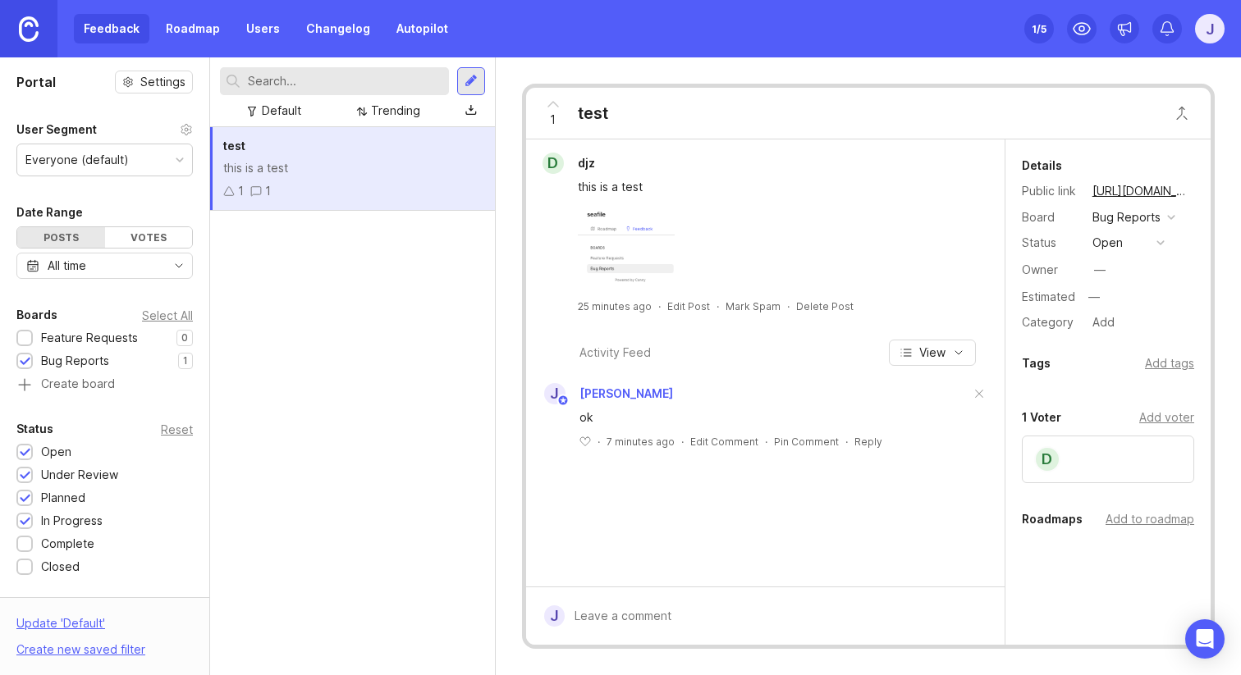
click at [71, 626] on div "Update ' Default '" at bounding box center [60, 628] width 89 height 26
click at [25, 334] on div at bounding box center [25, 339] width 11 height 12
click at [30, 338] on div at bounding box center [24, 338] width 16 height 16
click at [23, 339] on div at bounding box center [25, 339] width 11 height 12
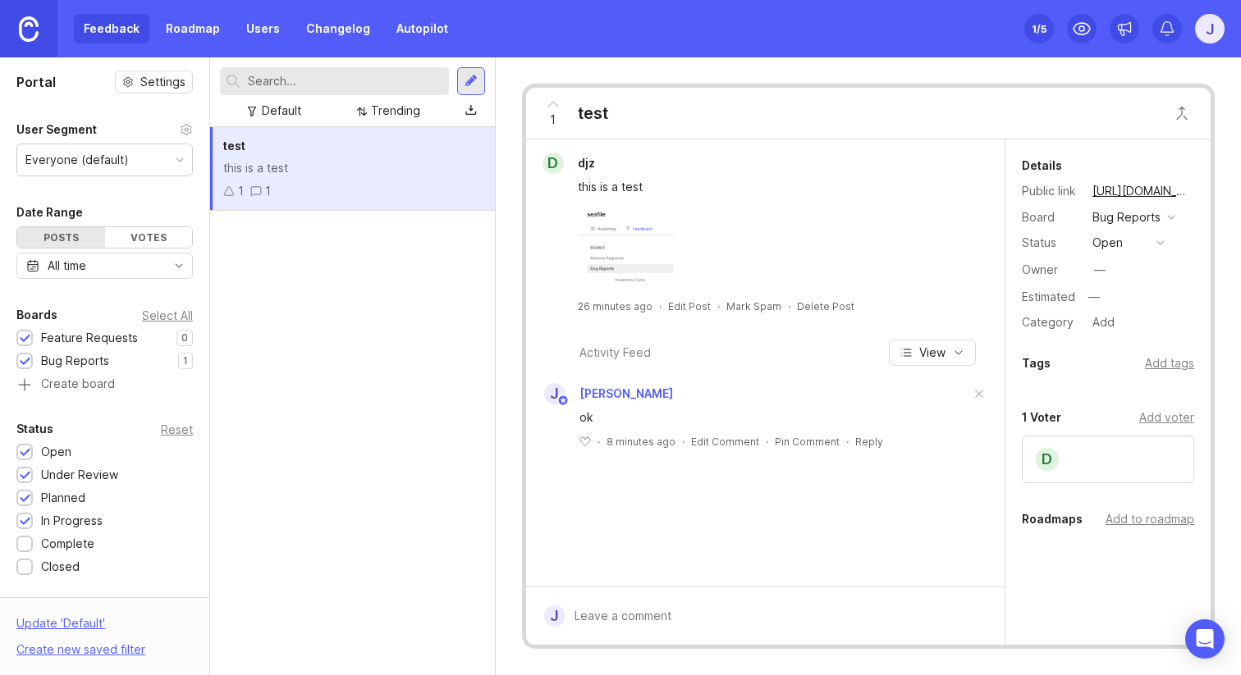
click at [24, 339] on div at bounding box center [25, 339] width 11 height 12
click at [284, 114] on div "Default" at bounding box center [281, 111] width 39 height 18
click at [295, 108] on div "Default" at bounding box center [281, 111] width 39 height 18
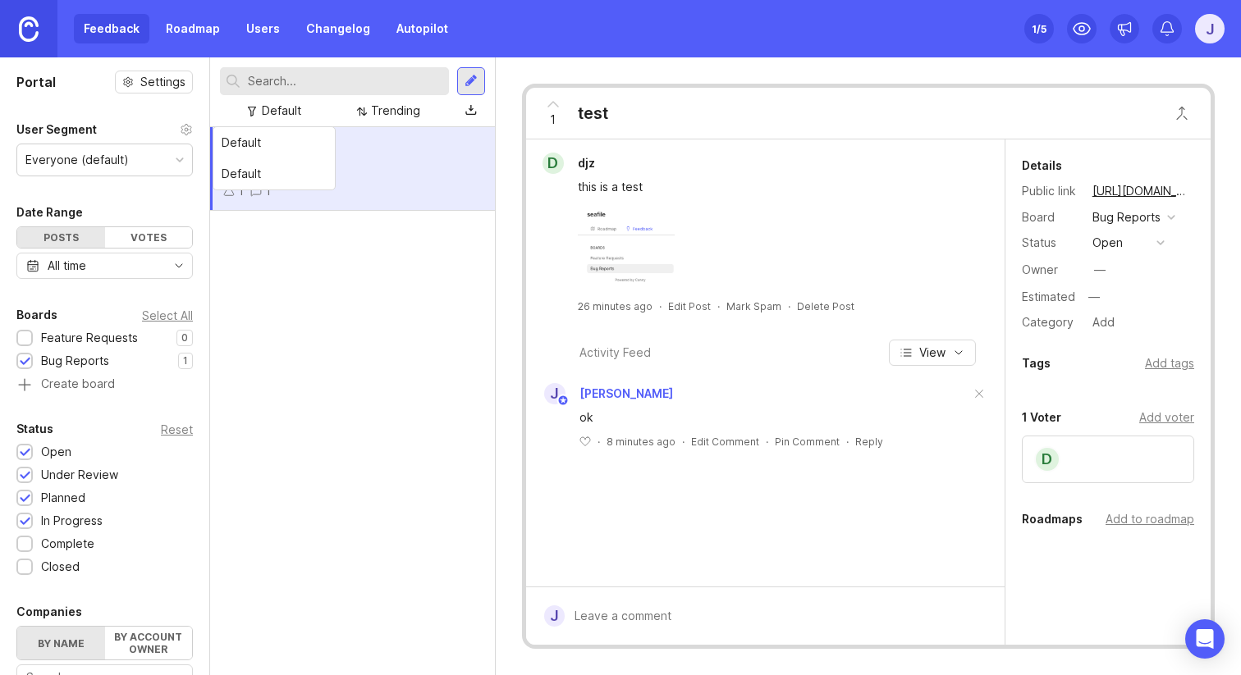
click at [255, 382] on div "test this is a test 1 1" at bounding box center [352, 401] width 285 height 548
click at [30, 336] on div at bounding box center [24, 338] width 16 height 16
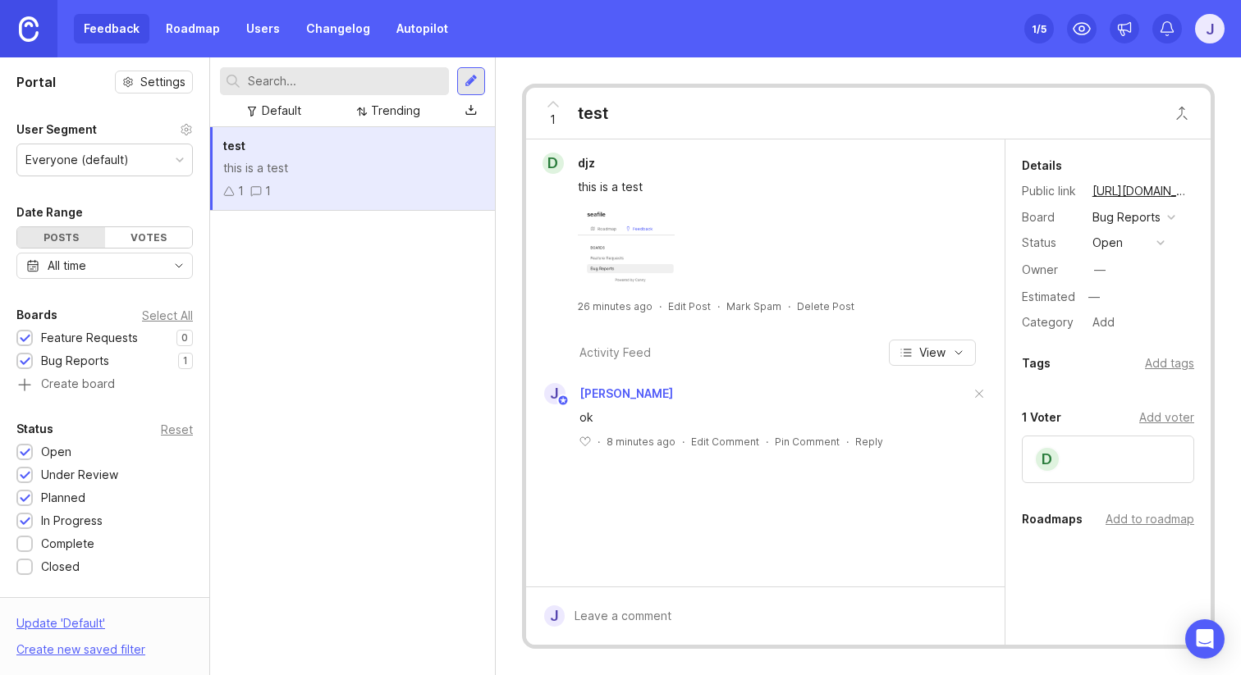
click at [59, 620] on div "Update ' Default '" at bounding box center [60, 628] width 89 height 26
click at [276, 121] on div "Default" at bounding box center [274, 111] width 66 height 22
click at [287, 106] on div "Default" at bounding box center [281, 111] width 39 height 18
click at [30, 340] on div at bounding box center [24, 338] width 16 height 16
click at [287, 118] on div "Default" at bounding box center [281, 111] width 39 height 18
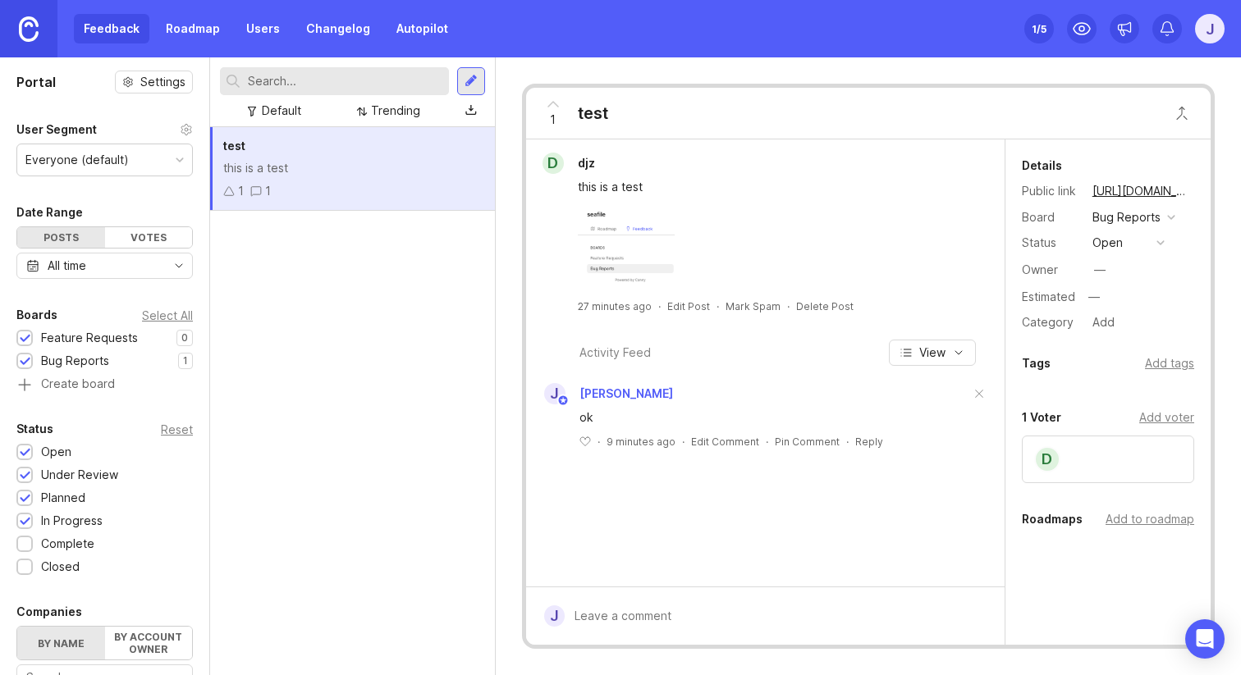
click at [25, 338] on div at bounding box center [25, 339] width 11 height 12
click at [69, 620] on div "Update ' Default '" at bounding box center [60, 628] width 89 height 26
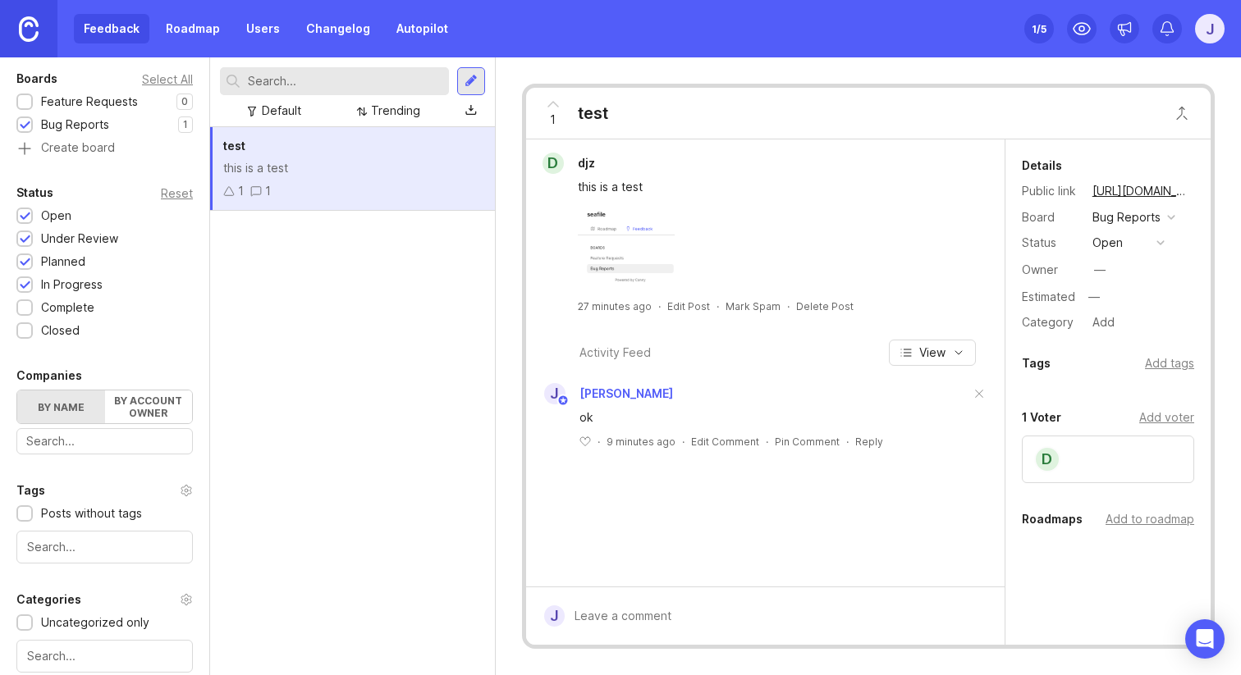
scroll to position [368, 0]
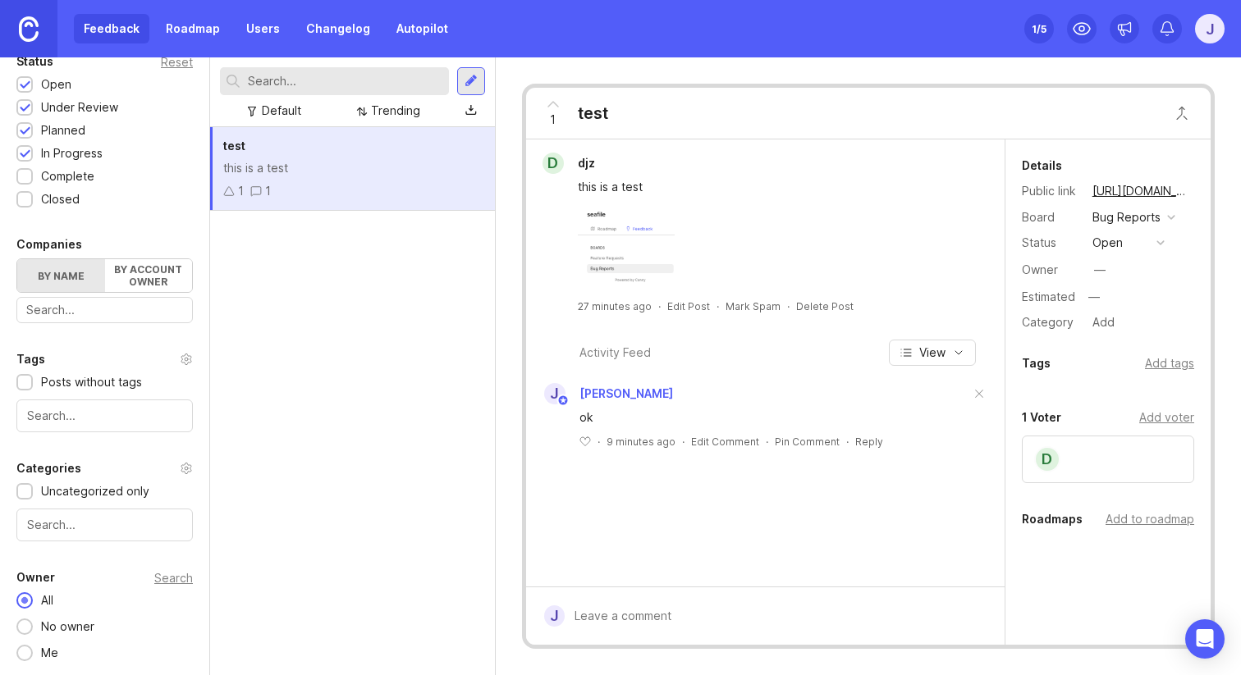
click at [176, 295] on div "Companies By name By account owner There are no matching companies" at bounding box center [104, 279] width 209 height 89
click at [151, 267] on label "By account owner" at bounding box center [149, 275] width 88 height 33
click at [17, 259] on input "By account owner" at bounding box center [17, 259] width 0 height 0
click at [62, 279] on label "By name" at bounding box center [61, 275] width 88 height 33
click at [17, 259] on input "By name" at bounding box center [17, 259] width 0 height 0
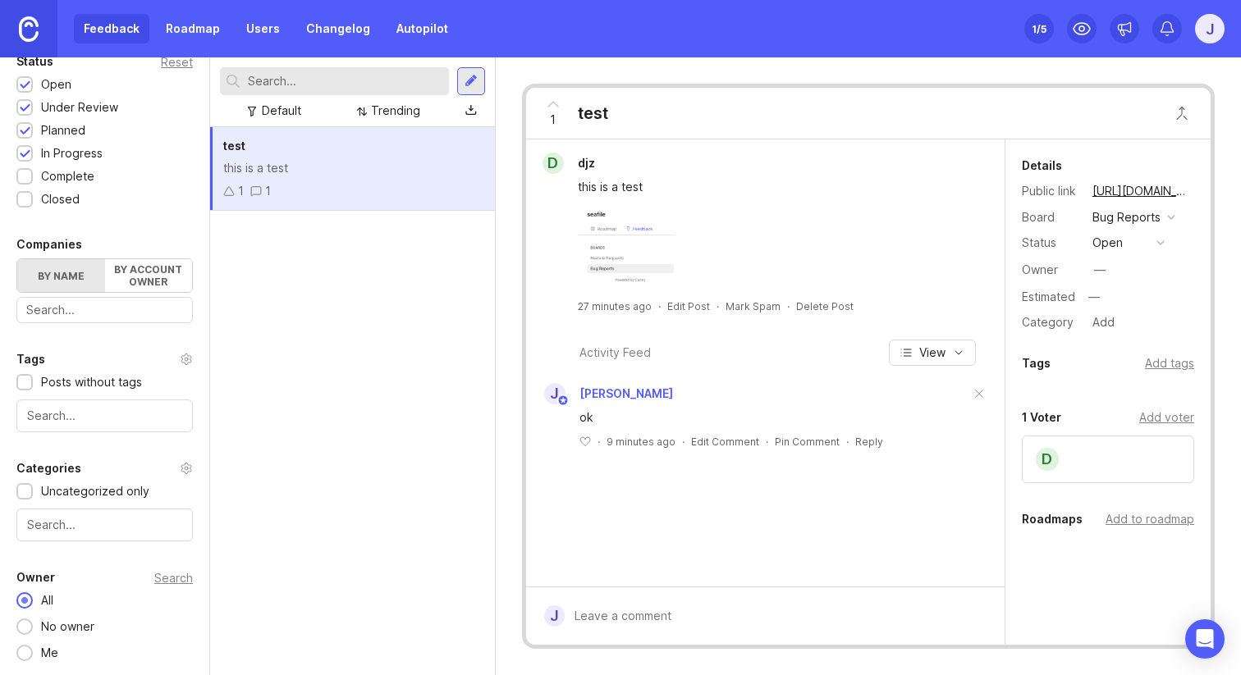
click at [113, 270] on label "By account owner" at bounding box center [149, 275] width 88 height 33
click at [17, 259] on input "By account owner" at bounding box center [17, 259] width 0 height 0
click at [55, 263] on label "By name" at bounding box center [61, 275] width 88 height 33
click at [17, 259] on input "By name" at bounding box center [17, 259] width 0 height 0
click at [108, 309] on input "text" at bounding box center [104, 310] width 157 height 18
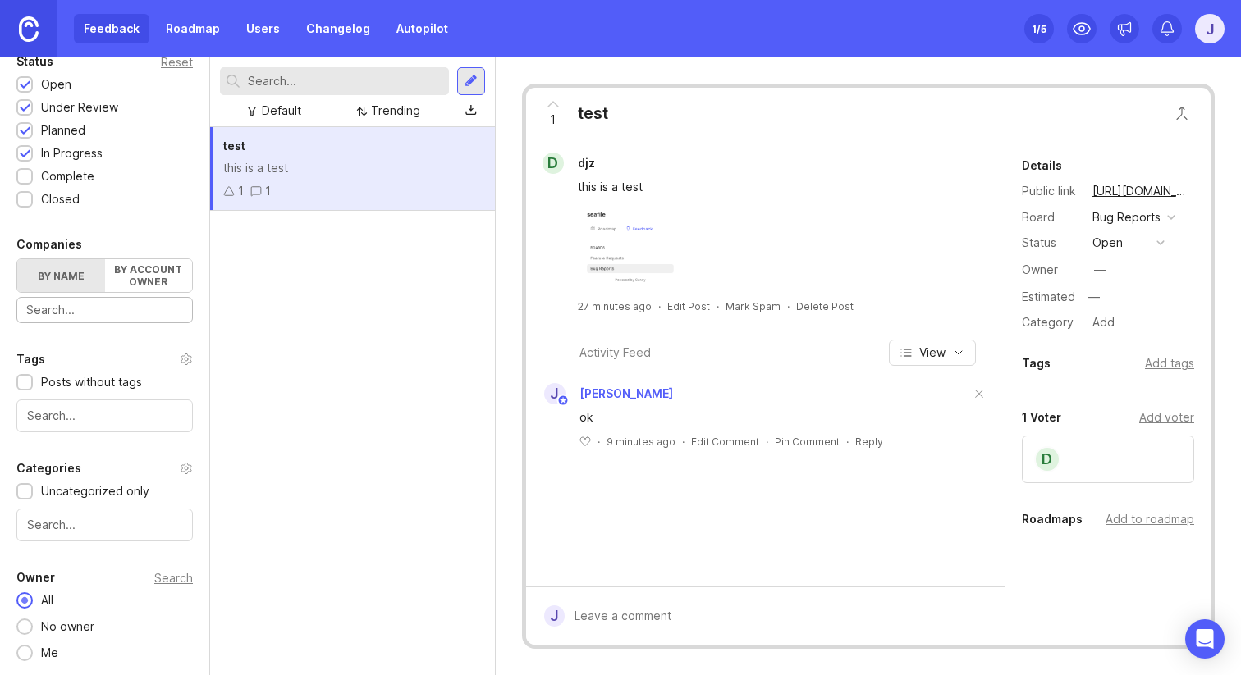
click at [108, 309] on input "text" at bounding box center [104, 310] width 157 height 18
click at [142, 310] on input "text" at bounding box center [104, 310] width 157 height 18
click at [245, 325] on div "test this is a test 1 1" at bounding box center [352, 401] width 285 height 548
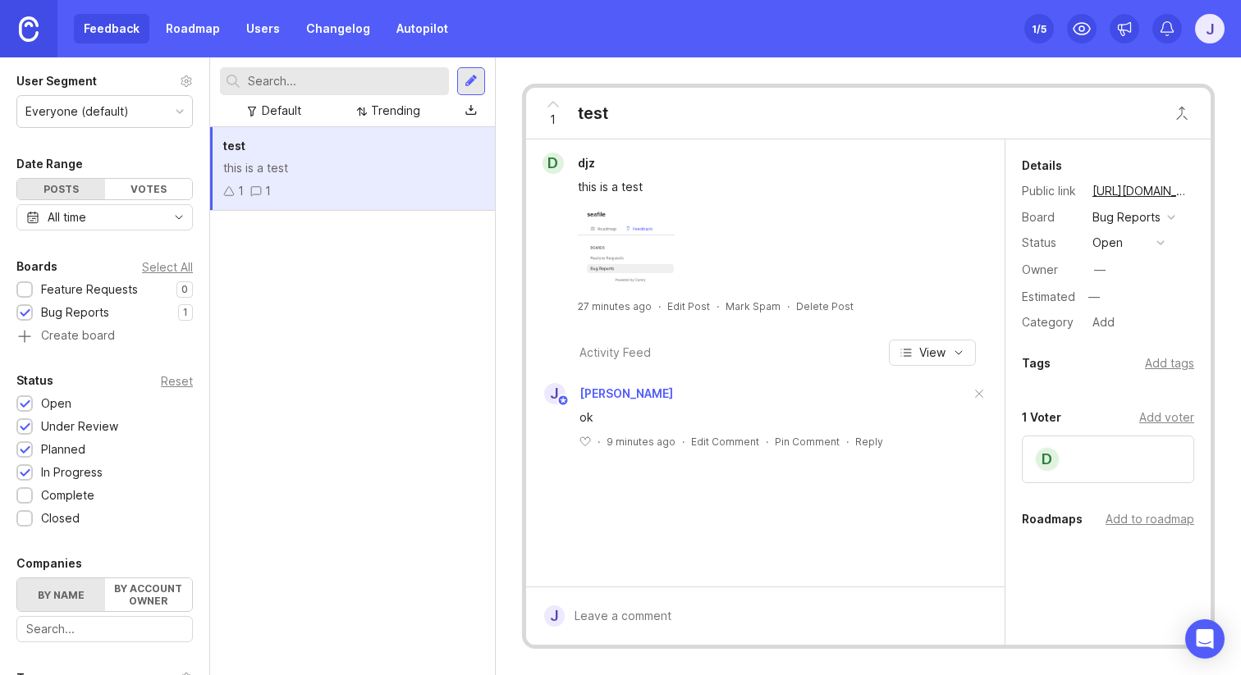
scroll to position [0, 0]
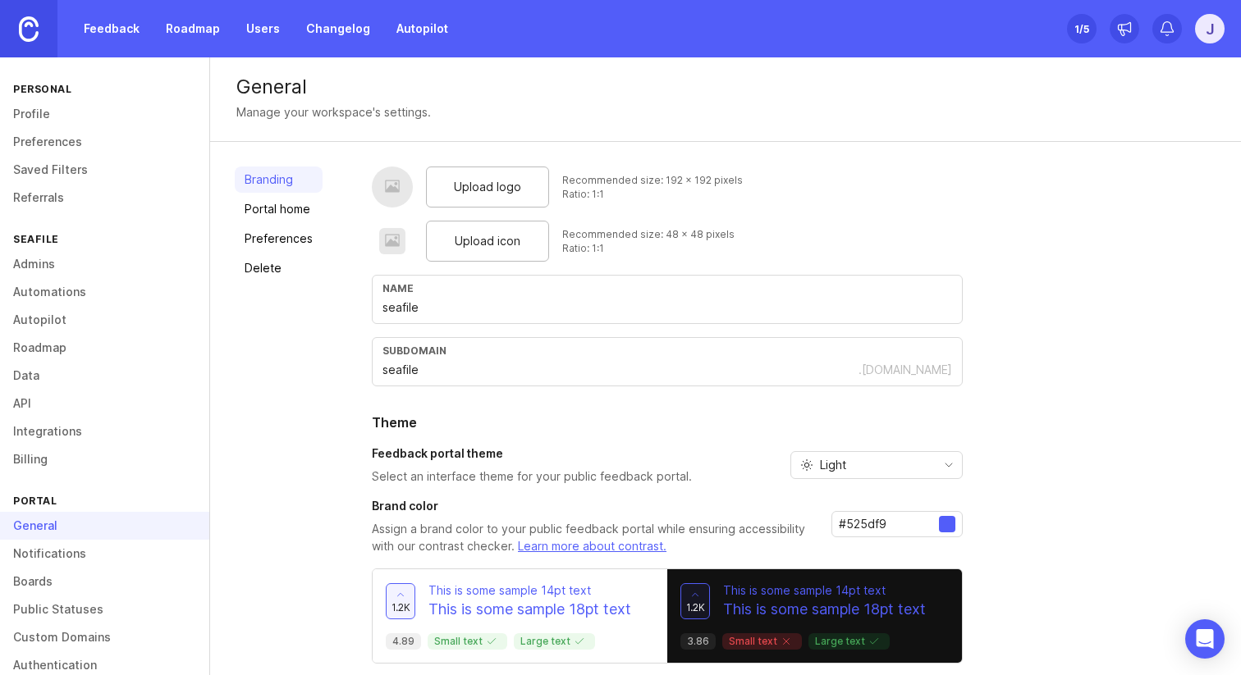
click at [39, 497] on div "Portal" at bounding box center [104, 501] width 209 height 22
